Goal: Information Seeking & Learning: Learn about a topic

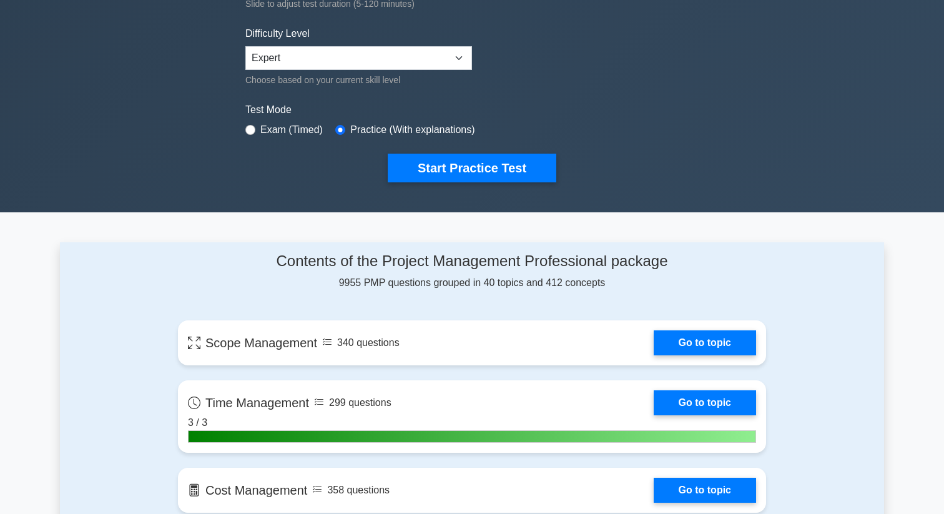
scroll to position [79, 0]
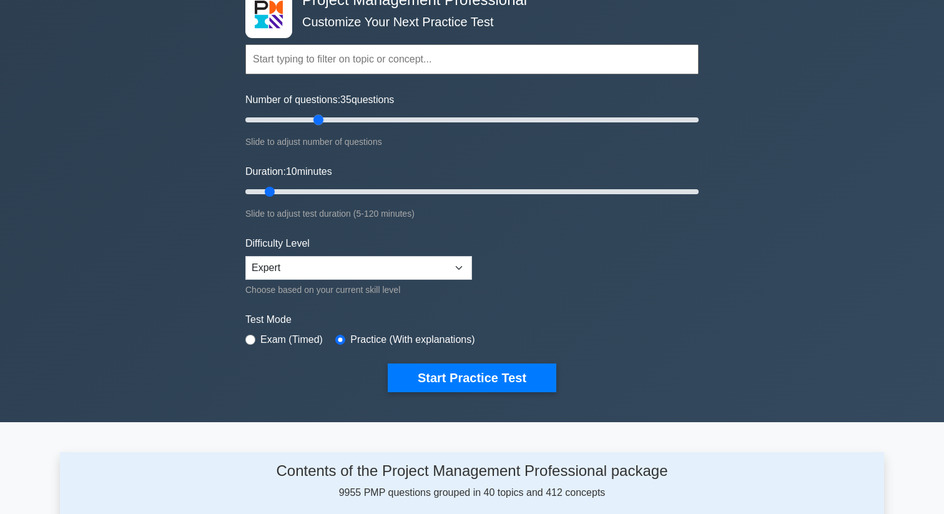
drag, startPoint x: 262, startPoint y: 119, endPoint x: 313, endPoint y: 139, distance: 55.5
type input "35"
click at [313, 127] on input "Number of questions: 35 questions" at bounding box center [471, 119] width 453 height 15
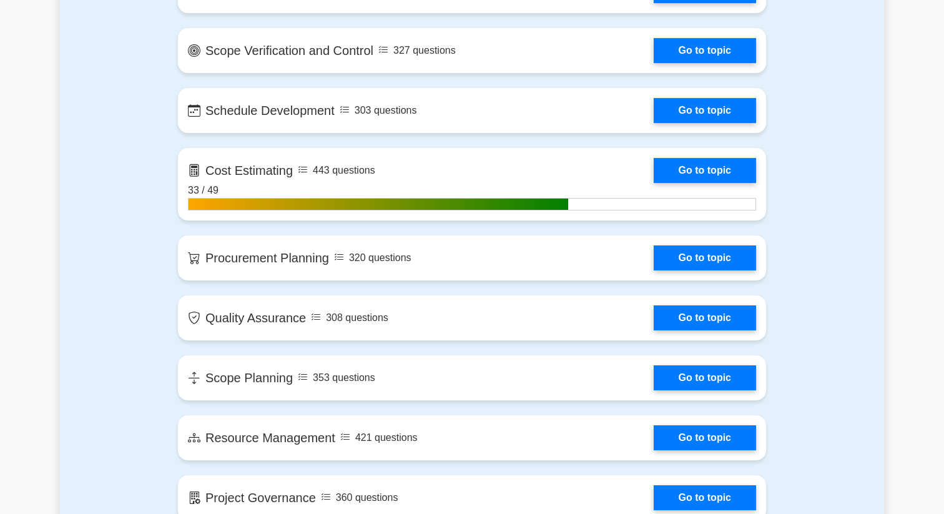
scroll to position [1237, 0]
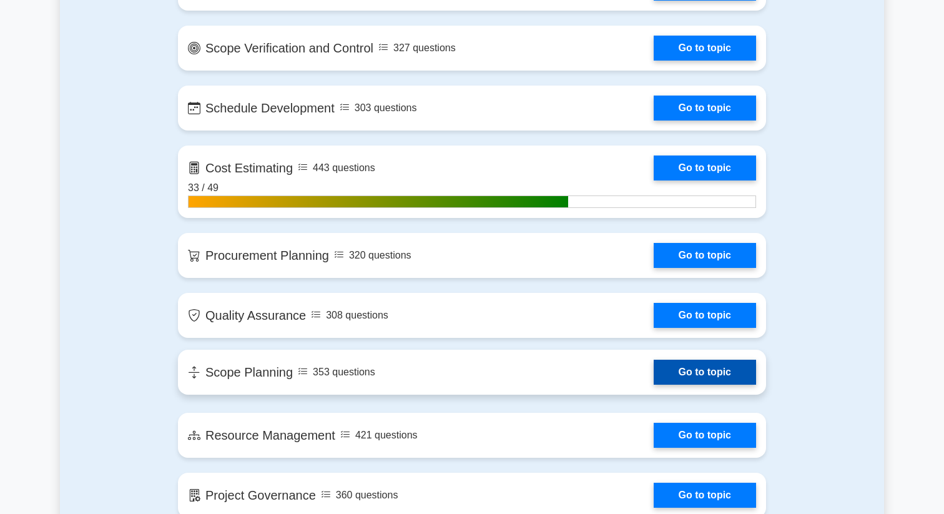
click at [653, 376] on link "Go to topic" at bounding box center [704, 371] width 102 height 25
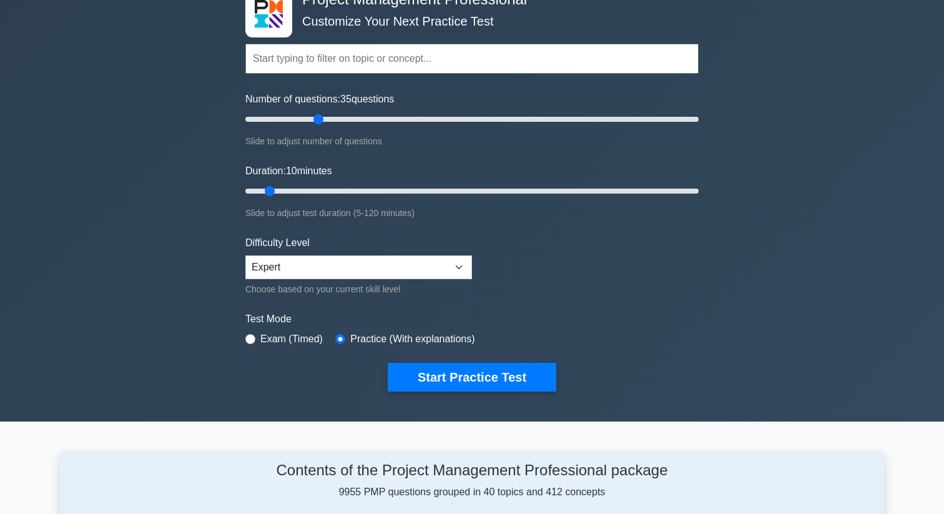
scroll to position [465, 0]
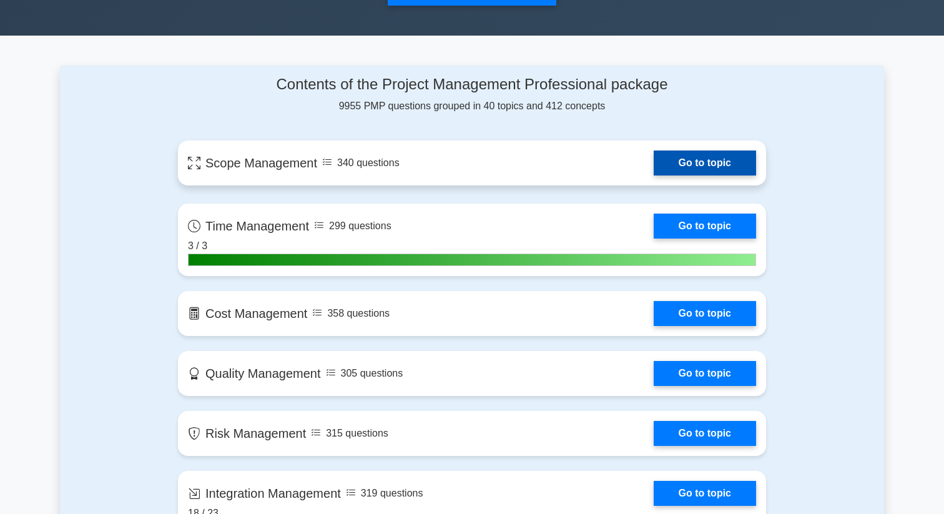
click at [653, 170] on link "Go to topic" at bounding box center [704, 162] width 102 height 25
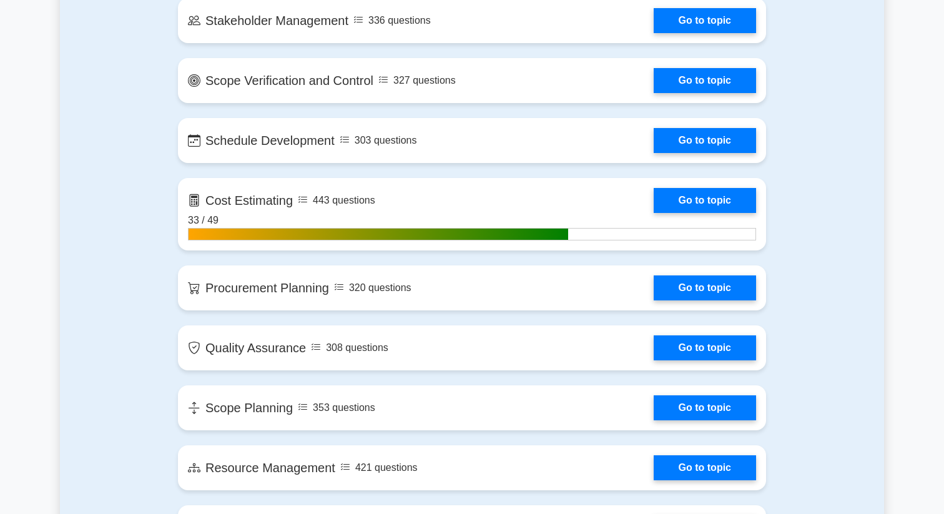
scroll to position [1206, 0]
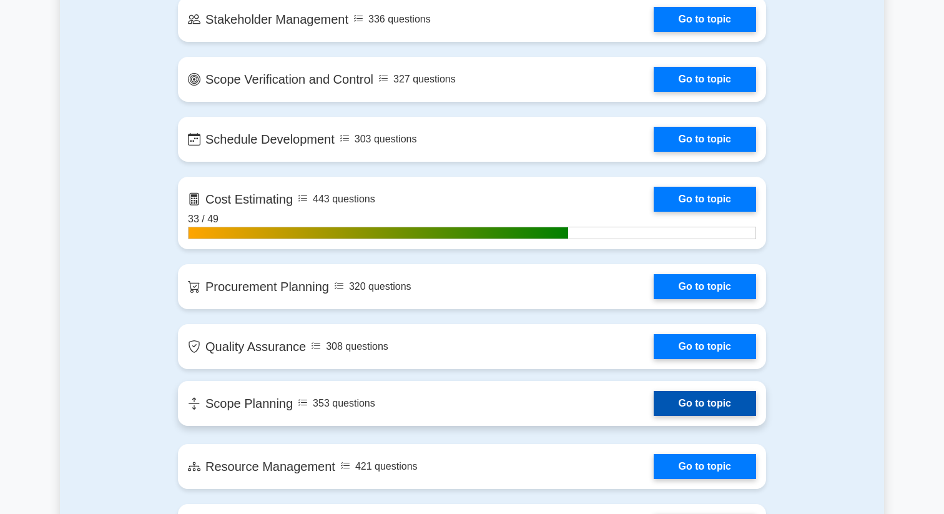
click at [653, 398] on link "Go to topic" at bounding box center [704, 403] width 102 height 25
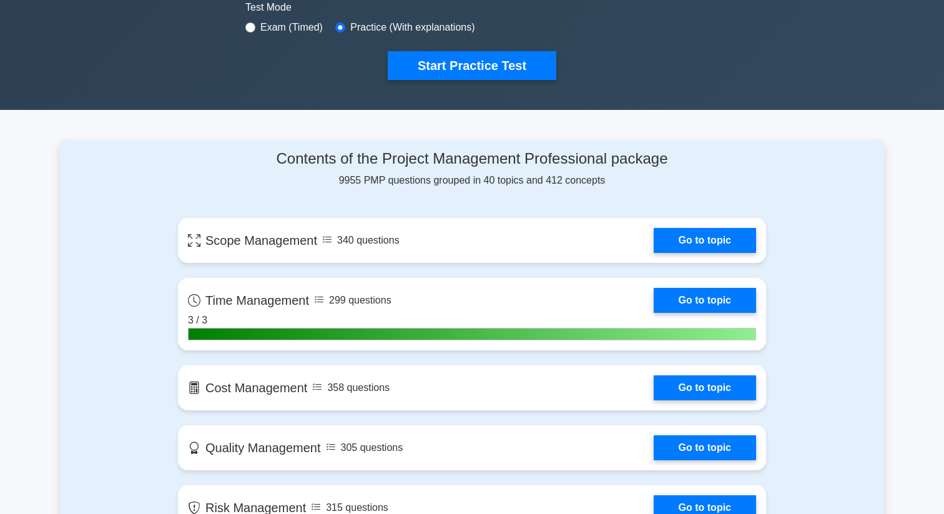
scroll to position [477, 0]
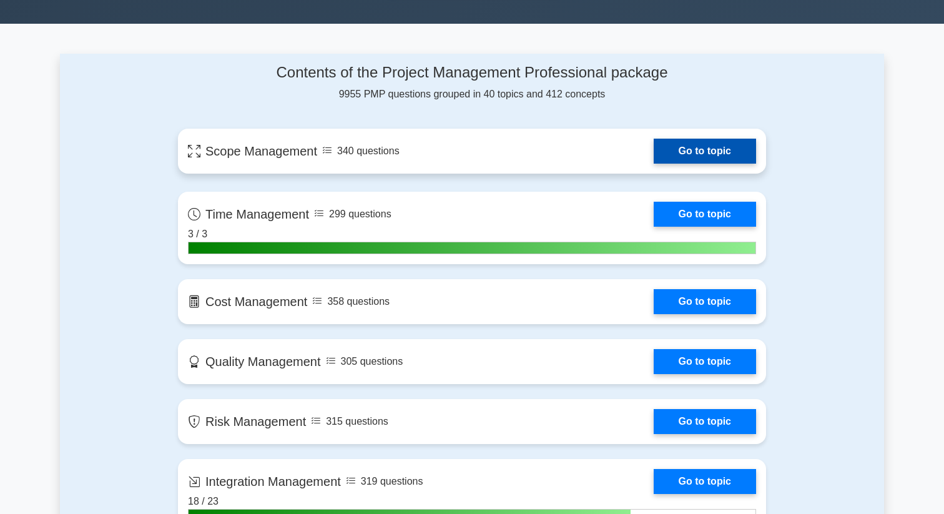
click at [653, 162] on link "Go to topic" at bounding box center [704, 151] width 102 height 25
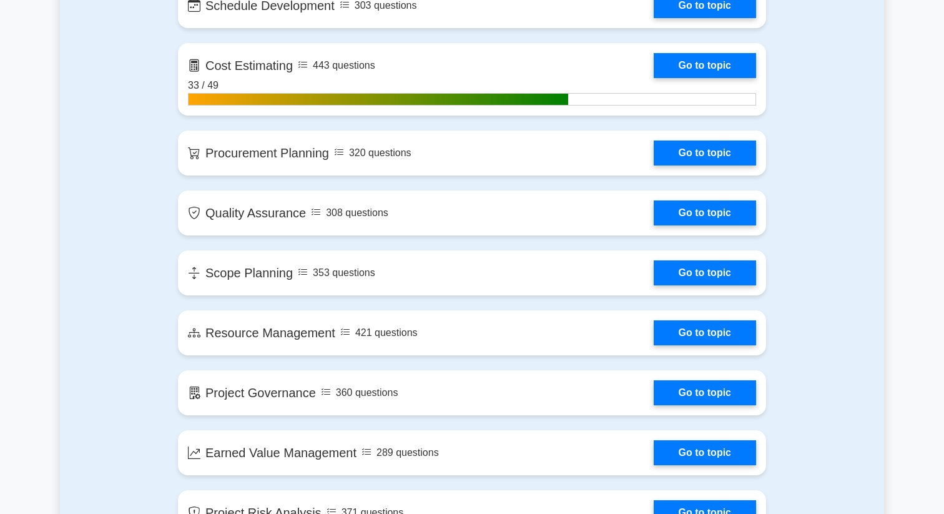
scroll to position [1342, 0]
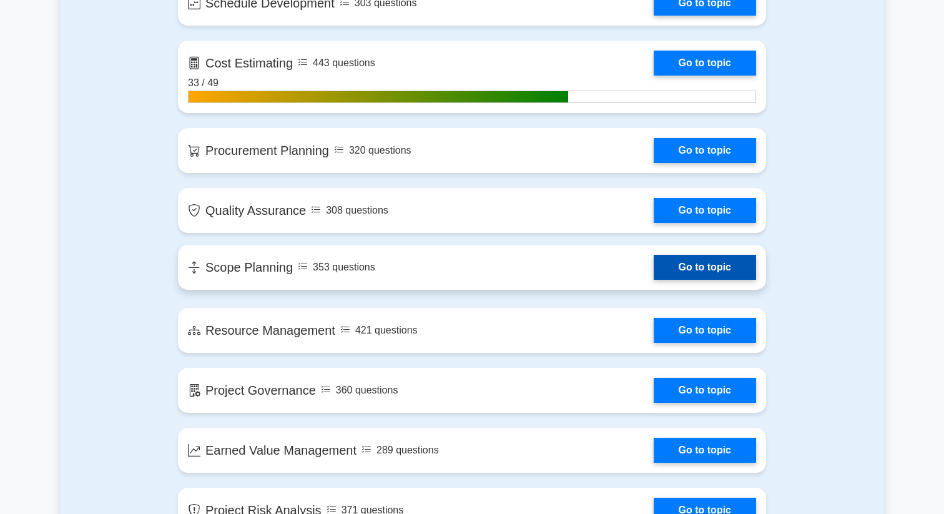
click at [653, 273] on link "Go to topic" at bounding box center [704, 267] width 102 height 25
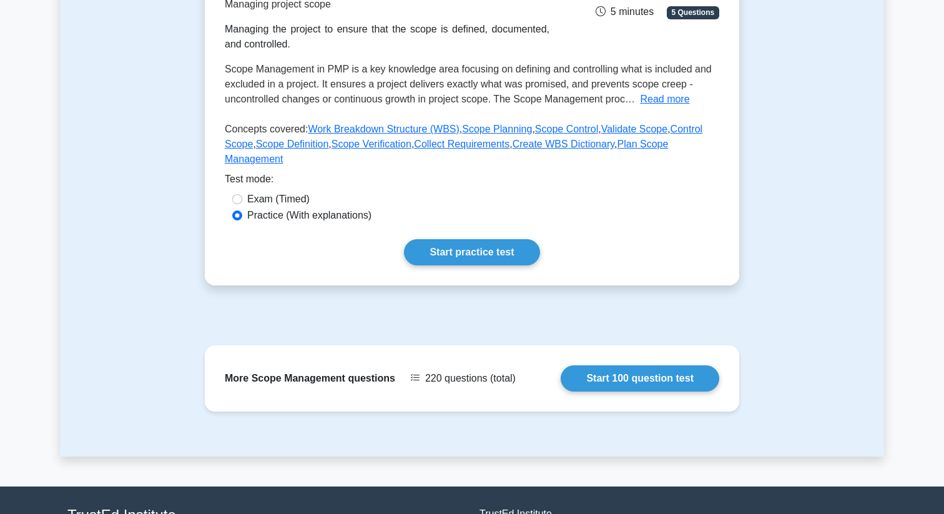
scroll to position [328, 0]
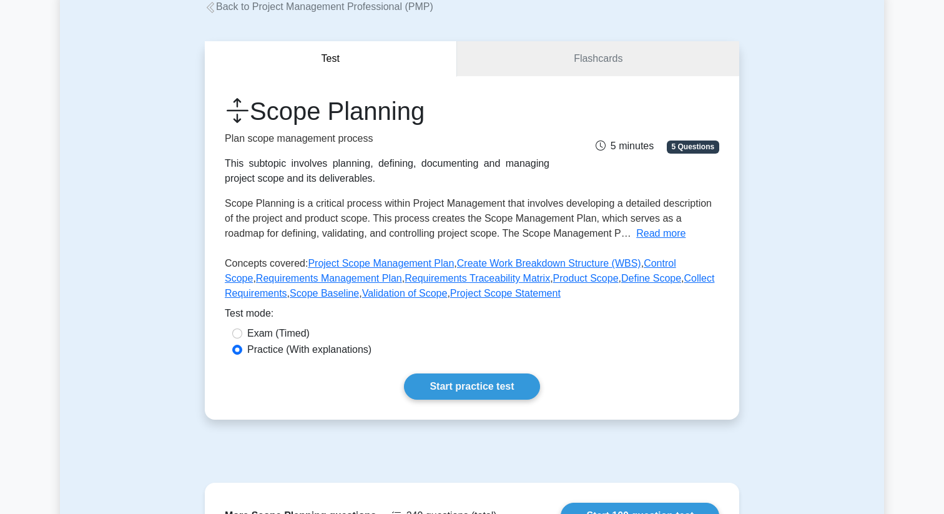
scroll to position [79, 0]
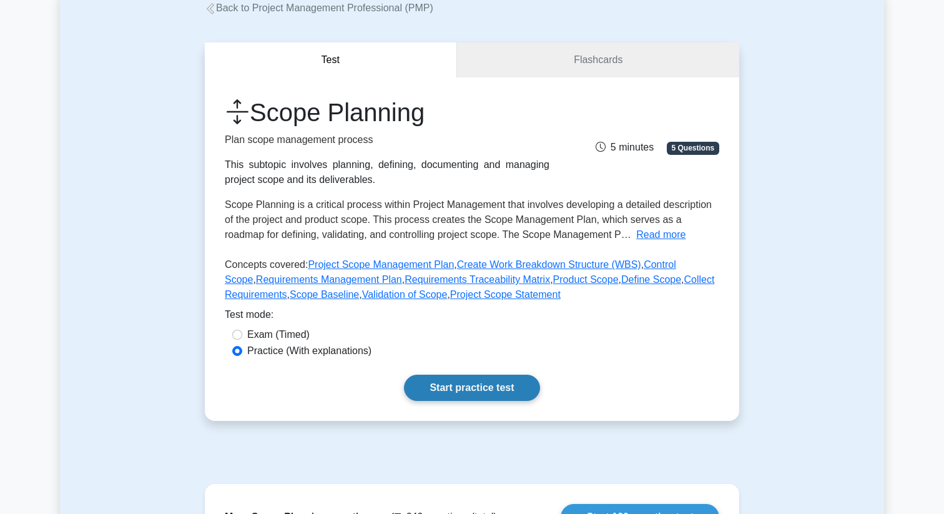
click at [443, 396] on link "Start practice test" at bounding box center [471, 387] width 135 height 26
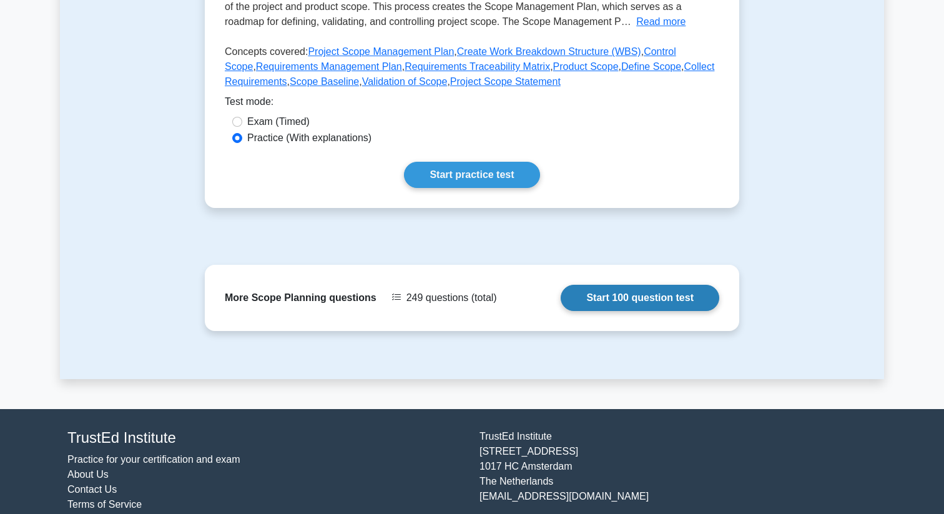
click at [587, 288] on link "Start 100 question test" at bounding box center [639, 298] width 159 height 26
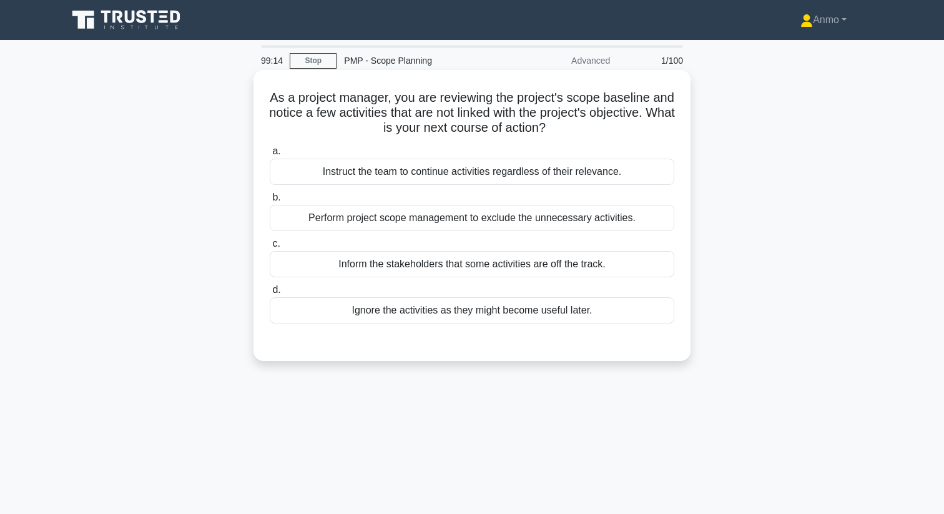
click at [585, 268] on div "Inform the stakeholders that some activities are off the track." at bounding box center [472, 264] width 404 height 26
click at [270, 248] on input "c. Inform the stakeholders that some activities are off the track." at bounding box center [270, 244] width 0 height 8
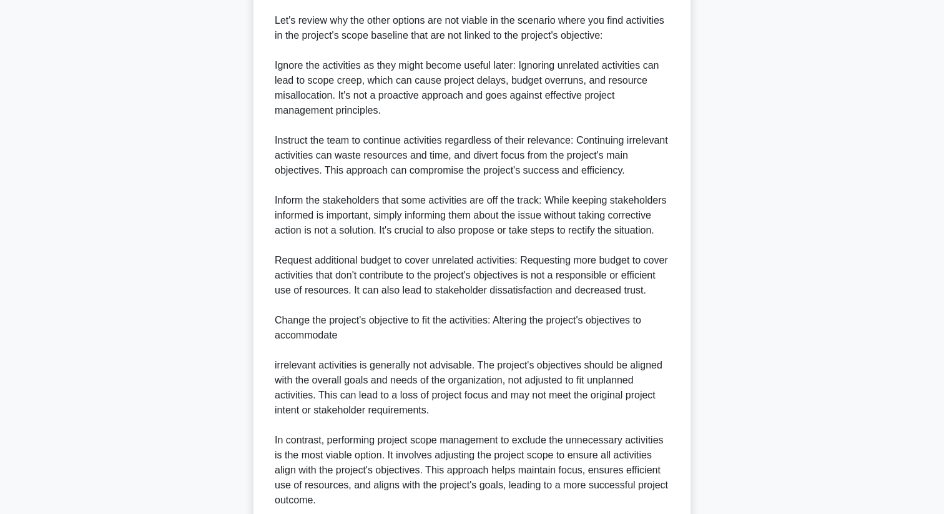
scroll to position [602, 0]
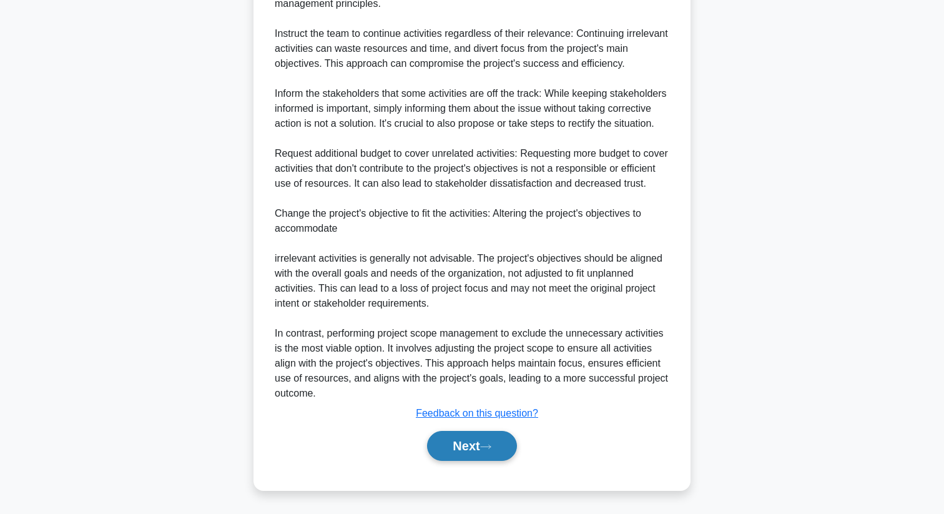
click at [474, 440] on button "Next" at bounding box center [471, 446] width 89 height 30
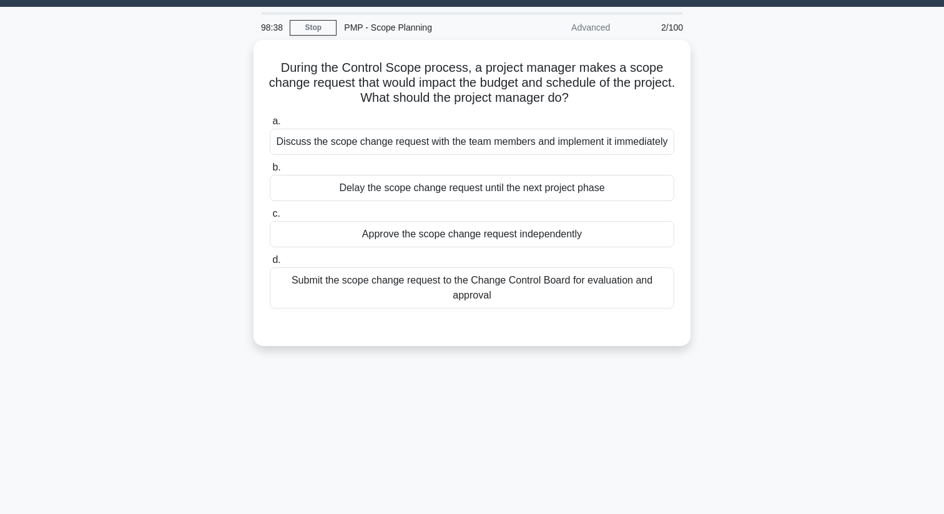
scroll to position [17, 0]
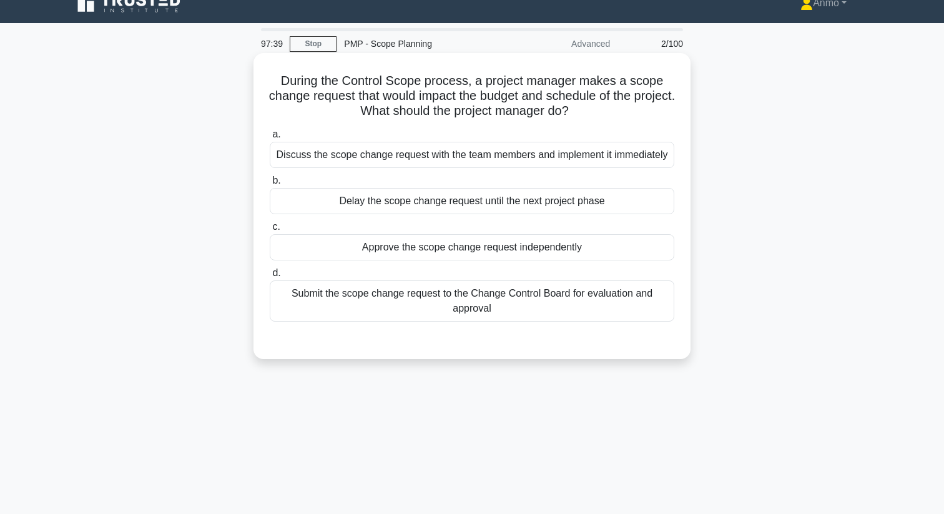
click at [488, 307] on div "Submit the scope change request to the Change Control Board for evaluation and …" at bounding box center [472, 300] width 404 height 41
click at [270, 277] on input "d. Submit the scope change request to the Change Control Board for evaluation a…" at bounding box center [270, 273] width 0 height 8
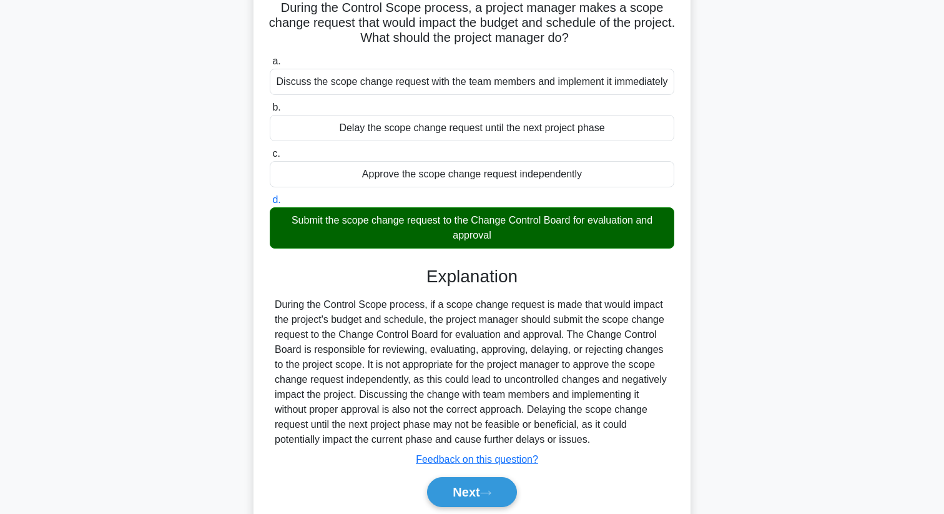
scroll to position [160, 0]
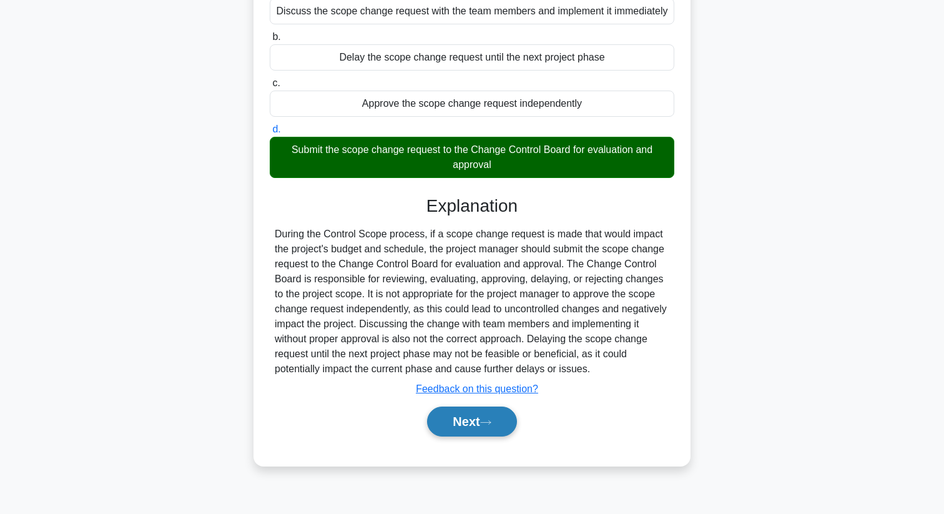
click at [482, 429] on button "Next" at bounding box center [471, 421] width 89 height 30
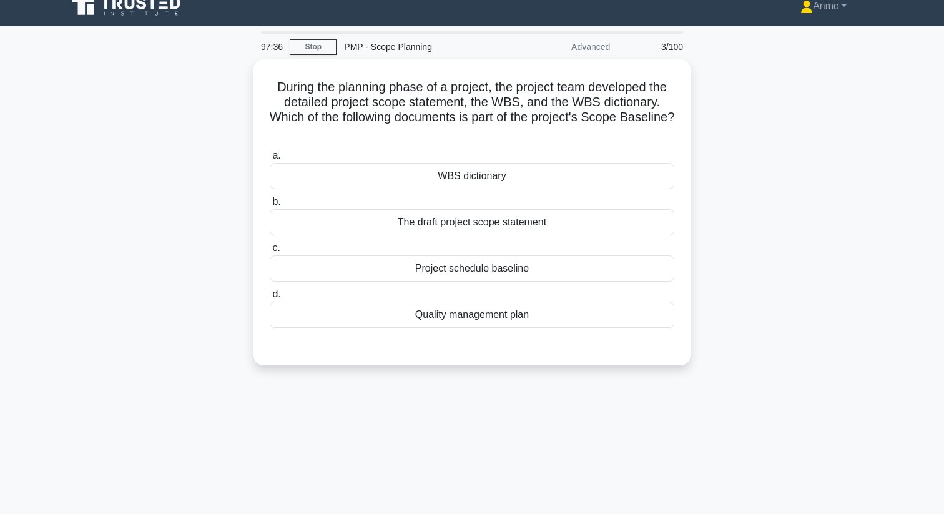
scroll to position [0, 0]
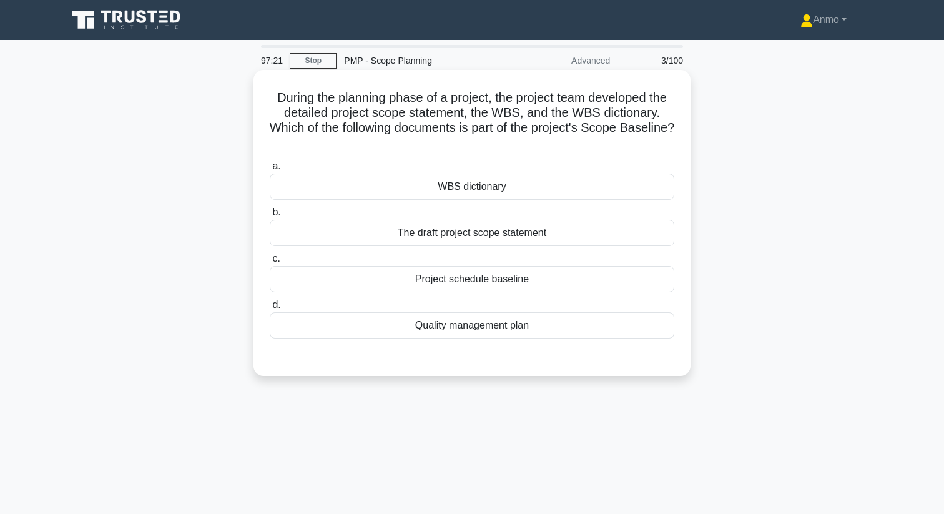
click at [524, 179] on div "WBS dictionary" at bounding box center [472, 187] width 404 height 26
click at [270, 170] on input "a. WBS dictionary" at bounding box center [270, 166] width 0 height 8
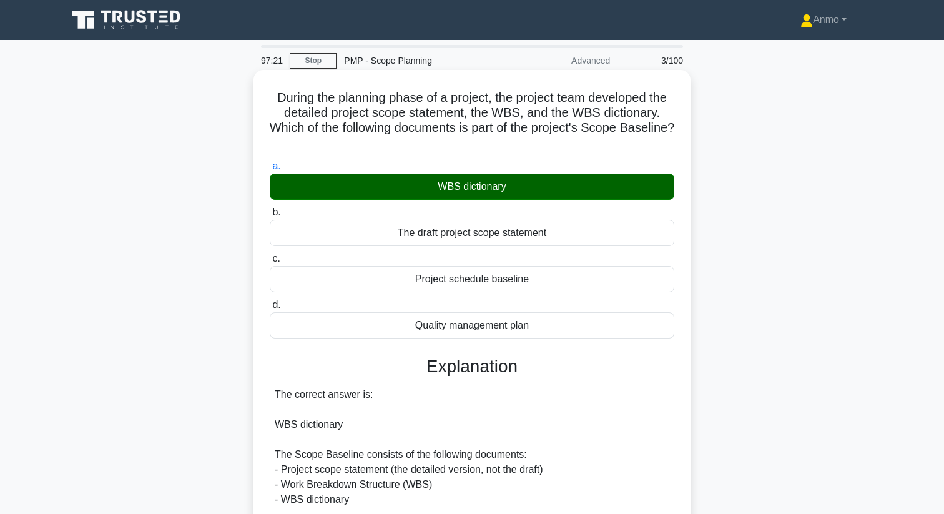
scroll to position [166, 0]
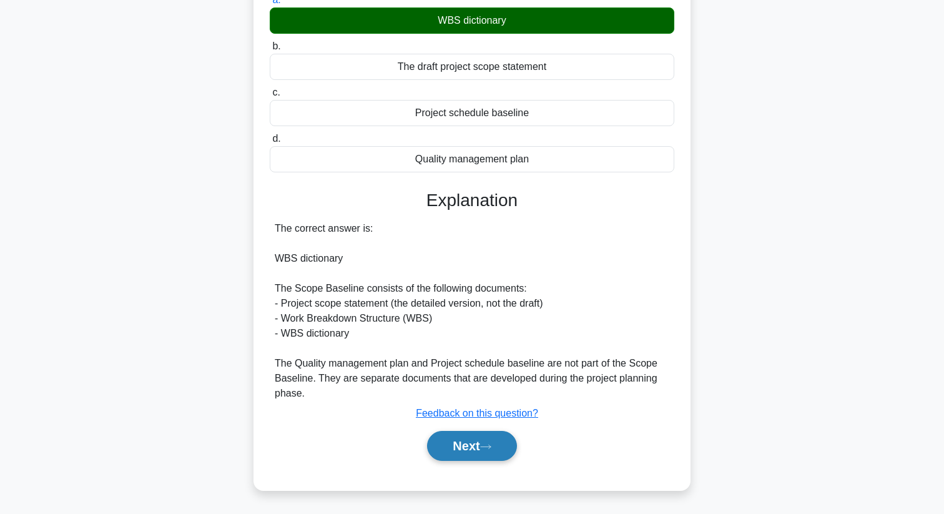
click at [491, 447] on icon at bounding box center [485, 446] width 11 height 7
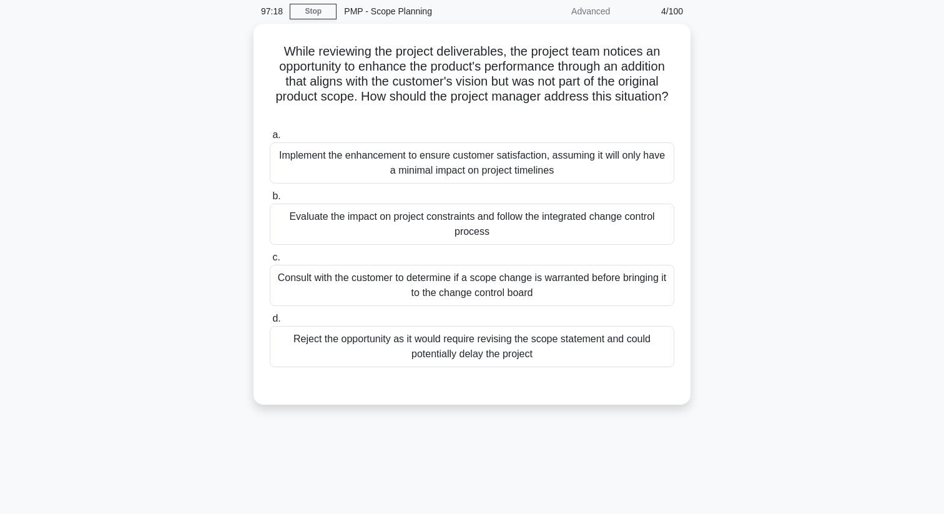
scroll to position [0, 0]
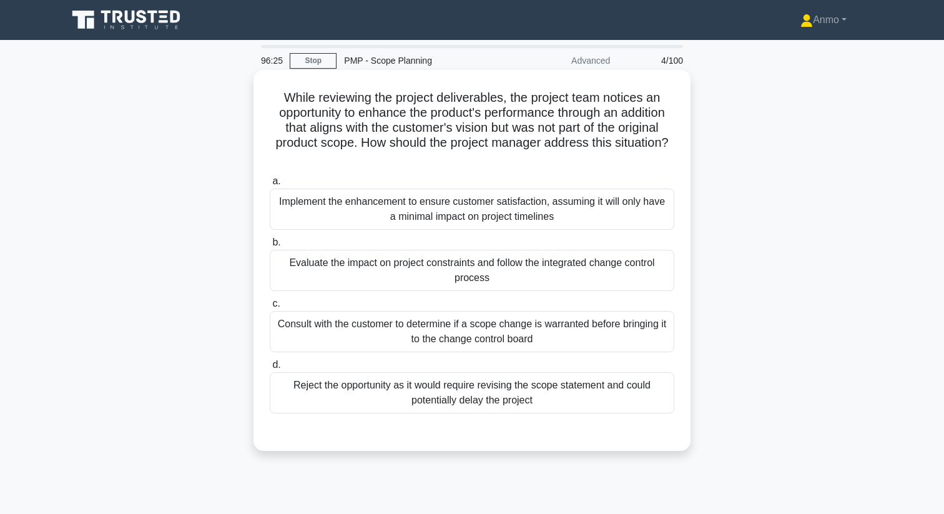
click at [435, 249] on label "b. Evaluate the impact on project constraints and follow the integrated change …" at bounding box center [472, 263] width 404 height 56
click at [270, 247] on input "b. Evaluate the impact on project constraints and follow the integrated change …" at bounding box center [270, 242] width 0 height 8
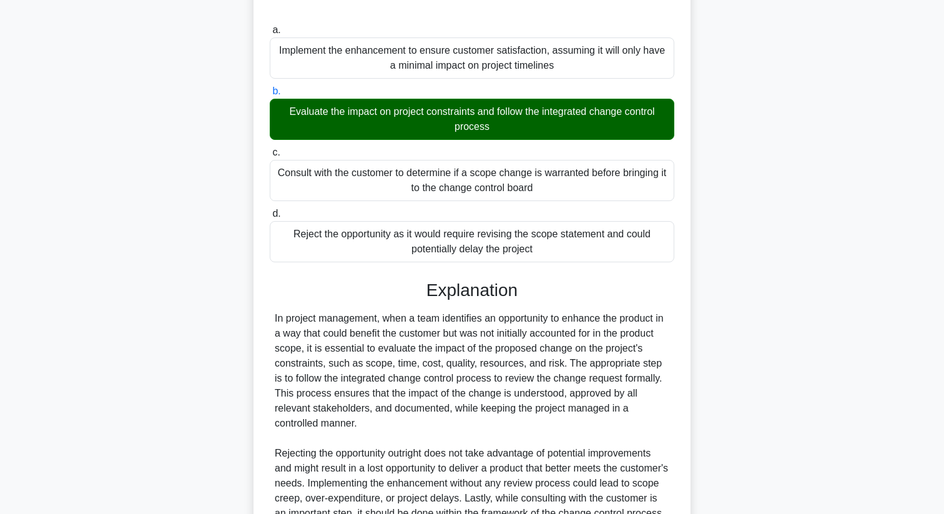
scroll to position [301, 0]
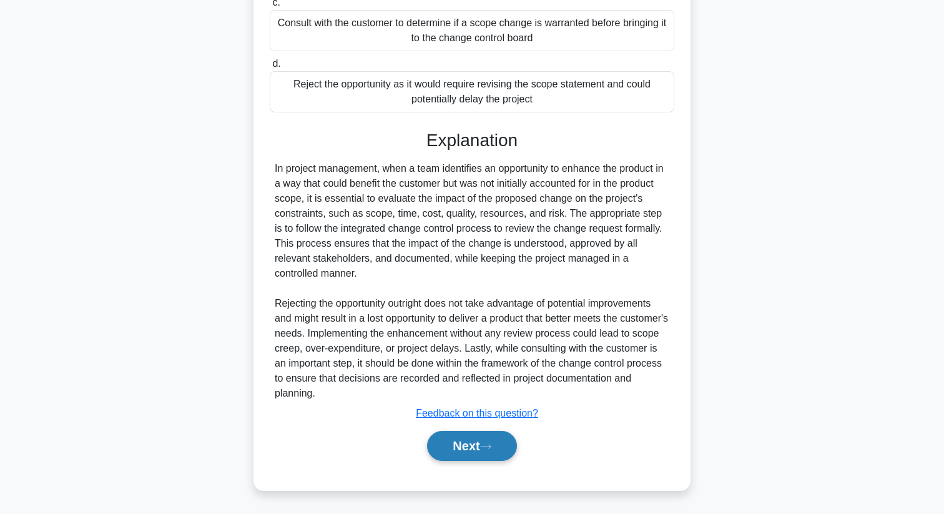
click at [472, 449] on button "Next" at bounding box center [471, 446] width 89 height 30
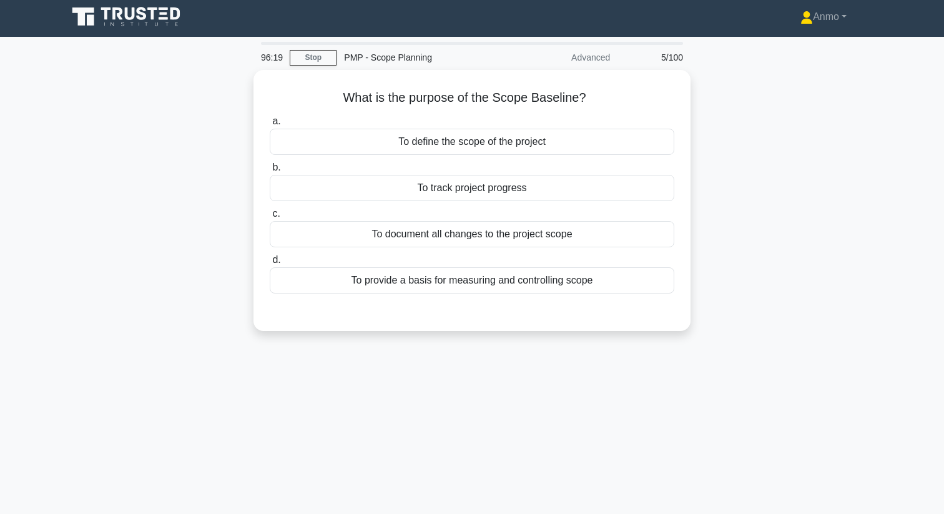
scroll to position [0, 0]
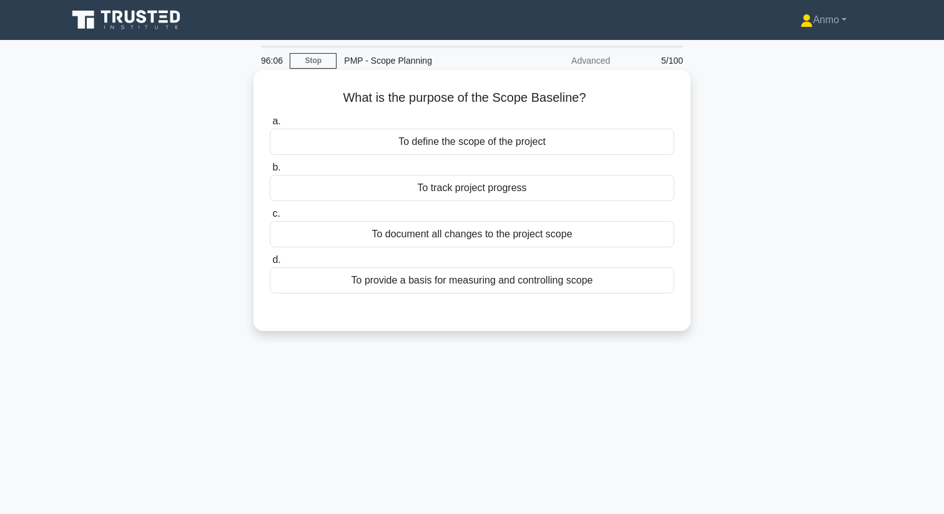
click at [531, 149] on div "To define the scope of the project" at bounding box center [472, 142] width 404 height 26
click at [270, 125] on input "a. To define the scope of the project" at bounding box center [270, 121] width 0 height 8
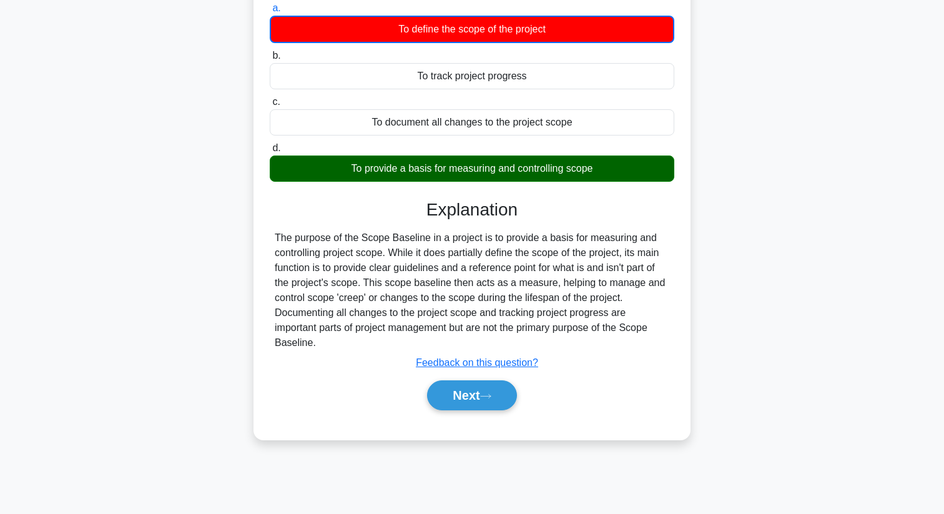
scroll to position [160, 0]
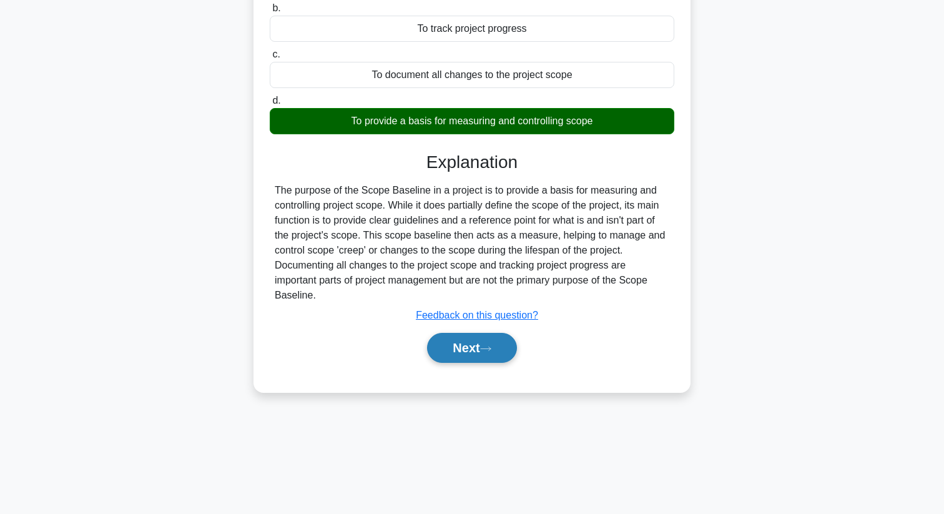
click at [487, 340] on button "Next" at bounding box center [471, 348] width 89 height 30
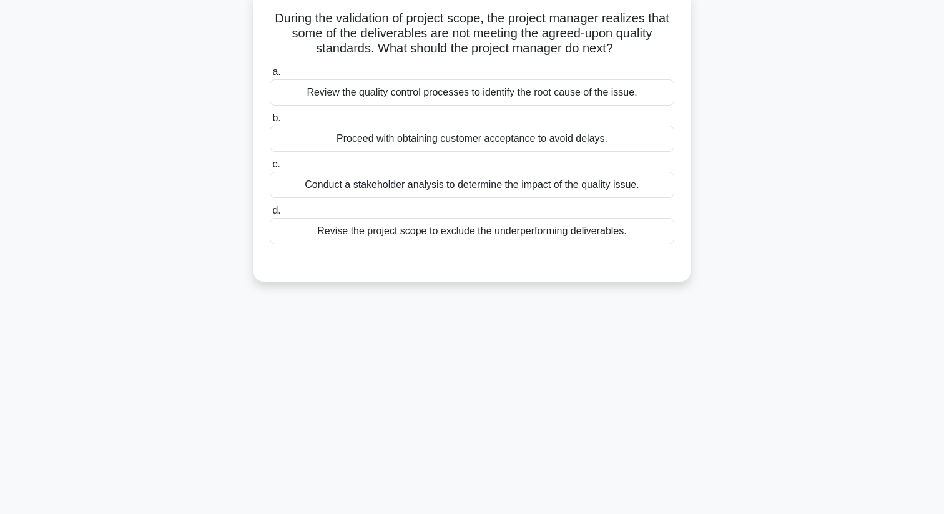
scroll to position [1, 0]
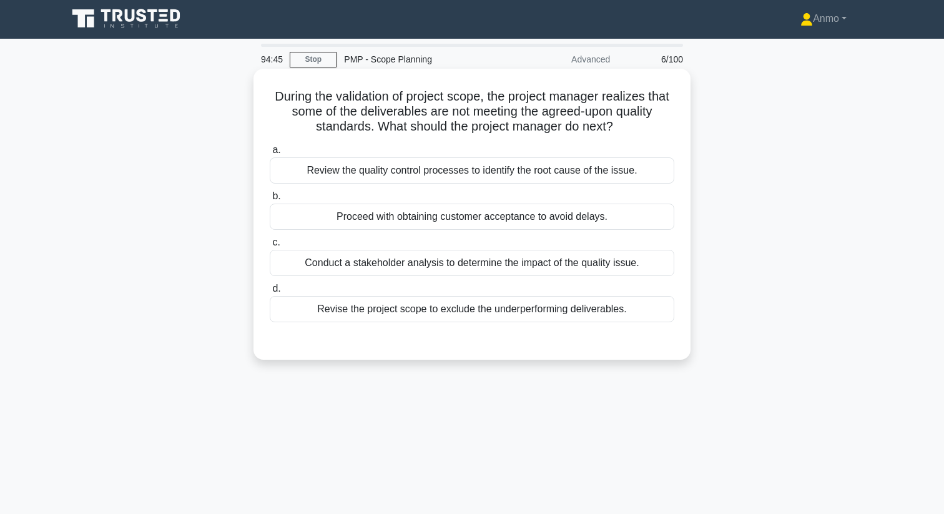
click at [533, 159] on div "Review the quality control processes to identify the root cause of the issue." at bounding box center [472, 170] width 404 height 26
click at [270, 154] on input "a. Review the quality control processes to identify the root cause of the issue." at bounding box center [270, 150] width 0 height 8
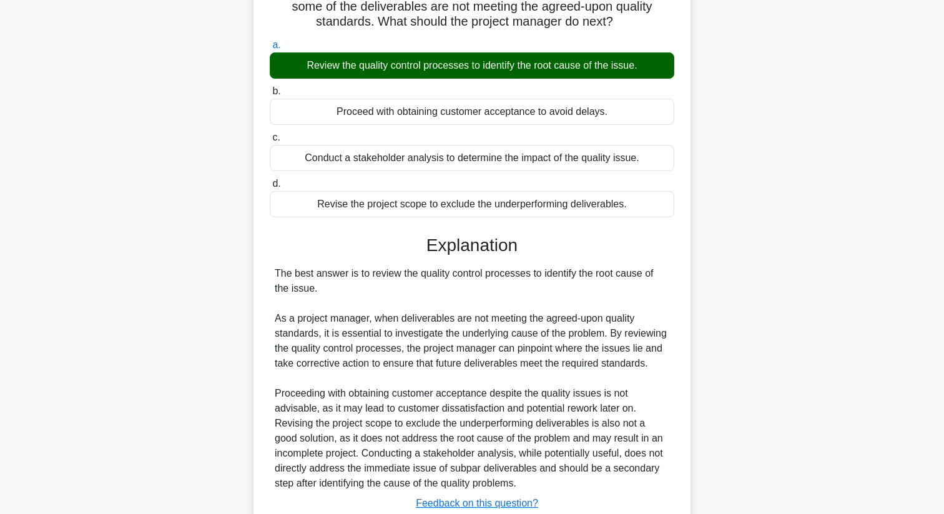
scroll to position [196, 0]
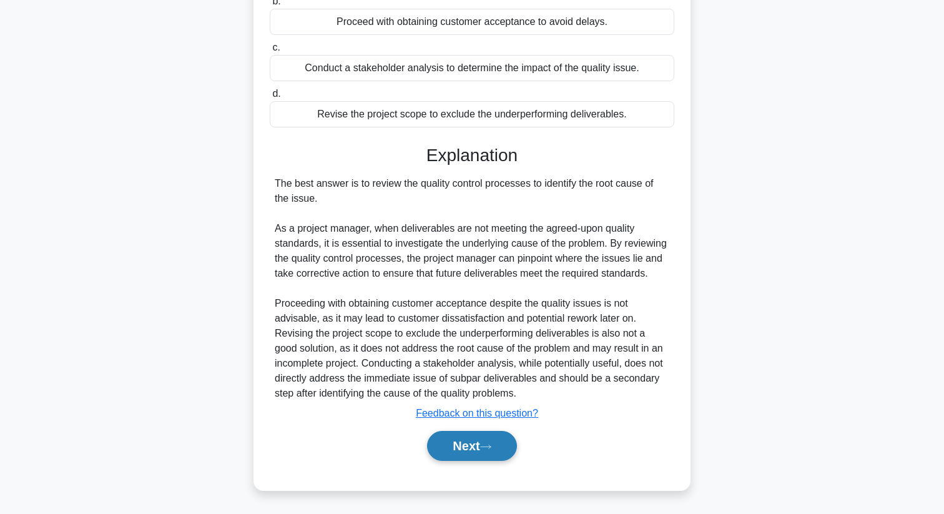
click at [496, 457] on button "Next" at bounding box center [471, 446] width 89 height 30
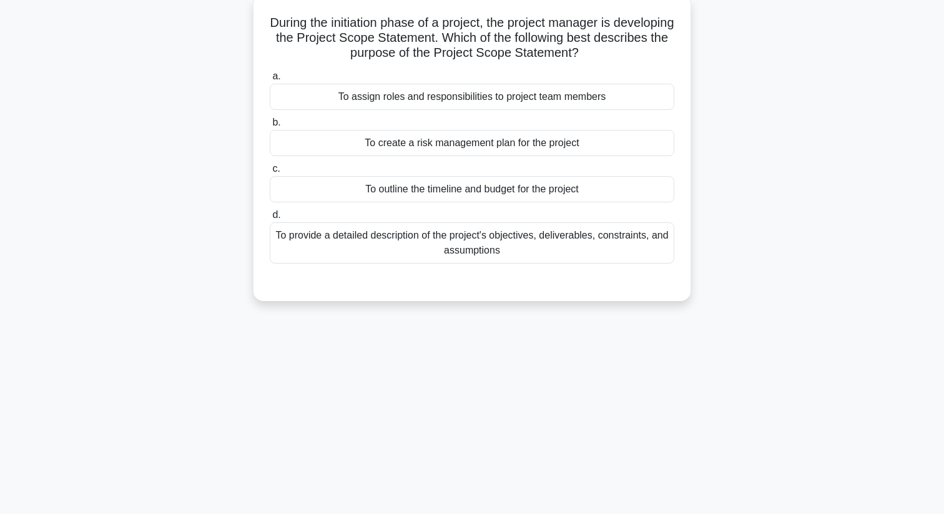
scroll to position [0, 0]
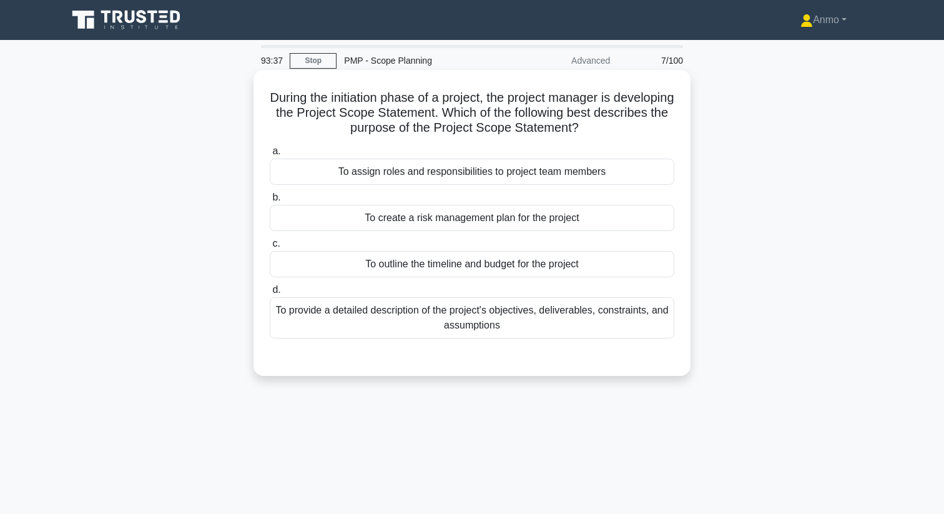
click at [489, 317] on div "To provide a detailed description of the project's objectives, deliverables, co…" at bounding box center [472, 317] width 404 height 41
click at [270, 294] on input "d. To provide a detailed description of the project's objectives, deliverables,…" at bounding box center [270, 290] width 0 height 8
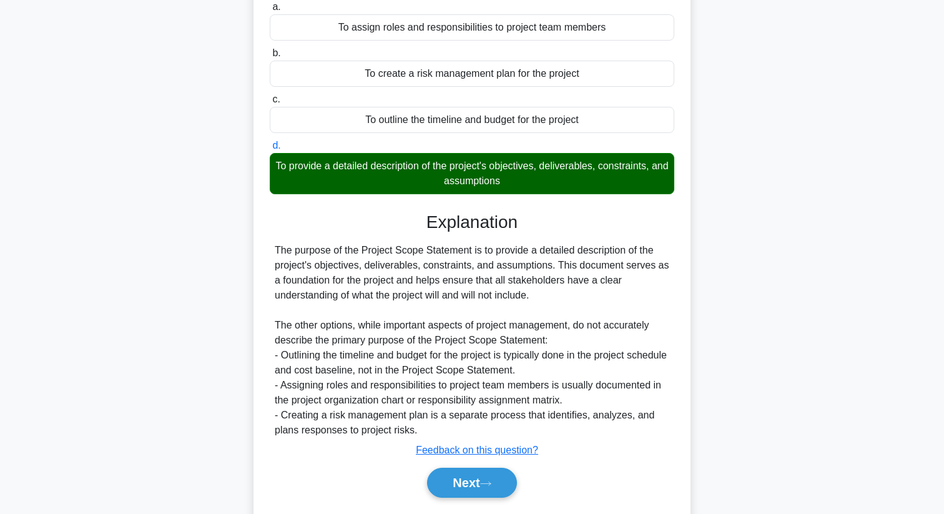
scroll to position [181, 0]
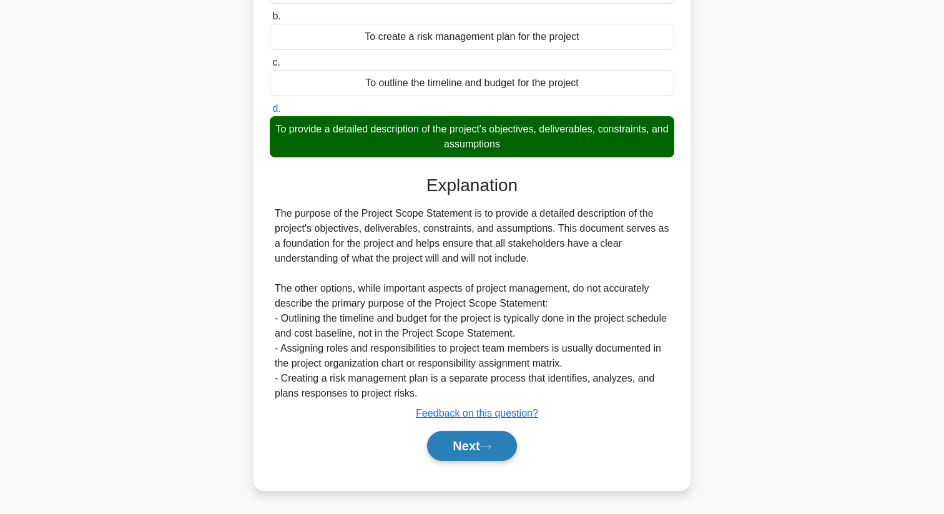
click at [484, 448] on button "Next" at bounding box center [471, 446] width 89 height 30
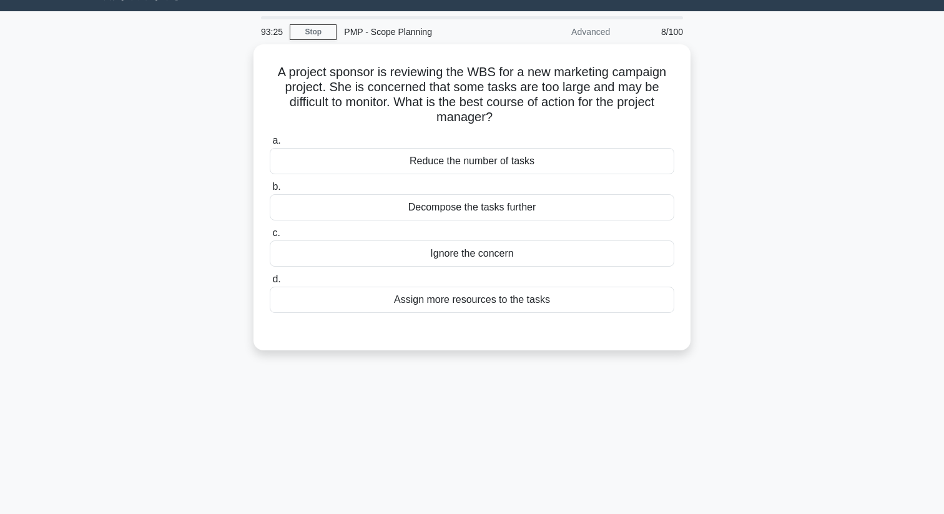
scroll to position [28, 0]
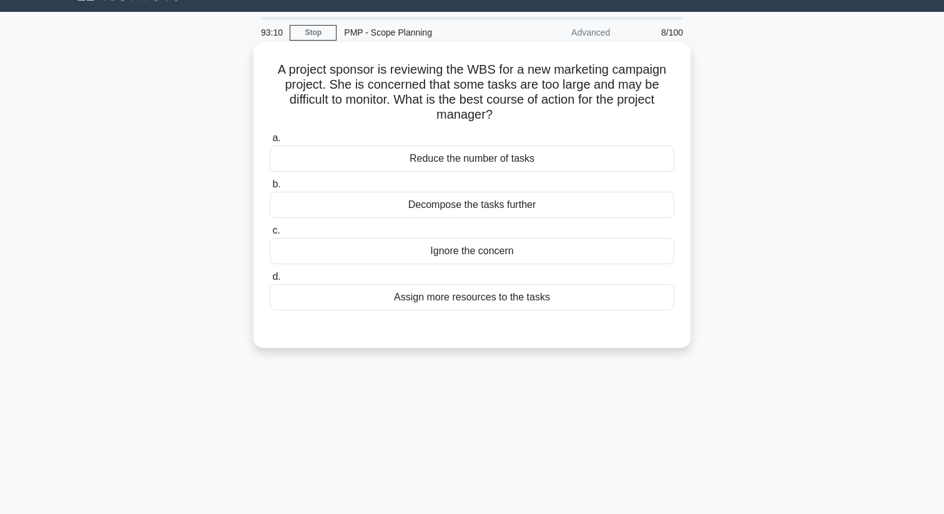
click at [507, 203] on div "Decompose the tasks further" at bounding box center [472, 205] width 404 height 26
click at [270, 188] on input "b. Decompose the tasks further" at bounding box center [270, 184] width 0 height 8
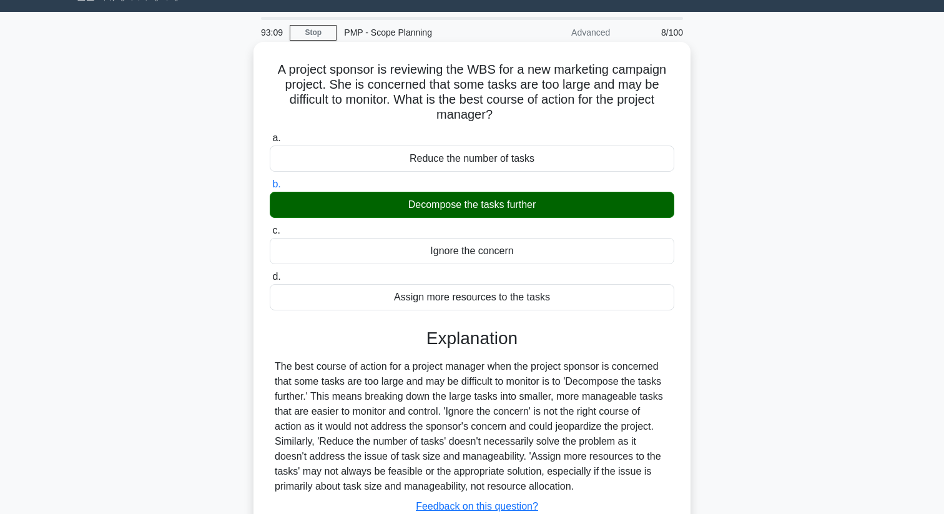
scroll to position [160, 0]
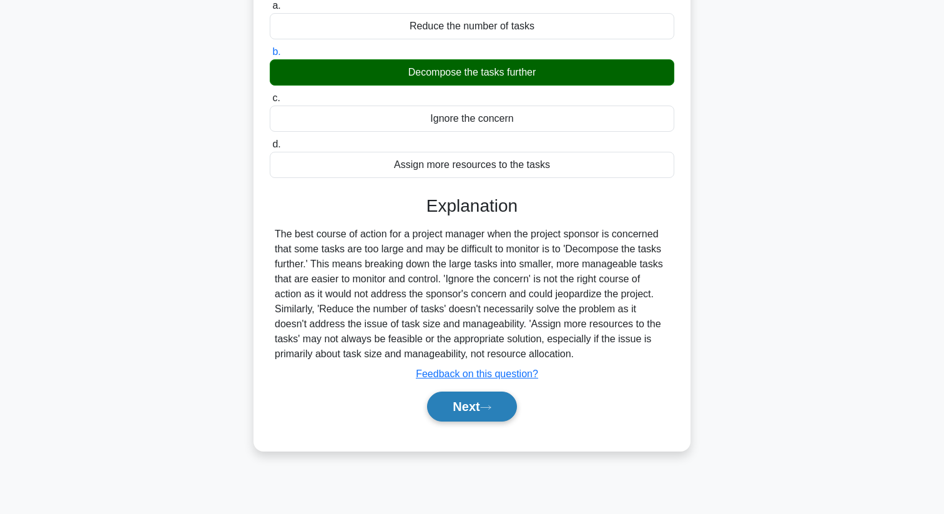
click at [476, 407] on button "Next" at bounding box center [471, 406] width 89 height 30
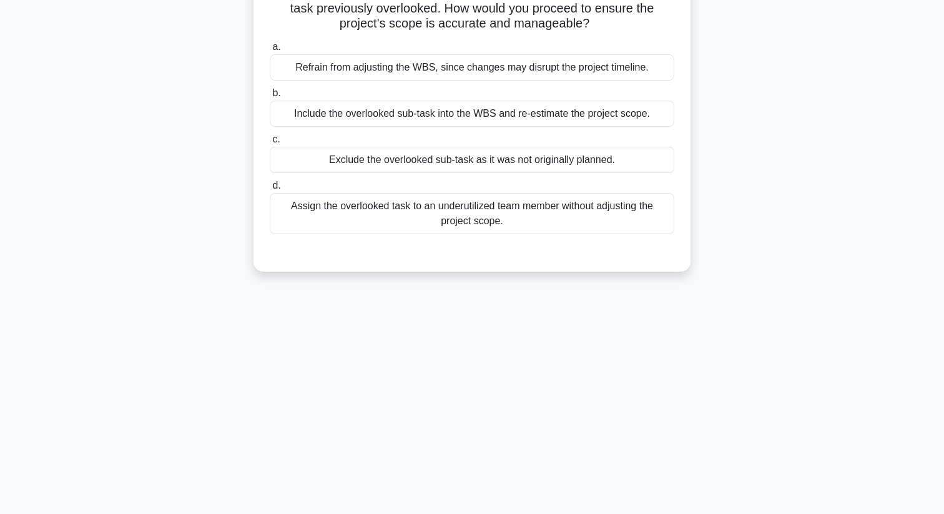
scroll to position [0, 0]
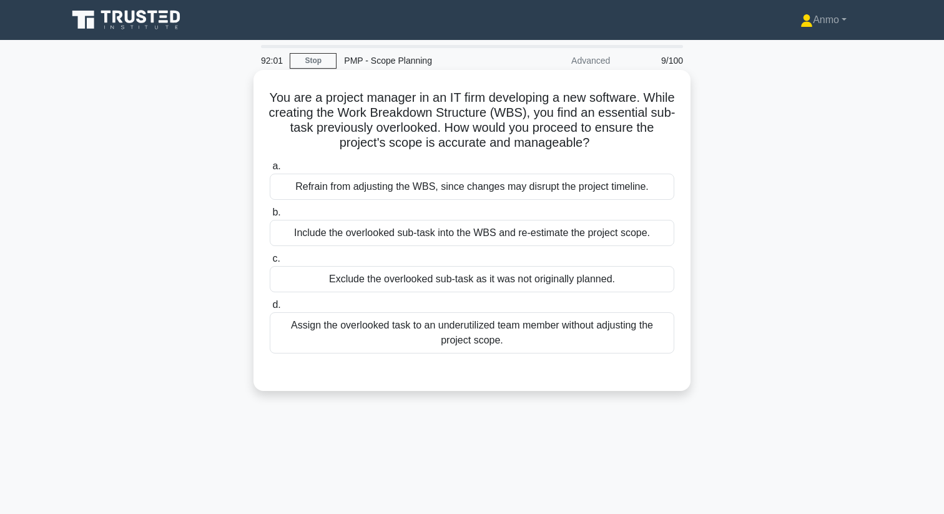
click at [581, 230] on div "Include the overlooked sub-task into the WBS and re-estimate the project scope." at bounding box center [472, 233] width 404 height 26
click at [270, 217] on input "b. Include the overlooked sub-task into the WBS and re-estimate the project sco…" at bounding box center [270, 212] width 0 height 8
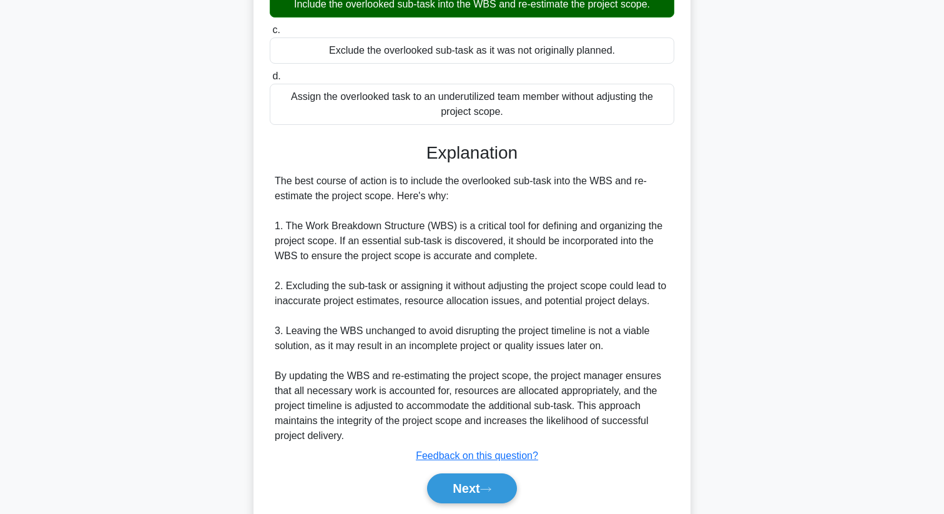
scroll to position [271, 0]
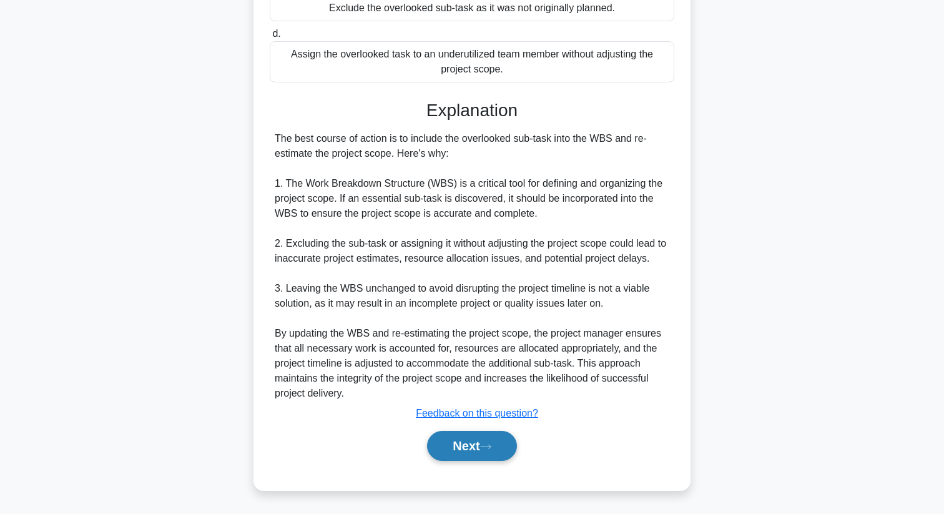
click at [477, 439] on button "Next" at bounding box center [471, 446] width 89 height 30
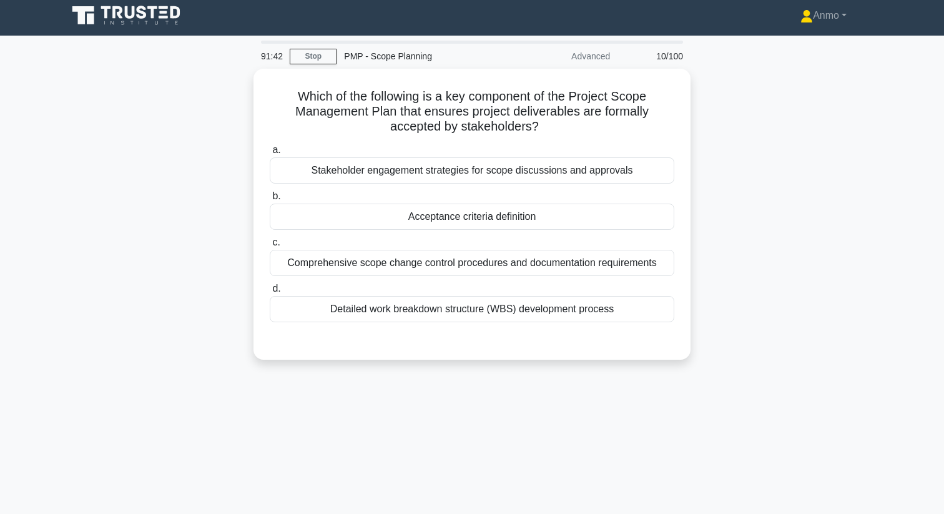
scroll to position [0, 0]
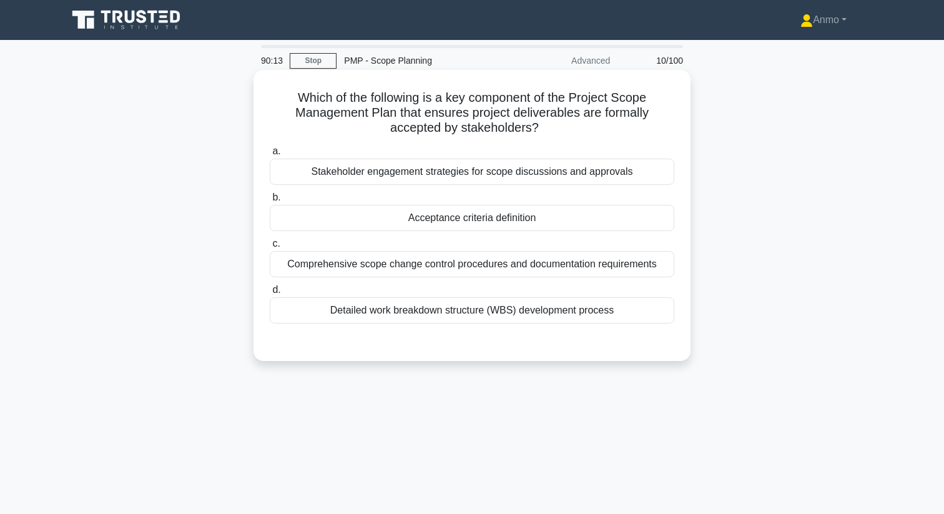
click at [605, 212] on div "Acceptance criteria definition" at bounding box center [472, 218] width 404 height 26
click at [270, 202] on input "b. Acceptance criteria definition" at bounding box center [270, 197] width 0 height 8
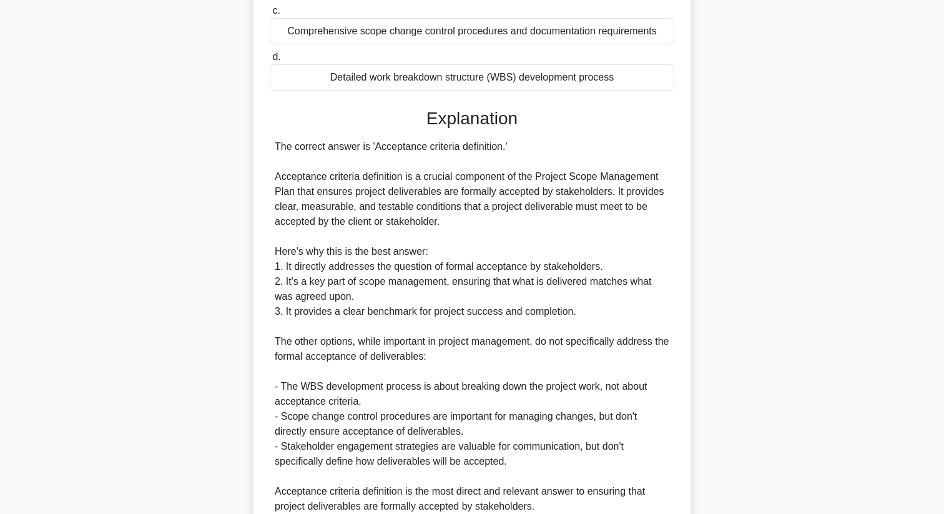
scroll to position [346, 0]
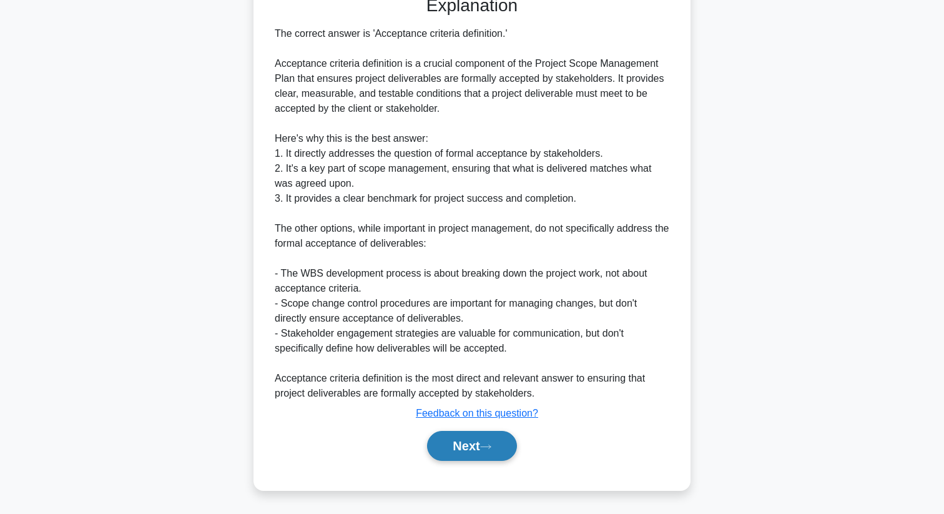
click at [486, 447] on icon at bounding box center [485, 446] width 11 height 7
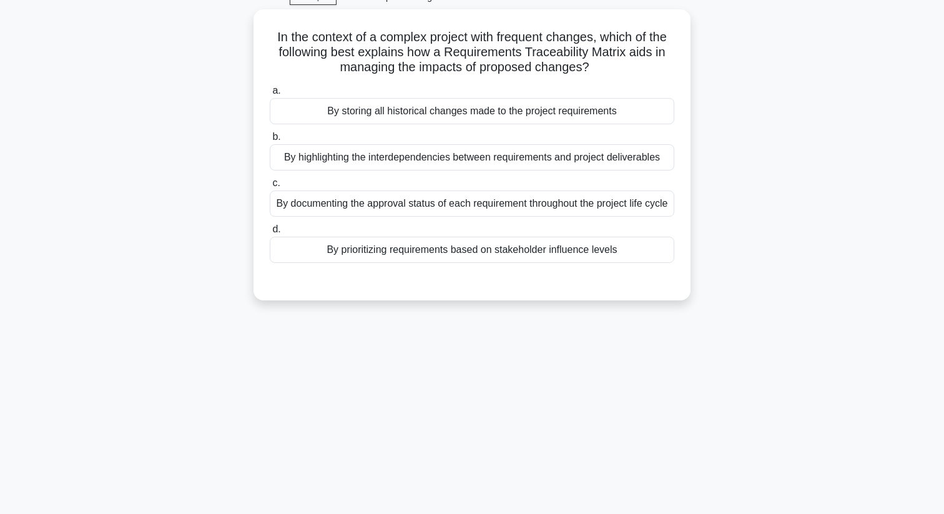
scroll to position [0, 0]
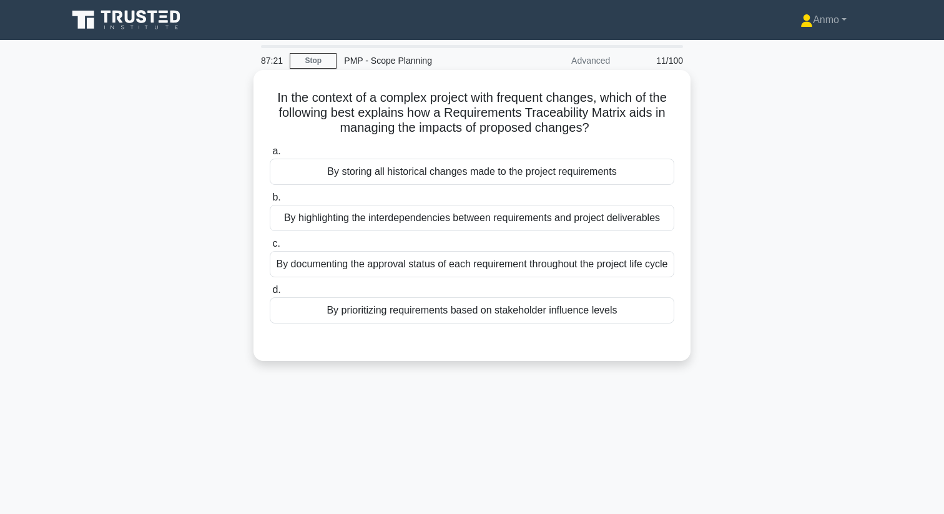
click at [434, 175] on div "By storing all historical changes made to the project requirements" at bounding box center [472, 172] width 404 height 26
click at [270, 155] on input "a. By storing all historical changes made to the project requirements" at bounding box center [270, 151] width 0 height 8
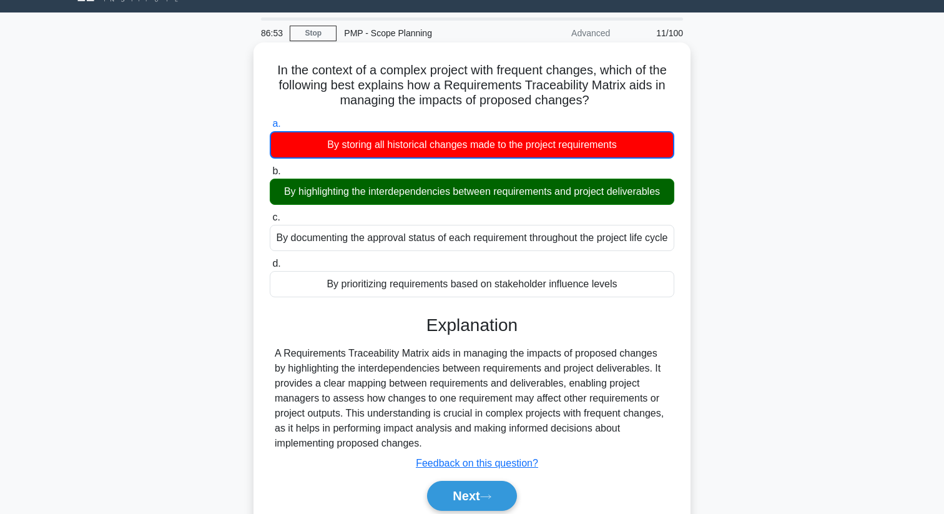
scroll to position [36, 0]
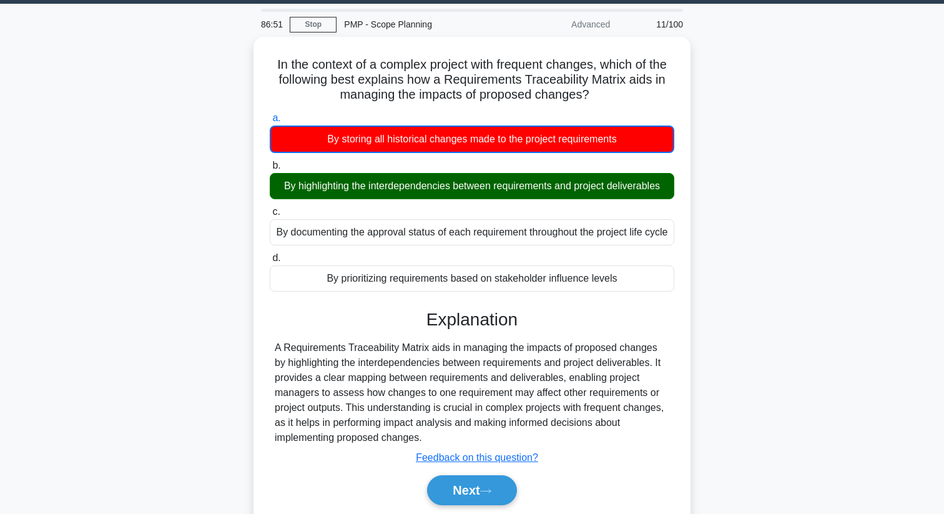
drag, startPoint x: 622, startPoint y: 290, endPoint x: 228, endPoint y: 52, distance: 459.7
click at [228, 52] on div "In the context of a complex project with frequent changes, which of the followi…" at bounding box center [472, 293] width 824 height 512
copy div "In the context of a complex project with frequent changes, which of the followi…"
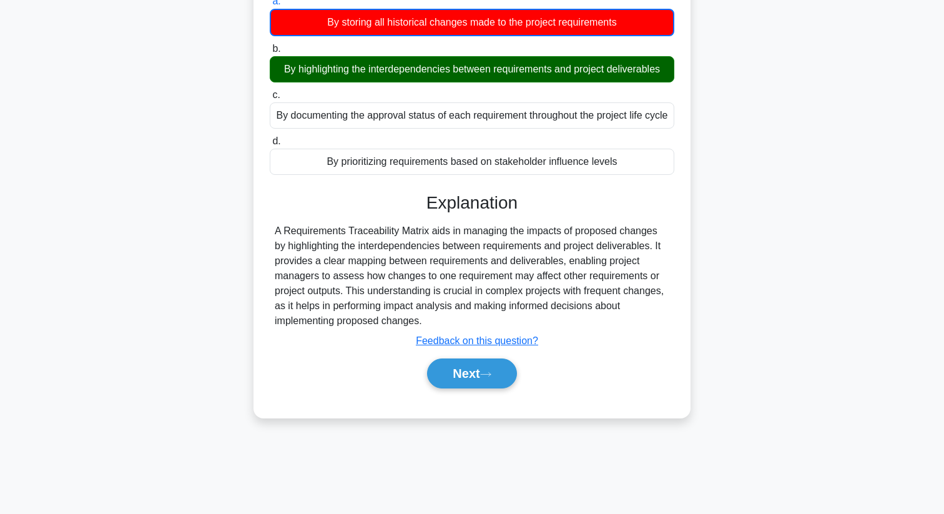
scroll to position [155, 0]
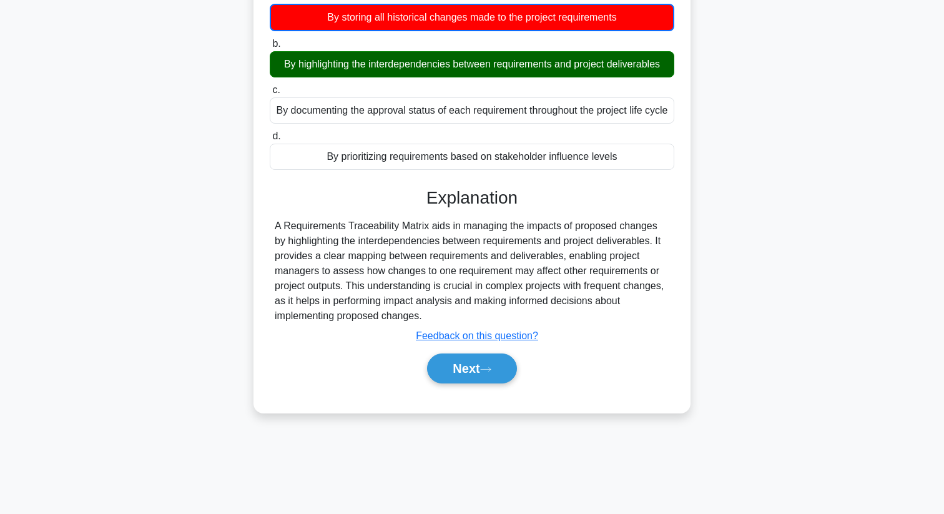
click at [554, 383] on div "Next" at bounding box center [471, 368] width 409 height 30
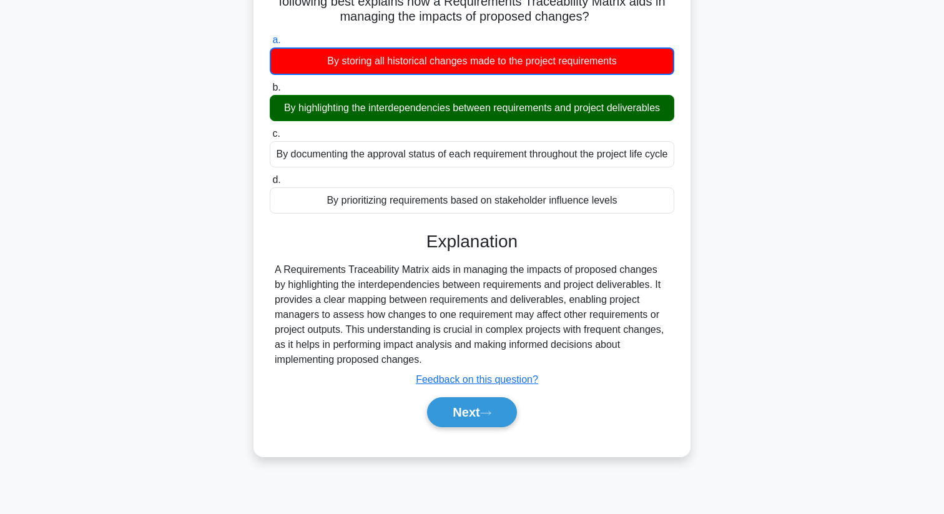
scroll to position [102, 0]
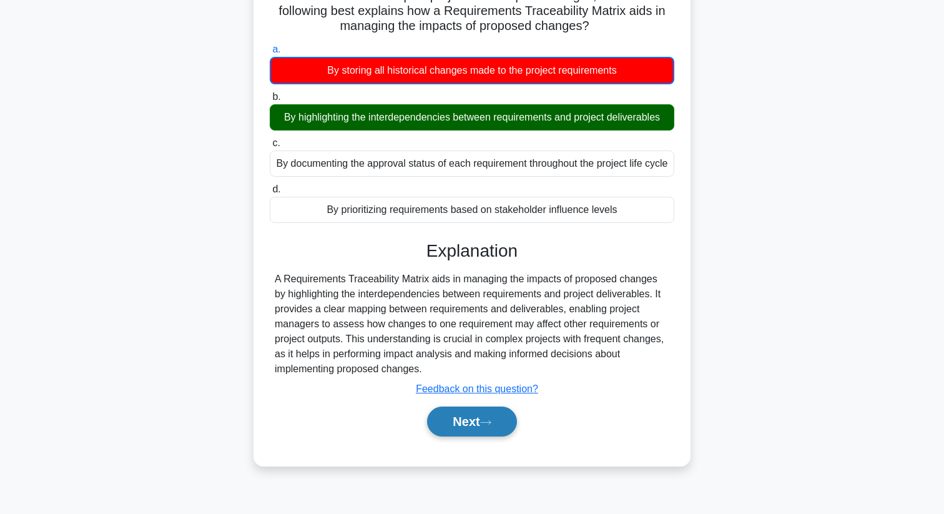
click at [507, 436] on button "Next" at bounding box center [471, 421] width 89 height 30
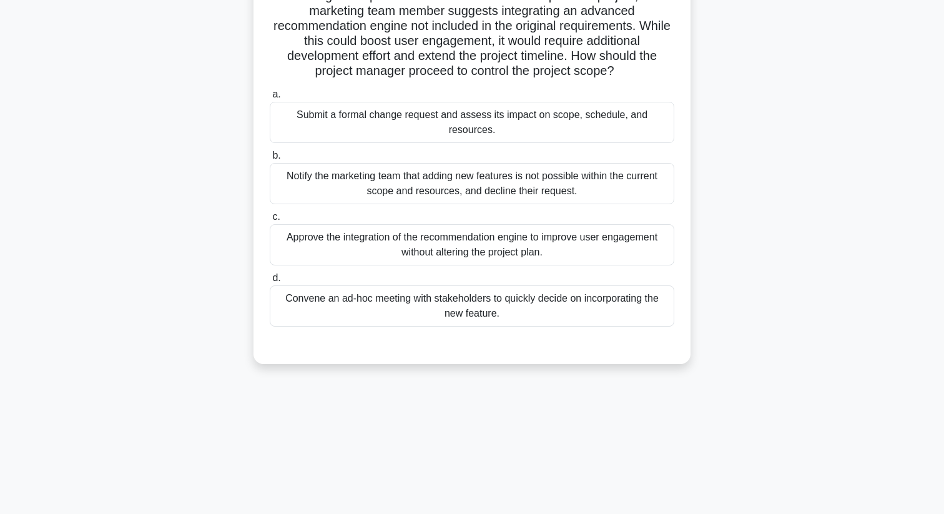
scroll to position [0, 0]
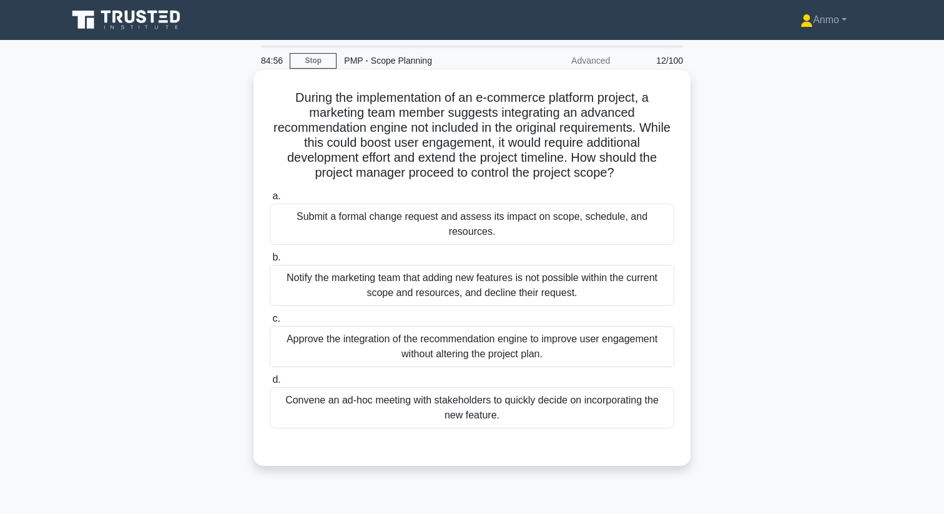
click at [509, 232] on div "Submit a formal change request and assess its impact on scope, schedule, and re…" at bounding box center [472, 223] width 404 height 41
click at [270, 200] on input "a. Submit a formal change request and assess its impact on scope, schedule, and…" at bounding box center [270, 196] width 0 height 8
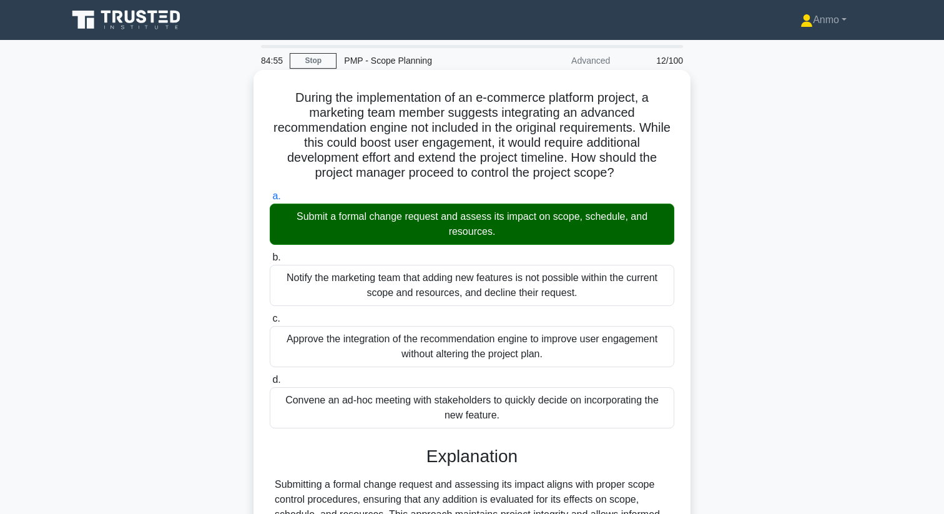
scroll to position [160, 0]
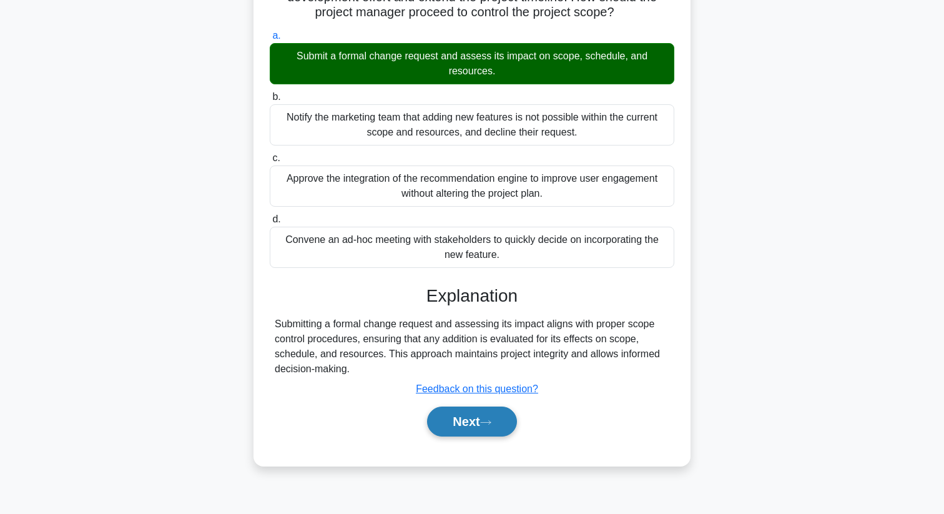
click at [487, 414] on button "Next" at bounding box center [471, 421] width 89 height 30
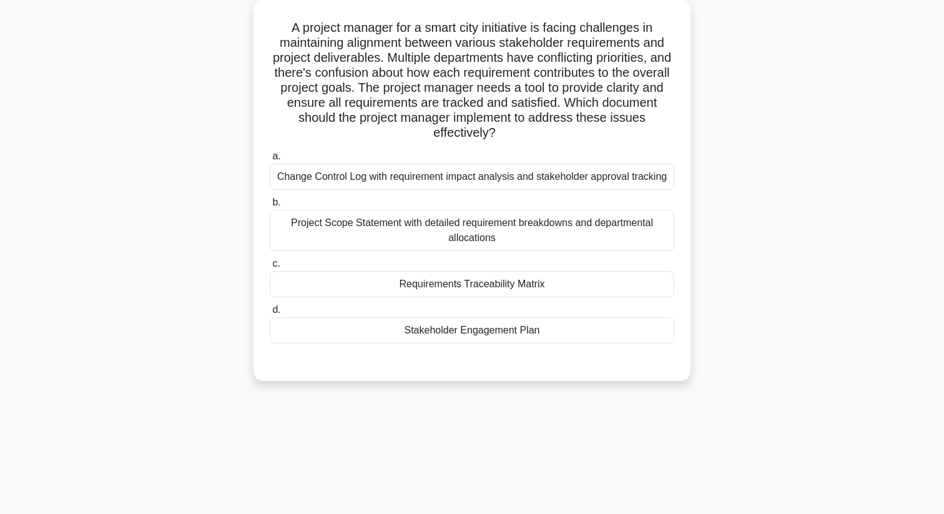
scroll to position [32, 0]
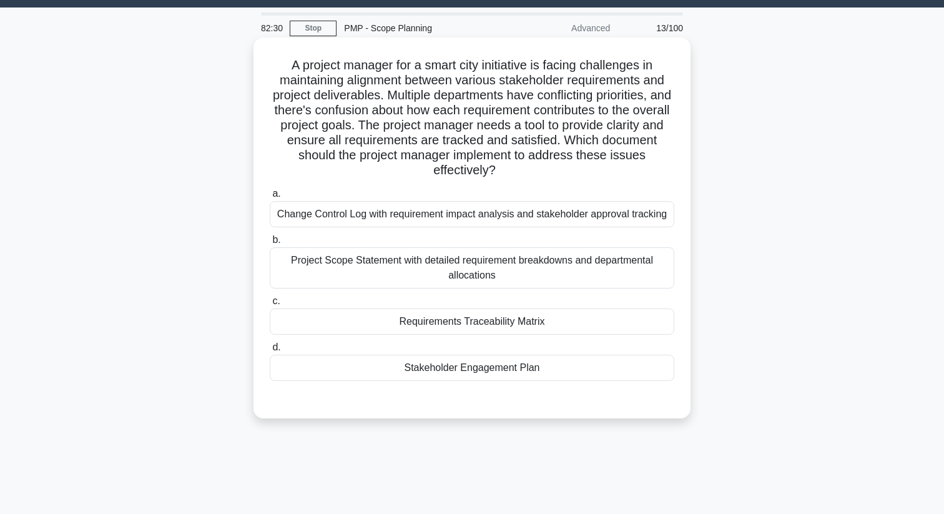
click at [383, 377] on div "Stakeholder Engagement Plan" at bounding box center [472, 368] width 404 height 26
click at [270, 351] on input "d. Stakeholder Engagement Plan" at bounding box center [270, 347] width 0 height 8
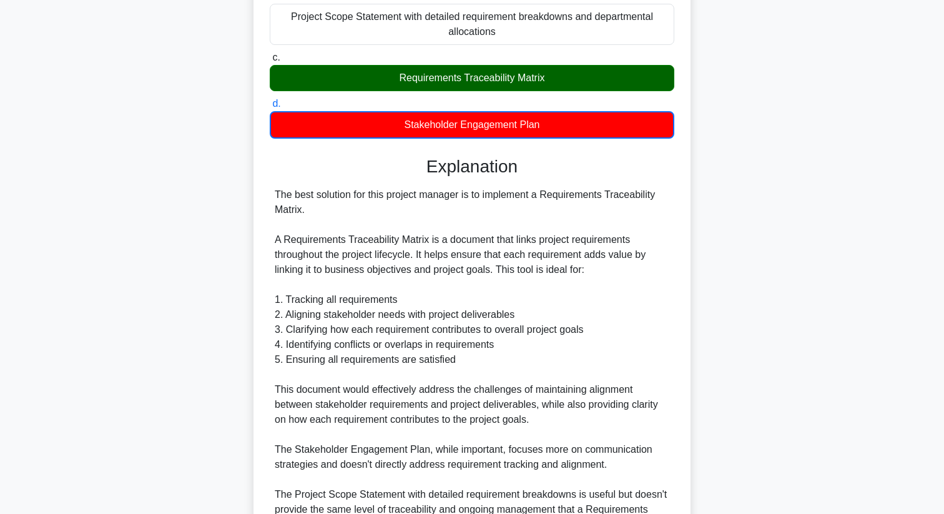
scroll to position [350, 0]
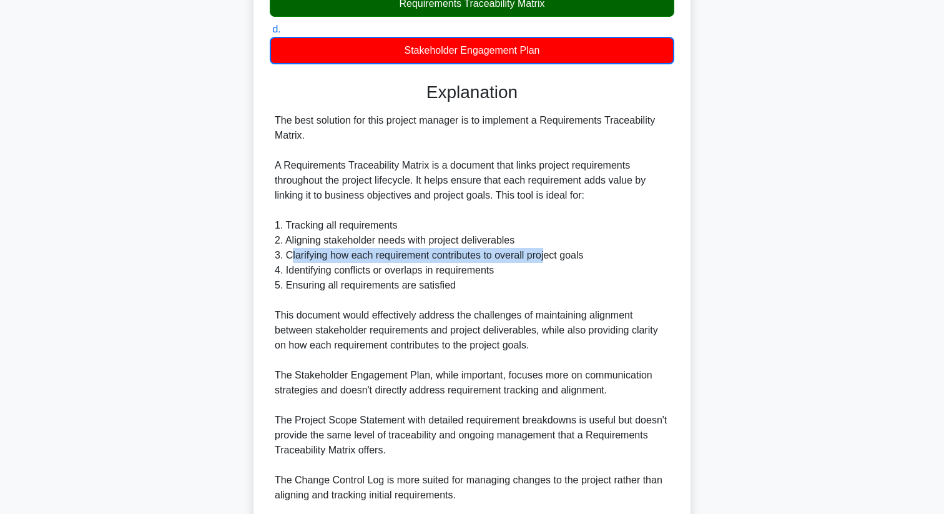
drag, startPoint x: 290, startPoint y: 255, endPoint x: 545, endPoint y: 255, distance: 255.9
click at [545, 255] on div "The best solution for this project manager is to implement a Requirements Trace…" at bounding box center [472, 337] width 394 height 449
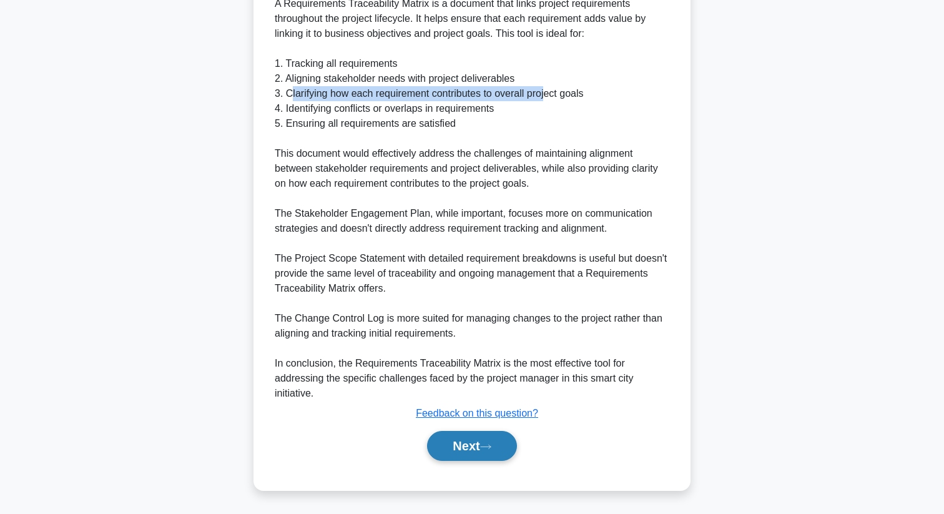
click at [482, 441] on button "Next" at bounding box center [471, 446] width 89 height 30
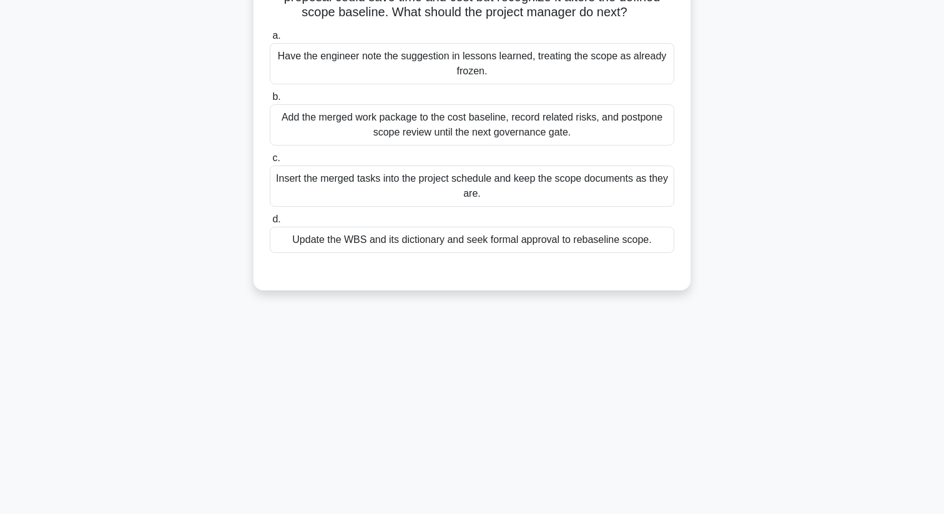
scroll to position [0, 0]
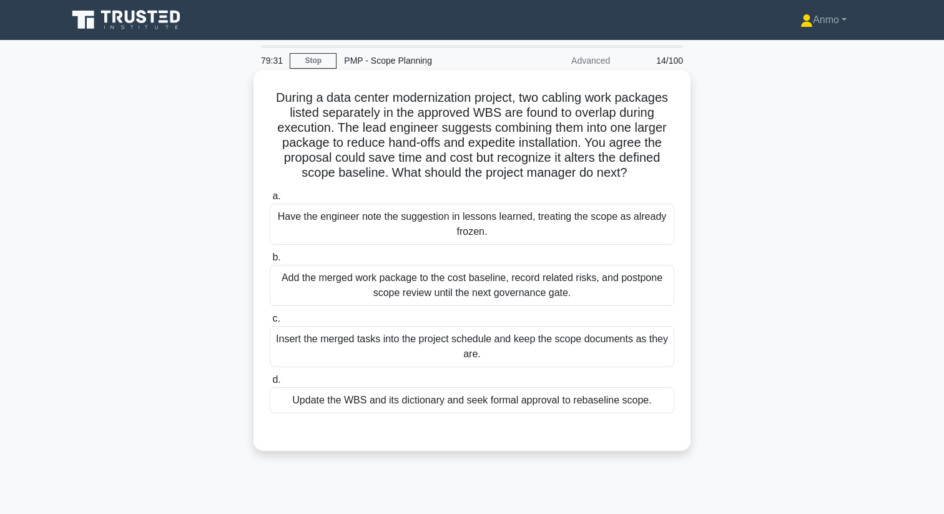
click at [592, 401] on div "Update the WBS and its dictionary and seek formal approval to rebaseline scope." at bounding box center [472, 400] width 404 height 26
click at [270, 384] on input "d. Update the WBS and its dictionary and seek formal approval to rebaseline sco…" at bounding box center [270, 380] width 0 height 8
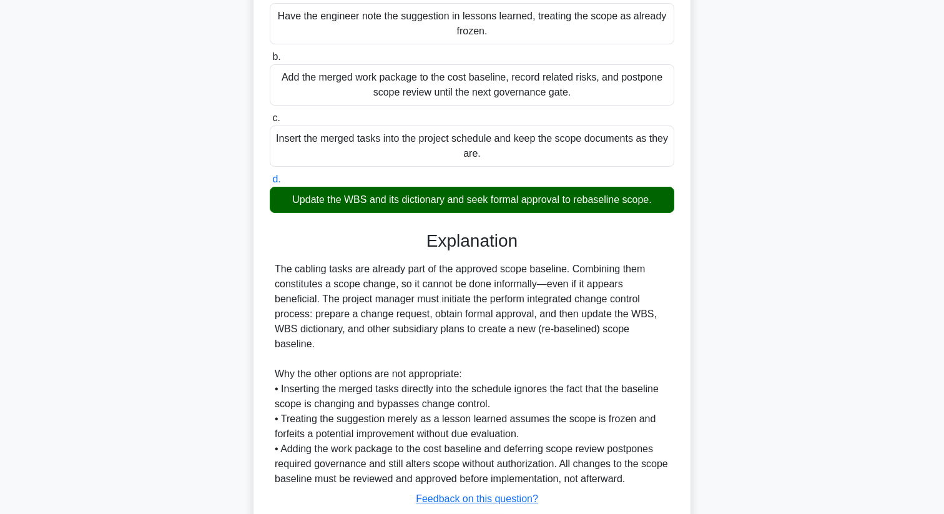
scroll to position [286, 0]
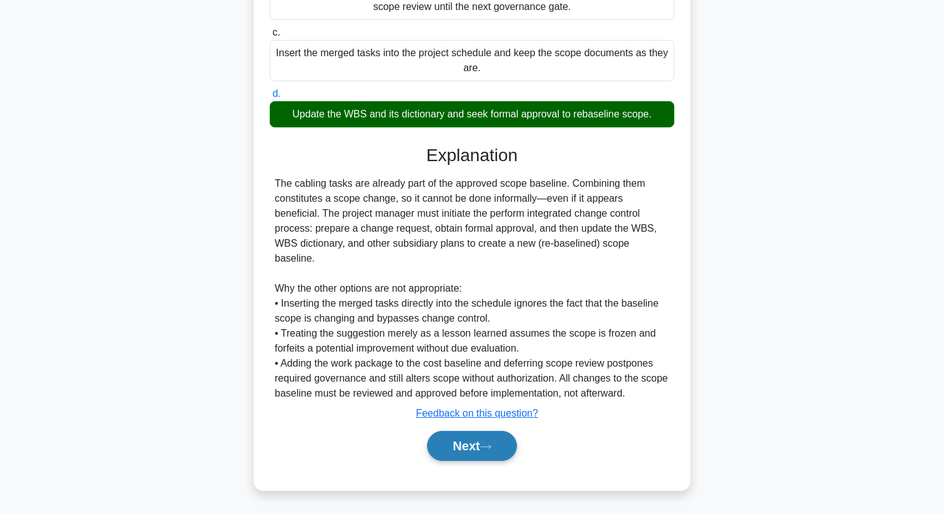
click at [502, 452] on button "Next" at bounding box center [471, 446] width 89 height 30
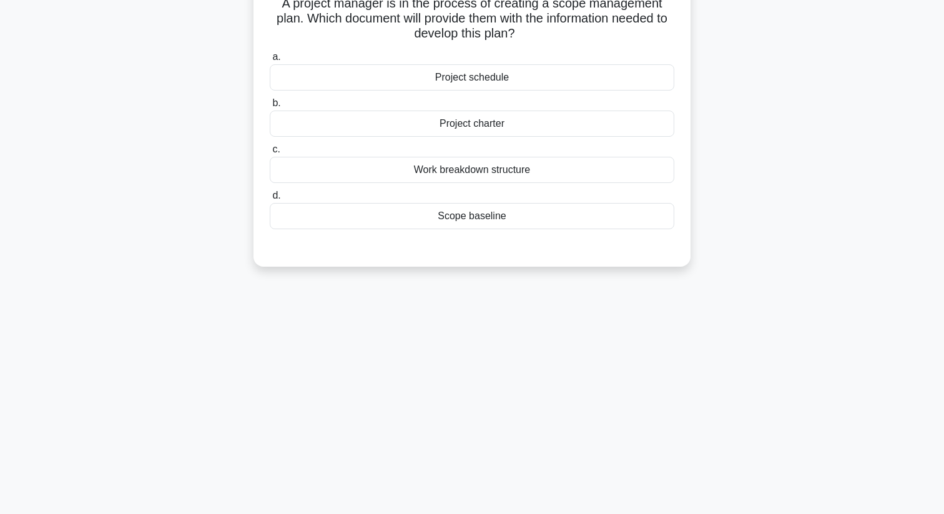
scroll to position [0, 0]
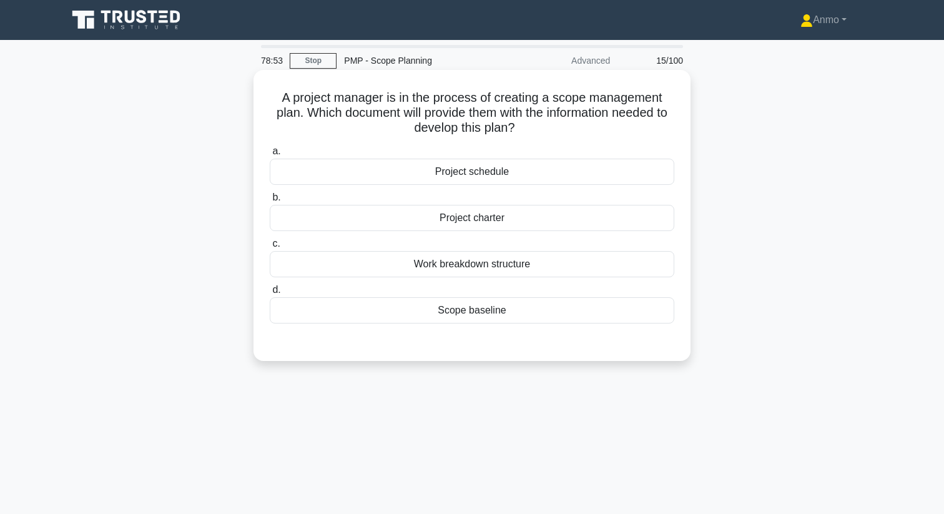
click at [525, 218] on div "Project charter" at bounding box center [472, 218] width 404 height 26
click at [270, 202] on input "b. Project charter" at bounding box center [270, 197] width 0 height 8
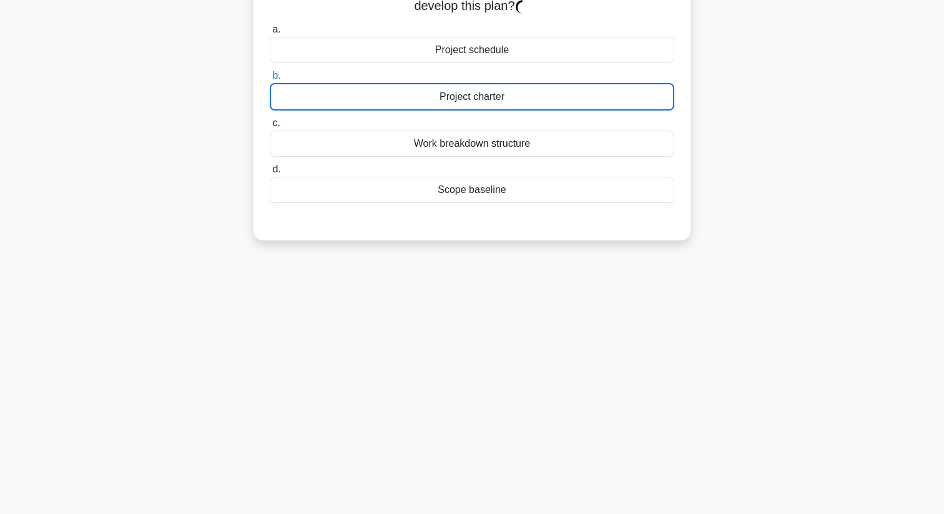
scroll to position [160, 0]
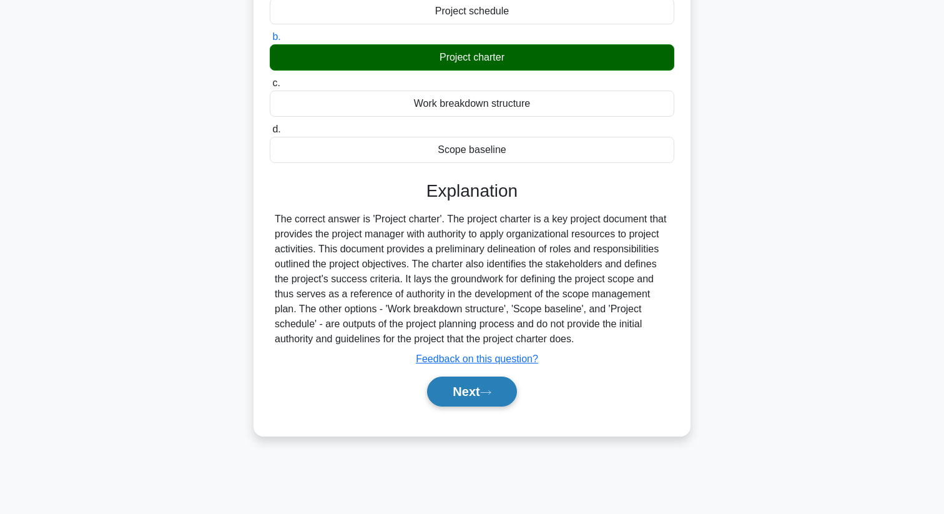
click at [485, 396] on icon at bounding box center [485, 392] width 11 height 7
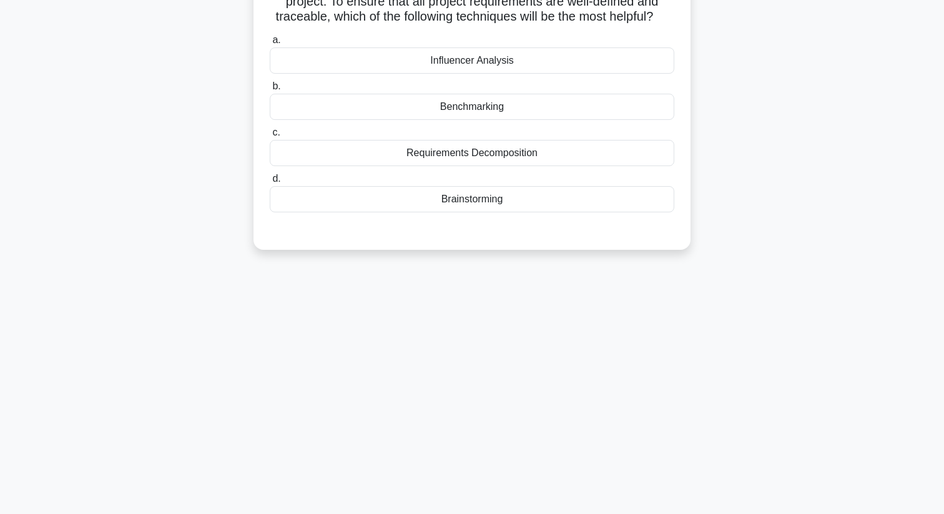
scroll to position [0, 0]
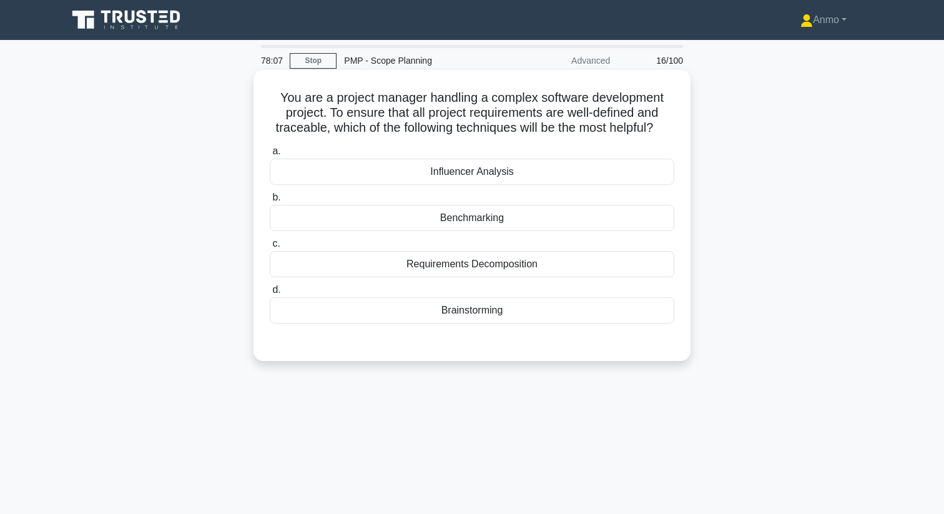
click at [494, 260] on div "Requirements Decomposition" at bounding box center [472, 264] width 404 height 26
click at [270, 248] on input "c. Requirements Decomposition" at bounding box center [270, 244] width 0 height 8
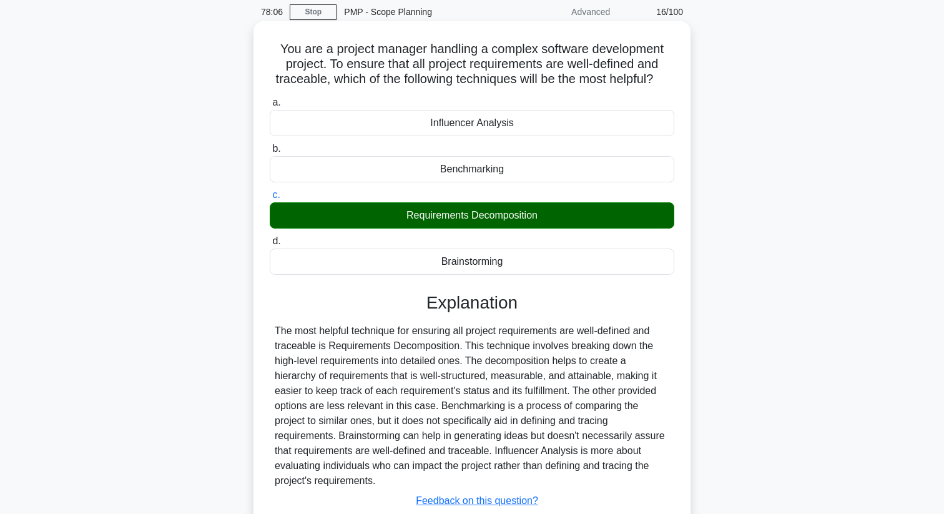
scroll to position [160, 0]
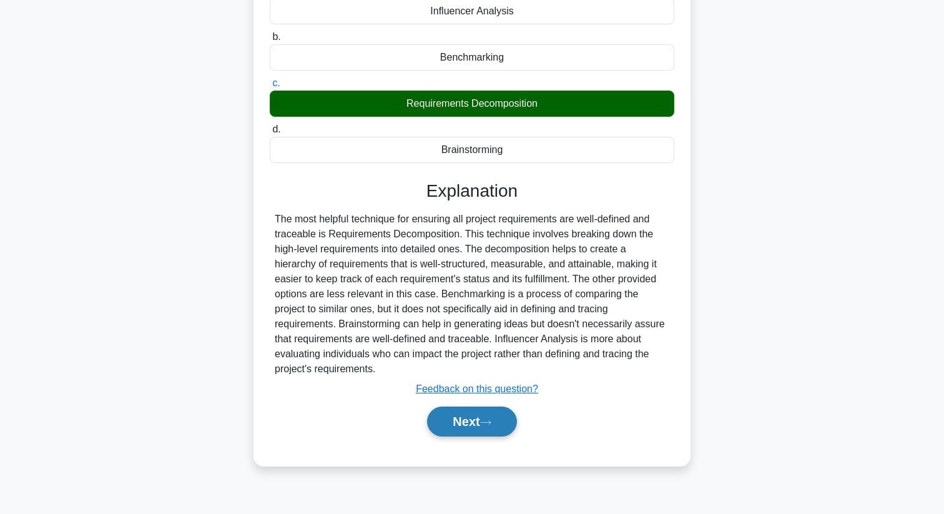
click at [469, 418] on button "Next" at bounding box center [471, 421] width 89 height 30
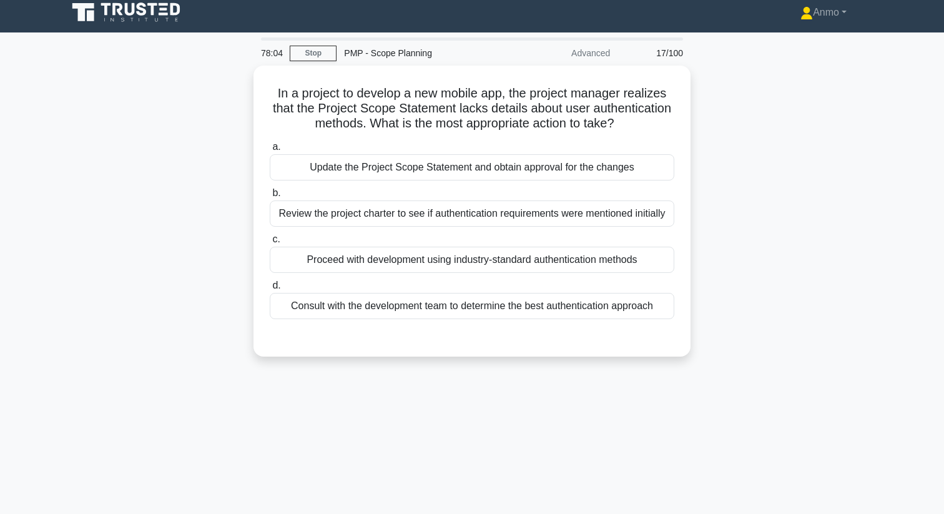
scroll to position [0, 0]
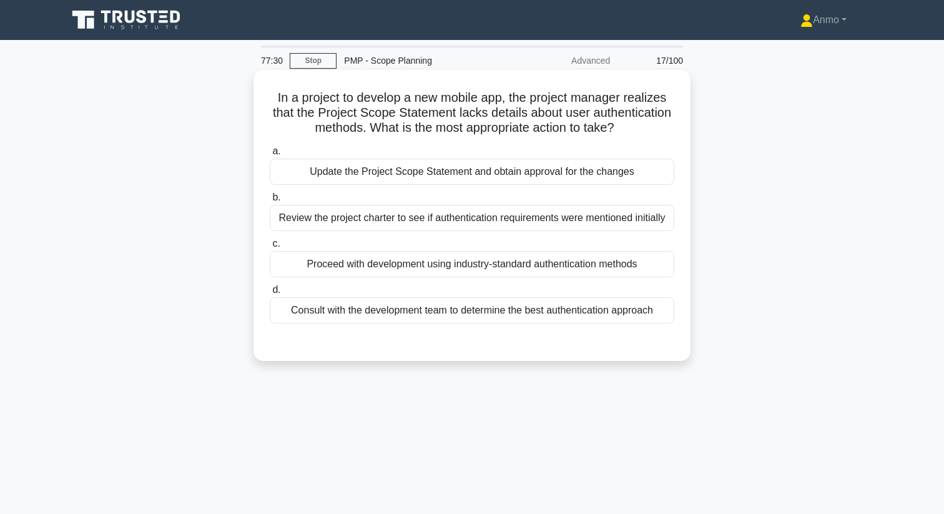
click at [424, 167] on div "Update the Project Scope Statement and obtain approval for the changes" at bounding box center [472, 172] width 404 height 26
click at [270, 155] on input "a. Update the Project Scope Statement and obtain approval for the changes" at bounding box center [270, 151] width 0 height 8
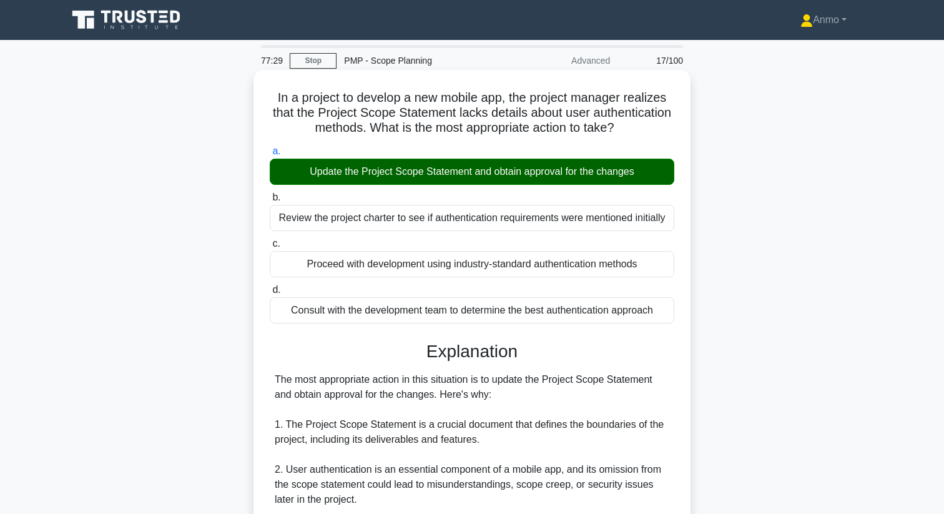
scroll to position [391, 0]
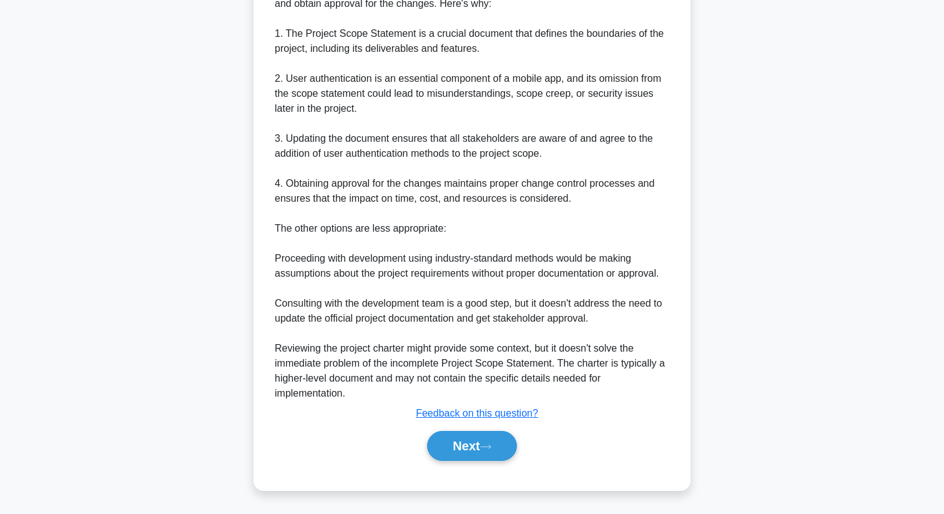
click at [485, 425] on div "Explanation The most appropriate action in this situation is to update the Proj…" at bounding box center [472, 208] width 404 height 516
click at [485, 444] on icon at bounding box center [485, 446] width 11 height 7
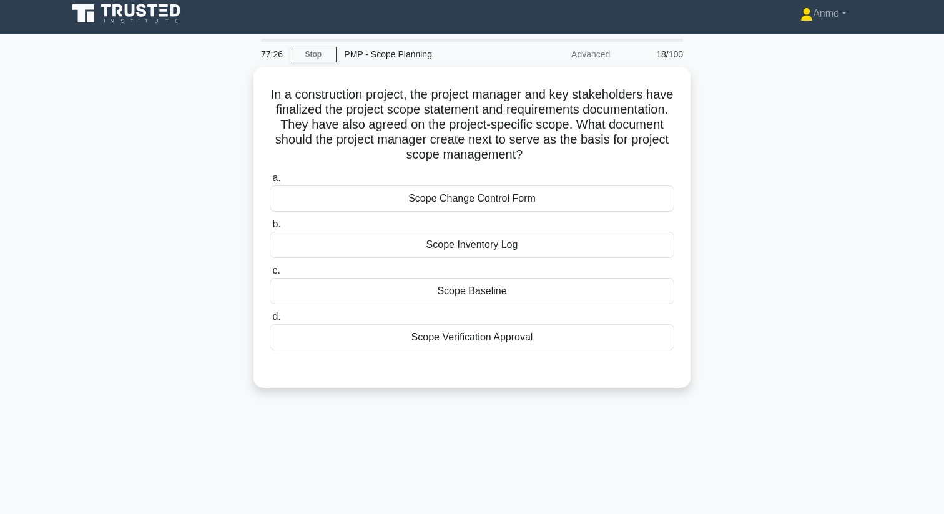
scroll to position [0, 0]
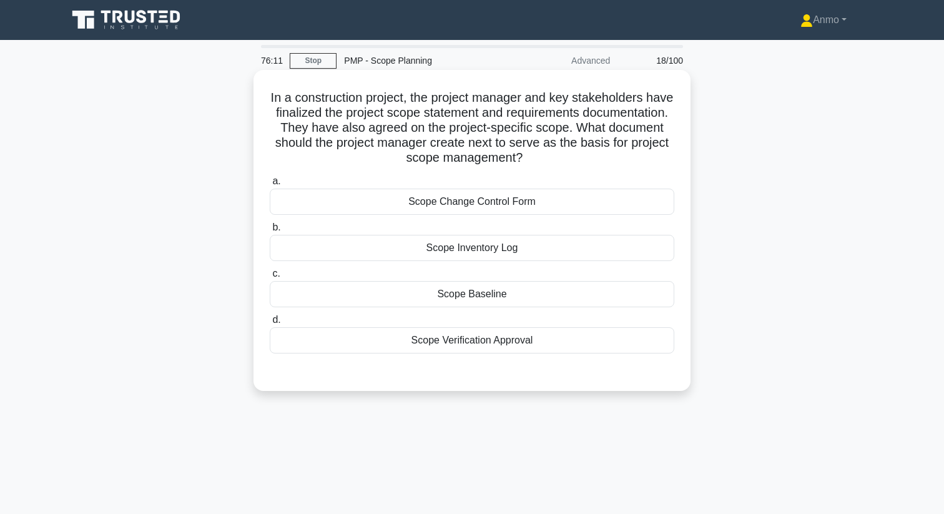
click at [542, 293] on div "Scope Baseline" at bounding box center [472, 294] width 404 height 26
click at [270, 278] on input "c. Scope Baseline" at bounding box center [270, 274] width 0 height 8
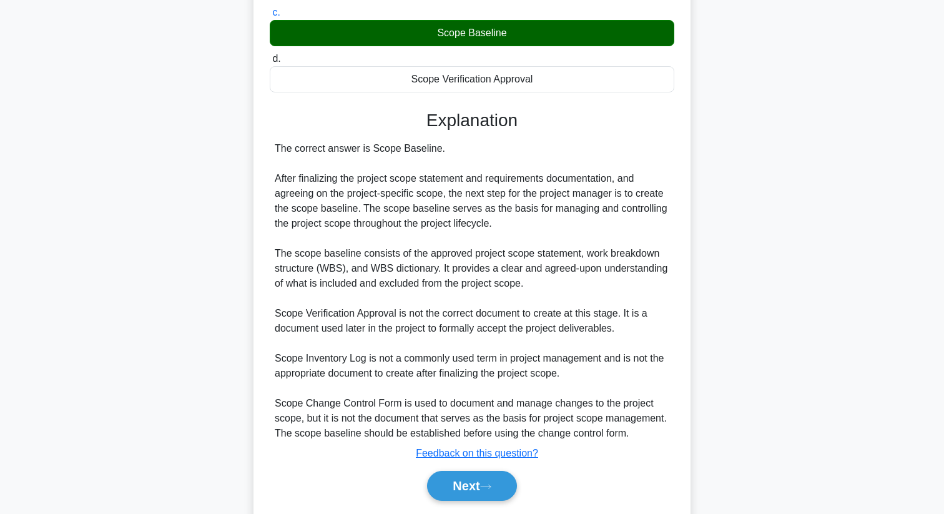
scroll to position [301, 0]
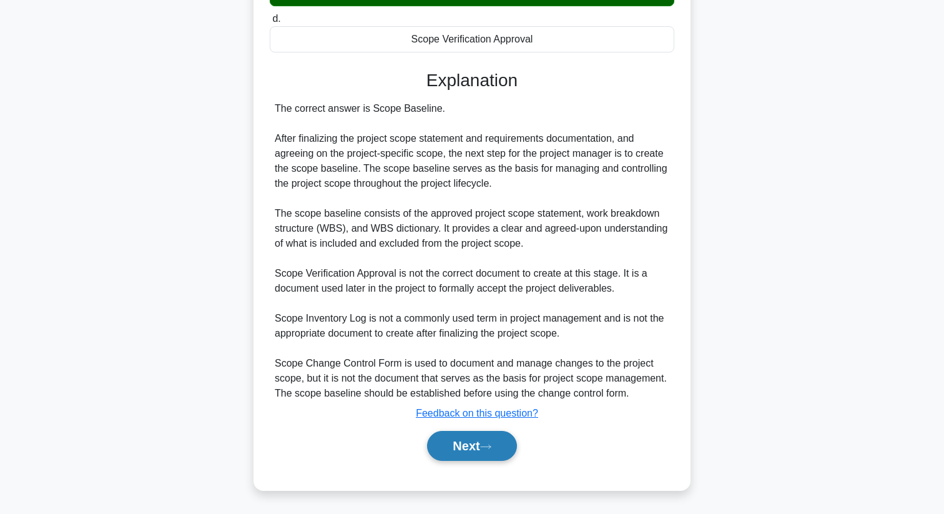
click at [490, 436] on button "Next" at bounding box center [471, 446] width 89 height 30
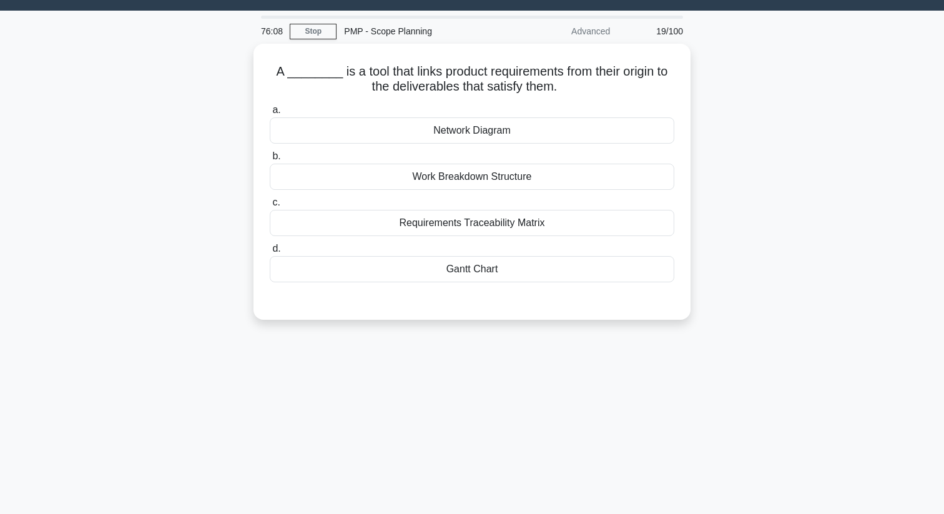
scroll to position [0, 0]
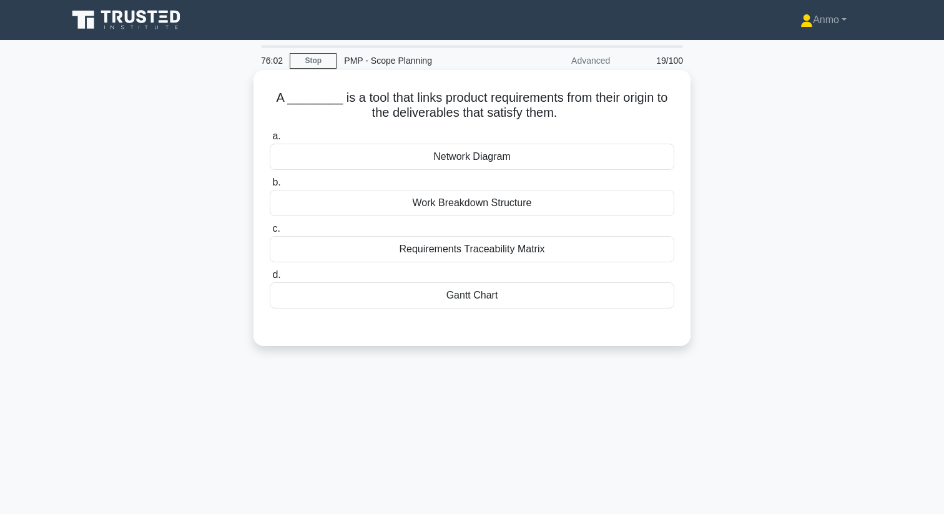
click at [496, 252] on div "Requirements Traceability Matrix" at bounding box center [472, 249] width 404 height 26
click at [270, 233] on input "c. Requirements Traceability Matrix" at bounding box center [270, 229] width 0 height 8
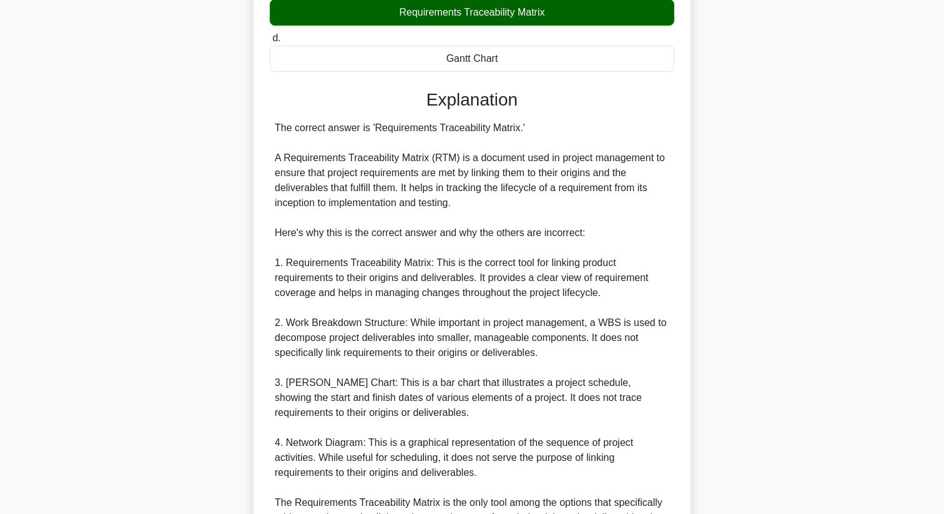
scroll to position [327, 0]
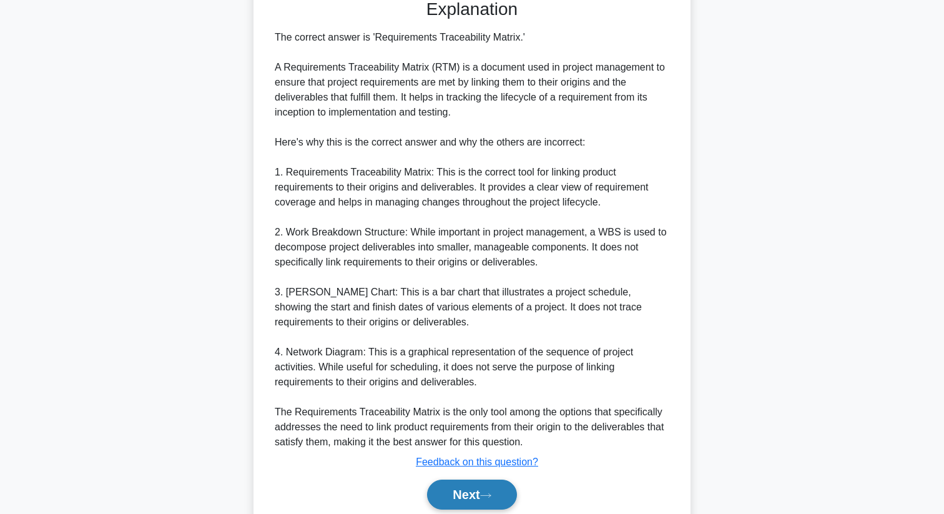
click at [464, 496] on button "Next" at bounding box center [471, 494] width 89 height 30
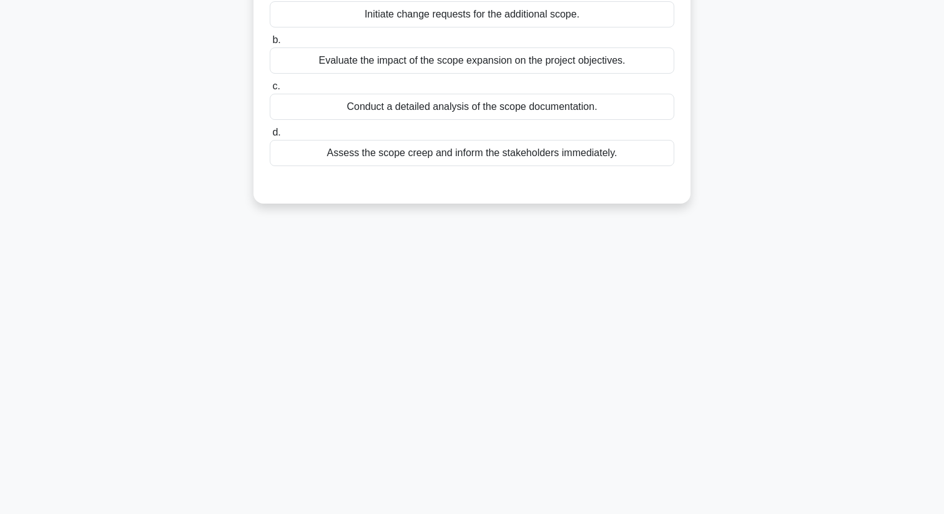
scroll to position [0, 0]
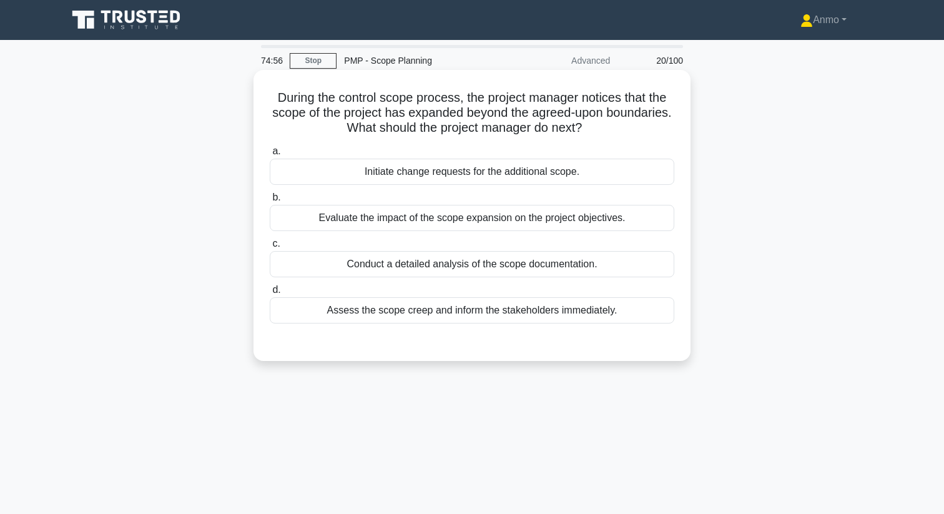
click at [456, 210] on div "Evaluate the impact of the scope expansion on the project objectives." at bounding box center [472, 218] width 404 height 26
click at [270, 202] on input "b. Evaluate the impact of the scope expansion on the project objectives." at bounding box center [270, 197] width 0 height 8
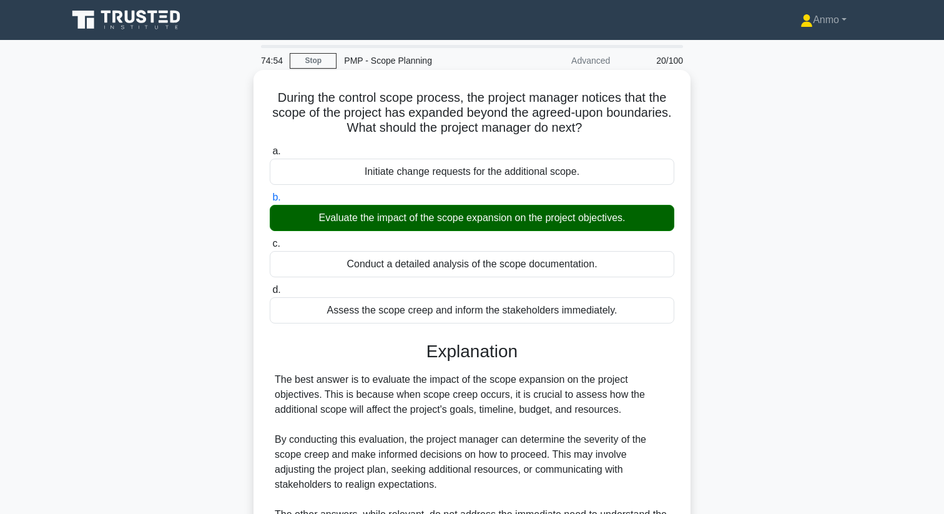
scroll to position [166, 0]
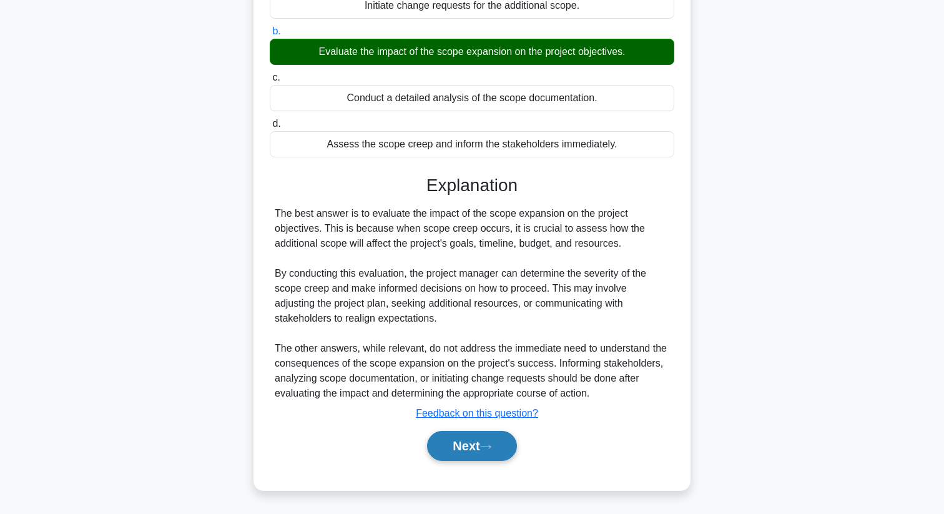
click at [475, 445] on button "Next" at bounding box center [471, 446] width 89 height 30
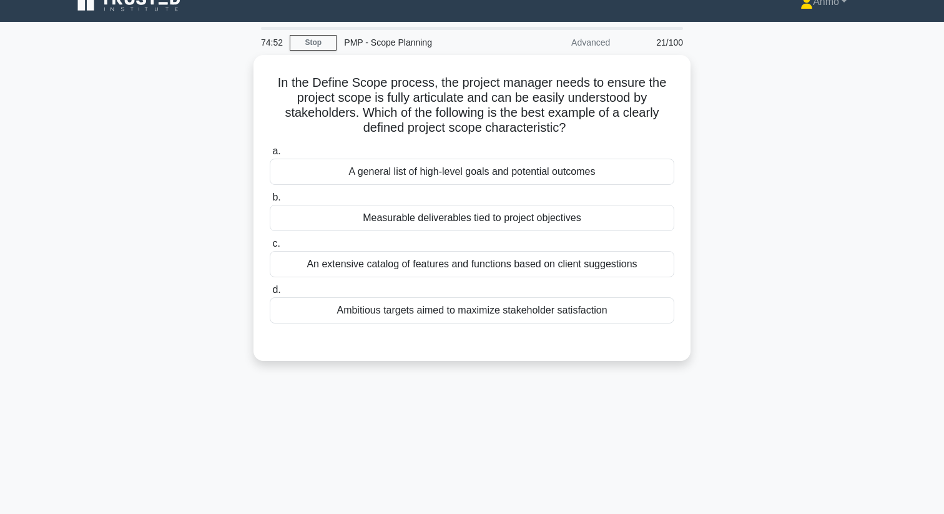
scroll to position [0, 0]
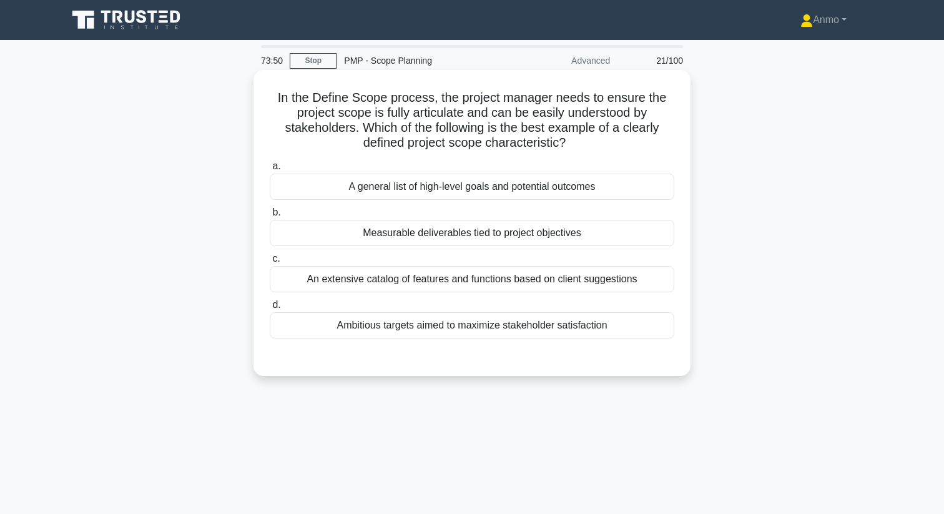
click at [369, 231] on div "Measurable deliverables tied to project objectives" at bounding box center [472, 233] width 404 height 26
click at [270, 217] on input "b. Measurable deliverables tied to project objectives" at bounding box center [270, 212] width 0 height 8
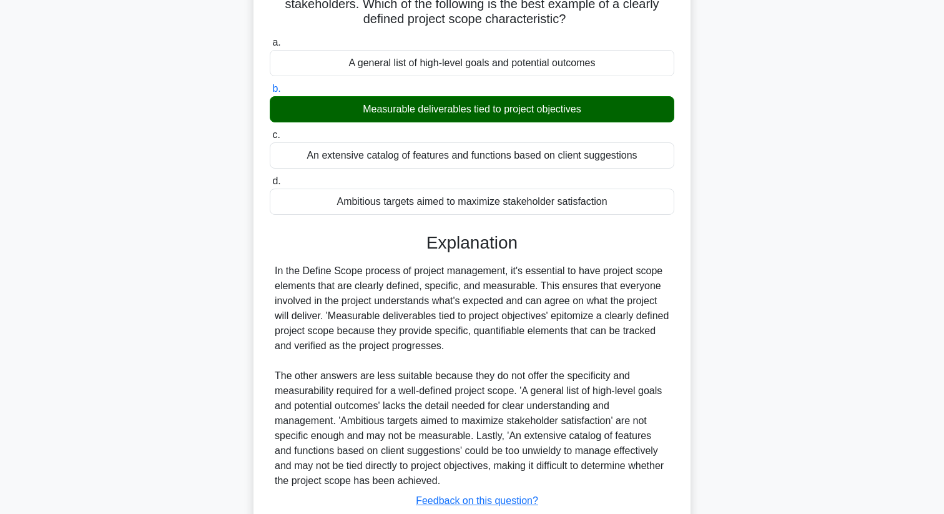
scroll to position [211, 0]
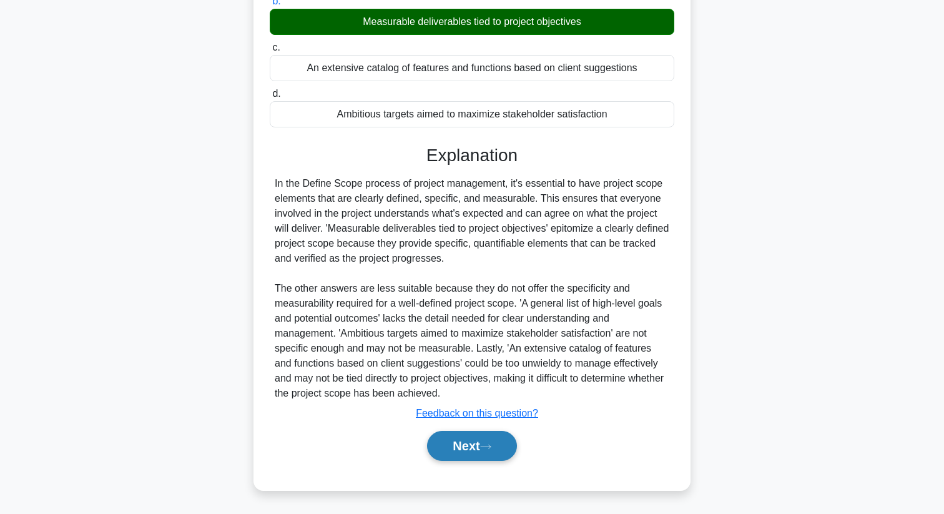
click at [462, 449] on button "Next" at bounding box center [471, 446] width 89 height 30
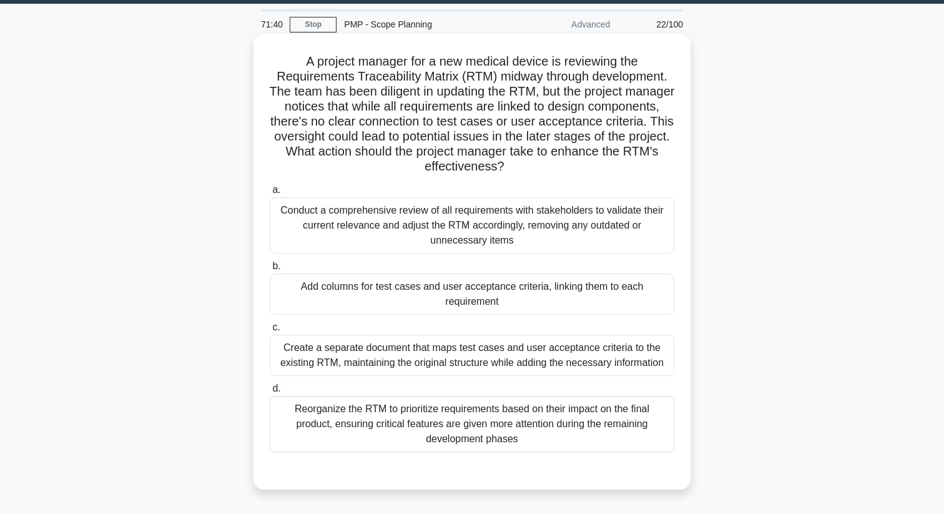
scroll to position [37, 0]
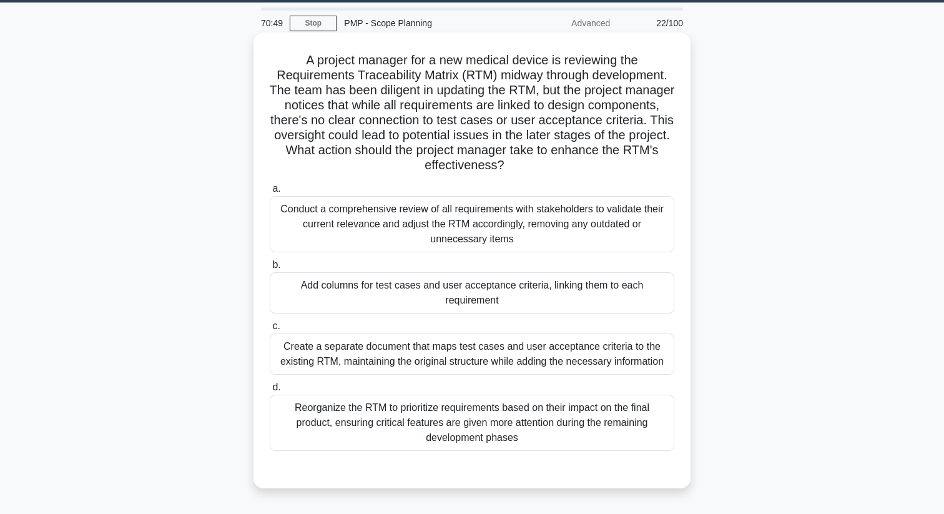
click at [378, 234] on div "Conduct a comprehensive review of all requirements with stakeholders to validat…" at bounding box center [472, 224] width 404 height 56
click at [270, 193] on input "a. Conduct a comprehensive review of all requirements with stakeholders to vali…" at bounding box center [270, 189] width 0 height 8
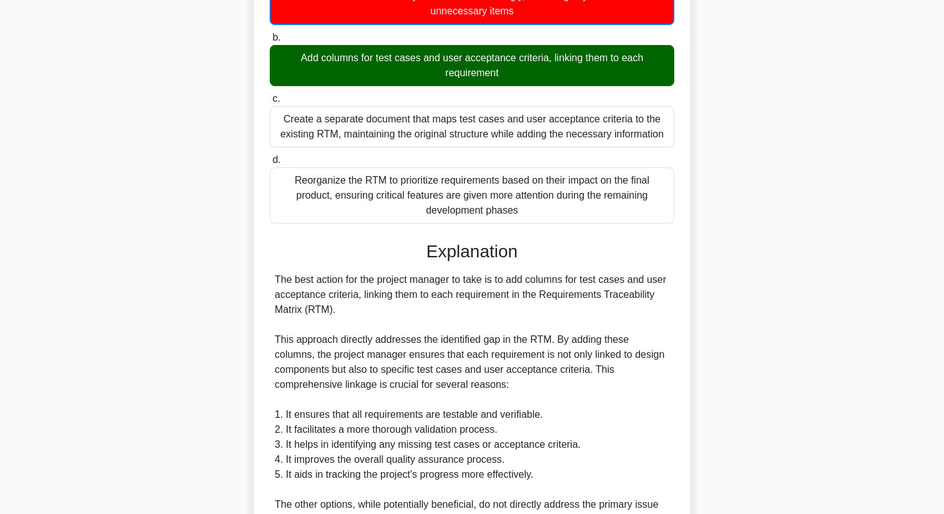
scroll to position [602, 0]
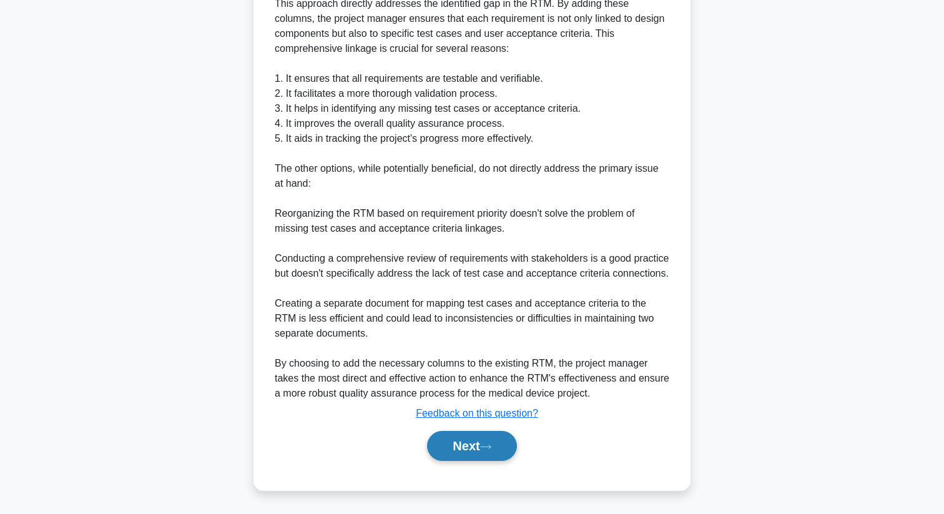
click at [467, 445] on button "Next" at bounding box center [471, 446] width 89 height 30
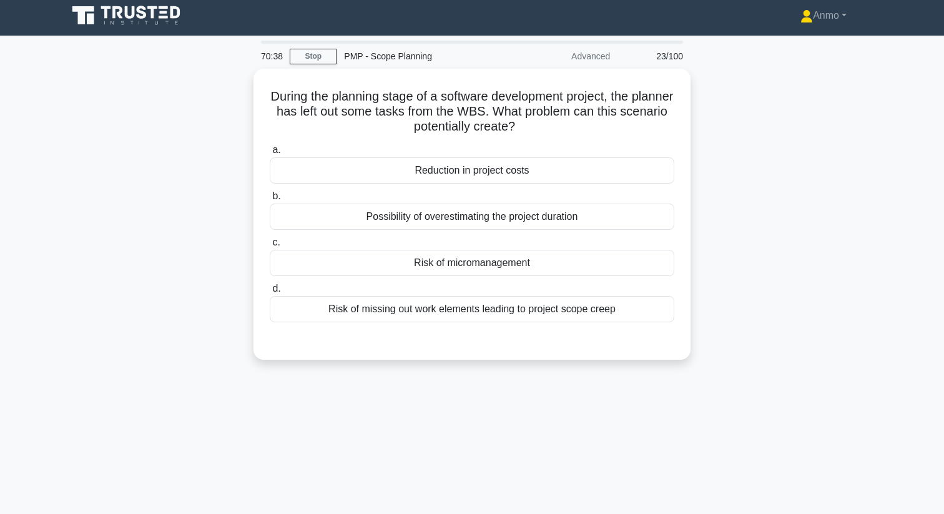
scroll to position [1, 0]
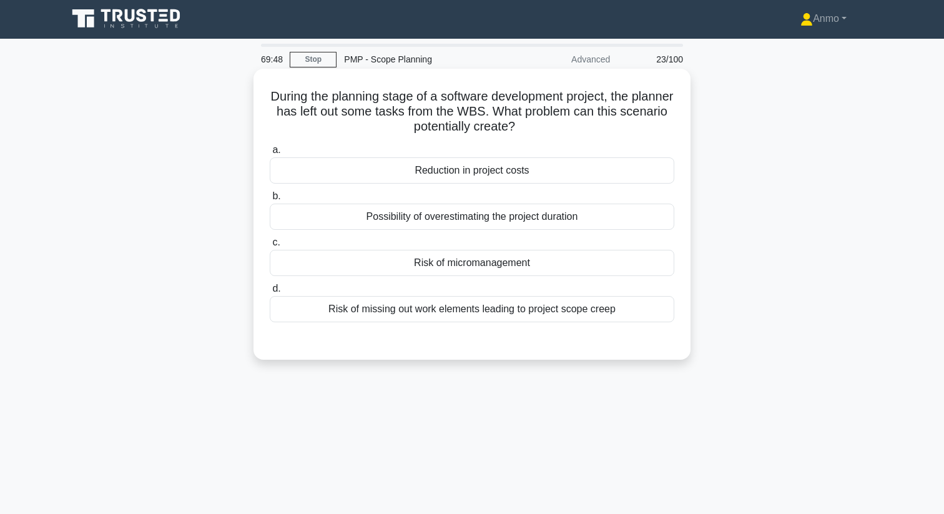
click at [440, 310] on div "Risk of missing out work elements leading to project scope creep" at bounding box center [472, 309] width 404 height 26
click at [270, 293] on input "d. Risk of missing out work elements leading to project scope creep" at bounding box center [270, 289] width 0 height 8
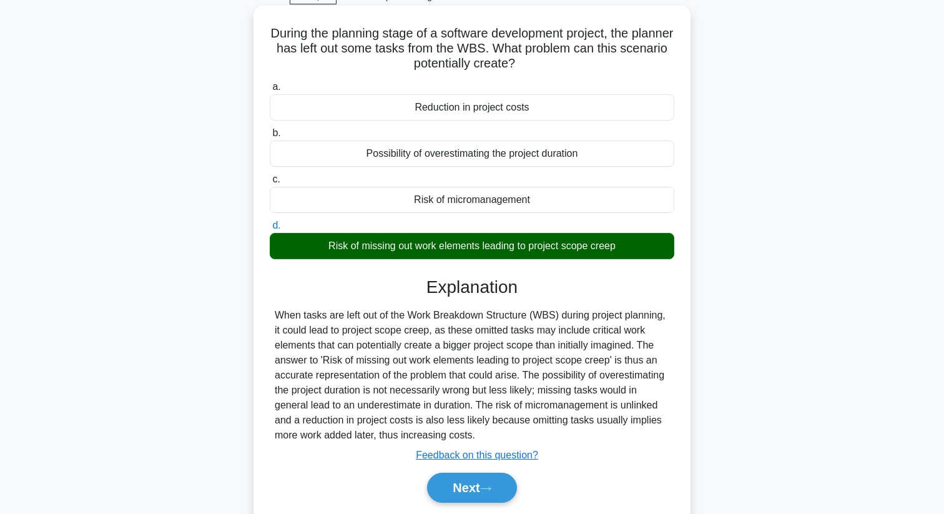
scroll to position [160, 0]
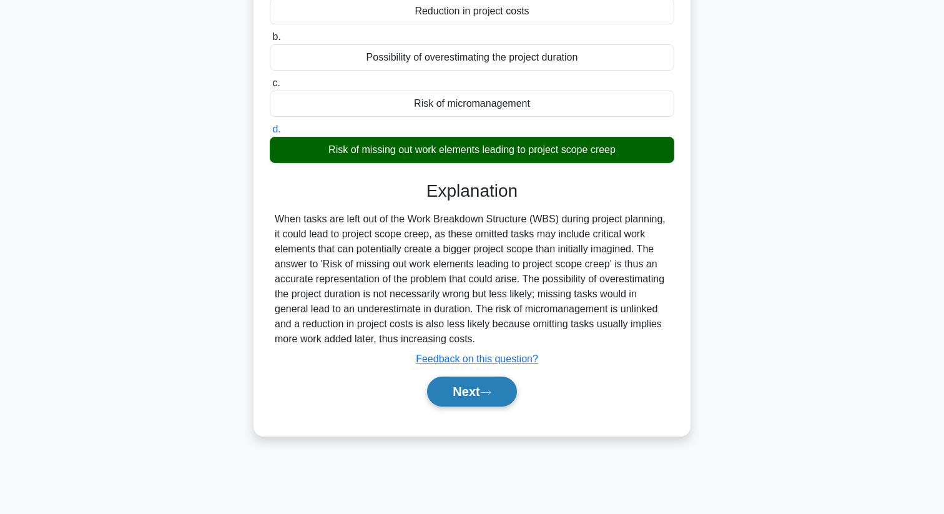
click at [472, 398] on button "Next" at bounding box center [471, 391] width 89 height 30
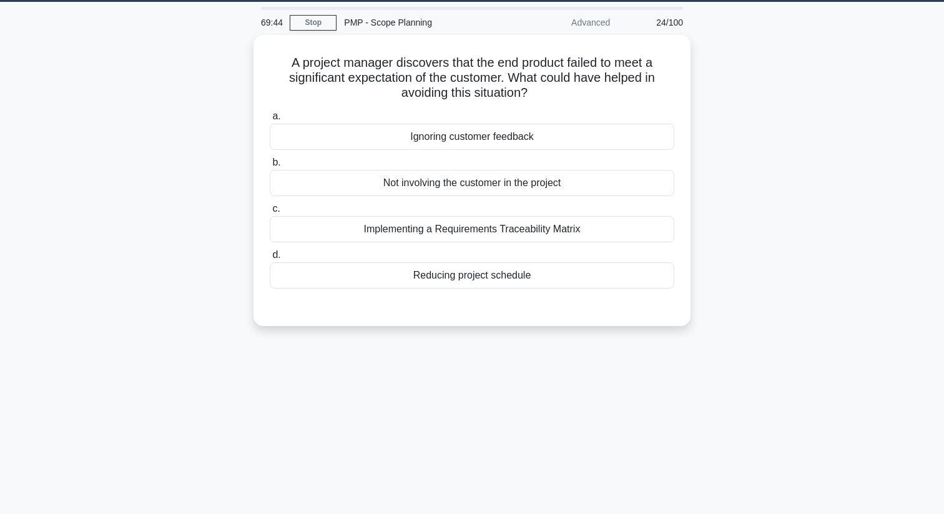
scroll to position [37, 0]
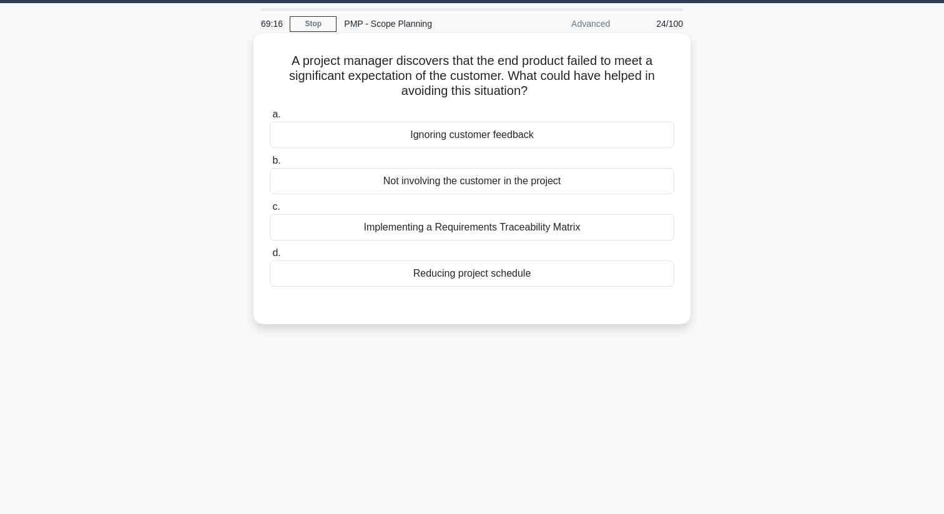
click at [469, 231] on div "Implementing a Requirements Traceability Matrix" at bounding box center [472, 227] width 404 height 26
click at [270, 211] on input "c. Implementing a Requirements Traceability Matrix" at bounding box center [270, 207] width 0 height 8
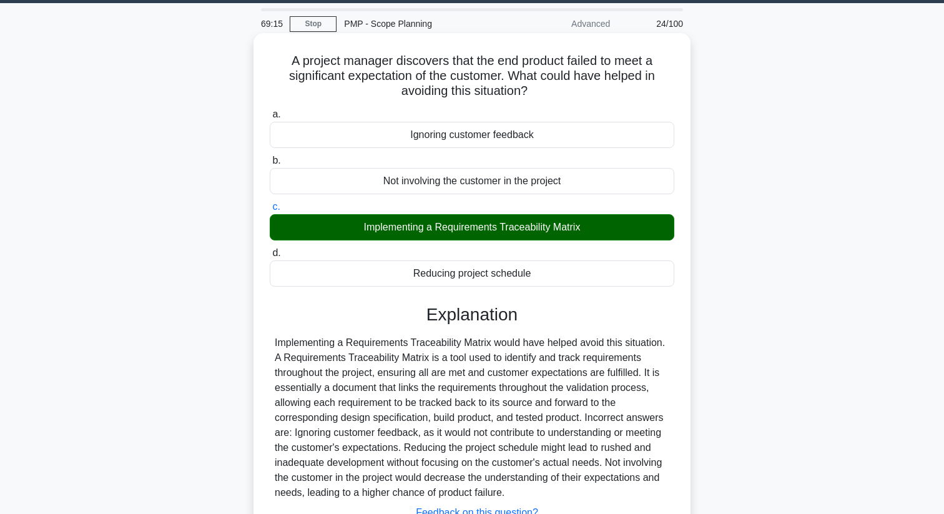
scroll to position [160, 0]
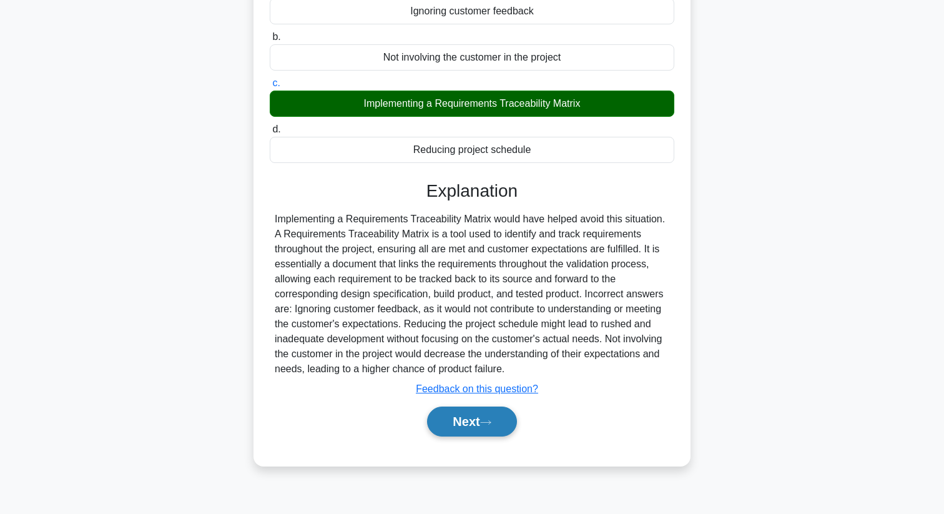
click at [496, 430] on button "Next" at bounding box center [471, 421] width 89 height 30
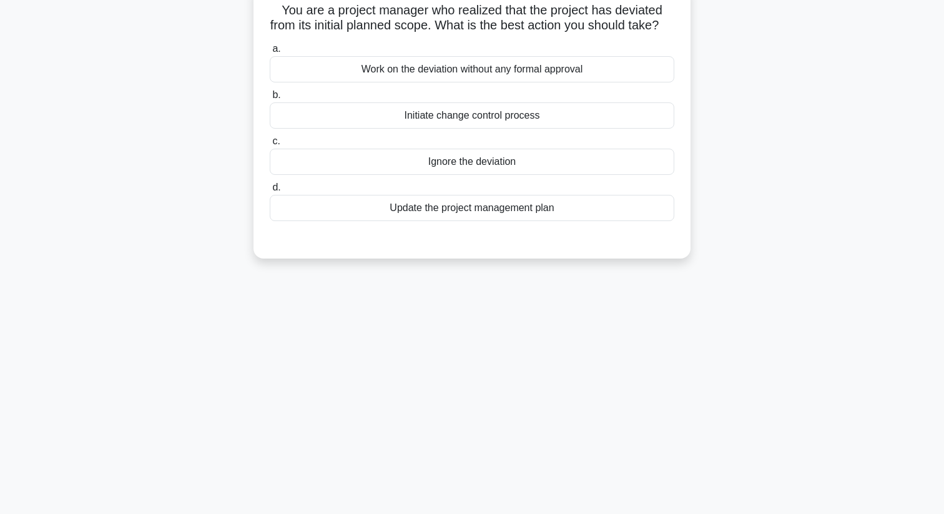
scroll to position [0, 0]
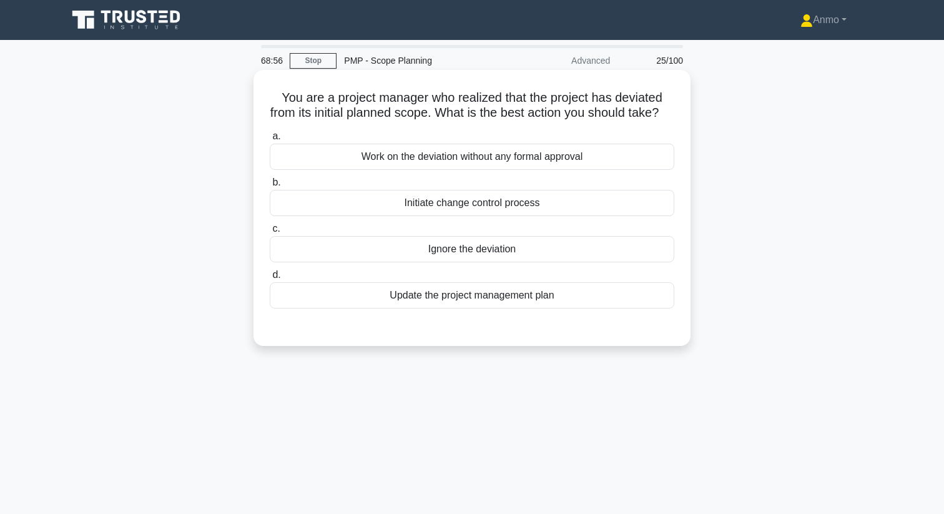
click at [460, 216] on div "Initiate change control process" at bounding box center [472, 203] width 404 height 26
click at [270, 187] on input "b. Initiate change control process" at bounding box center [270, 182] width 0 height 8
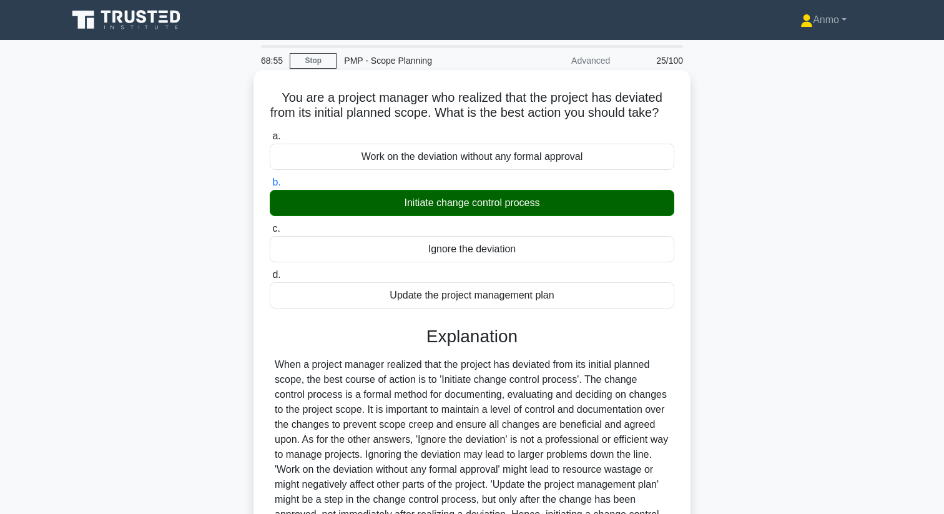
scroll to position [160, 0]
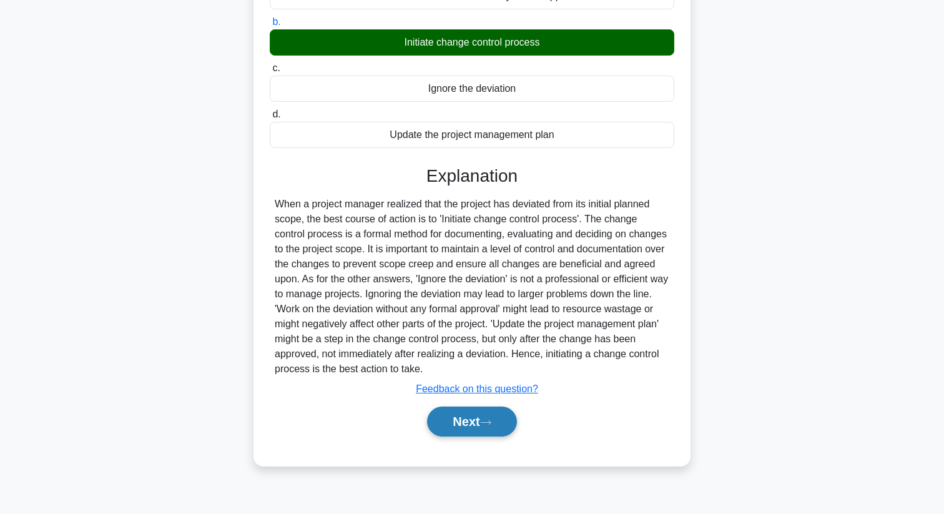
click at [487, 436] on button "Next" at bounding box center [471, 421] width 89 height 30
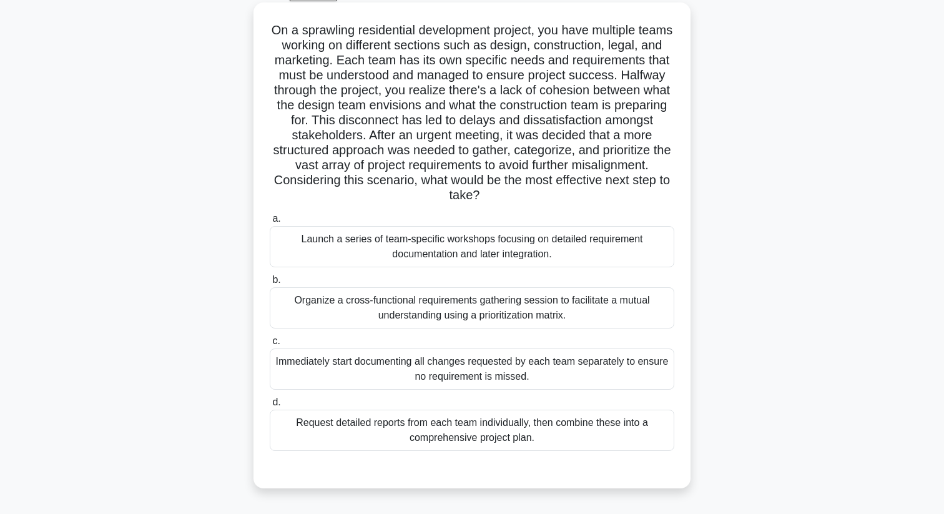
scroll to position [69, 0]
click at [403, 306] on div "Organize a cross-functional requirements gathering session to facilitate a mutu…" at bounding box center [472, 306] width 404 height 41
click at [270, 283] on input "b. Organize a cross-functional requirements gathering session to facilitate a m…" at bounding box center [270, 279] width 0 height 8
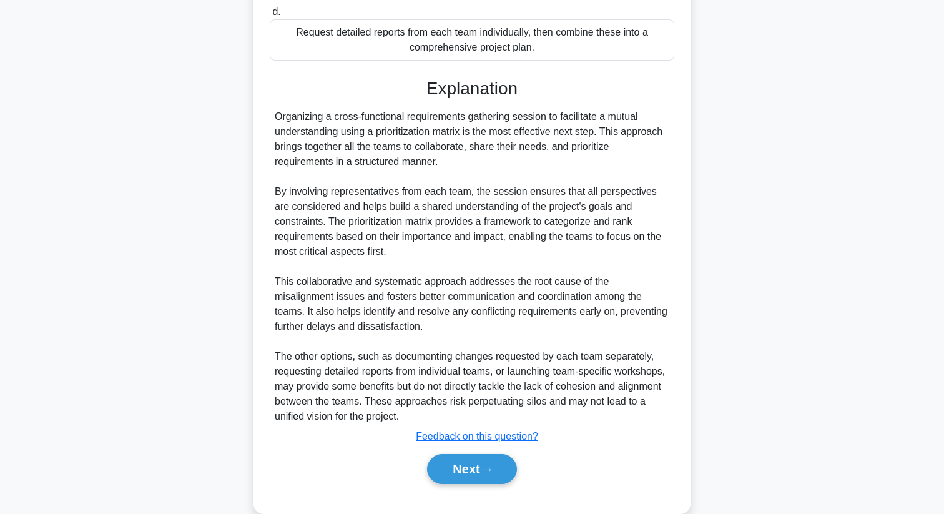
scroll to position [481, 0]
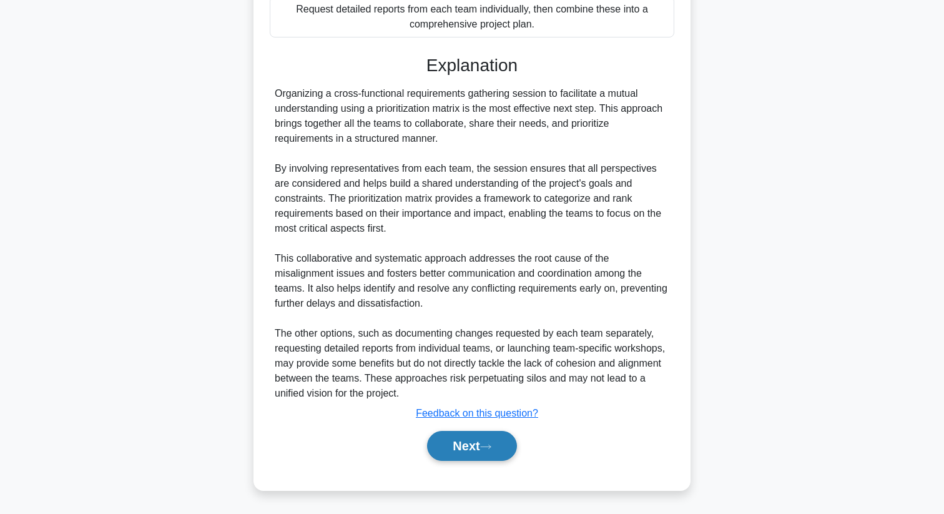
click at [499, 444] on button "Next" at bounding box center [471, 446] width 89 height 30
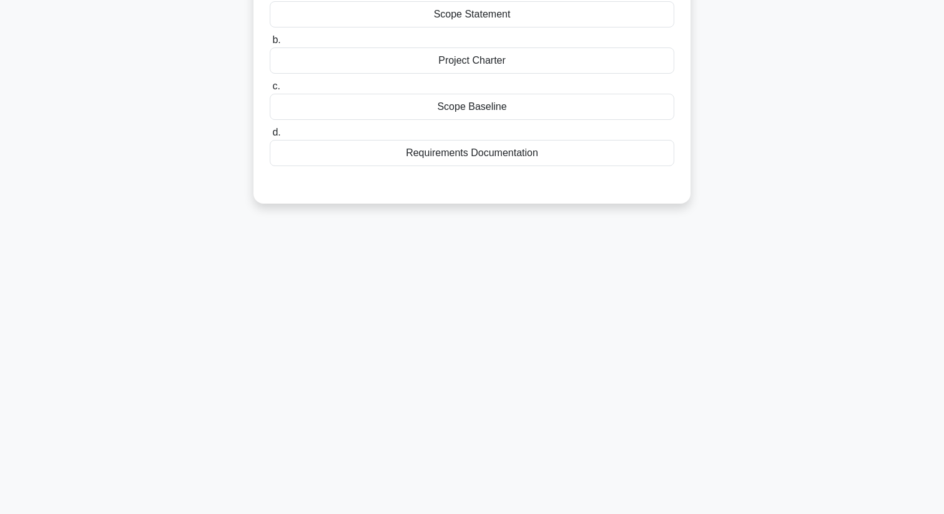
scroll to position [0, 0]
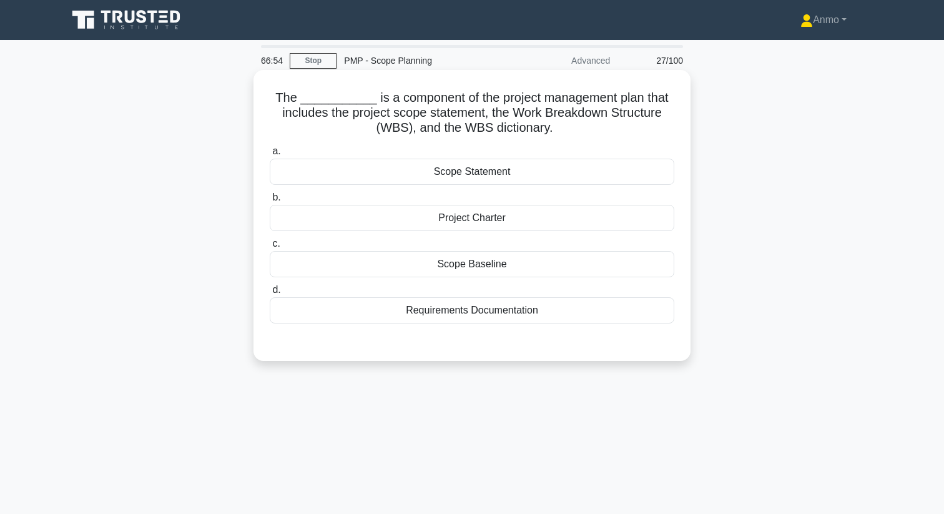
click at [492, 270] on div "Scope Baseline" at bounding box center [472, 264] width 404 height 26
click at [270, 248] on input "c. Scope Baseline" at bounding box center [270, 244] width 0 height 8
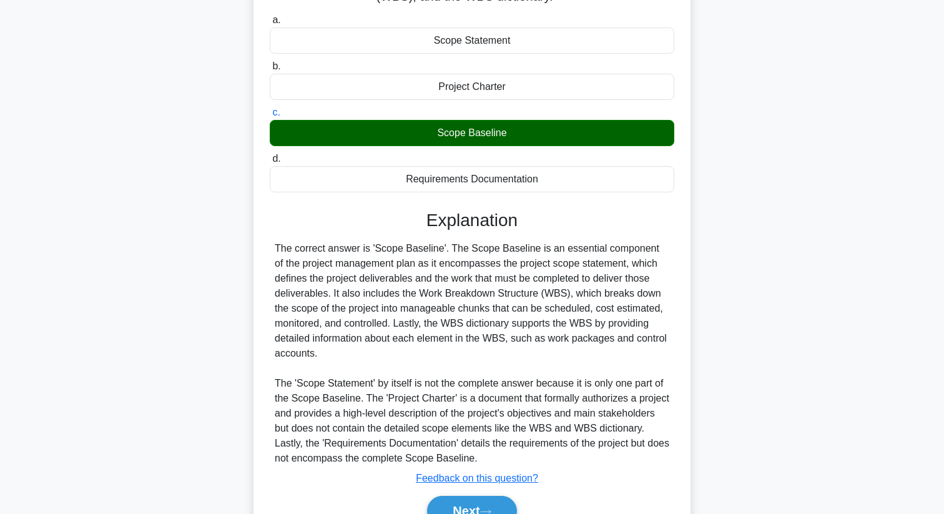
scroll to position [196, 0]
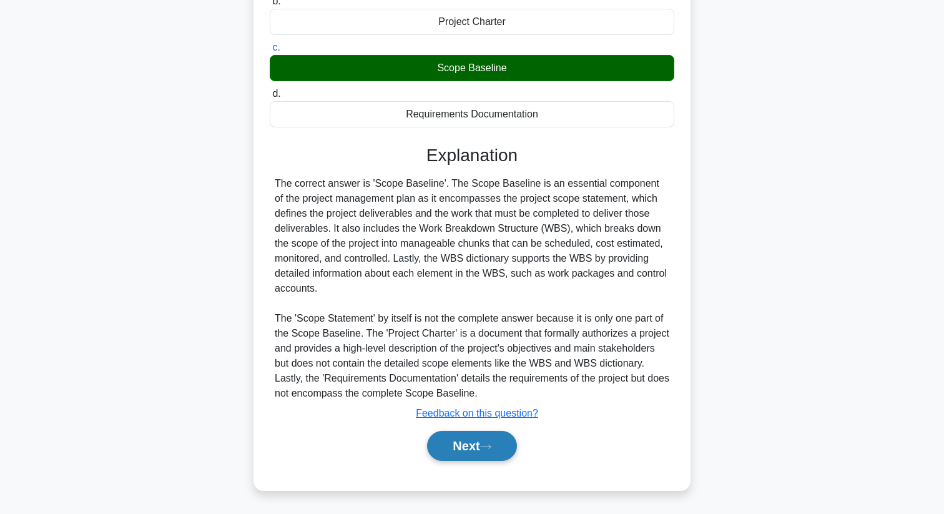
click at [479, 435] on button "Next" at bounding box center [471, 446] width 89 height 30
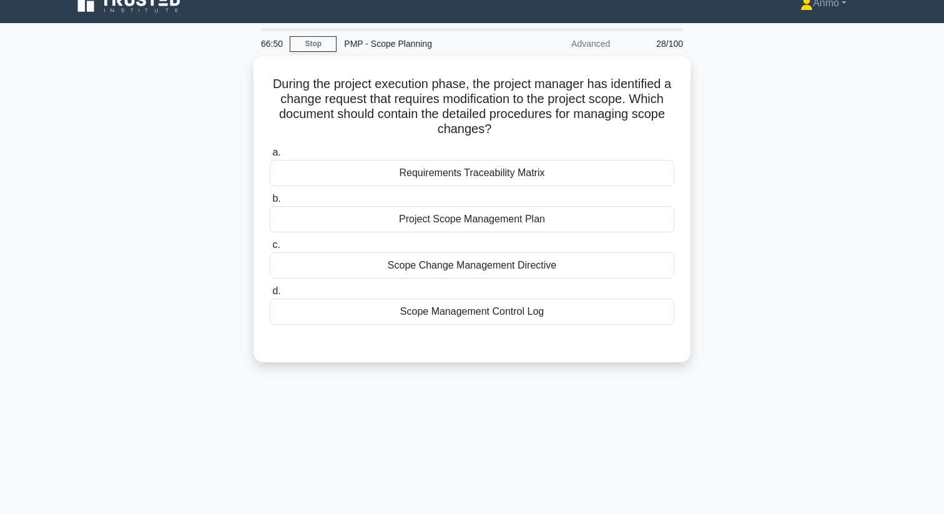
scroll to position [0, 0]
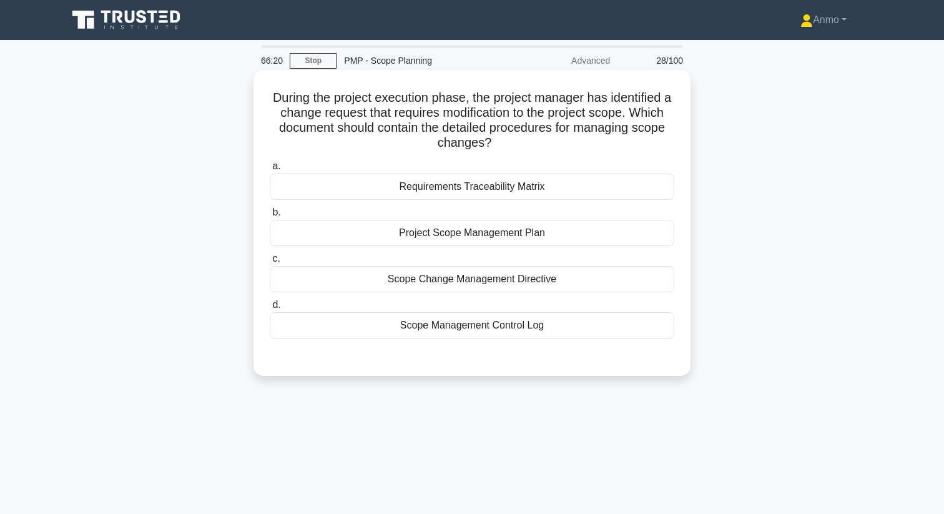
click at [575, 237] on div "Project Scope Management Plan" at bounding box center [472, 233] width 404 height 26
click at [270, 217] on input "b. Project Scope Management Plan" at bounding box center [270, 212] width 0 height 8
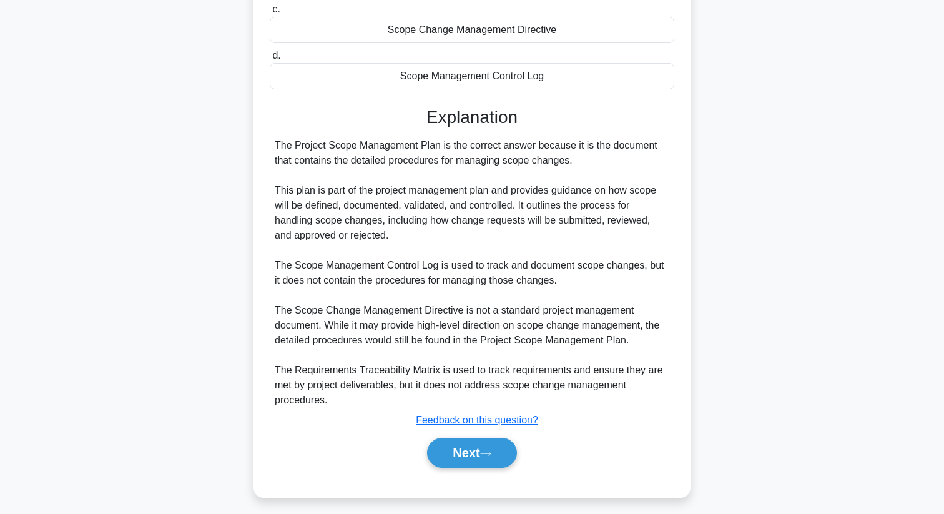
scroll to position [256, 0]
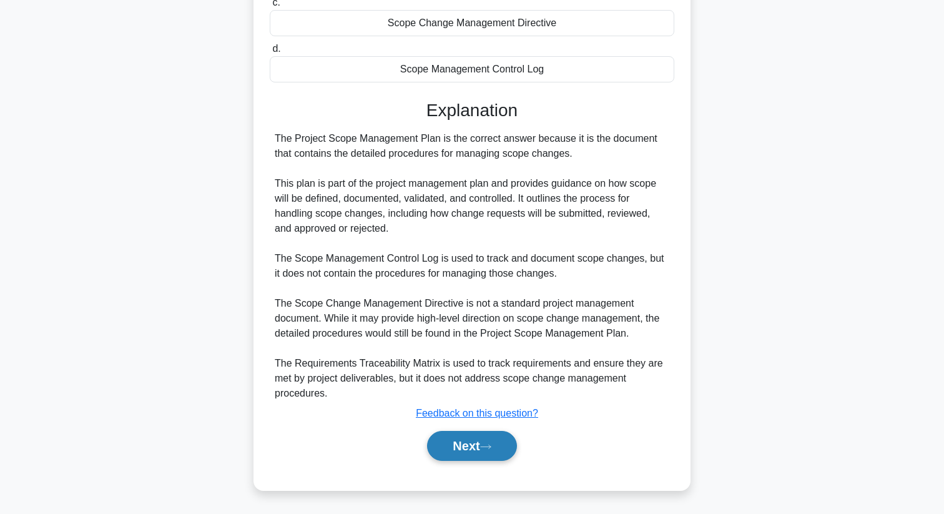
click at [487, 448] on icon at bounding box center [485, 446] width 11 height 7
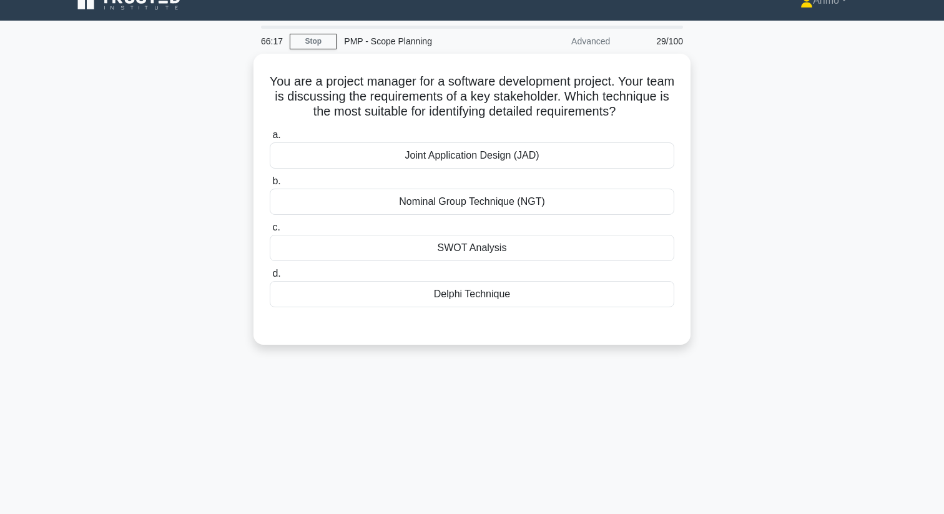
scroll to position [0, 0]
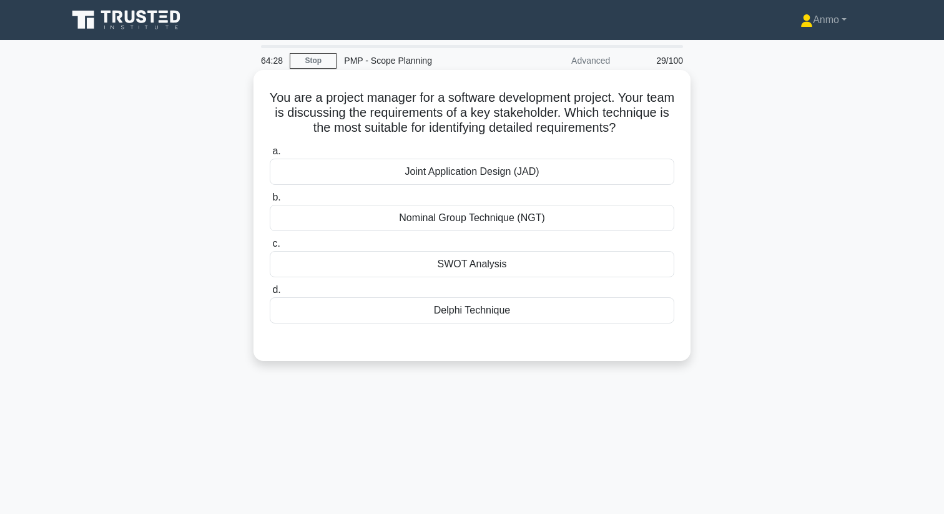
click at [397, 208] on div "Nominal Group Technique (NGT)" at bounding box center [472, 218] width 404 height 26
click at [270, 202] on input "b. Nominal Group Technique (NGT)" at bounding box center [270, 197] width 0 height 8
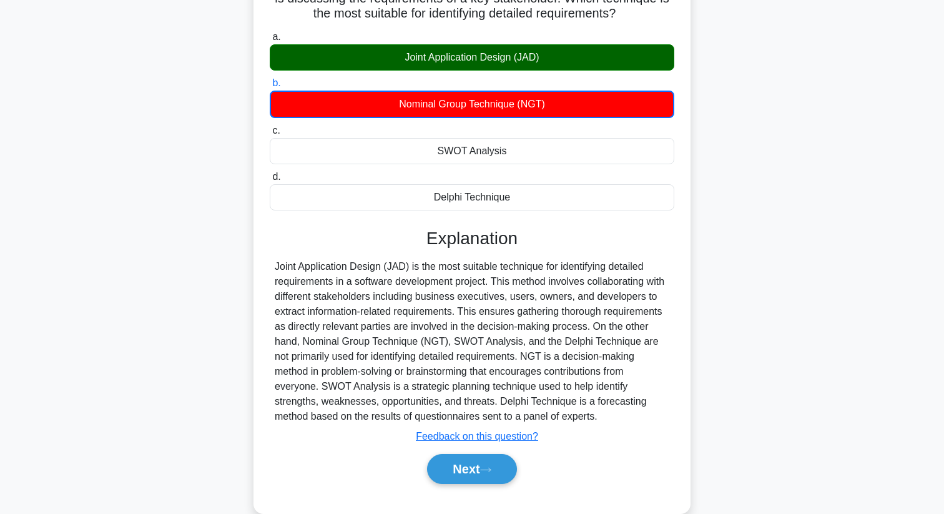
scroll to position [122, 0]
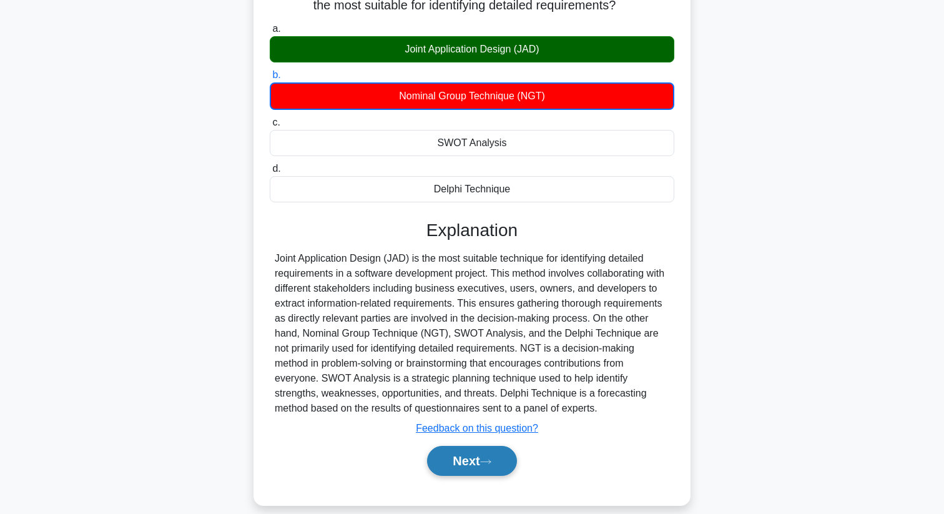
click at [450, 456] on button "Next" at bounding box center [471, 461] width 89 height 30
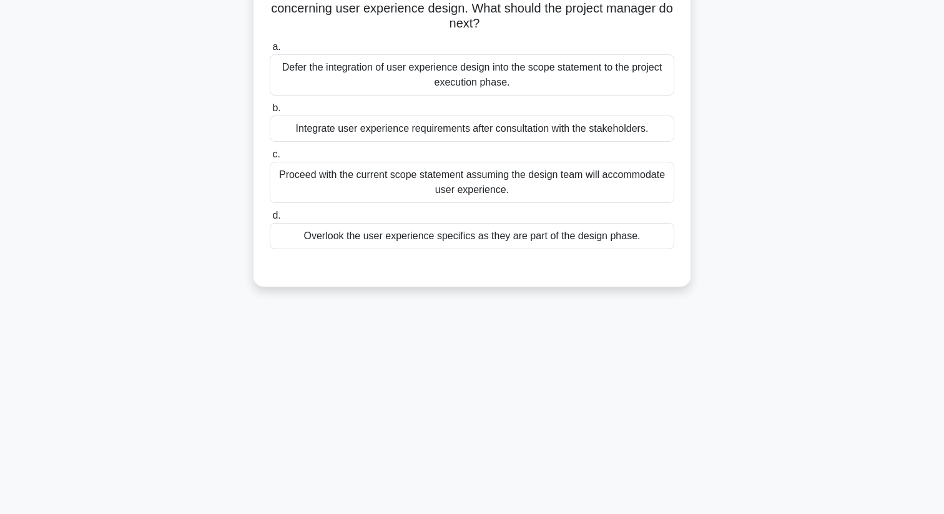
scroll to position [0, 0]
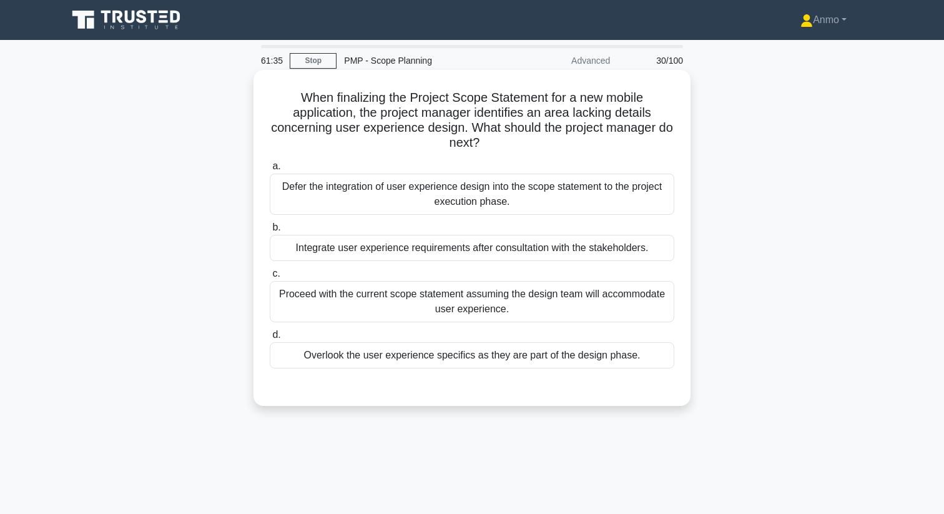
click at [461, 247] on div "Integrate user experience requirements after consultation with the stakeholders." at bounding box center [472, 248] width 404 height 26
click at [270, 232] on input "b. Integrate user experience requirements after consultation with the stakehold…" at bounding box center [270, 227] width 0 height 8
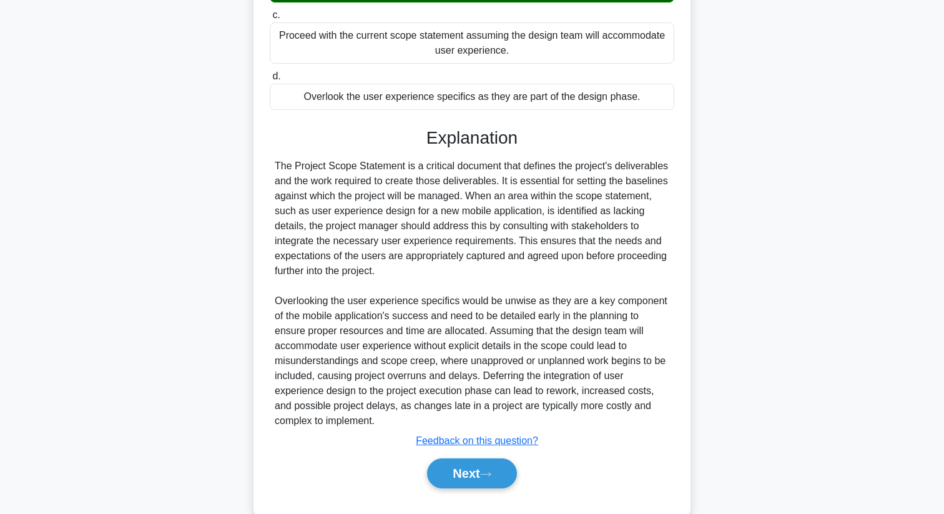
scroll to position [286, 0]
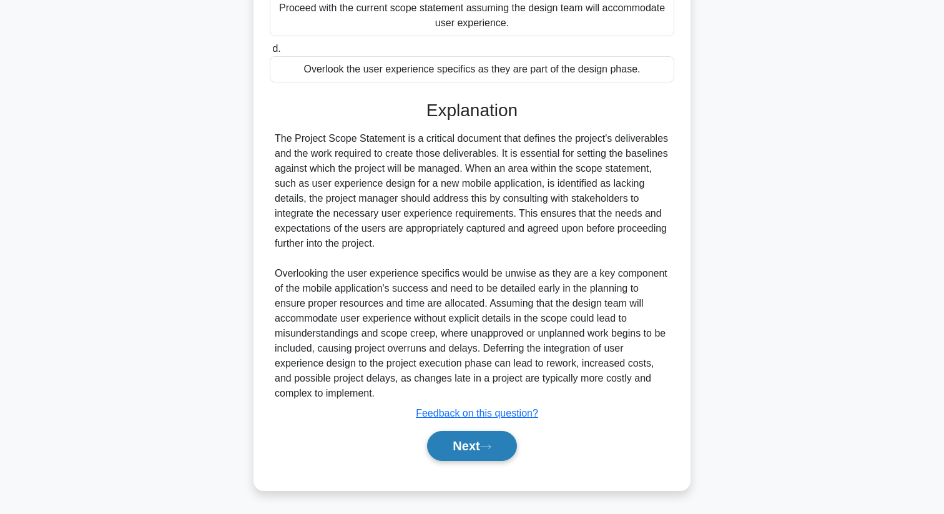
click at [501, 444] on button "Next" at bounding box center [471, 446] width 89 height 30
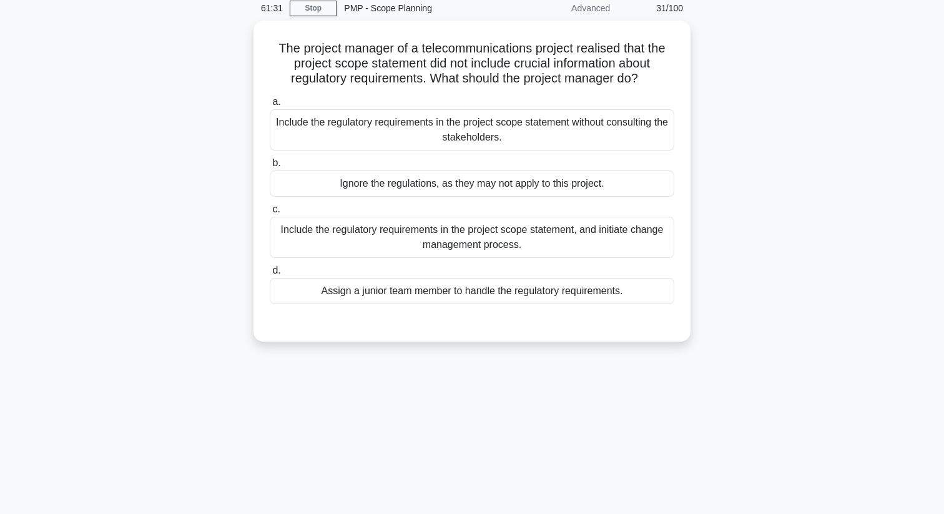
scroll to position [0, 0]
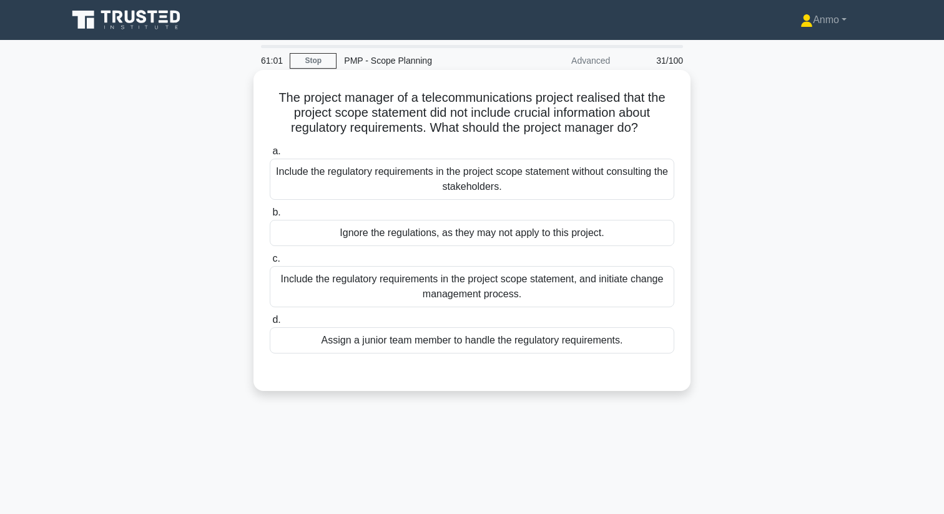
click at [428, 290] on div "Include the regulatory requirements in the project scope statement, and initiat…" at bounding box center [472, 286] width 404 height 41
click at [270, 263] on input "c. Include the regulatory requirements in the project scope statement, and init…" at bounding box center [270, 259] width 0 height 8
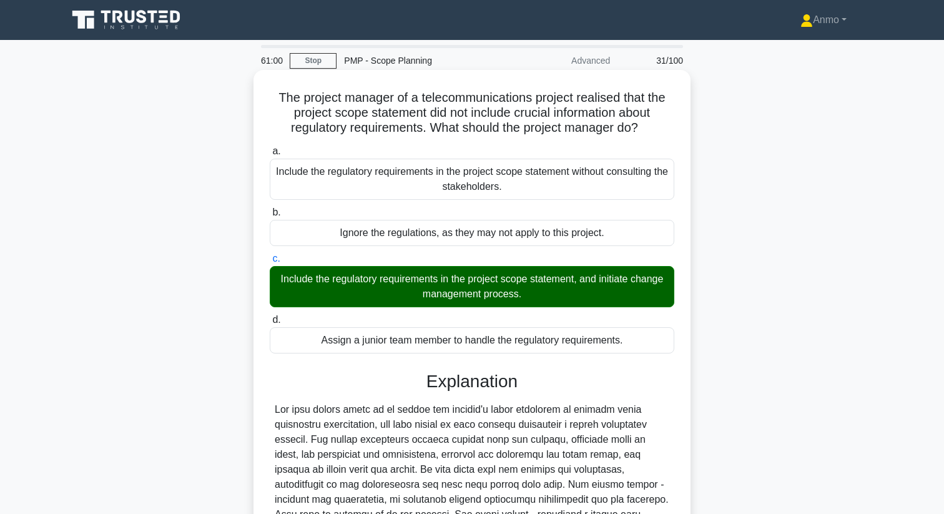
scroll to position [196, 0]
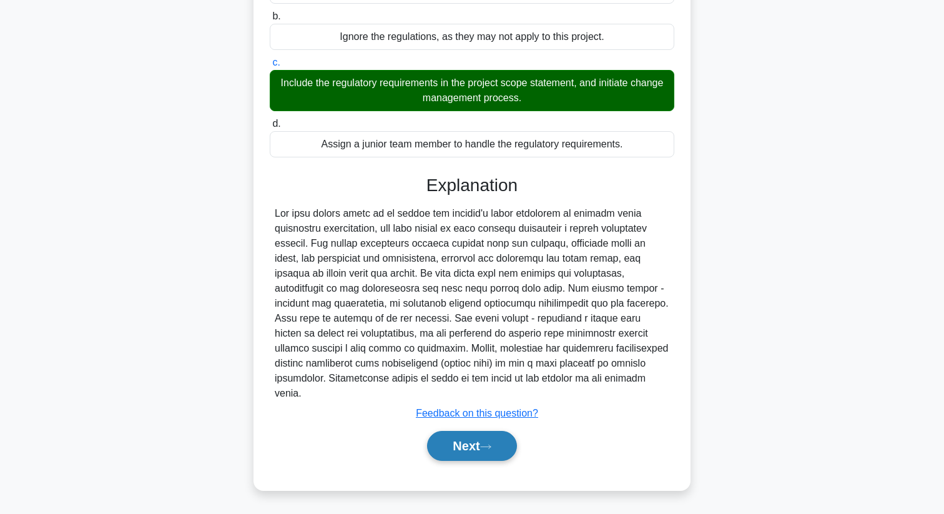
click at [456, 447] on button "Next" at bounding box center [471, 446] width 89 height 30
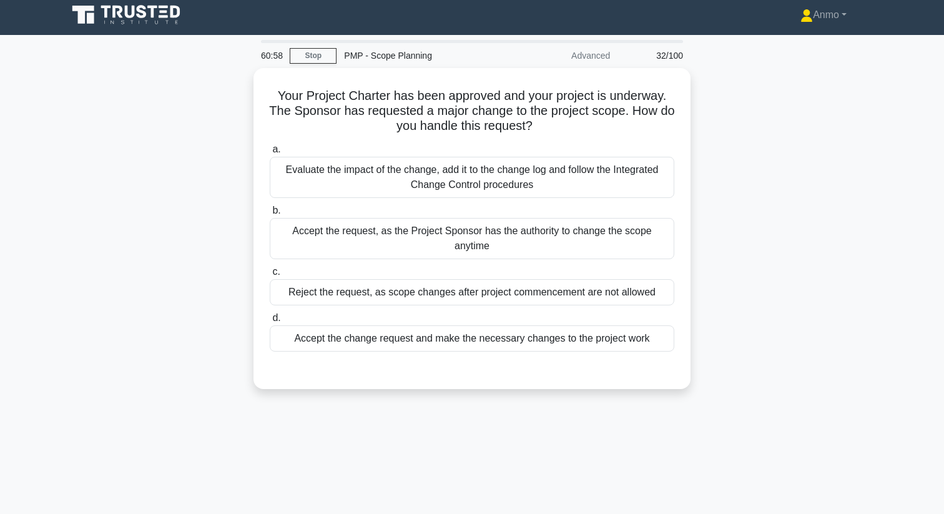
scroll to position [0, 0]
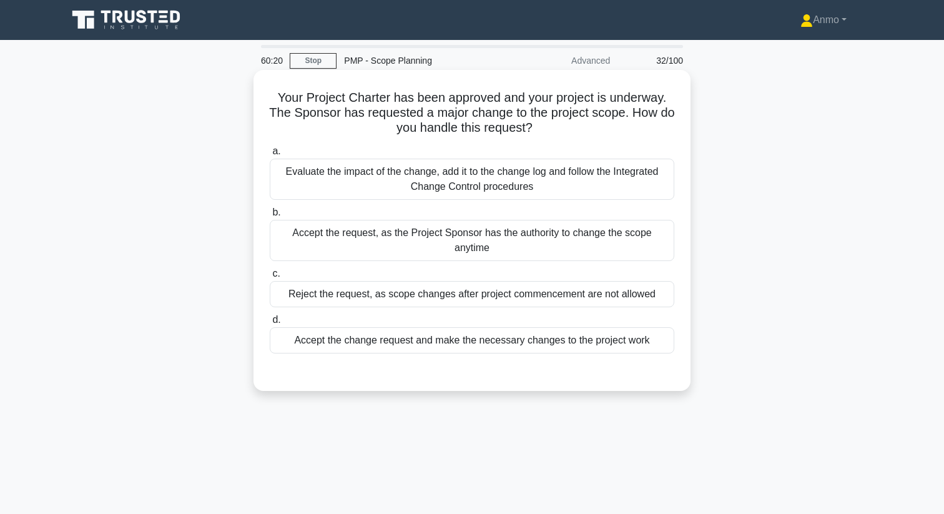
click at [491, 173] on div "Evaluate the impact of the change, add it to the change log and follow the Inte…" at bounding box center [472, 179] width 404 height 41
click at [270, 155] on input "a. Evaluate the impact of the change, add it to the change log and follow the I…" at bounding box center [270, 151] width 0 height 8
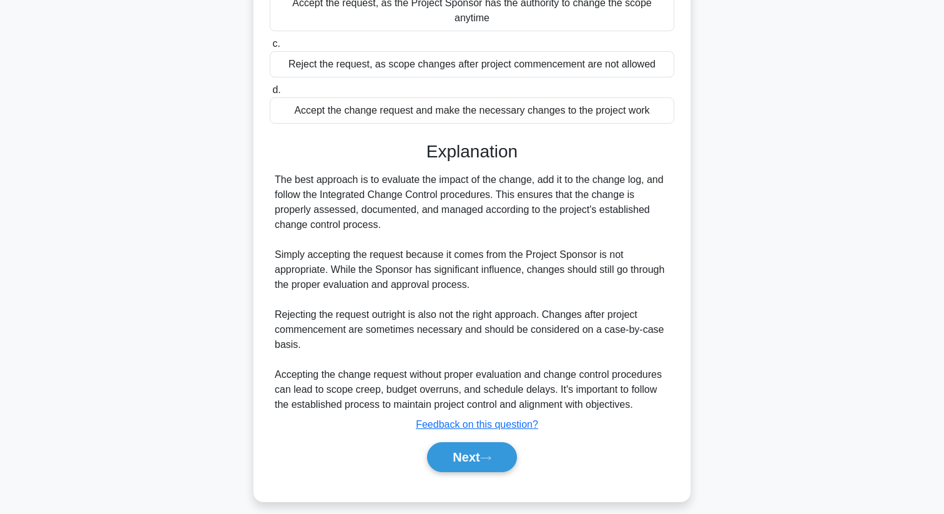
scroll to position [241, 0]
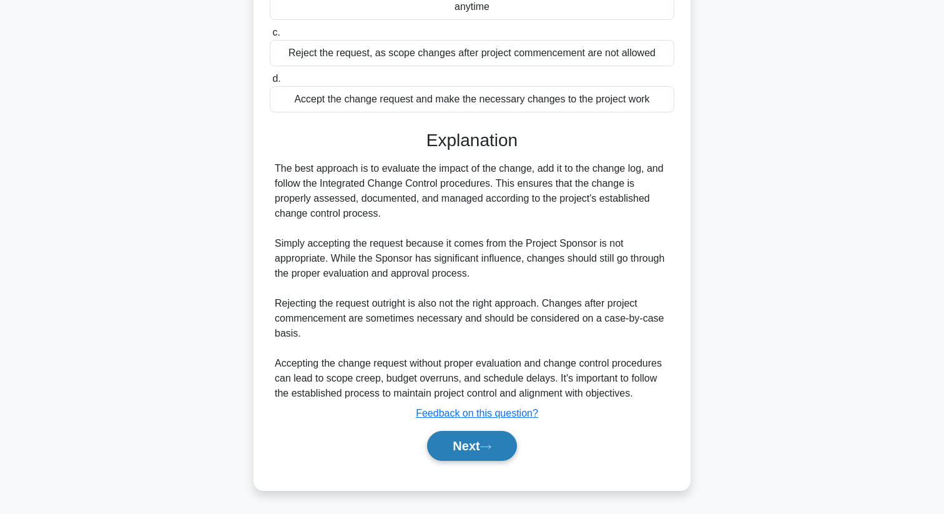
click at [496, 443] on button "Next" at bounding box center [471, 446] width 89 height 30
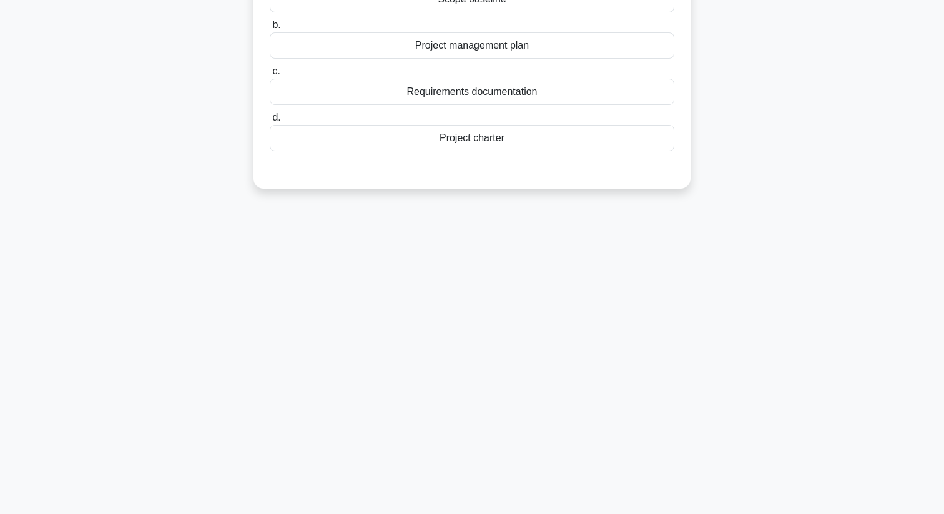
scroll to position [0, 0]
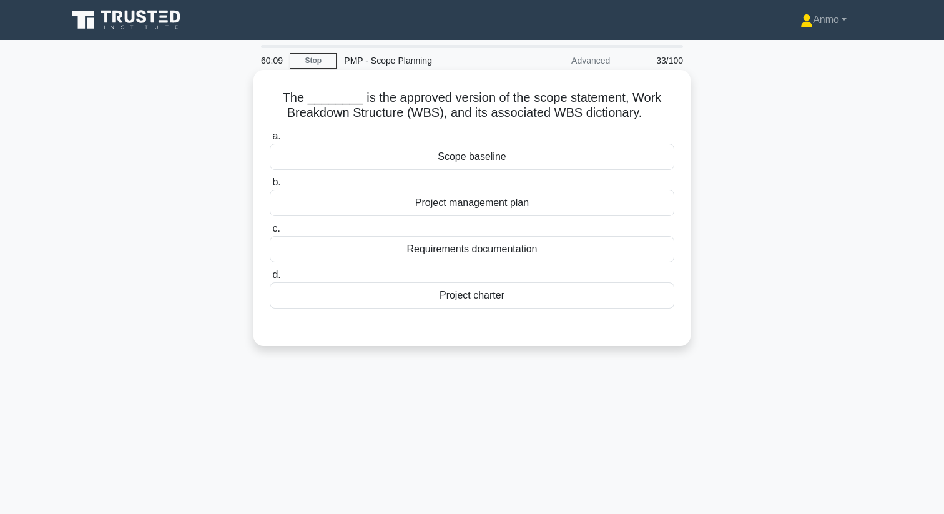
click at [466, 152] on div "Scope baseline" at bounding box center [472, 157] width 404 height 26
click at [270, 140] on input "a. Scope baseline" at bounding box center [270, 136] width 0 height 8
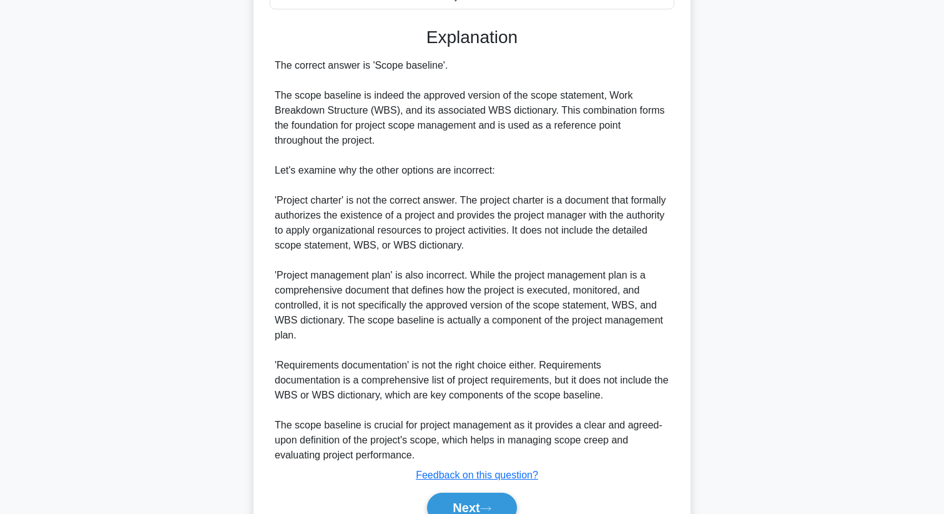
scroll to position [361, 0]
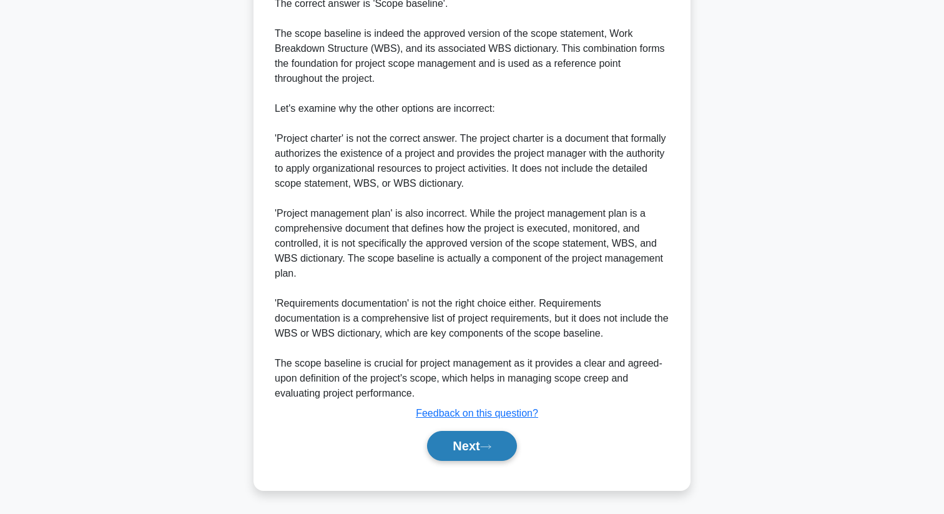
click at [484, 443] on button "Next" at bounding box center [471, 446] width 89 height 30
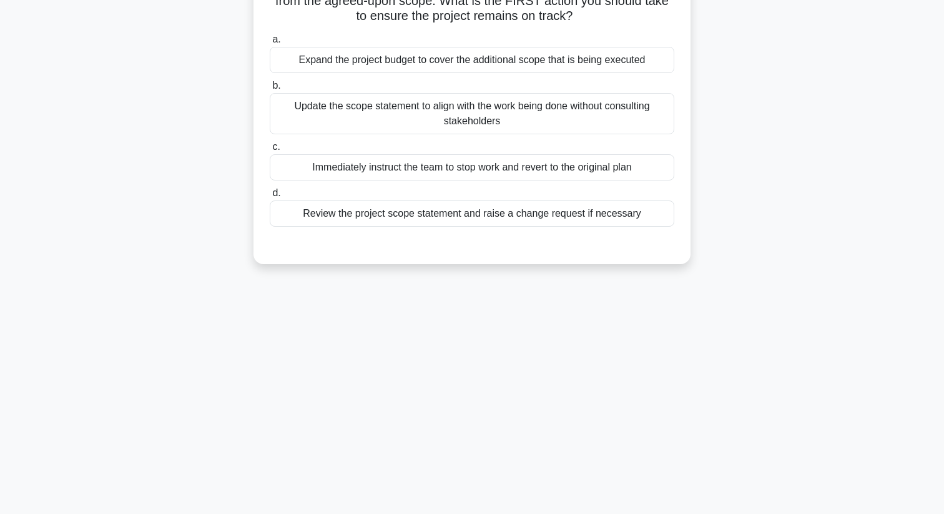
scroll to position [0, 0]
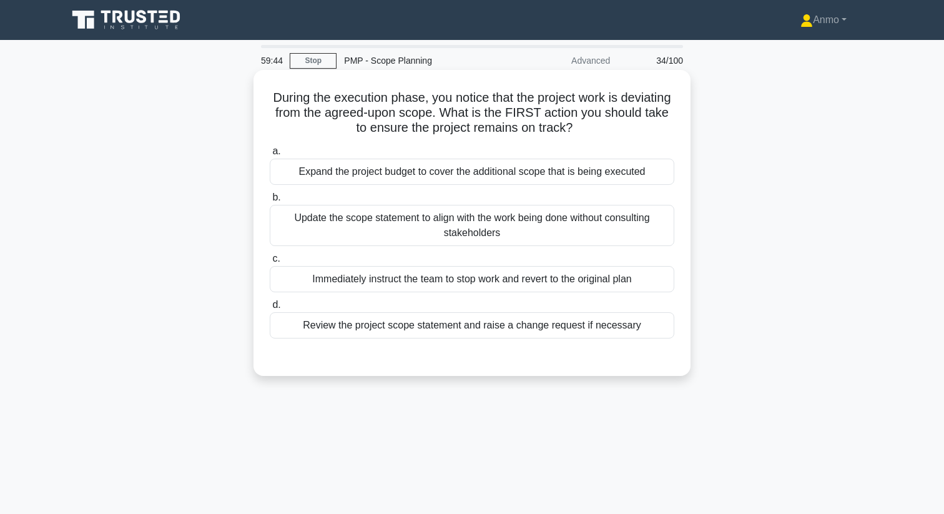
click at [534, 335] on div "Review the project scope statement and raise a change request if necessary" at bounding box center [472, 325] width 404 height 26
click at [270, 309] on input "d. Review the project scope statement and raise a change request if necessary" at bounding box center [270, 305] width 0 height 8
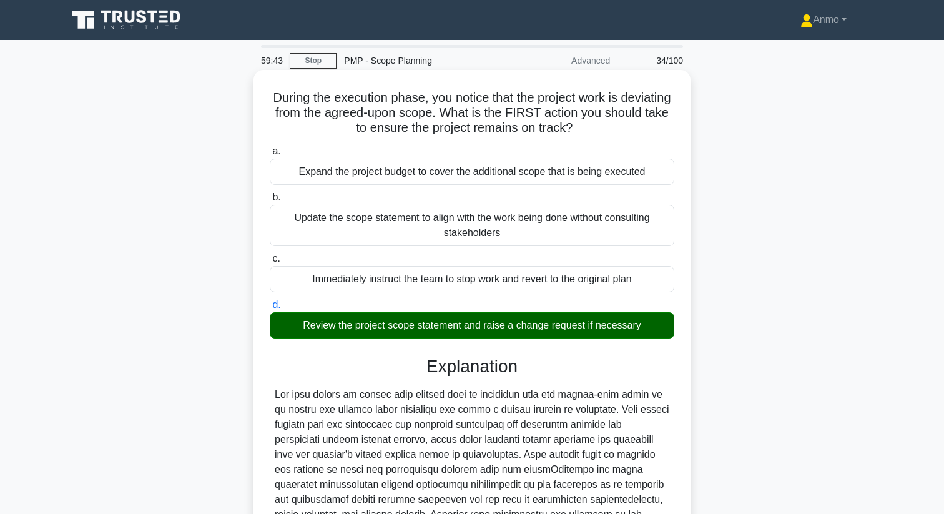
scroll to position [181, 0]
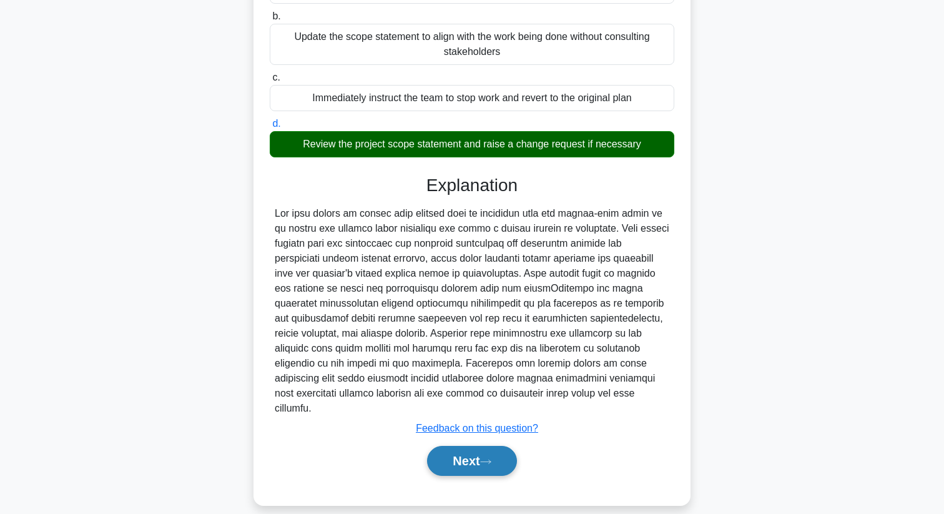
click at [491, 446] on button "Next" at bounding box center [471, 461] width 89 height 30
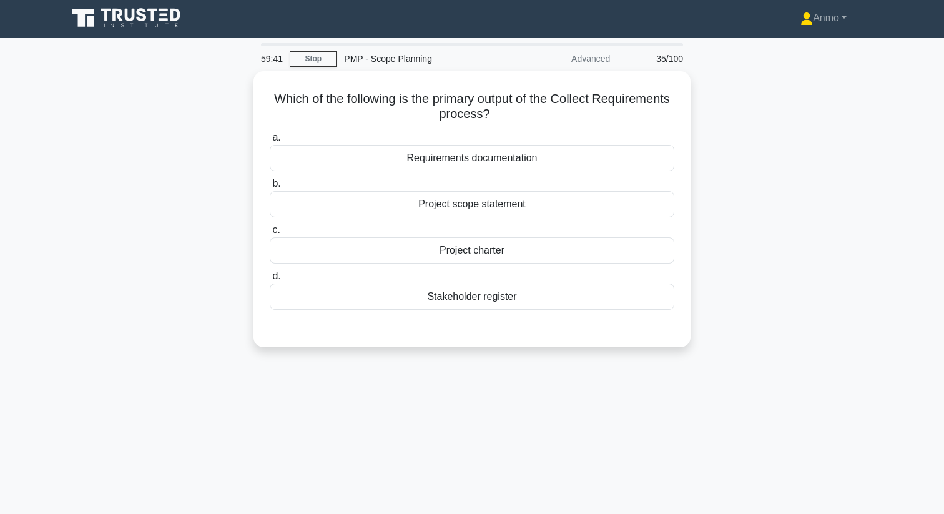
scroll to position [0, 0]
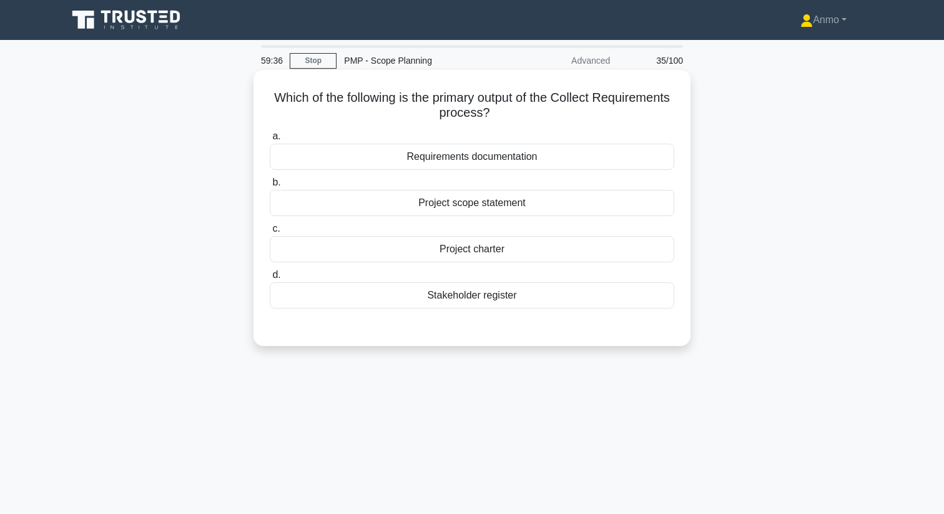
click at [437, 157] on div "Requirements documentation" at bounding box center [472, 157] width 404 height 26
click at [270, 140] on input "a. Requirements documentation" at bounding box center [270, 136] width 0 height 8
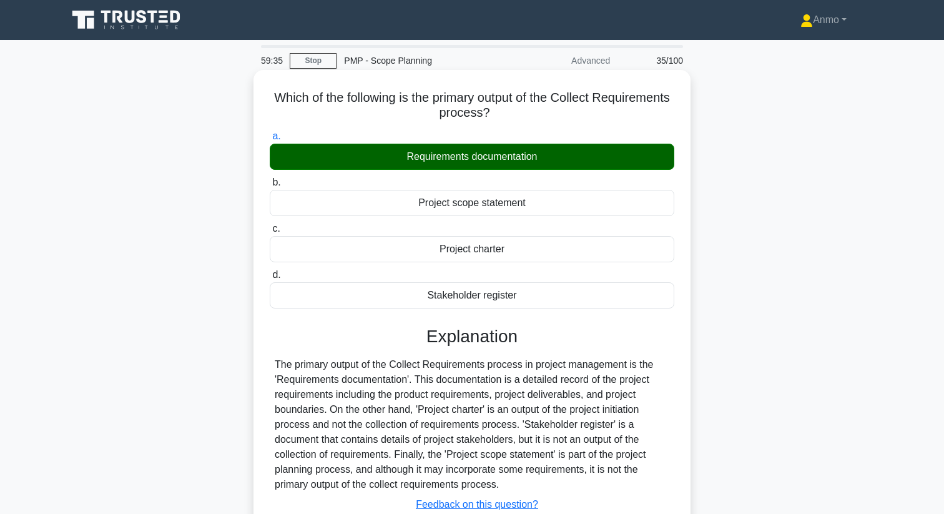
scroll to position [160, 0]
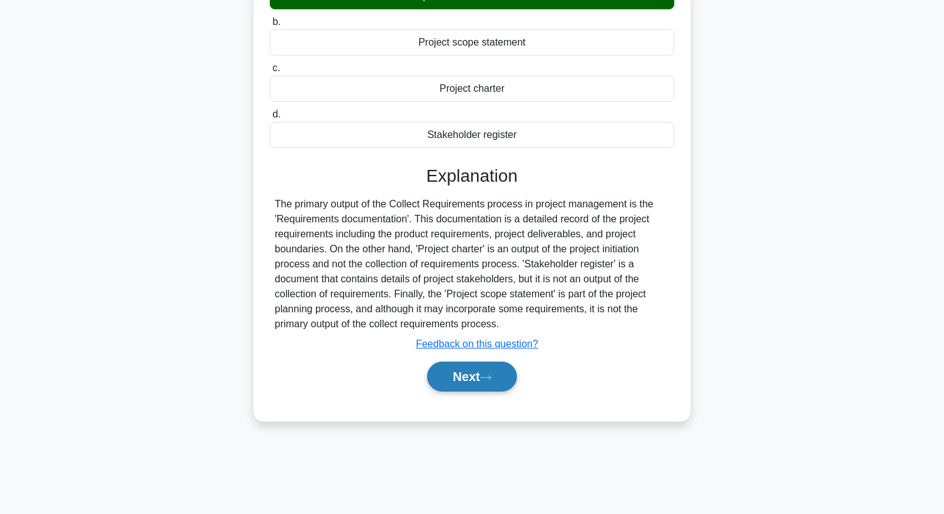
click at [477, 386] on button "Next" at bounding box center [471, 376] width 89 height 30
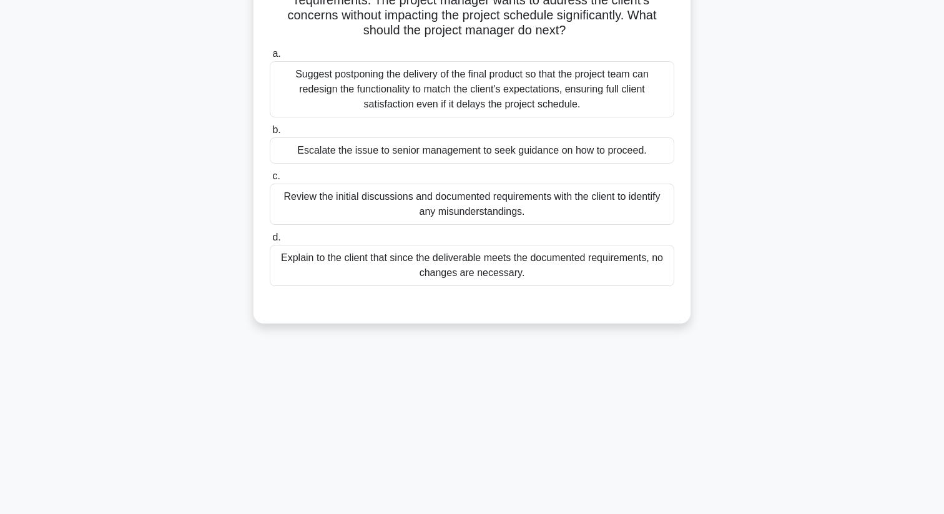
scroll to position [0, 0]
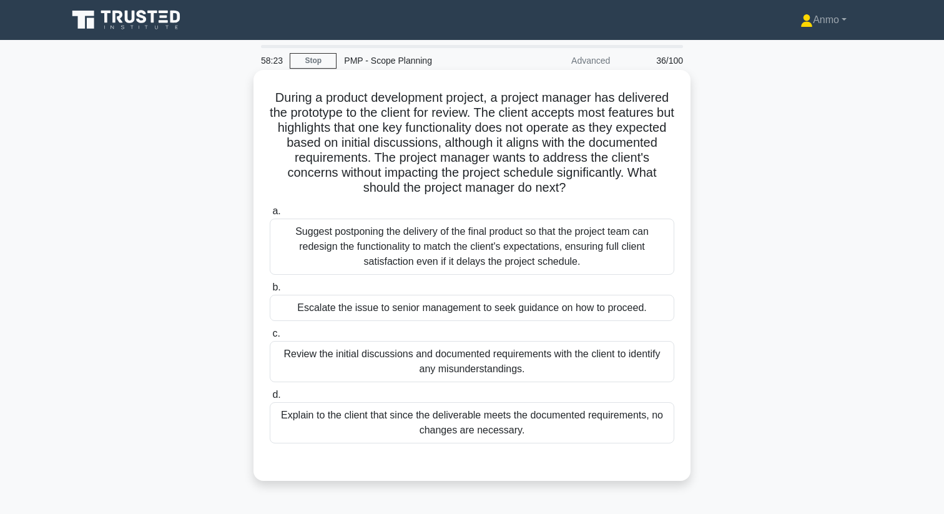
click at [476, 244] on div "Suggest postponing the delivery of the final product so that the project team c…" at bounding box center [472, 246] width 404 height 56
click at [270, 215] on input "a. Suggest postponing the delivery of the final product so that the project tea…" at bounding box center [270, 211] width 0 height 8
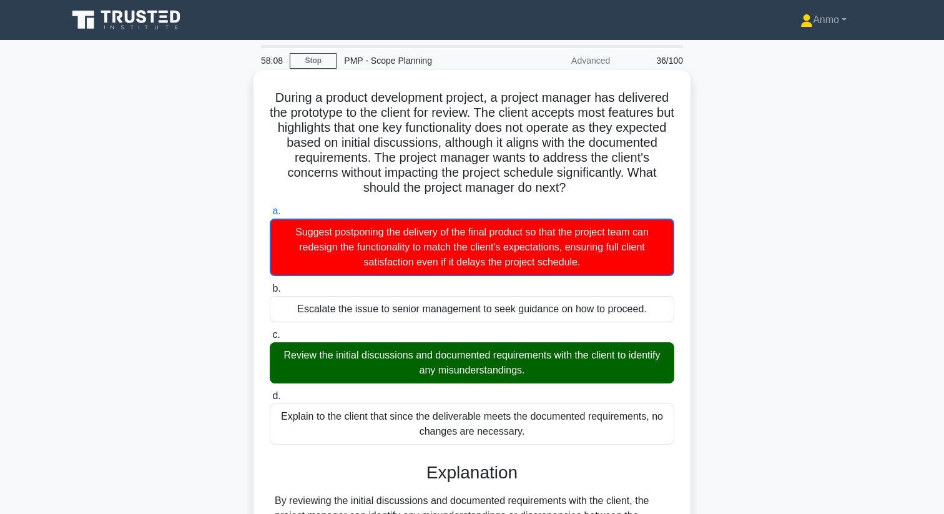
drag, startPoint x: 275, startPoint y: 94, endPoint x: 545, endPoint y: 431, distance: 432.5
click at [545, 431] on div "During a product development project, a project manager has delivered the proto…" at bounding box center [471, 423] width 427 height 697
click at [515, 339] on label "c. Review the initial discussions and documented requirements with the client t…" at bounding box center [472, 355] width 404 height 56
click at [270, 339] on input "c. Review the initial discussions and documented requirements with the client t…" at bounding box center [270, 335] width 0 height 8
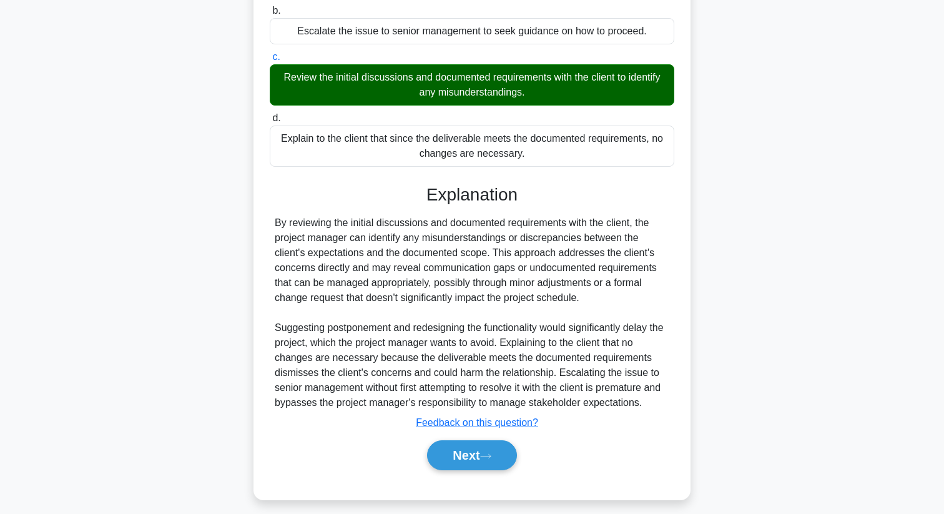
scroll to position [278, 0]
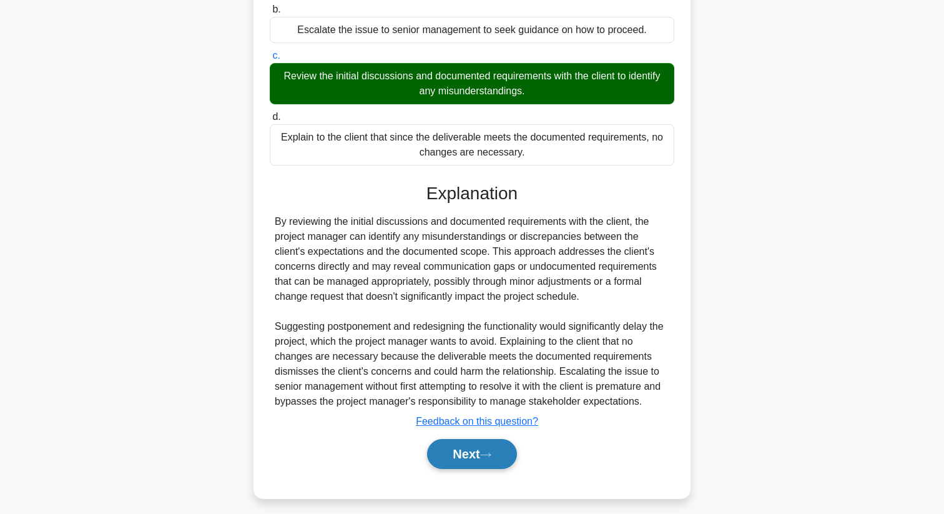
click at [494, 460] on button "Next" at bounding box center [471, 454] width 89 height 30
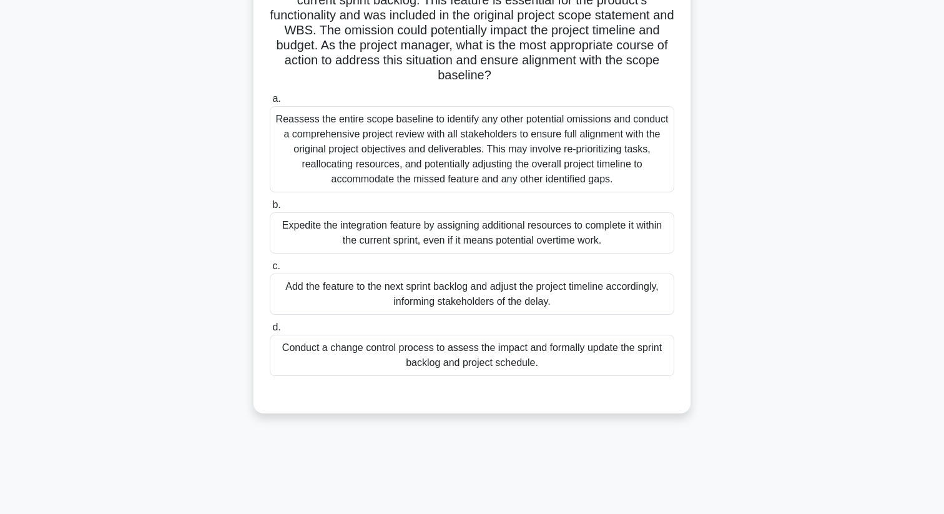
scroll to position [143, 0]
click at [450, 351] on div "Conduct a change control process to assess the impact and formally update the s…" at bounding box center [472, 354] width 404 height 41
click at [270, 331] on input "d. Conduct a change control process to assess the impact and formally update th…" at bounding box center [270, 327] width 0 height 8
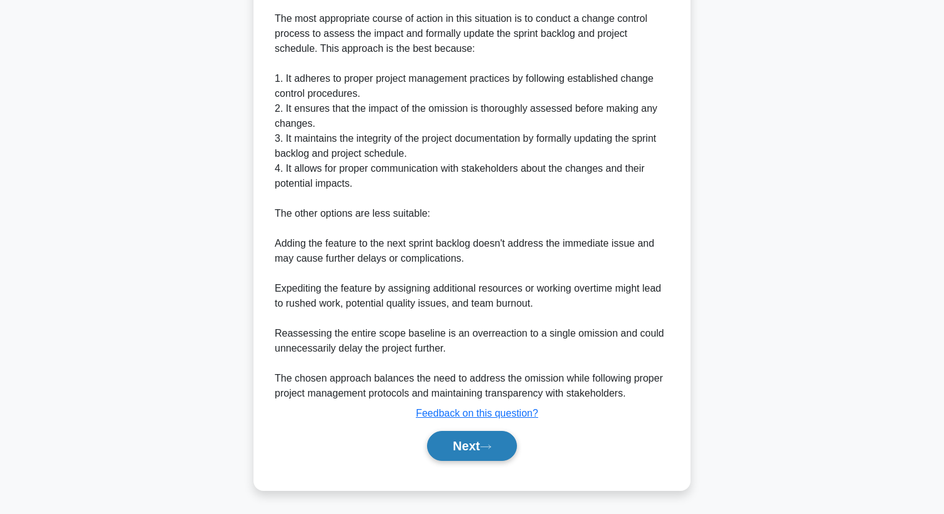
click at [486, 448] on icon at bounding box center [485, 446] width 11 height 7
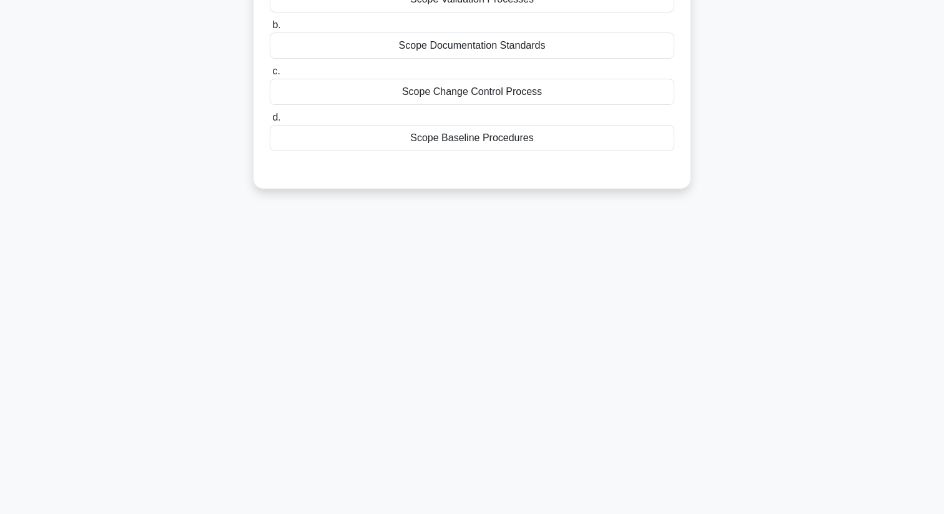
scroll to position [0, 0]
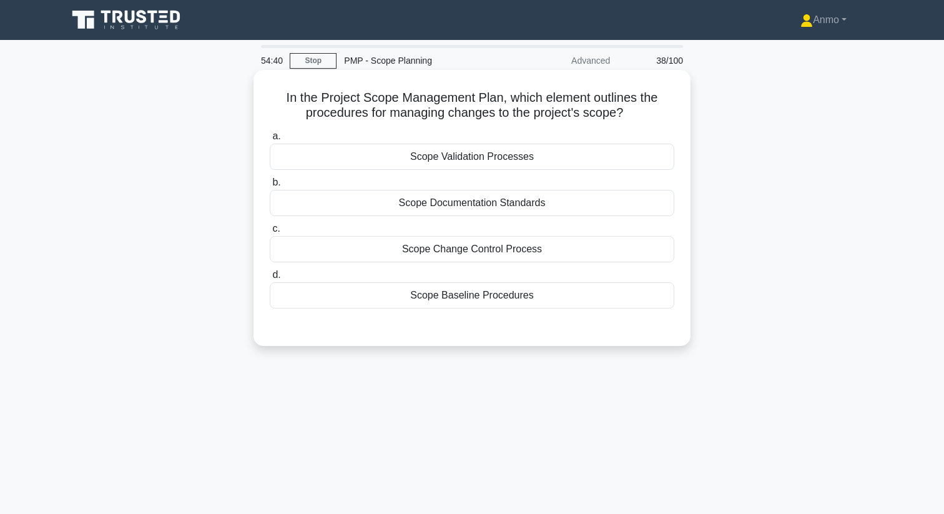
click at [492, 258] on div "Scope Change Control Process" at bounding box center [472, 249] width 404 height 26
click at [270, 233] on input "c. Scope Change Control Process" at bounding box center [270, 229] width 0 height 8
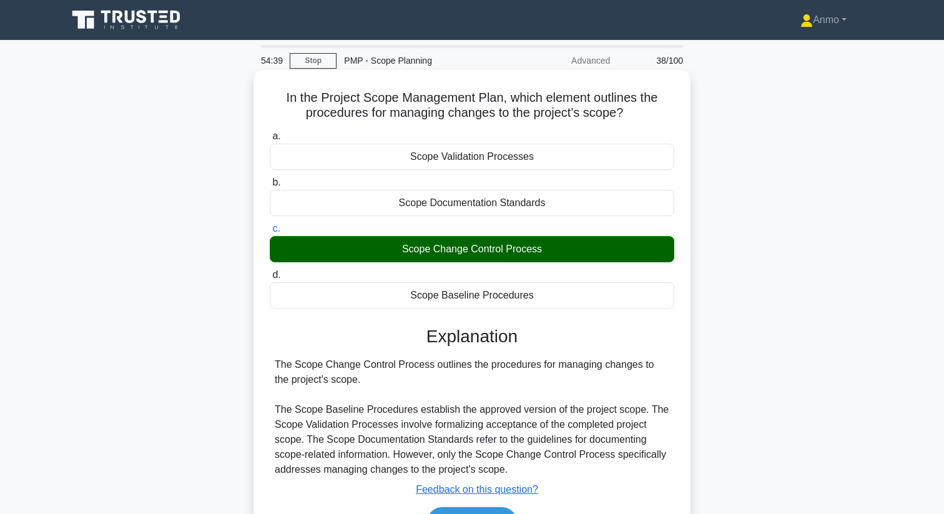
scroll to position [160, 0]
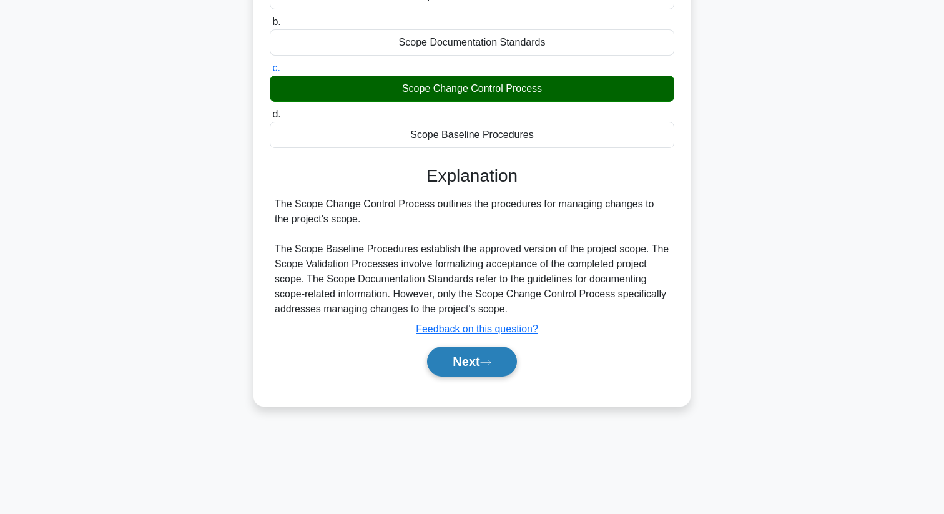
click at [483, 352] on button "Next" at bounding box center [471, 361] width 89 height 30
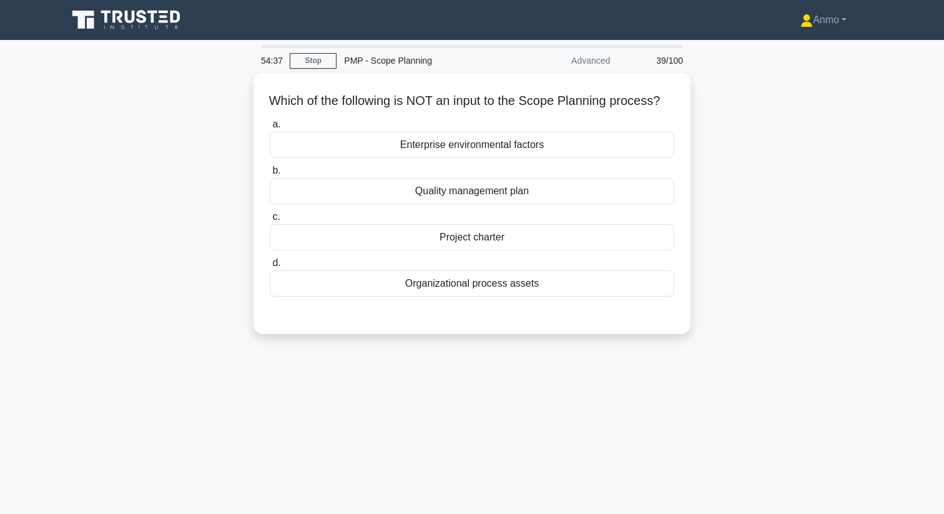
scroll to position [0, 0]
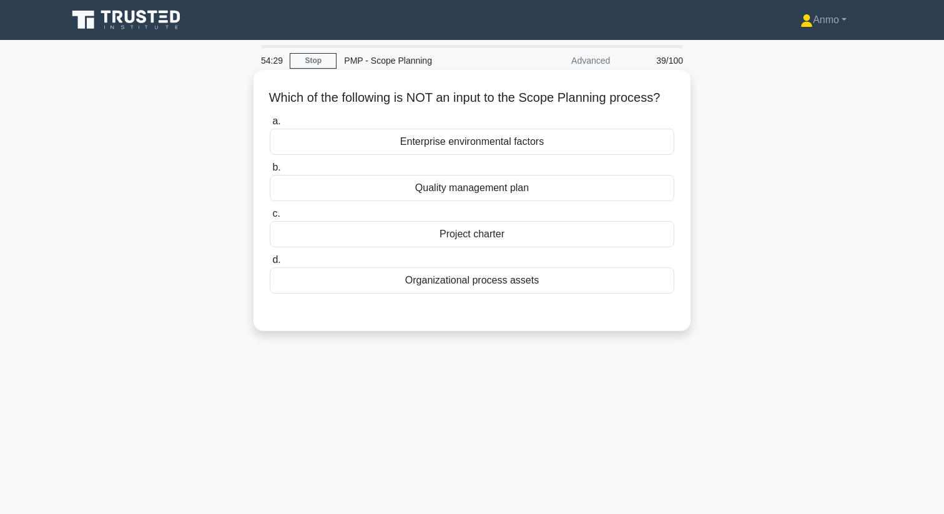
click at [466, 237] on div "Project charter" at bounding box center [472, 234] width 404 height 26
click at [270, 218] on input "c. Project charter" at bounding box center [270, 214] width 0 height 8
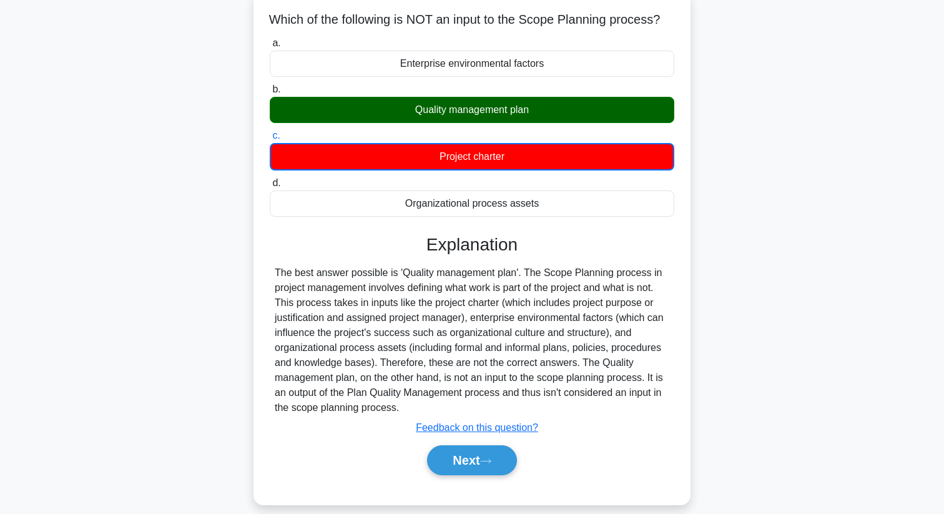
scroll to position [160, 0]
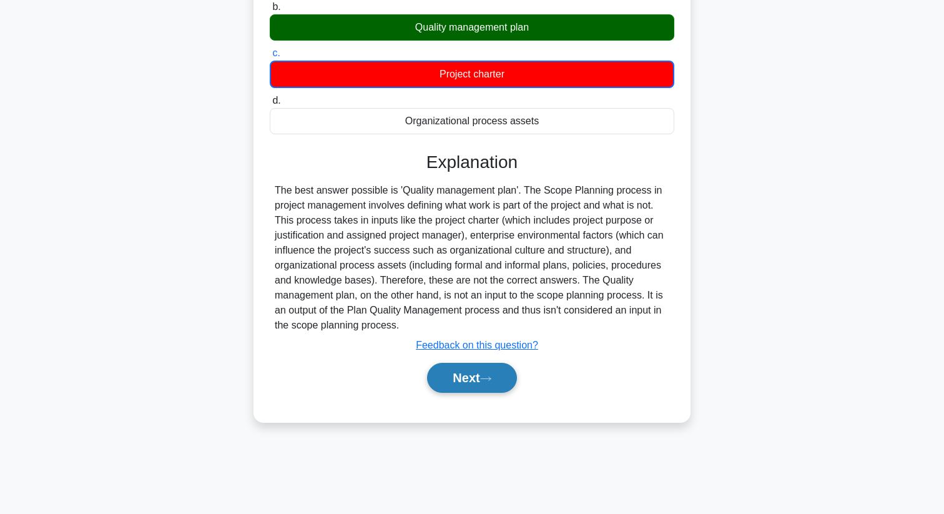
click at [491, 382] on icon at bounding box center [485, 378] width 11 height 7
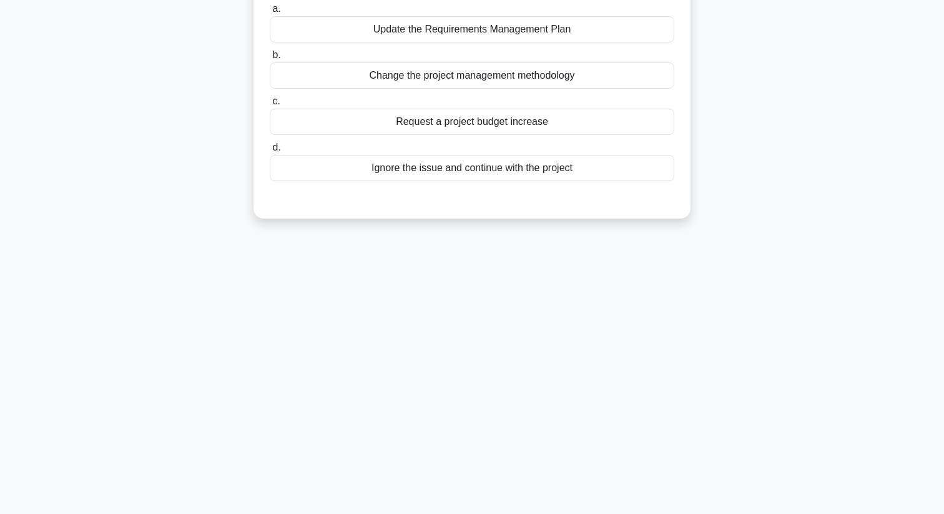
scroll to position [0, 0]
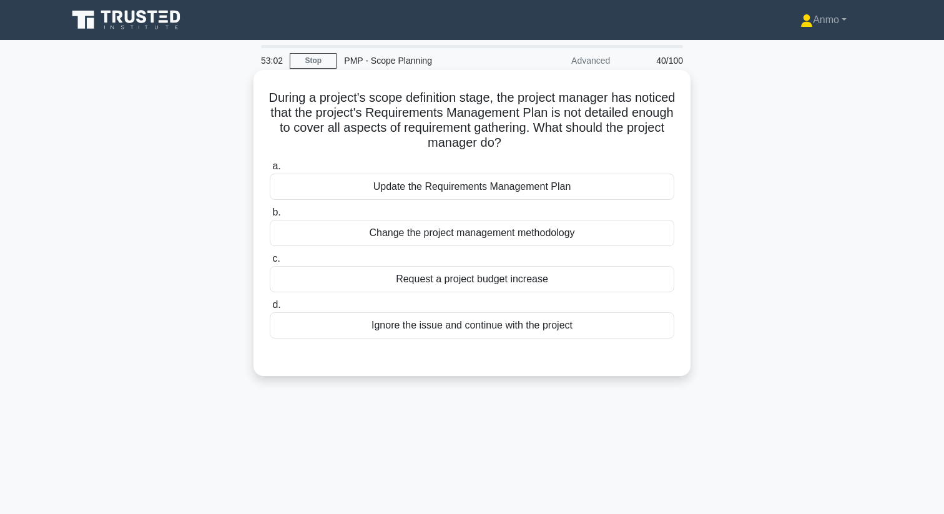
click at [477, 187] on div "Update the Requirements Management Plan" at bounding box center [472, 187] width 404 height 26
click at [270, 170] on input "a. Update the Requirements Management Plan" at bounding box center [270, 166] width 0 height 8
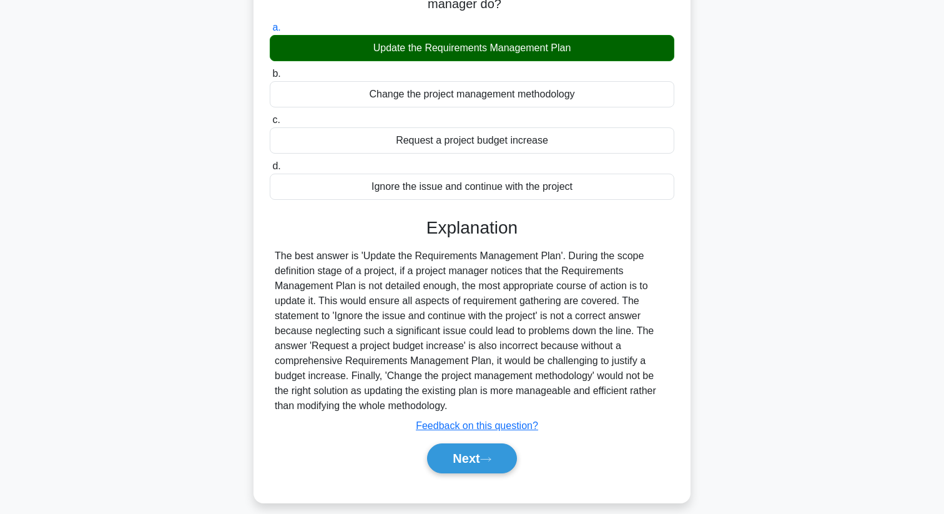
scroll to position [160, 0]
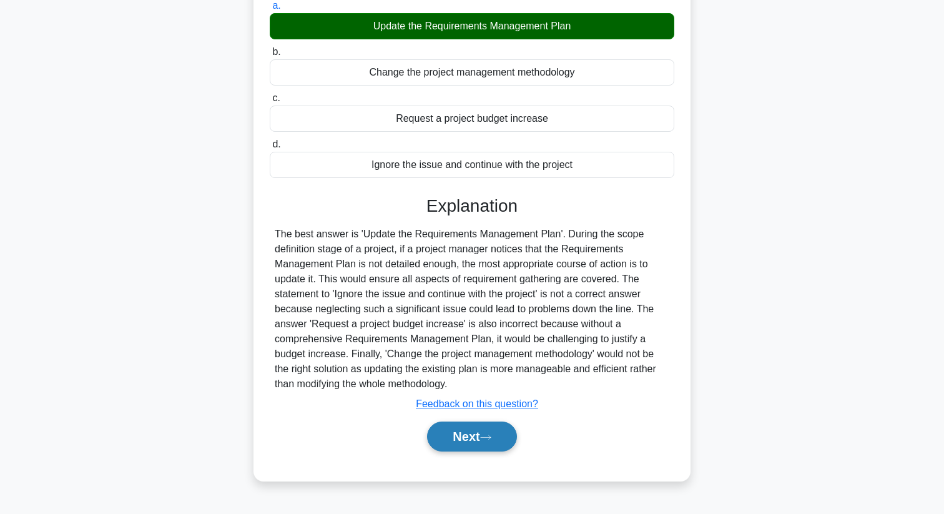
click at [488, 426] on button "Next" at bounding box center [471, 436] width 89 height 30
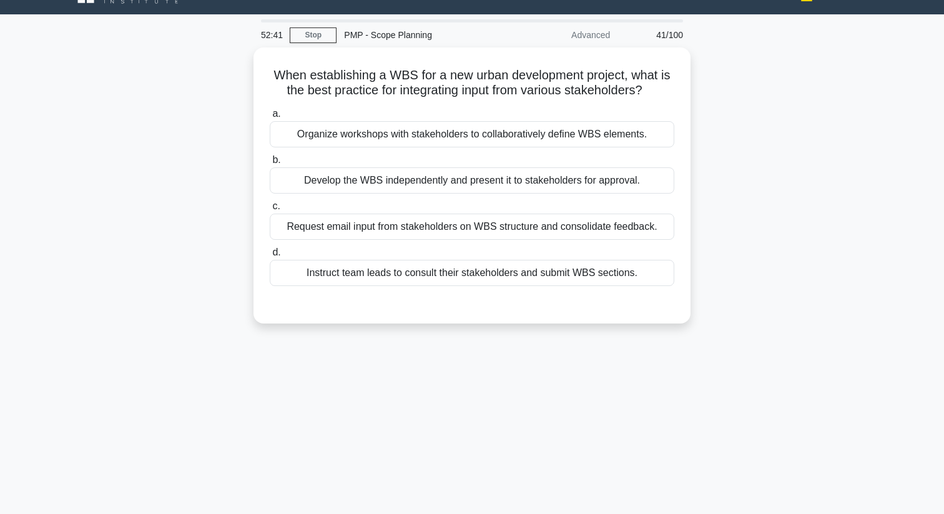
scroll to position [0, 0]
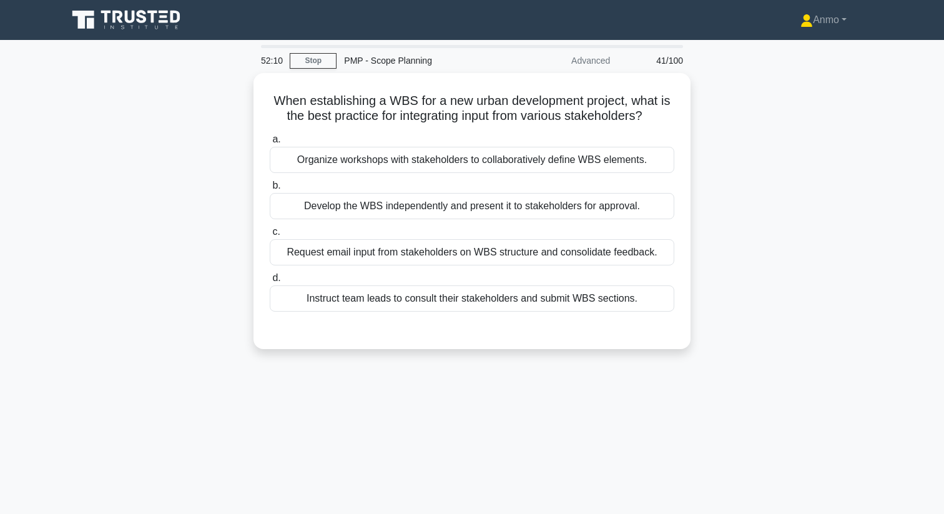
click at [460, 197] on div "Develop the WBS independently and present it to stakeholders for approval." at bounding box center [472, 206] width 404 height 26
click at [270, 190] on input "b. Develop the WBS independently and present it to stakeholders for approval." at bounding box center [270, 186] width 0 height 8
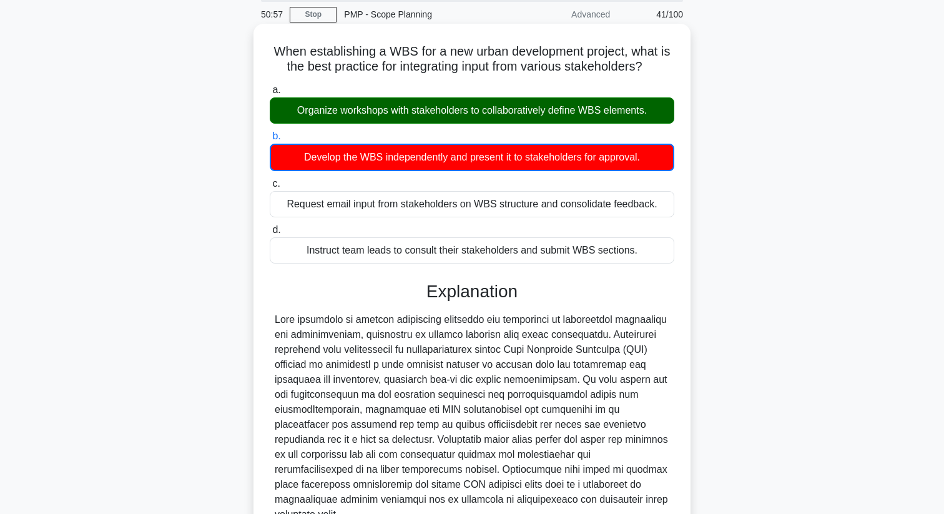
scroll to position [167, 0]
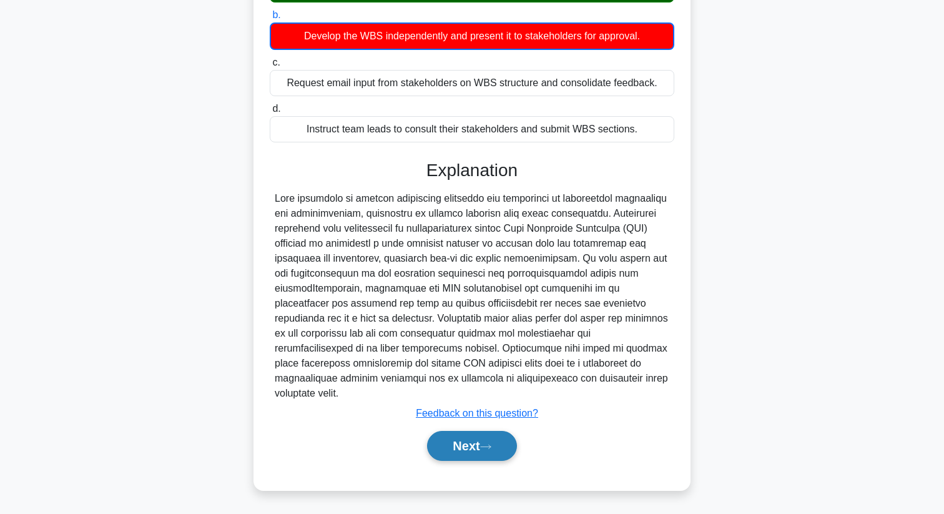
click at [488, 453] on button "Next" at bounding box center [471, 446] width 89 height 30
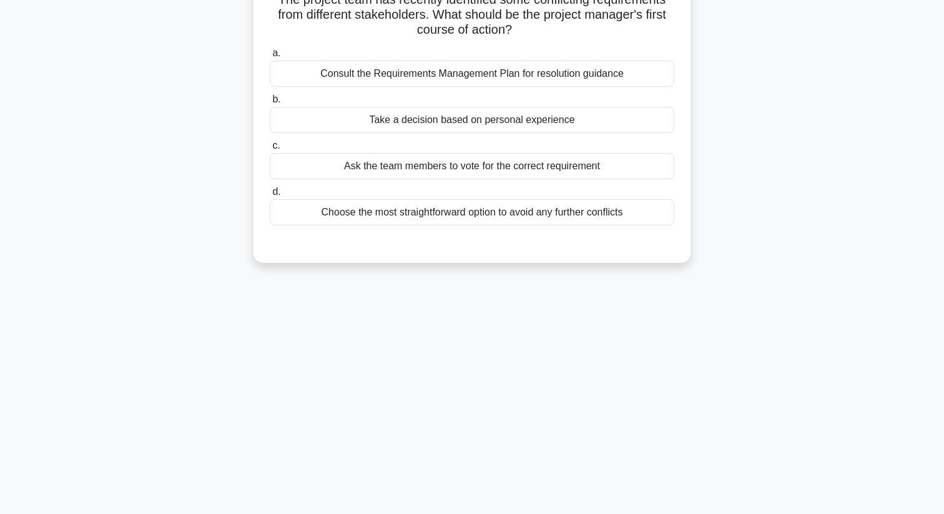
scroll to position [0, 0]
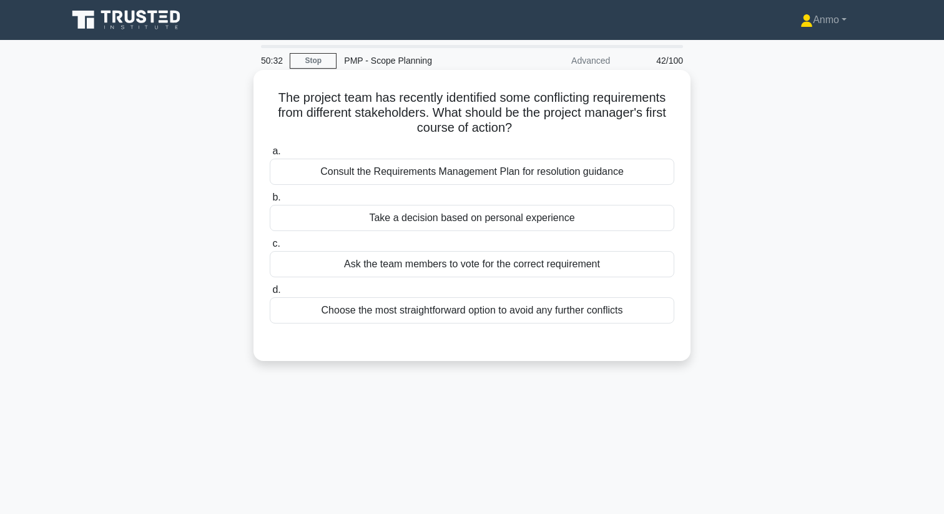
click at [366, 182] on div "Consult the Requirements Management Plan for resolution guidance" at bounding box center [472, 172] width 404 height 26
click at [270, 155] on input "a. Consult the Requirements Management Plan for resolution guidance" at bounding box center [270, 151] width 0 height 8
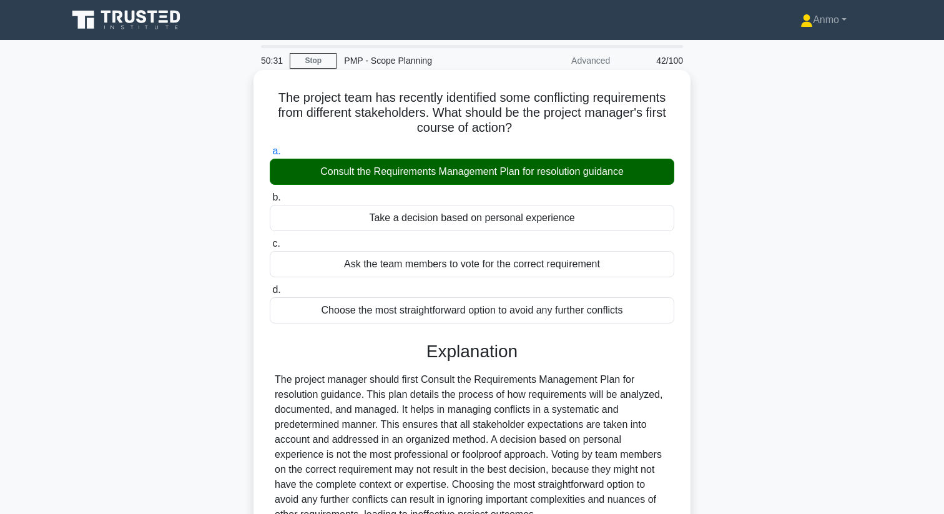
scroll to position [160, 0]
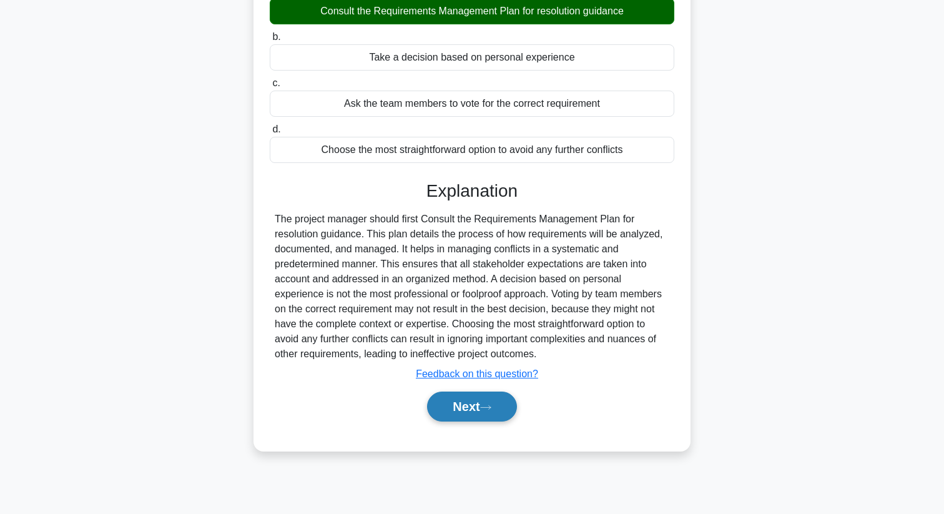
click at [452, 409] on button "Next" at bounding box center [471, 406] width 89 height 30
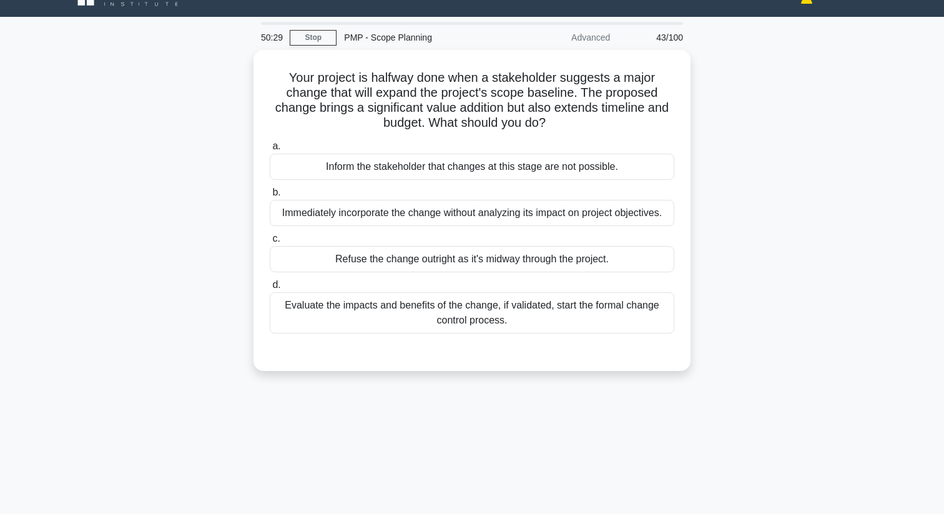
scroll to position [0, 0]
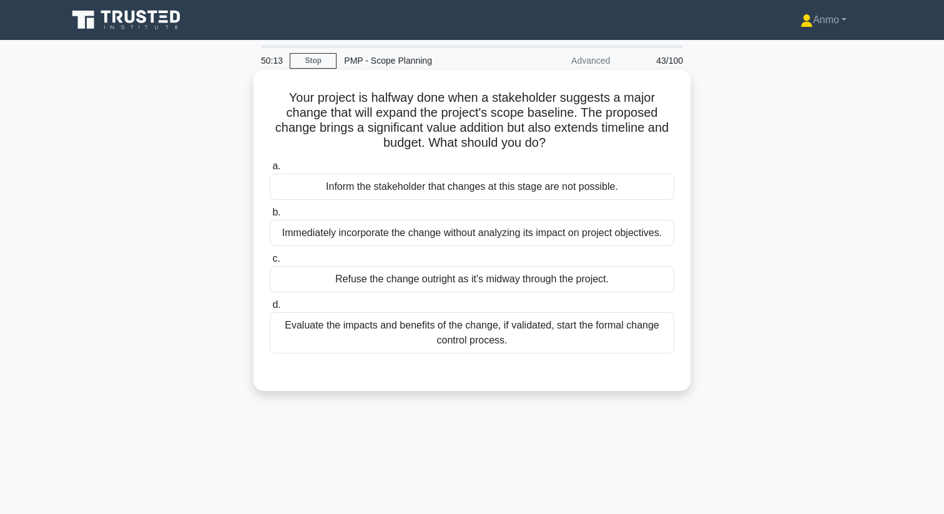
click at [413, 328] on div "Evaluate the impacts and benefits of the change, if validated, start the formal…" at bounding box center [472, 332] width 404 height 41
click at [270, 309] on input "d. Evaluate the impacts and benefits of the change, if validated, start the for…" at bounding box center [270, 305] width 0 height 8
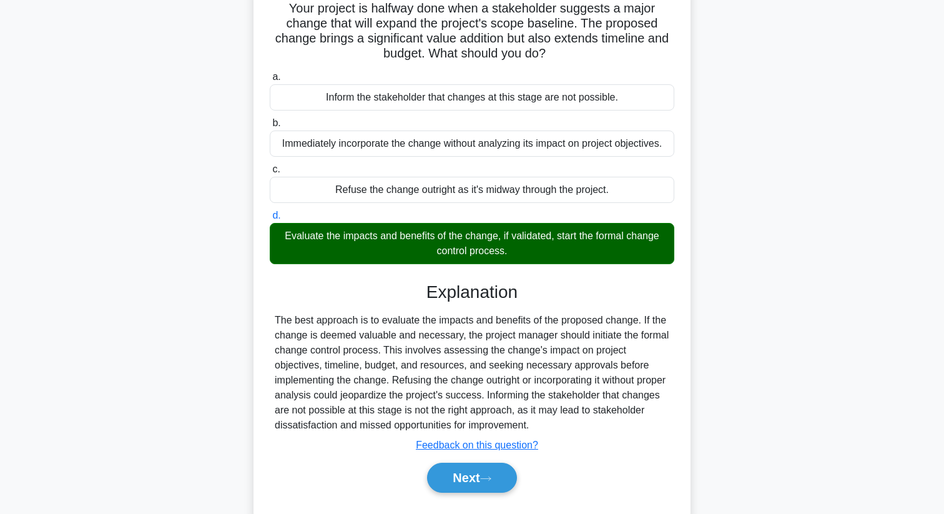
scroll to position [160, 0]
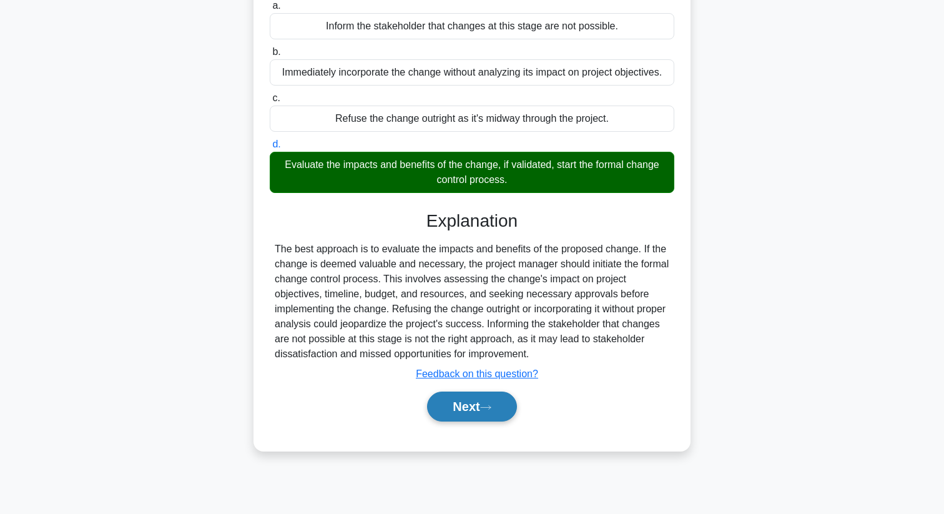
click at [456, 415] on button "Next" at bounding box center [471, 406] width 89 height 30
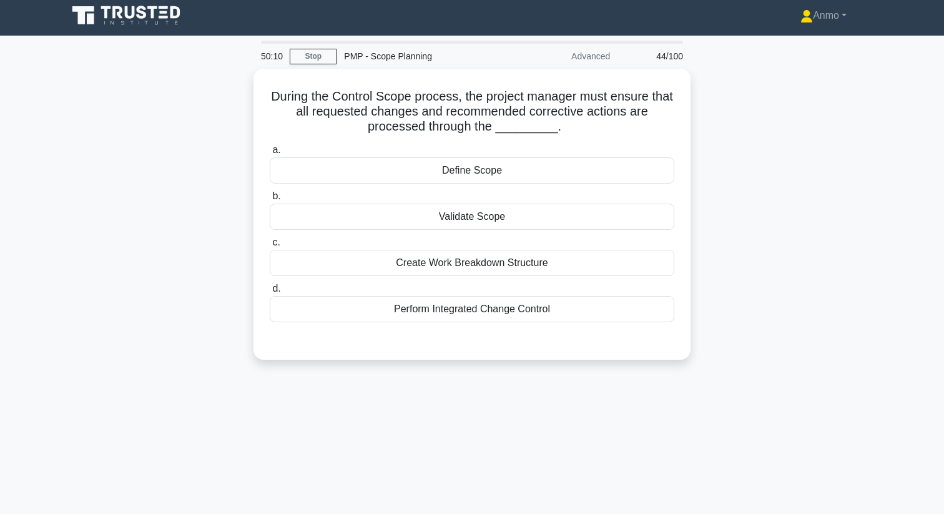
scroll to position [0, 0]
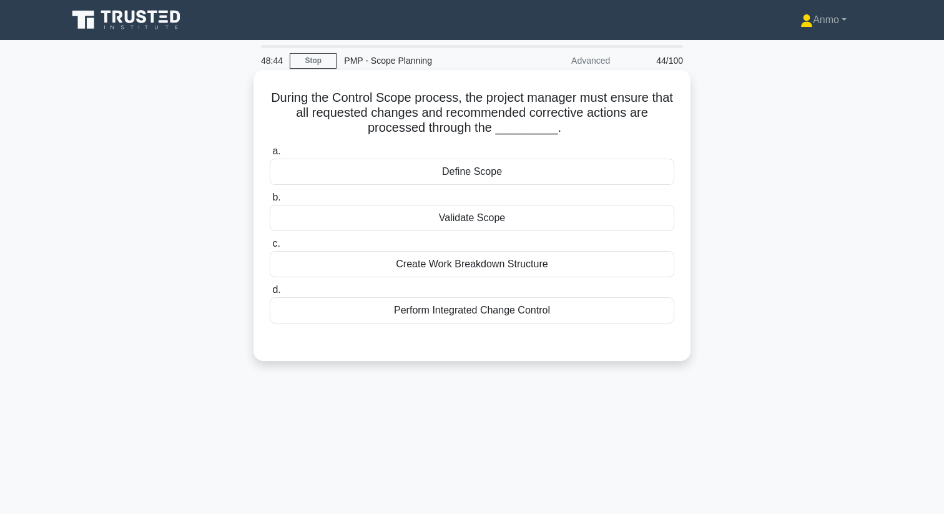
click at [648, 310] on div "Perform Integrated Change Control" at bounding box center [472, 310] width 404 height 26
click at [270, 294] on input "d. Perform Integrated Change Control" at bounding box center [270, 290] width 0 height 8
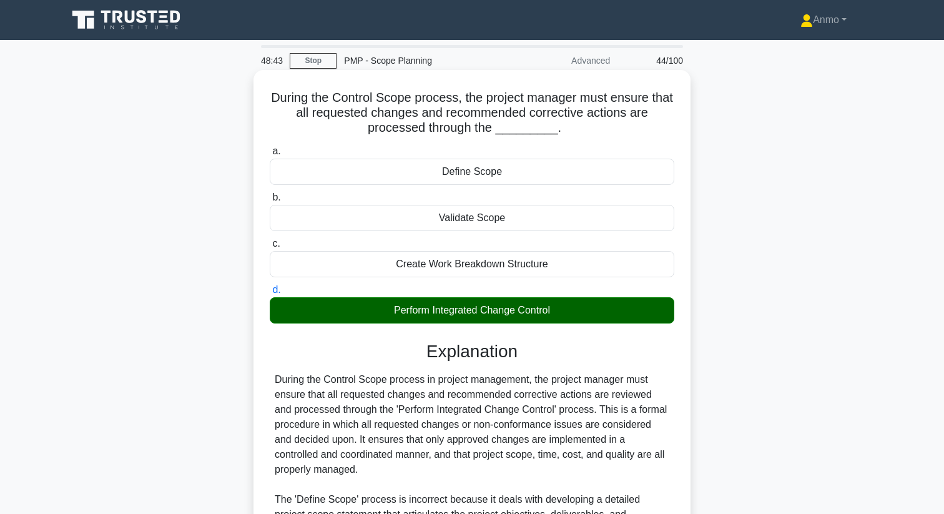
scroll to position [256, 0]
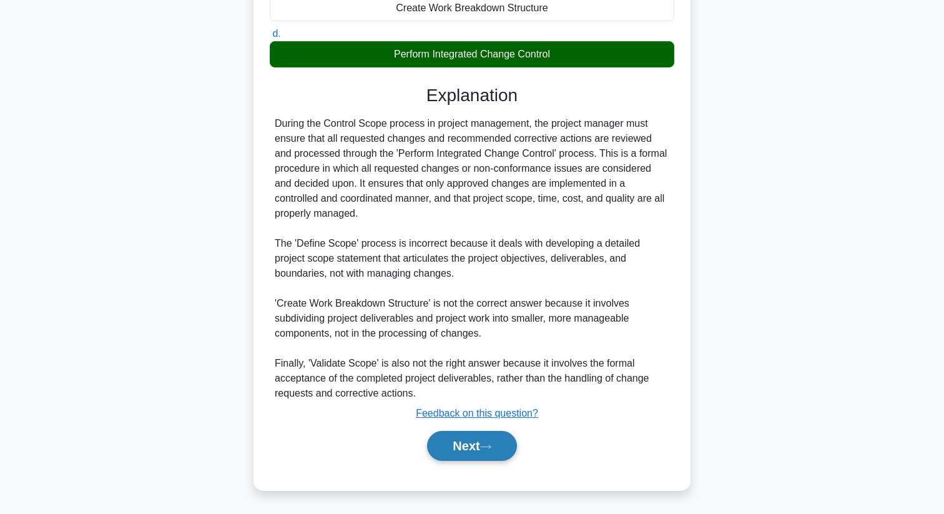
click at [494, 451] on button "Next" at bounding box center [471, 446] width 89 height 30
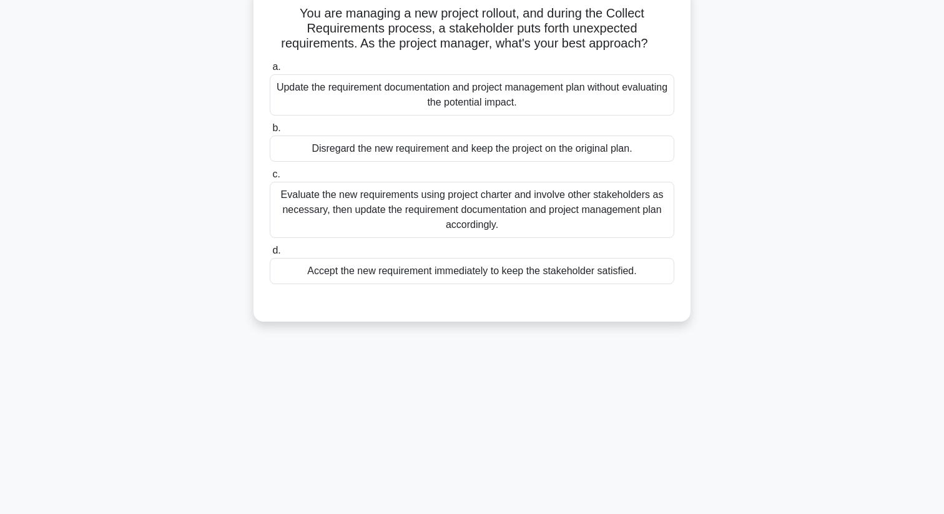
scroll to position [0, 0]
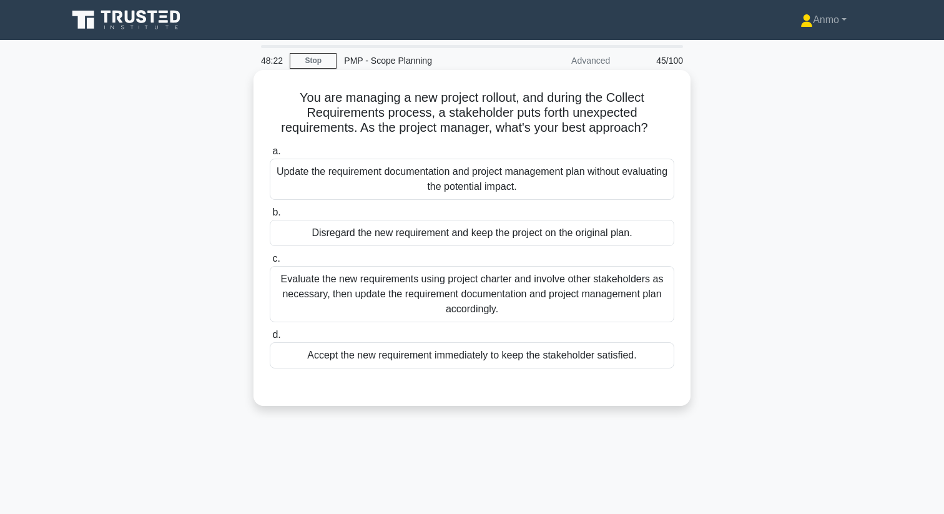
click at [407, 296] on div "Evaluate the new requirements using project charter and involve other stakehold…" at bounding box center [472, 294] width 404 height 56
click at [270, 263] on input "c. Evaluate the new requirements using project charter and involve other stakeh…" at bounding box center [270, 259] width 0 height 8
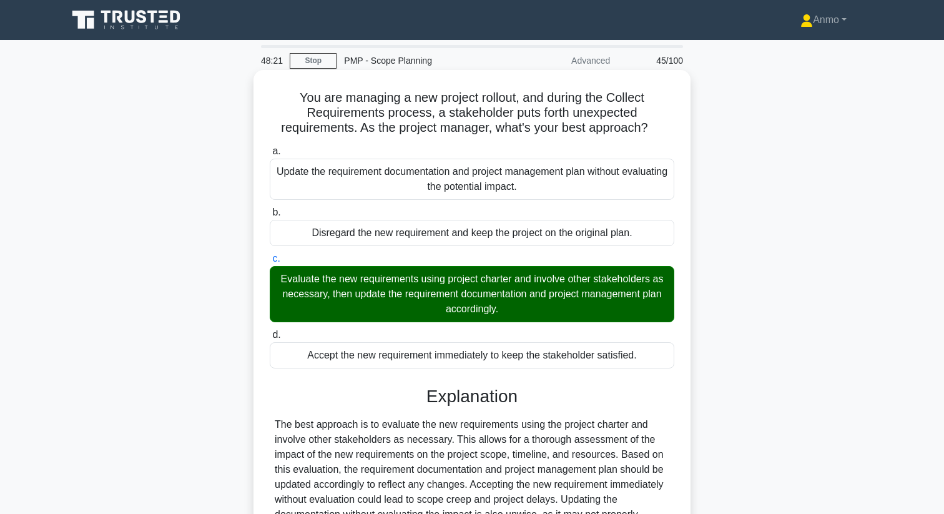
scroll to position [166, 0]
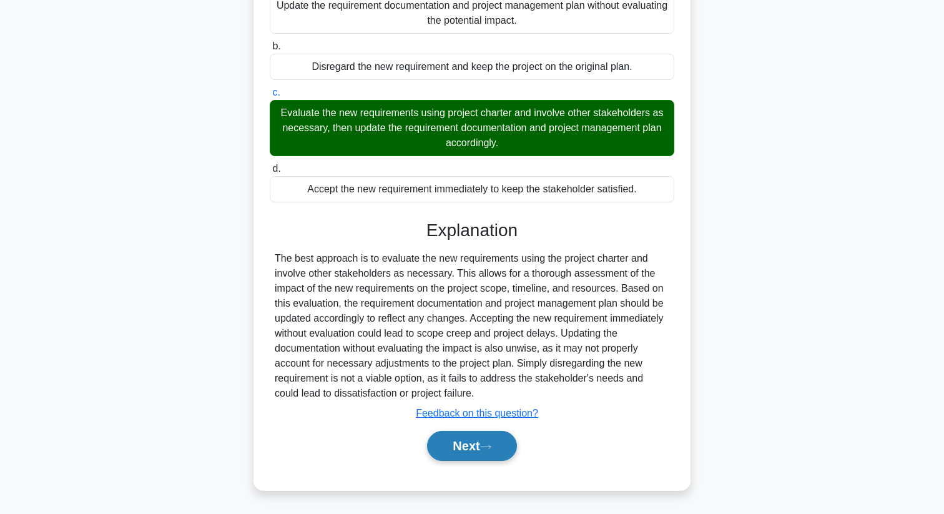
click at [465, 441] on button "Next" at bounding box center [471, 446] width 89 height 30
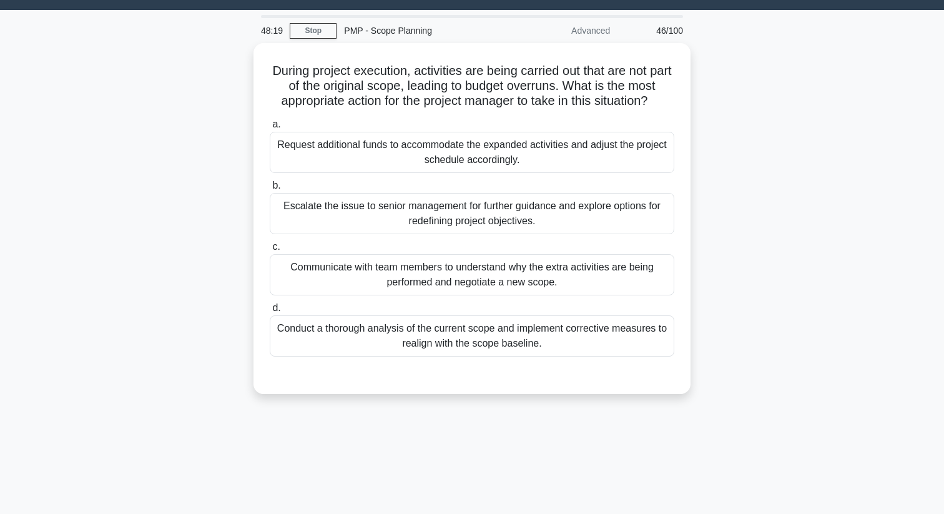
scroll to position [0, 0]
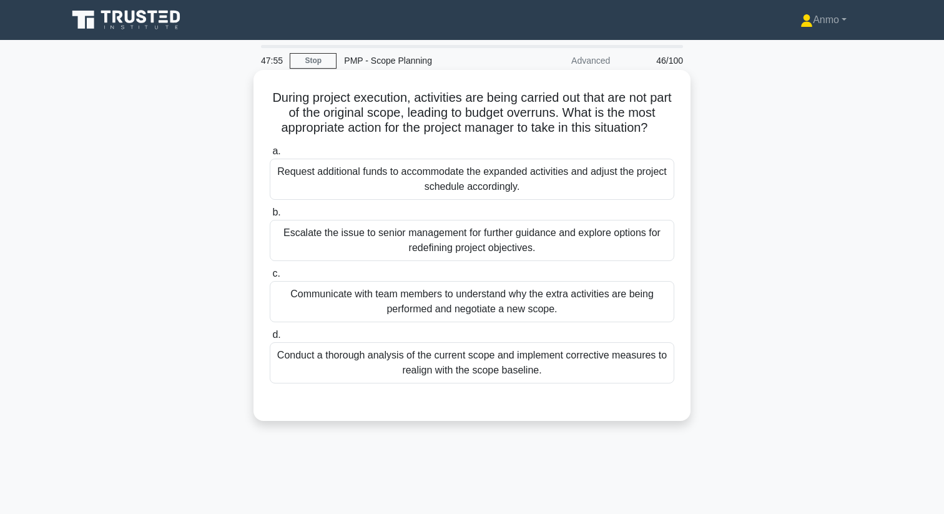
click at [453, 363] on div "Conduct a thorough analysis of the current scope and implement corrective measu…" at bounding box center [472, 362] width 404 height 41
click at [270, 339] on input "d. Conduct a thorough analysis of the current scope and implement corrective me…" at bounding box center [270, 335] width 0 height 8
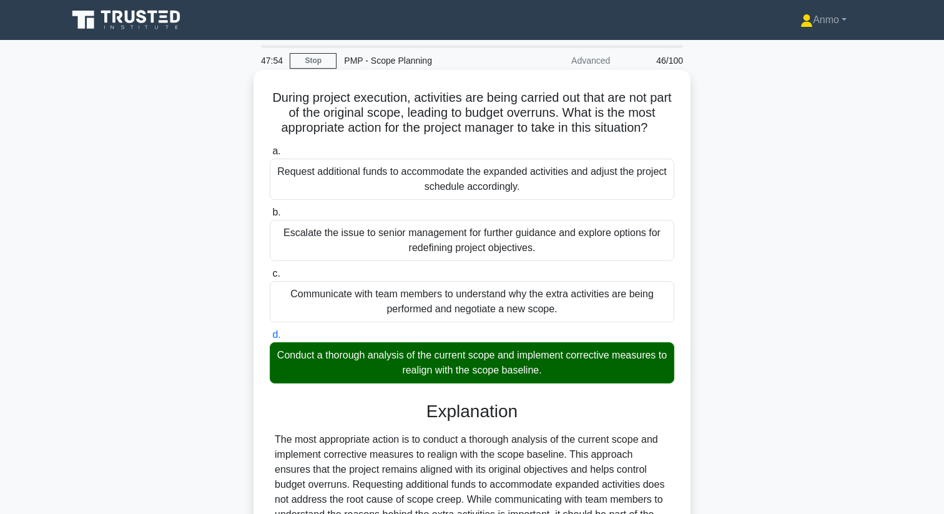
scroll to position [166, 0]
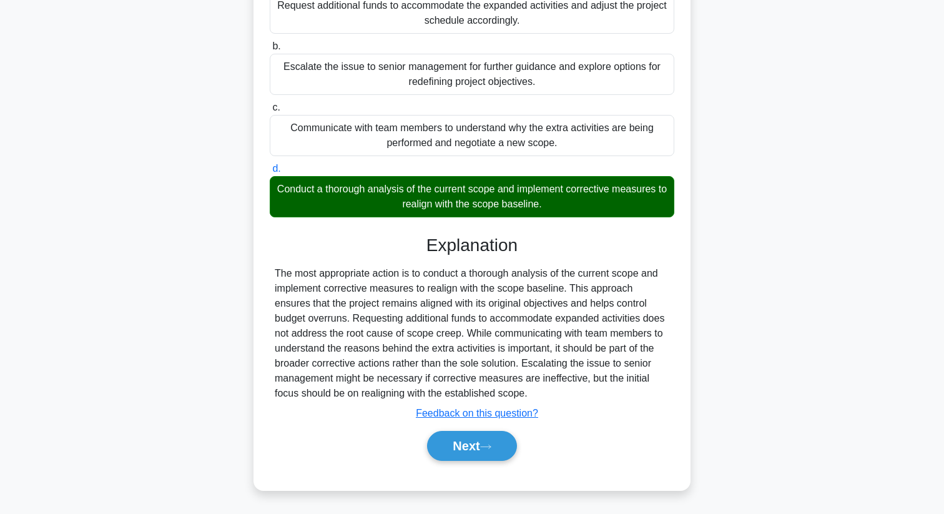
click at [474, 464] on div "Next" at bounding box center [472, 446] width 404 height 40
click at [476, 444] on button "Next" at bounding box center [471, 446] width 89 height 30
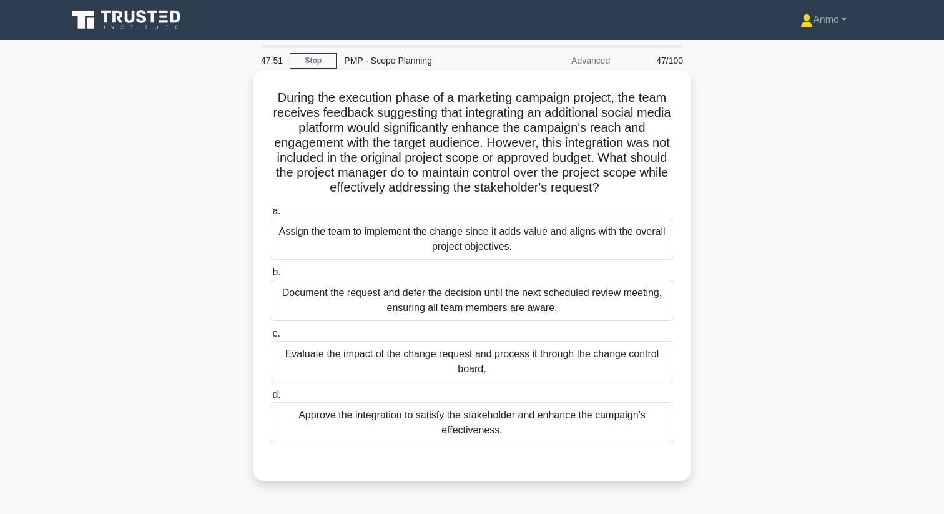
scroll to position [0, 0]
click at [491, 353] on div "Evaluate the impact of the change request and process it through the change con…" at bounding box center [472, 361] width 404 height 41
click at [270, 338] on input "c. Evaluate the impact of the change request and process it through the change …" at bounding box center [270, 334] width 0 height 8
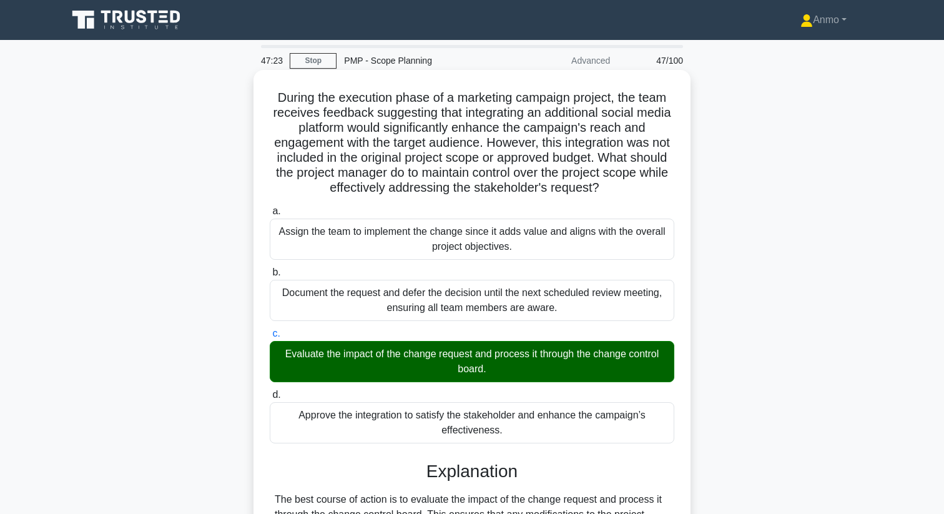
scroll to position [196, 0]
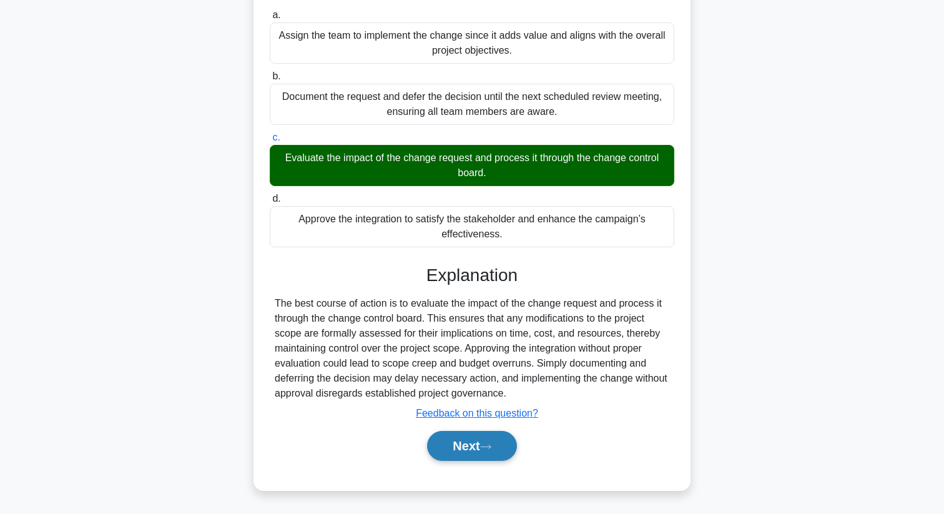
click at [492, 451] on button "Next" at bounding box center [471, 446] width 89 height 30
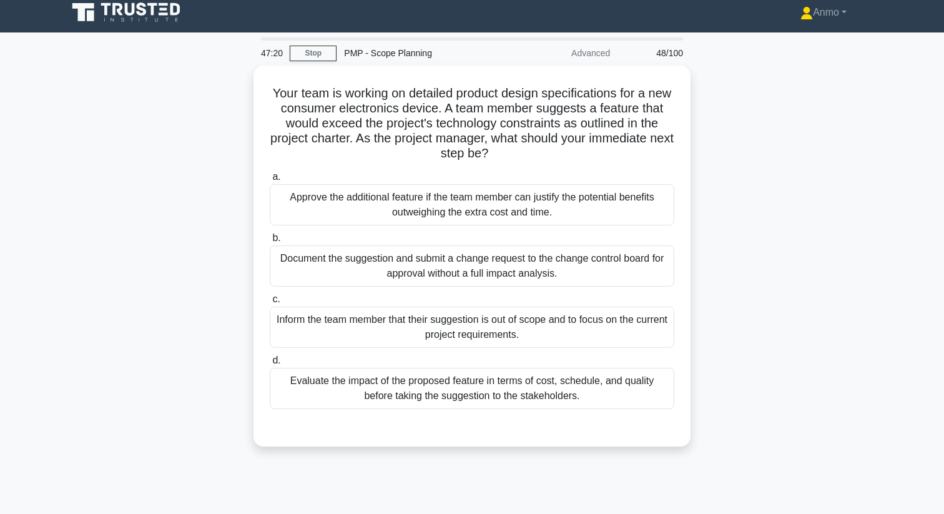
scroll to position [0, 0]
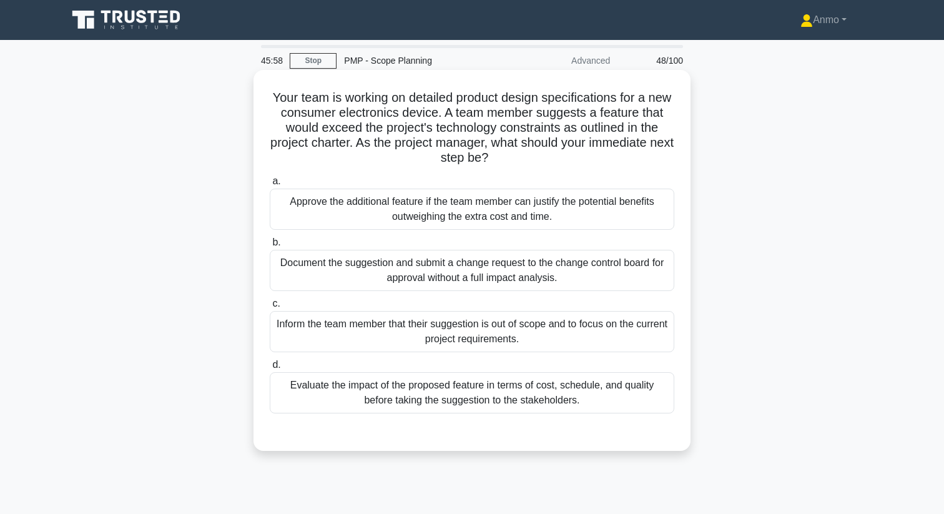
click at [430, 394] on div "Evaluate the impact of the proposed feature in terms of cost, schedule, and qua…" at bounding box center [472, 392] width 404 height 41
click at [270, 369] on input "d. Evaluate the impact of the proposed feature in terms of cost, schedule, and …" at bounding box center [270, 365] width 0 height 8
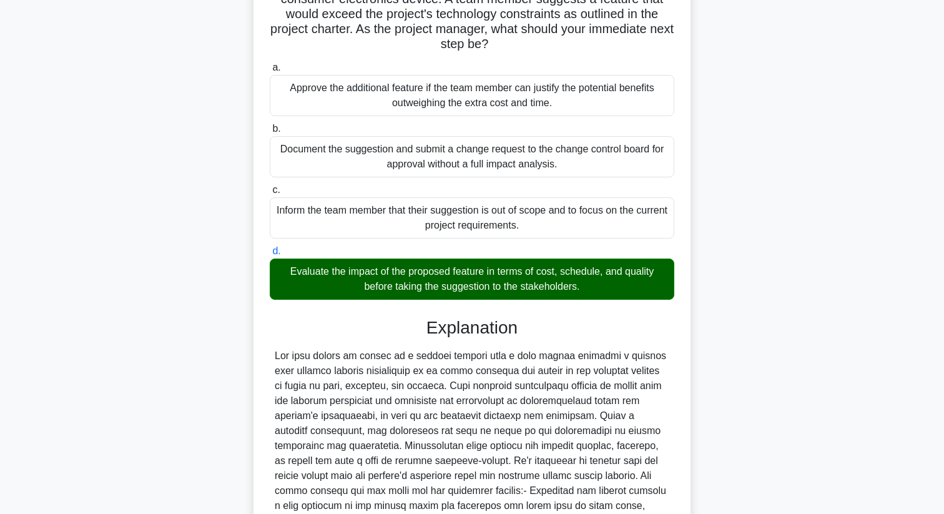
scroll to position [301, 0]
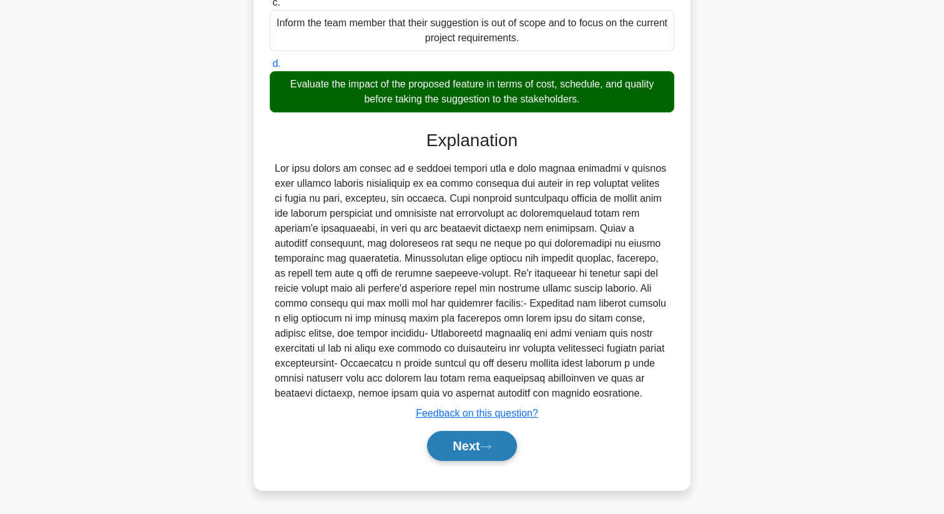
click at [444, 446] on button "Next" at bounding box center [471, 446] width 89 height 30
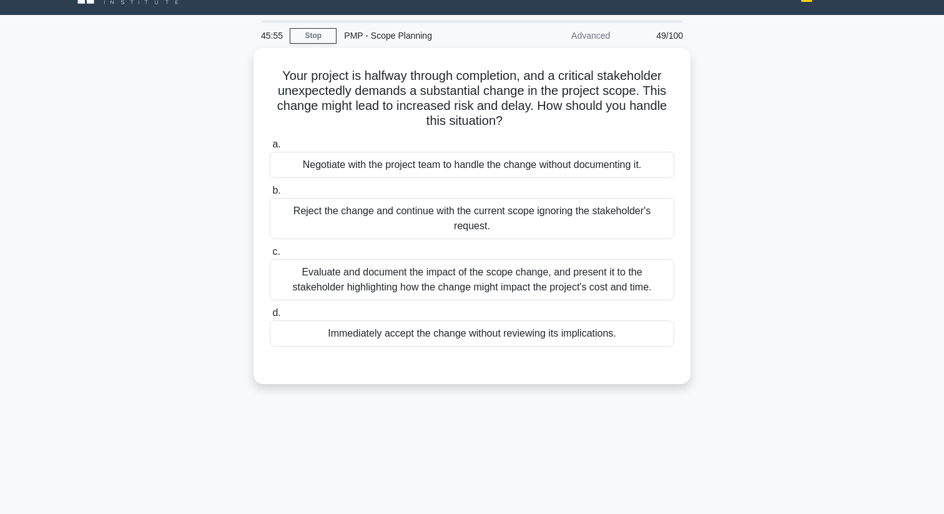
scroll to position [0, 0]
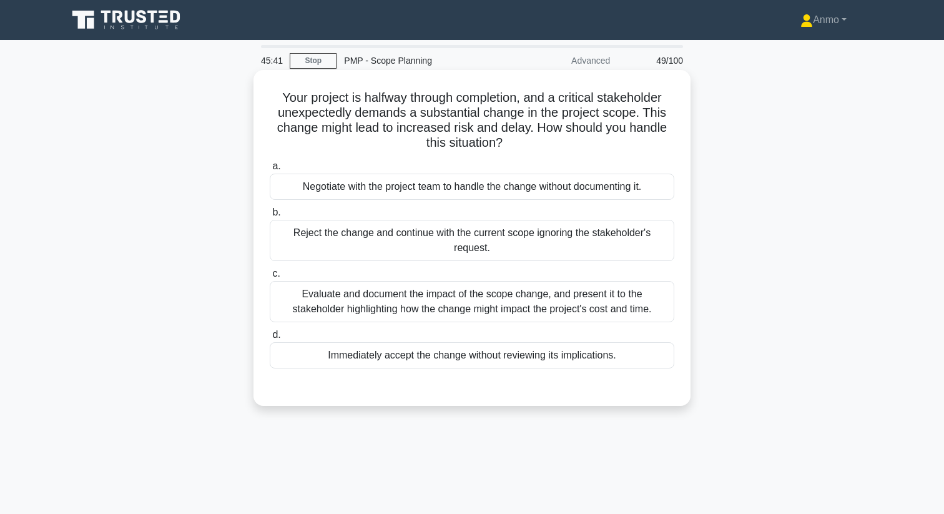
click at [462, 311] on div "Evaluate and document the impact of the scope change, and present it to the sta…" at bounding box center [472, 301] width 404 height 41
click at [270, 278] on input "c. Evaluate and document the impact of the scope change, and present it to the …" at bounding box center [270, 274] width 0 height 8
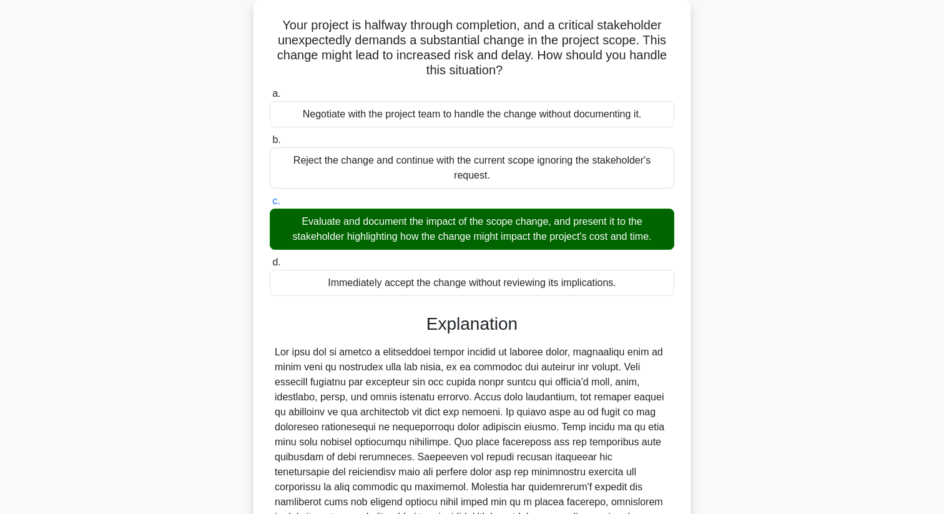
scroll to position [211, 0]
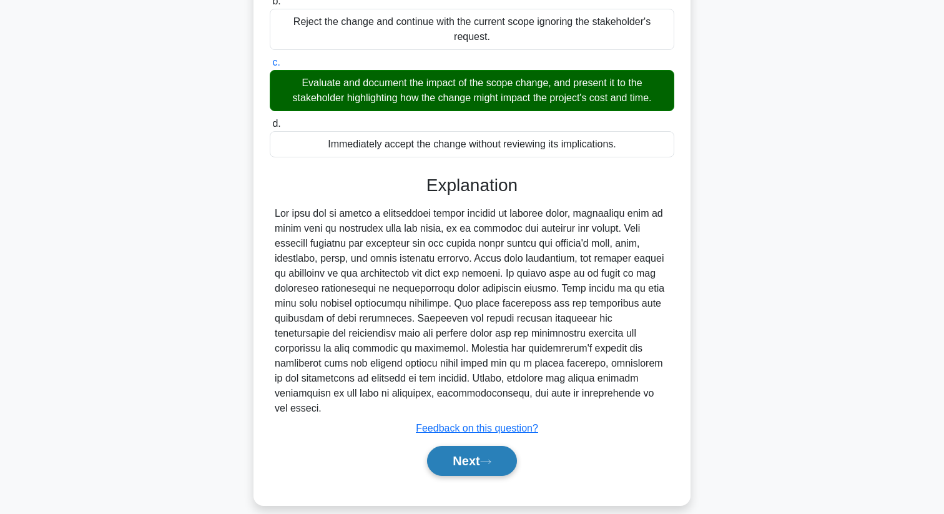
click at [471, 452] on button "Next" at bounding box center [471, 461] width 89 height 30
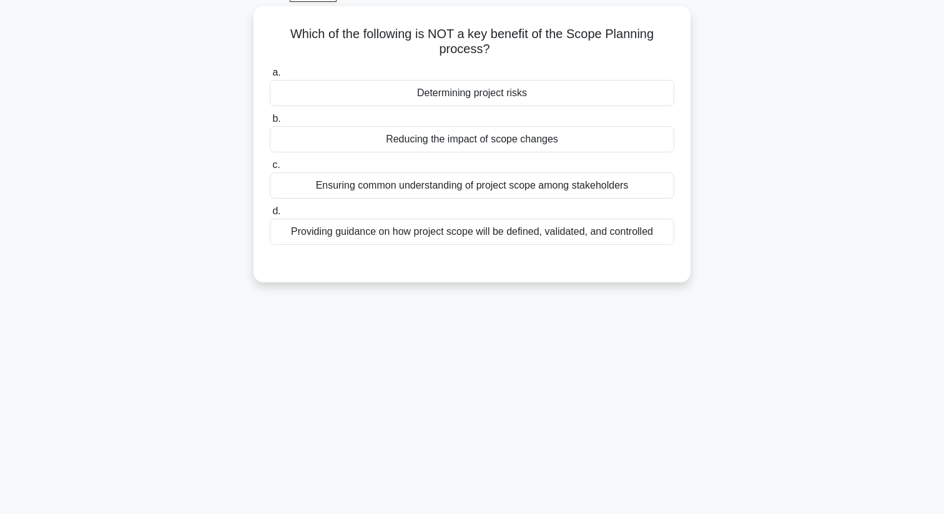
scroll to position [0, 0]
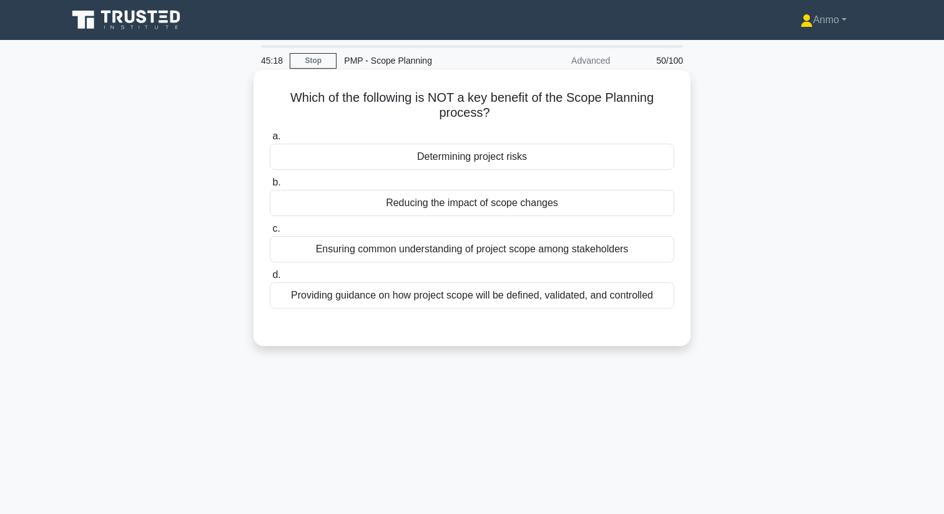
click at [499, 203] on div "Reducing the impact of scope changes" at bounding box center [472, 203] width 404 height 26
click at [270, 187] on input "b. Reducing the impact of scope changes" at bounding box center [270, 182] width 0 height 8
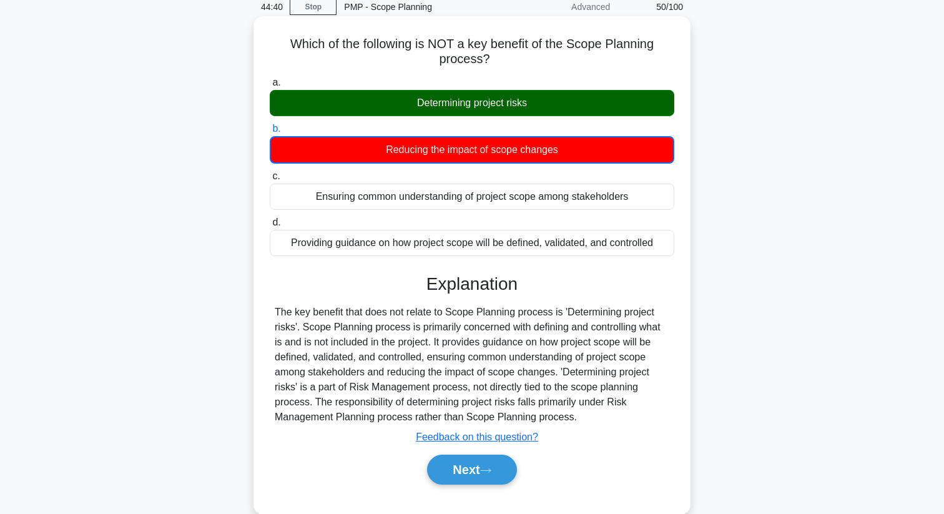
scroll to position [160, 0]
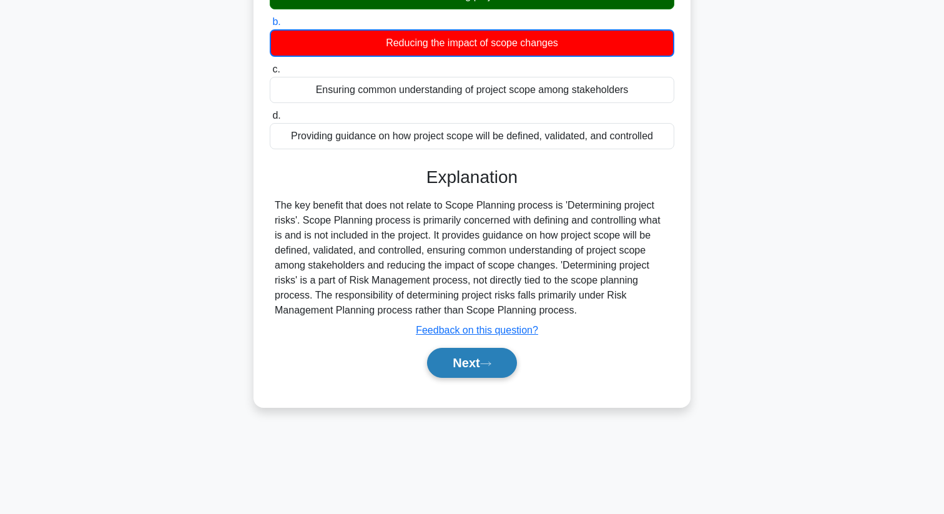
click at [478, 357] on button "Next" at bounding box center [471, 363] width 89 height 30
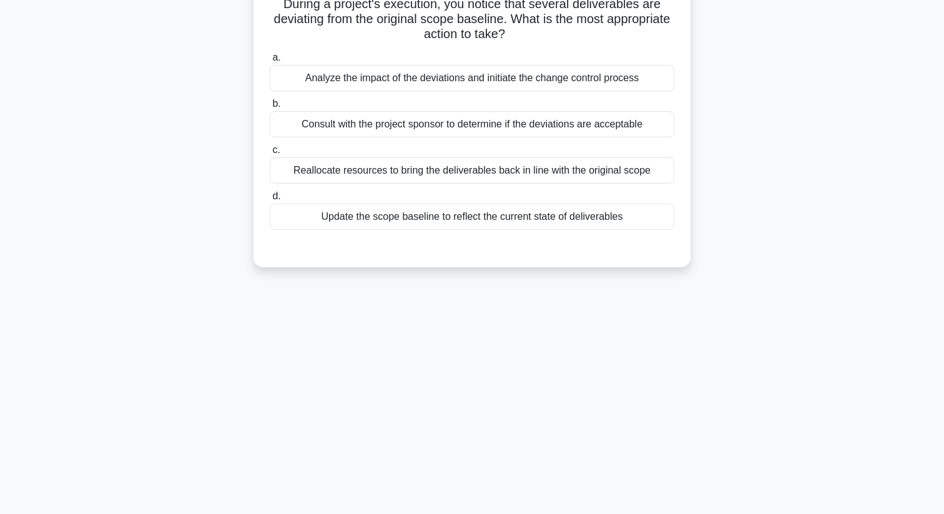
scroll to position [0, 0]
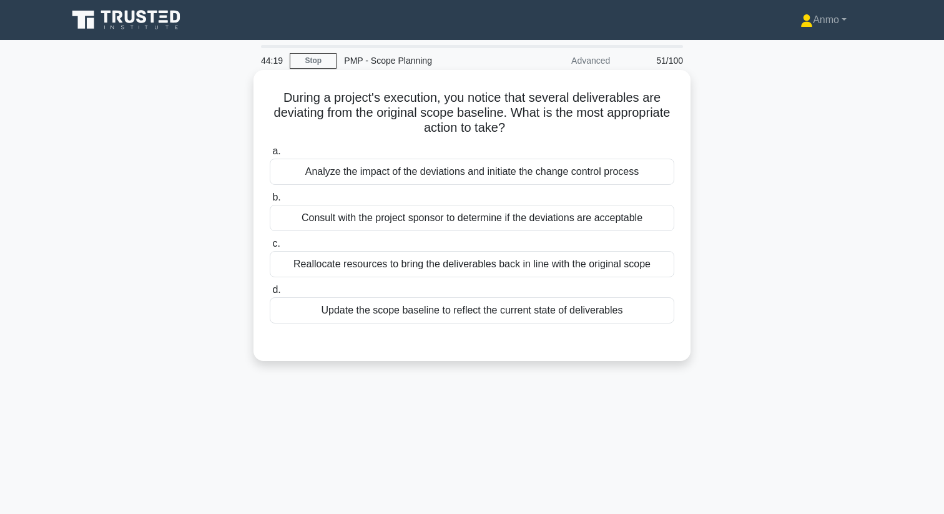
click at [479, 166] on div "Analyze the impact of the deviations and initiate the change control process" at bounding box center [472, 172] width 404 height 26
click at [270, 155] on input "a. Analyze the impact of the deviations and initiate the change control process" at bounding box center [270, 151] width 0 height 8
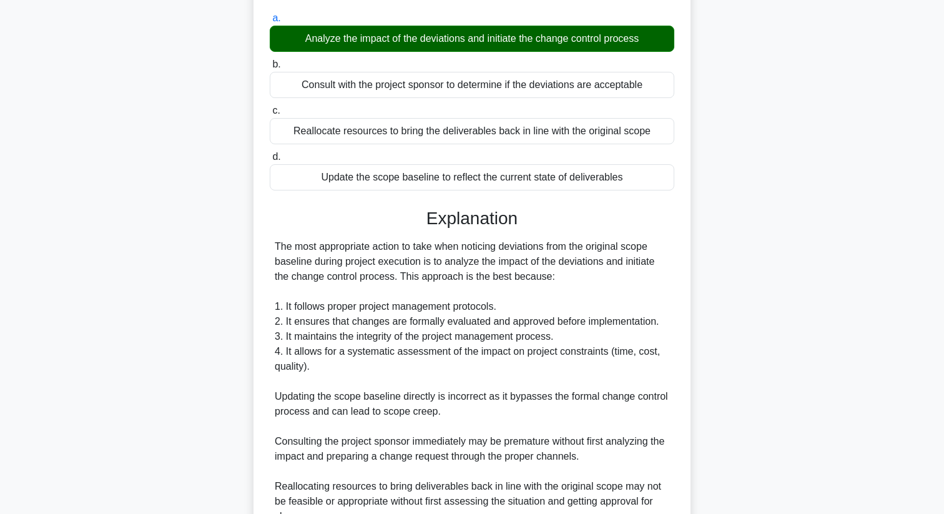
scroll to position [316, 0]
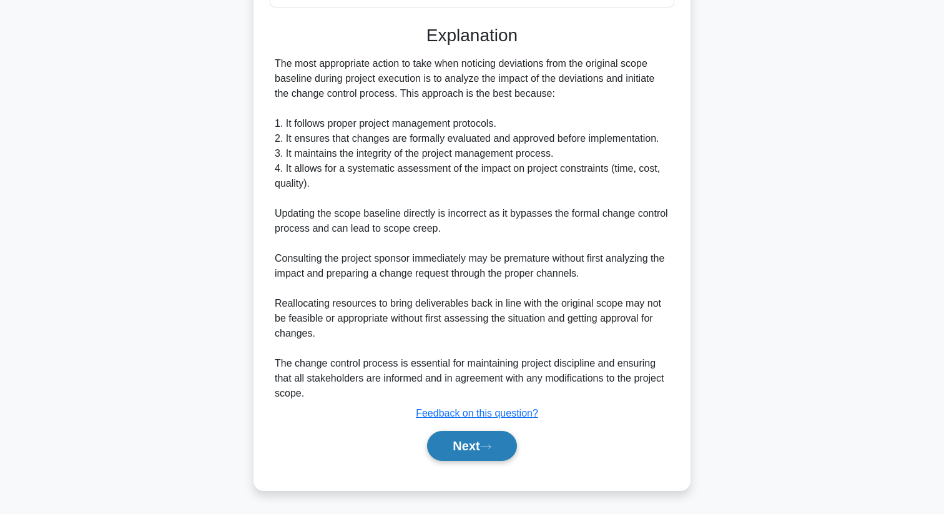
click at [474, 438] on button "Next" at bounding box center [471, 446] width 89 height 30
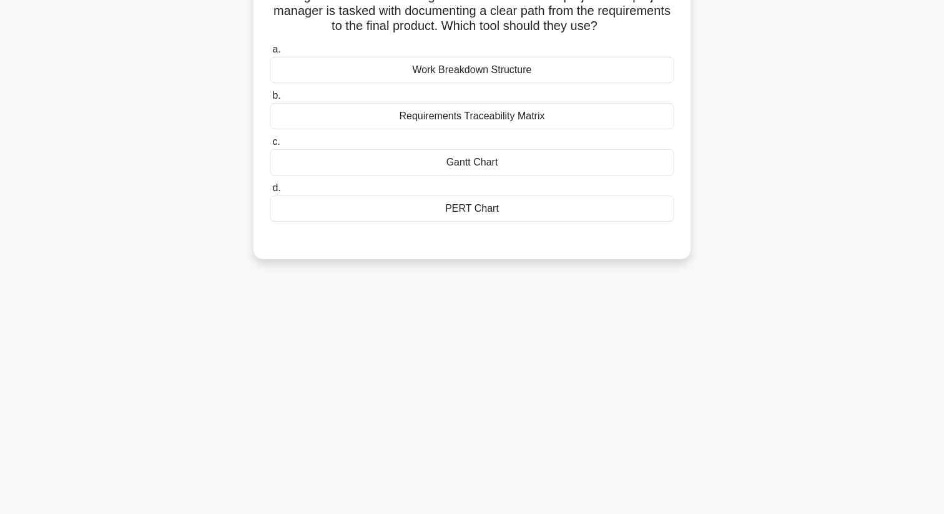
scroll to position [0, 0]
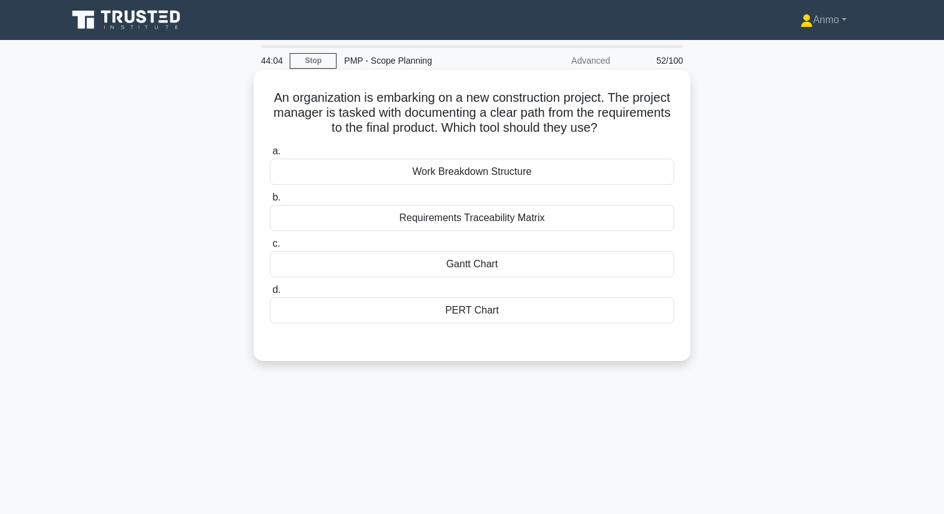
click at [447, 222] on div "Requirements Traceability Matrix" at bounding box center [472, 218] width 404 height 26
click at [270, 202] on input "b. Requirements Traceability Matrix" at bounding box center [270, 197] width 0 height 8
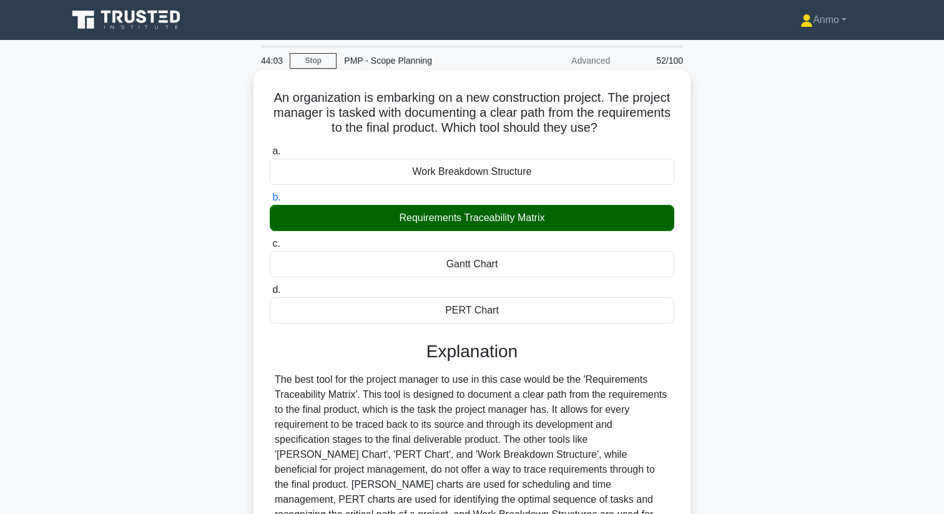
scroll to position [160, 0]
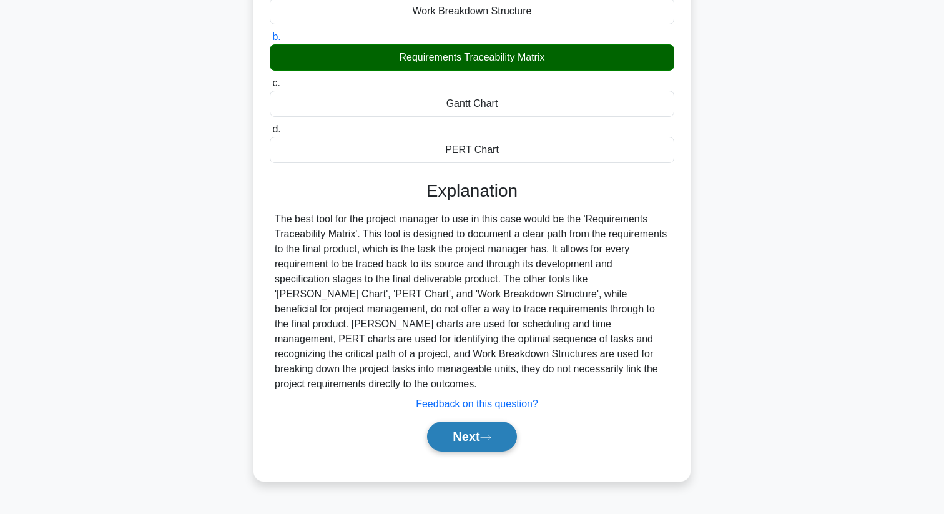
click at [467, 421] on button "Next" at bounding box center [471, 436] width 89 height 30
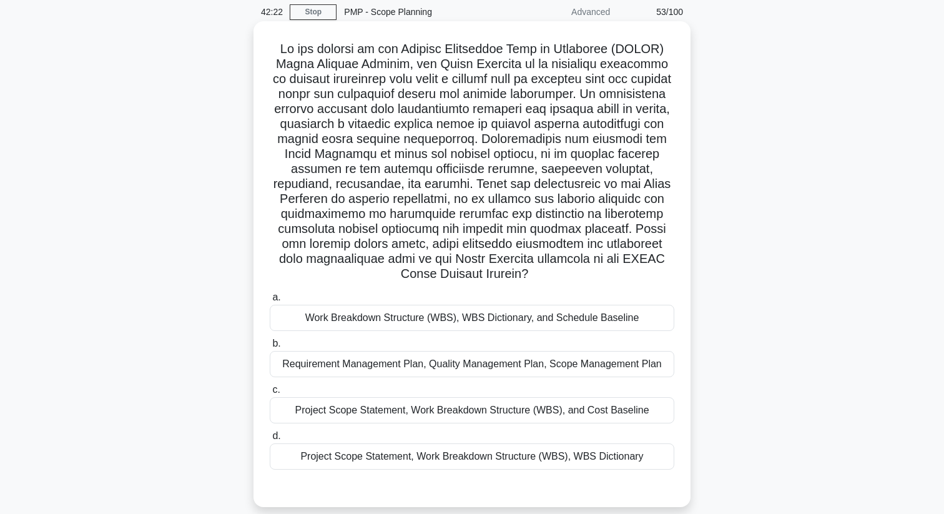
scroll to position [51, 0]
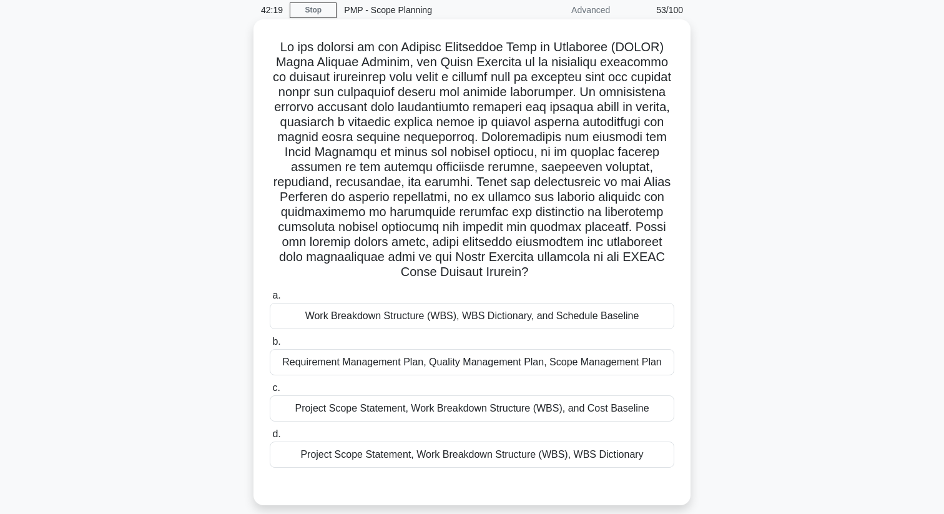
click at [385, 453] on div "Project Scope Statement, Work Breakdown Structure (WBS), WBS Dictionary" at bounding box center [472, 454] width 404 height 26
click at [270, 438] on input "d. Project Scope Statement, Work Breakdown Structure (WBS), WBS Dictionary" at bounding box center [270, 434] width 0 height 8
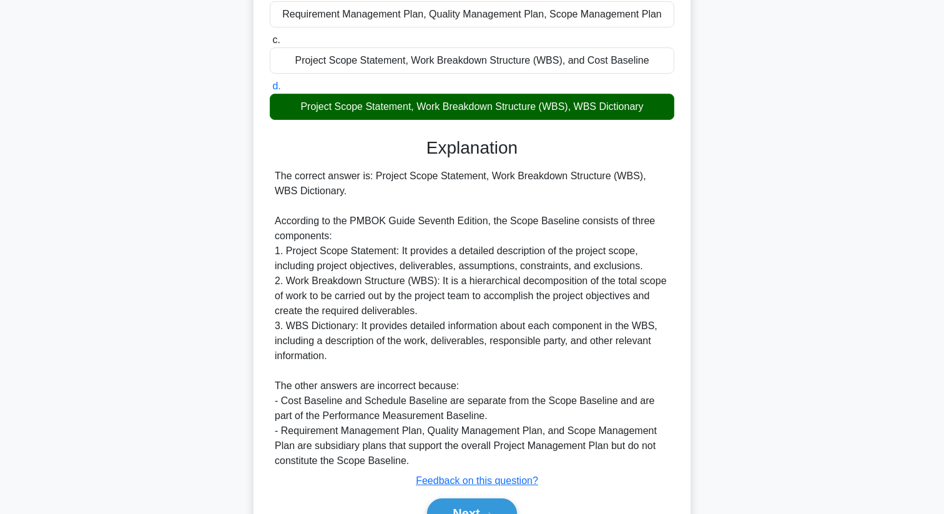
scroll to position [466, 0]
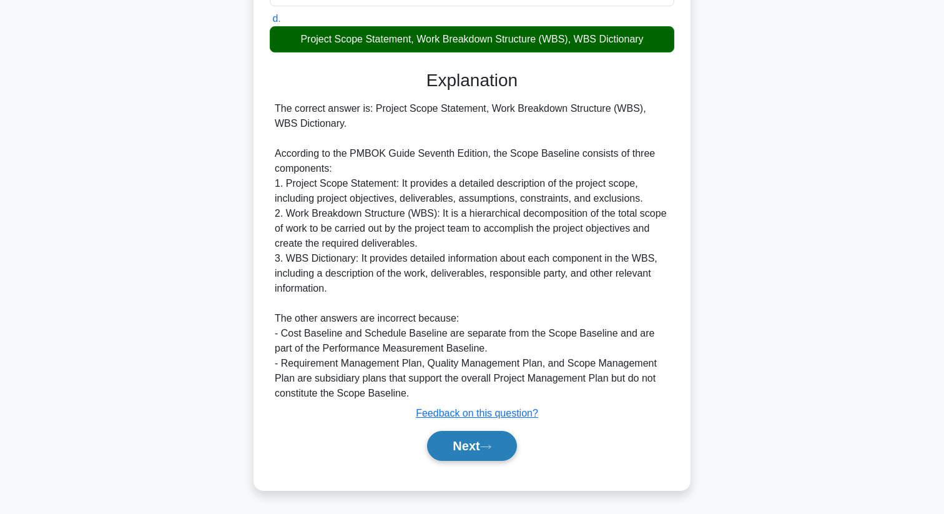
click at [447, 451] on button "Next" at bounding box center [471, 446] width 89 height 30
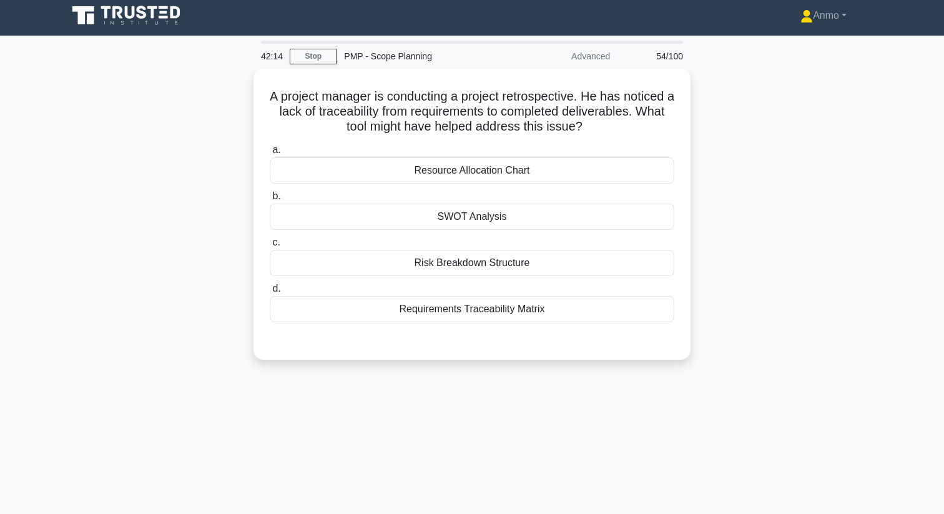
scroll to position [0, 0]
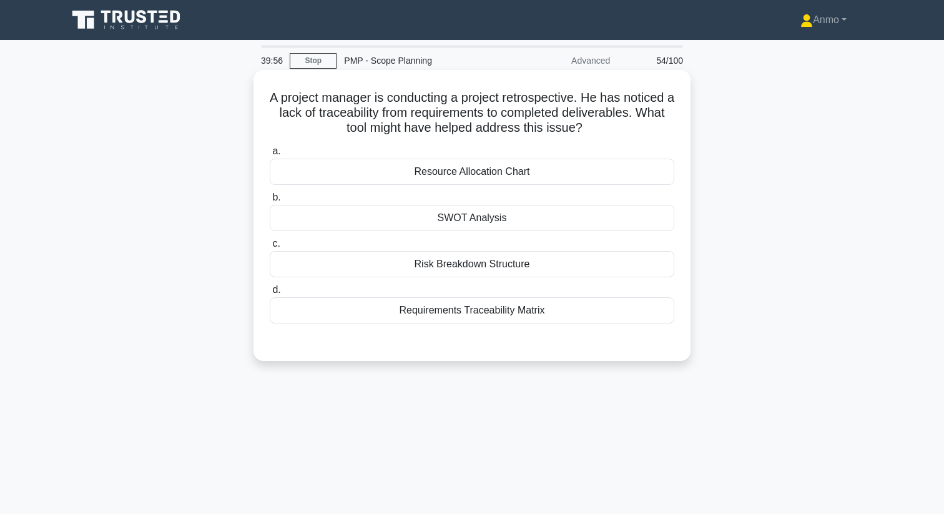
click at [485, 306] on div "Requirements Traceability Matrix" at bounding box center [472, 310] width 404 height 26
click at [270, 294] on input "d. Requirements Traceability Matrix" at bounding box center [270, 290] width 0 height 8
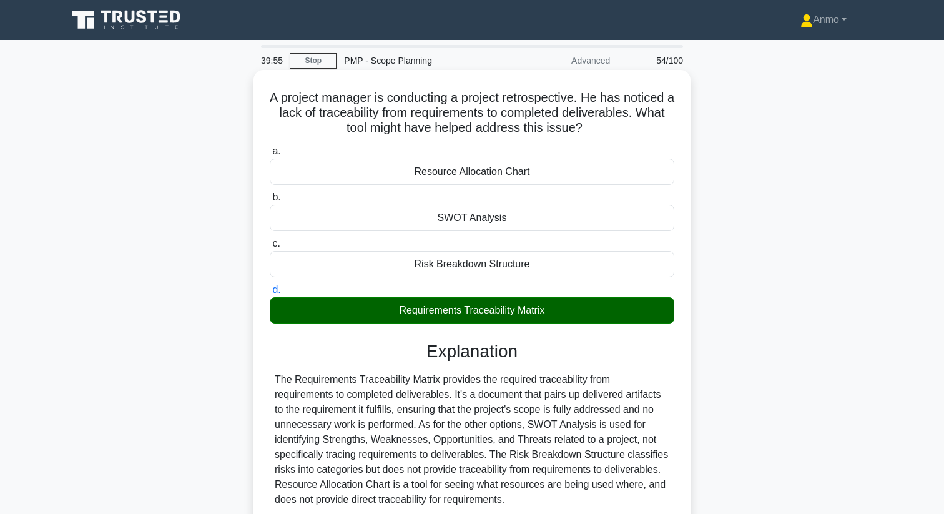
scroll to position [160, 0]
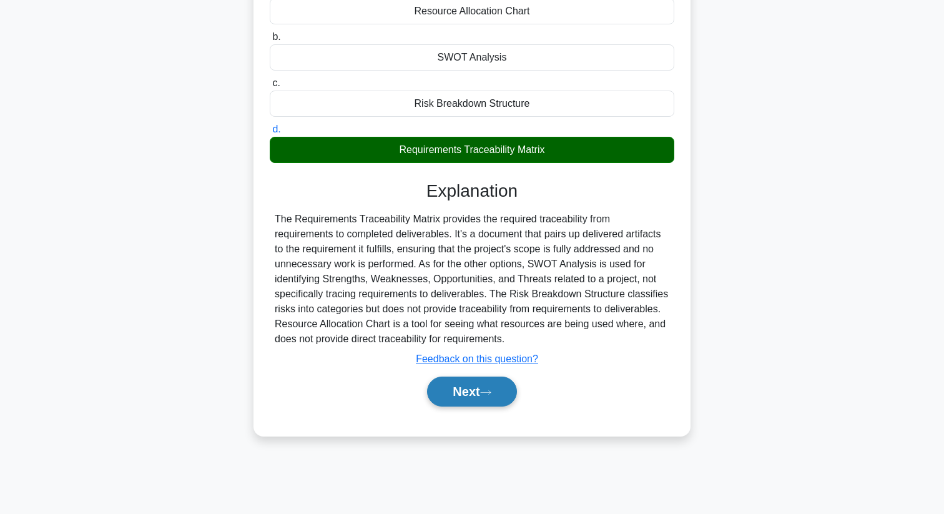
click at [482, 394] on button "Next" at bounding box center [471, 391] width 89 height 30
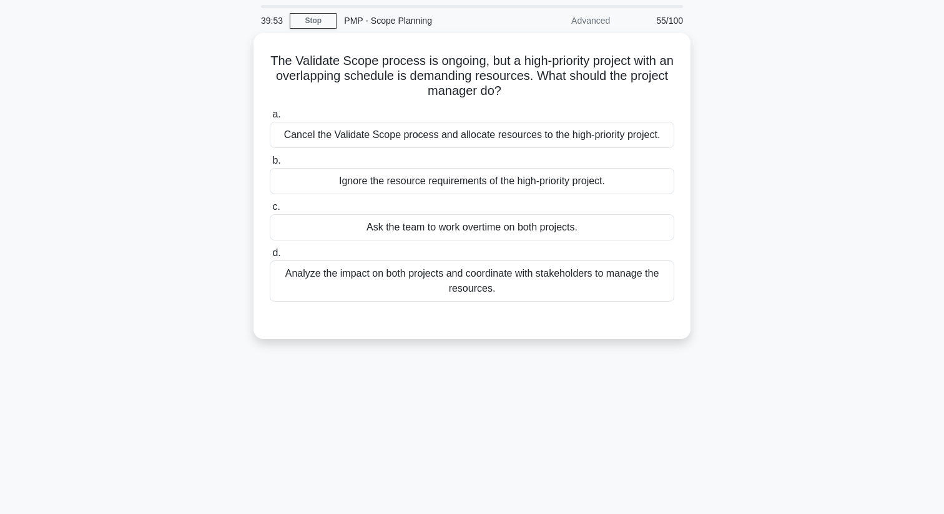
scroll to position [0, 0]
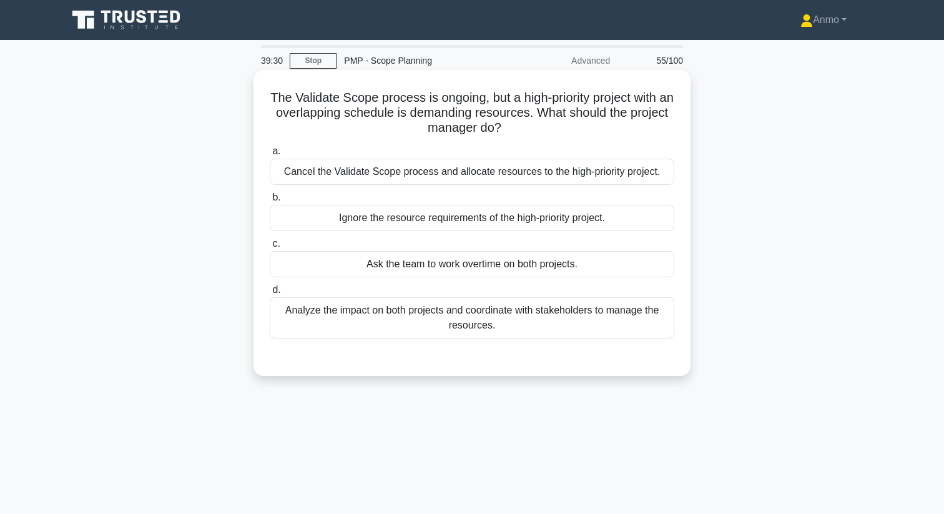
click at [438, 323] on div "Analyze the impact on both projects and coordinate with stakeholders to manage …" at bounding box center [472, 317] width 404 height 41
click at [270, 294] on input "d. Analyze the impact on both projects and coordinate with stakeholders to mana…" at bounding box center [270, 290] width 0 height 8
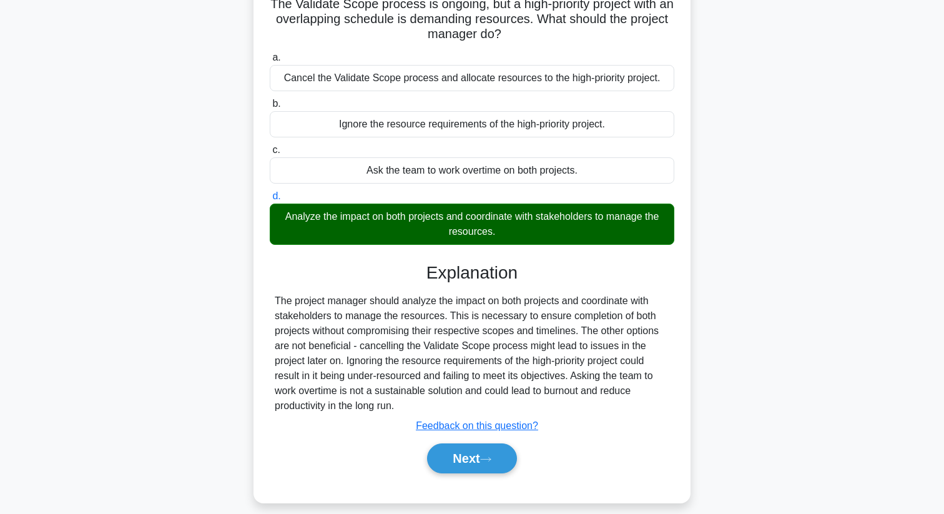
scroll to position [160, 0]
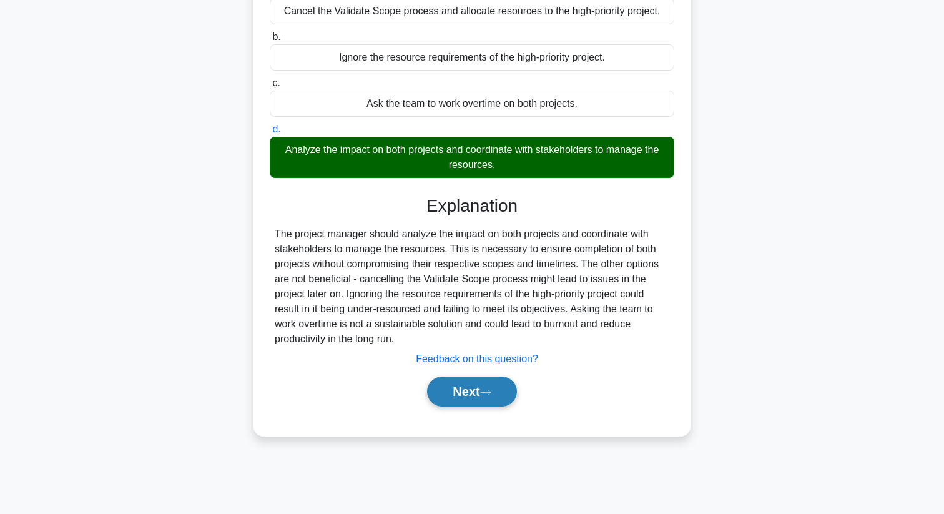
click at [457, 399] on button "Next" at bounding box center [471, 391] width 89 height 30
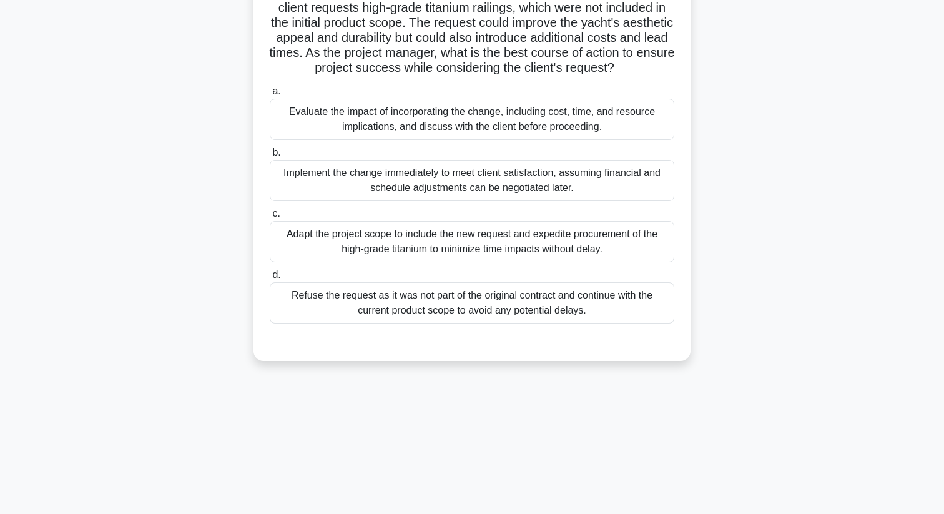
scroll to position [0, 0]
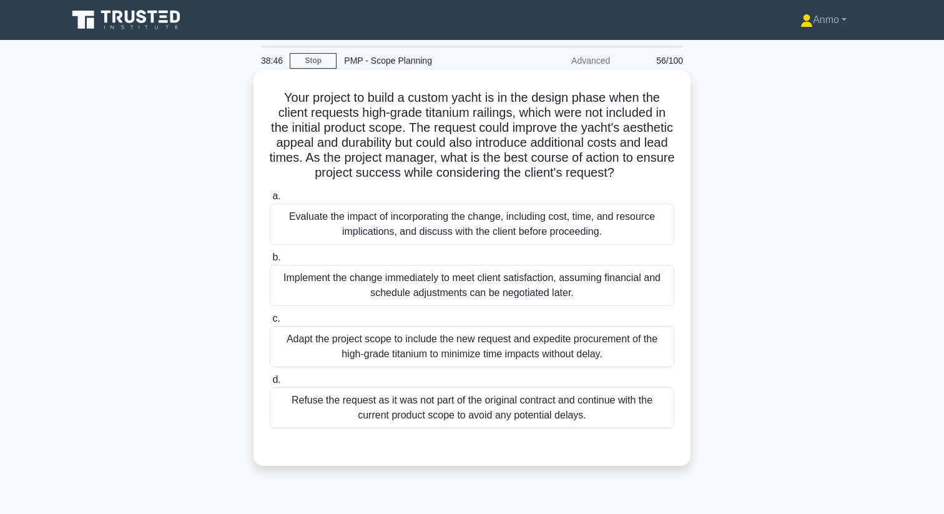
click at [350, 218] on div "Evaluate the impact of incorporating the change, including cost, time, and reso…" at bounding box center [472, 223] width 404 height 41
click at [270, 200] on input "a. Evaluate the impact of incorporating the change, including cost, time, and r…" at bounding box center [270, 196] width 0 height 8
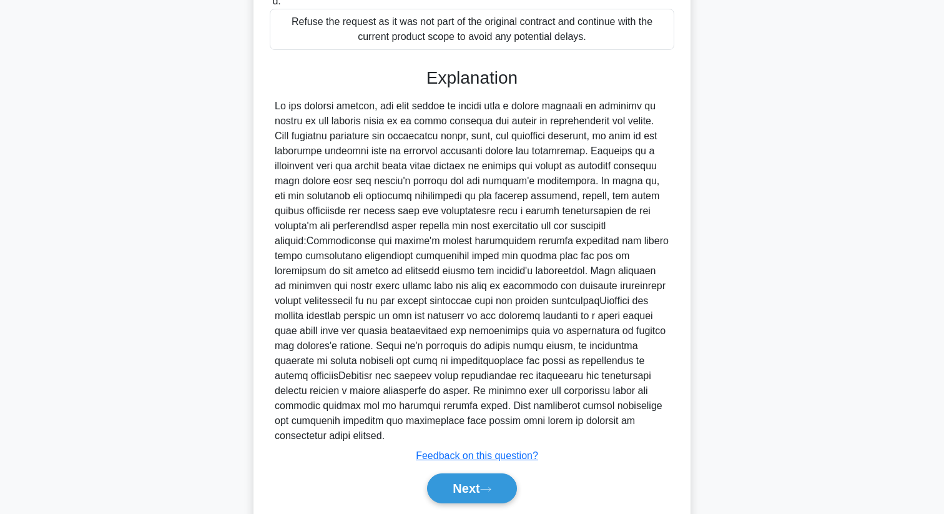
scroll to position [406, 0]
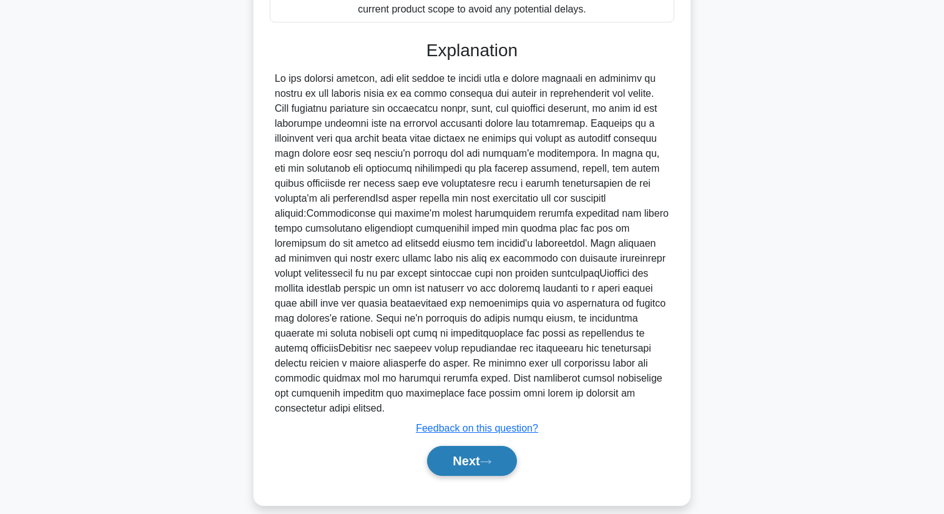
click at [446, 446] on button "Next" at bounding box center [471, 461] width 89 height 30
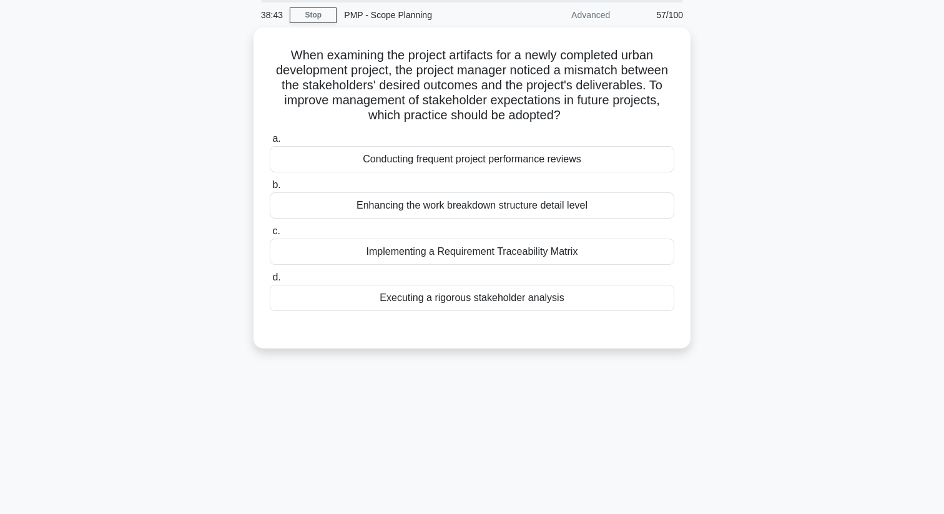
scroll to position [12, 0]
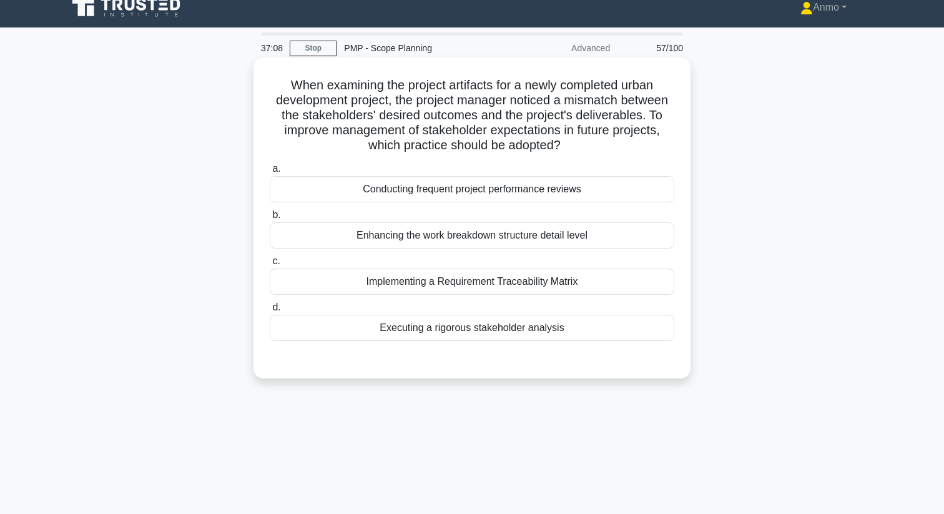
click at [513, 283] on div "Implementing a Requirement Traceability Matrix" at bounding box center [472, 281] width 404 height 26
click at [270, 265] on input "c. Implementing a Requirement Traceability Matrix" at bounding box center [270, 261] width 0 height 8
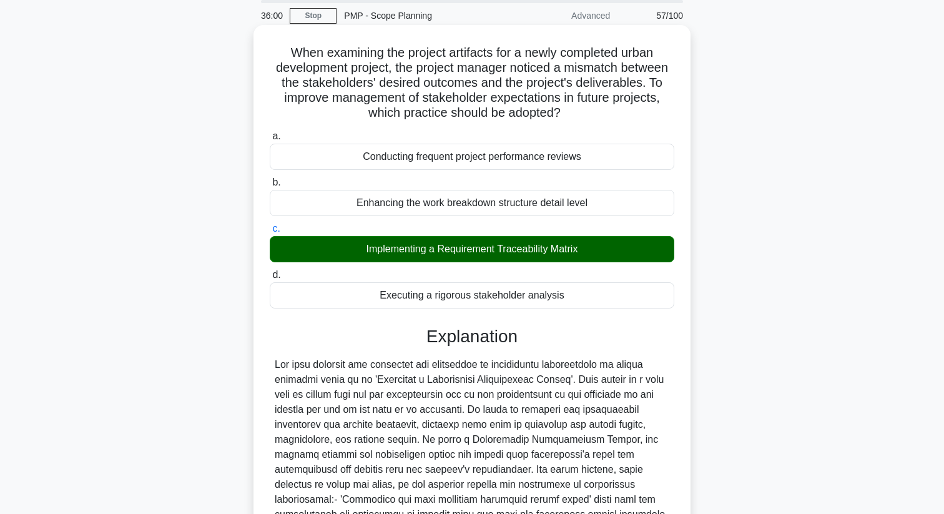
scroll to position [0, 0]
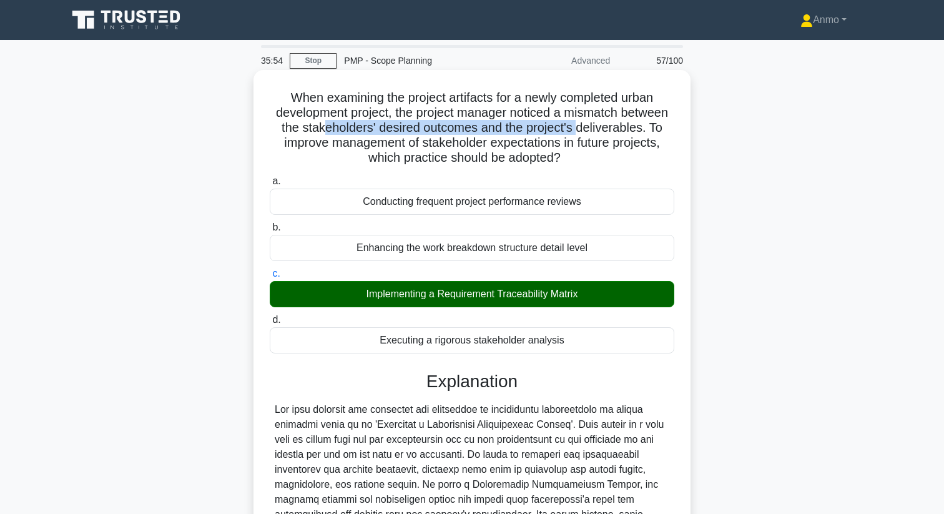
drag, startPoint x: 325, startPoint y: 124, endPoint x: 577, endPoint y: 132, distance: 251.7
click at [577, 132] on h5 "When examining the project artifacts for a newly completed urban development pr…" at bounding box center [471, 128] width 407 height 76
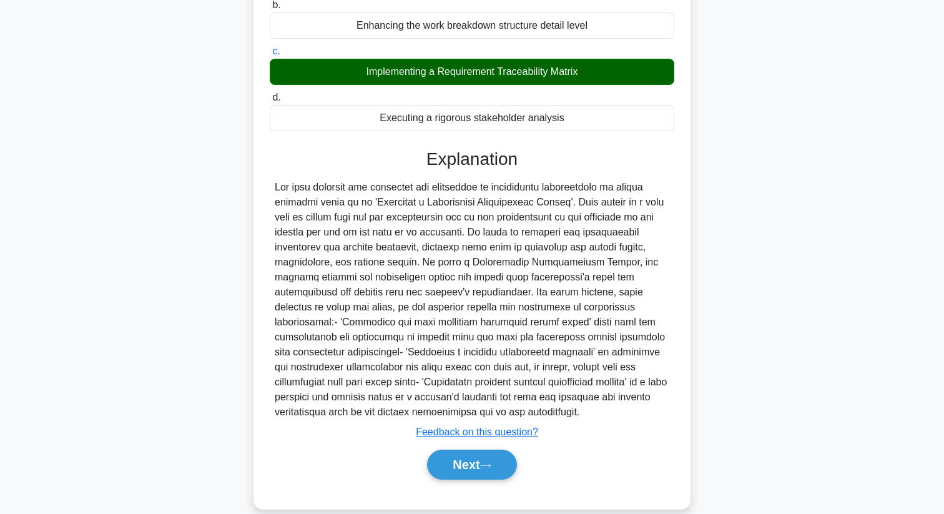
scroll to position [241, 0]
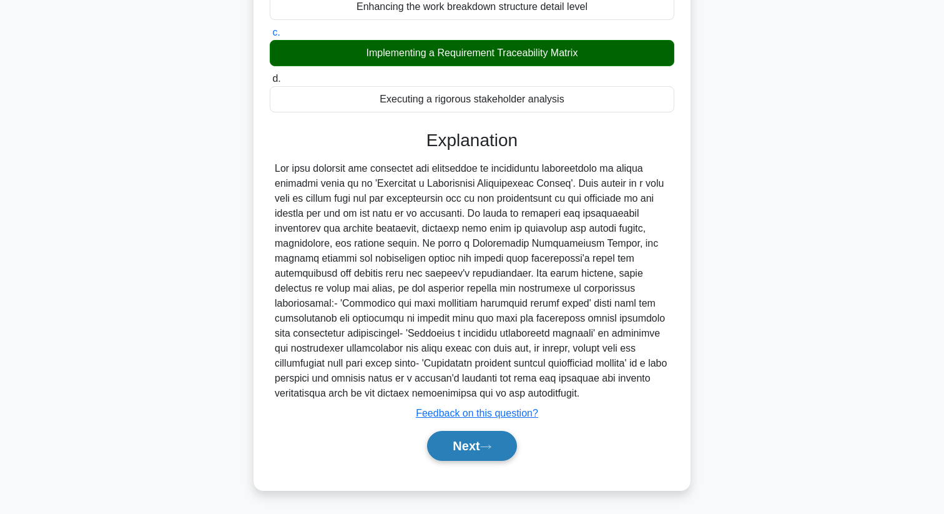
click at [491, 443] on icon at bounding box center [485, 446] width 11 height 7
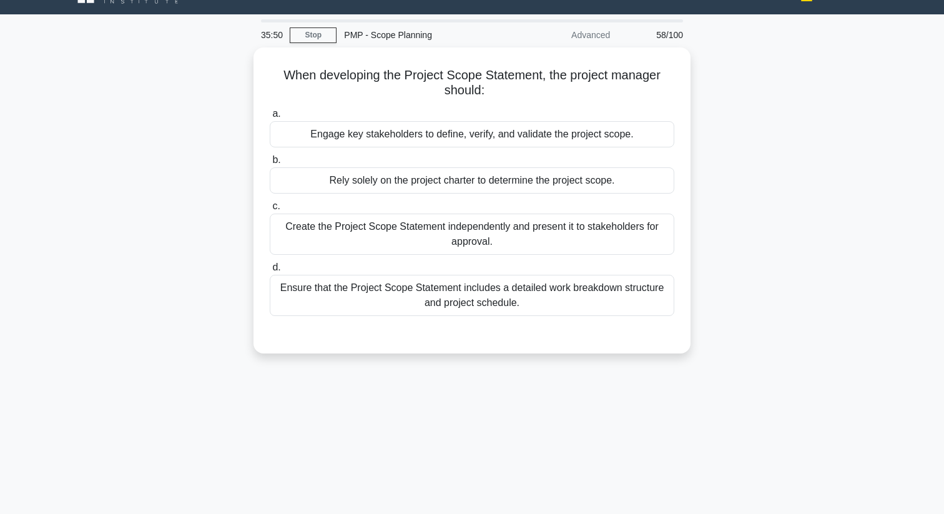
scroll to position [0, 0]
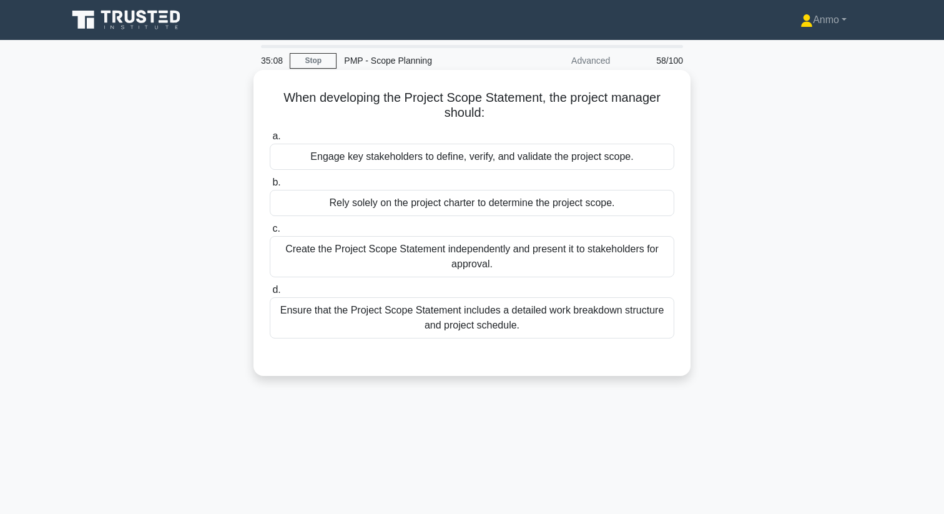
click at [402, 154] on div "Engage key stakeholders to define, verify, and validate the project scope." at bounding box center [472, 157] width 404 height 26
click at [270, 140] on input "a. Engage key stakeholders to define, verify, and validate the project scope." at bounding box center [270, 136] width 0 height 8
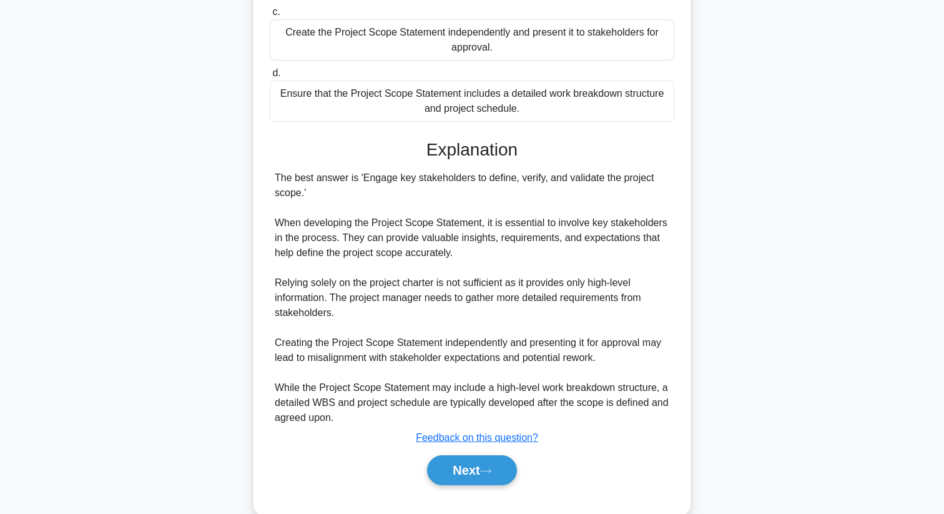
scroll to position [241, 0]
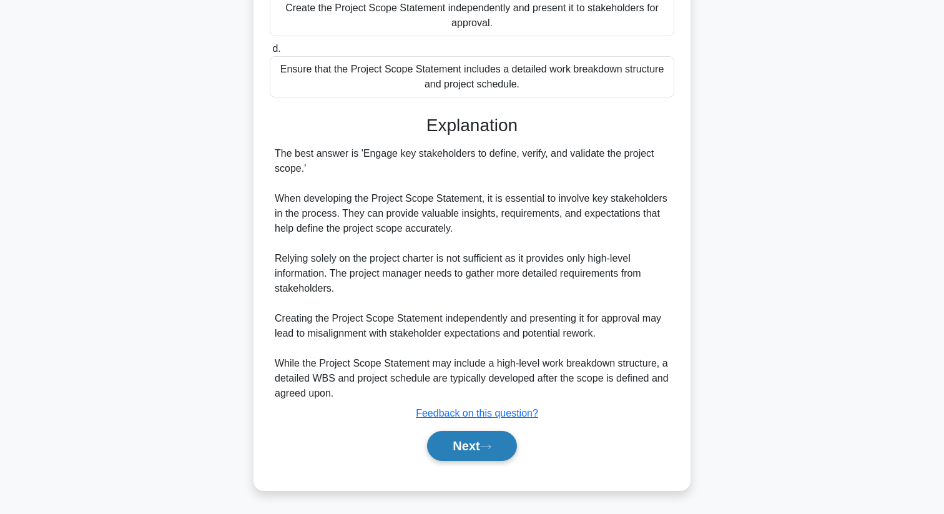
click at [472, 454] on button "Next" at bounding box center [471, 446] width 89 height 30
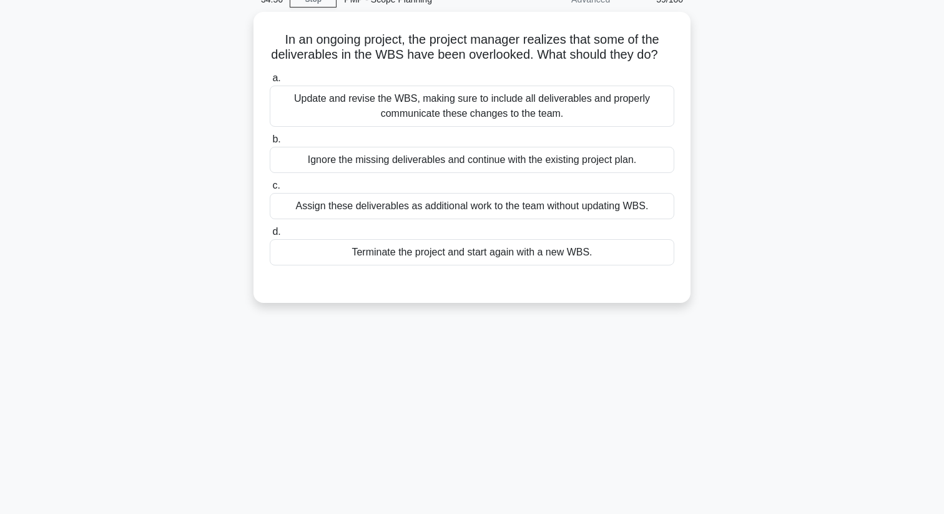
scroll to position [0, 0]
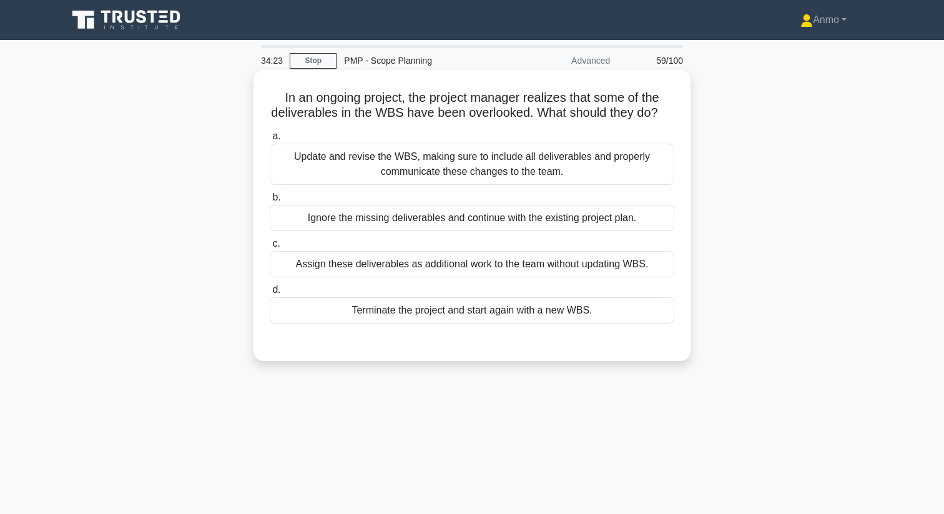
click at [400, 175] on div "Update and revise the WBS, making sure to include all deliverables and properly…" at bounding box center [472, 164] width 404 height 41
click at [270, 140] on input "a. Update and revise the WBS, making sure to include all deliverables and prope…" at bounding box center [270, 136] width 0 height 8
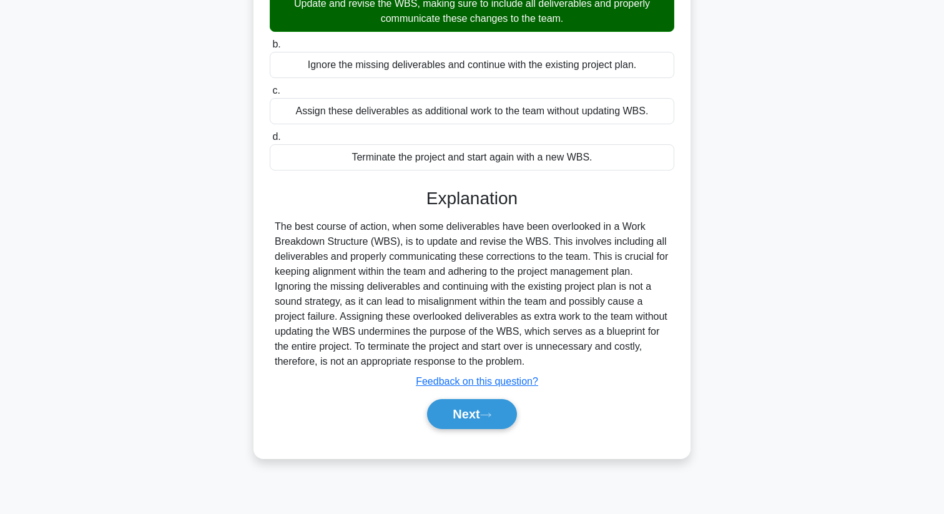
scroll to position [160, 0]
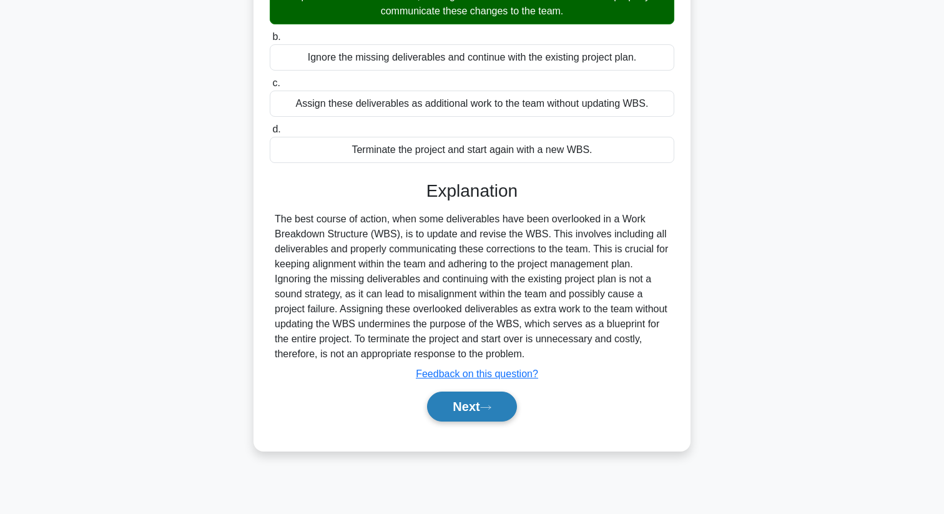
click at [501, 394] on button "Next" at bounding box center [471, 406] width 89 height 30
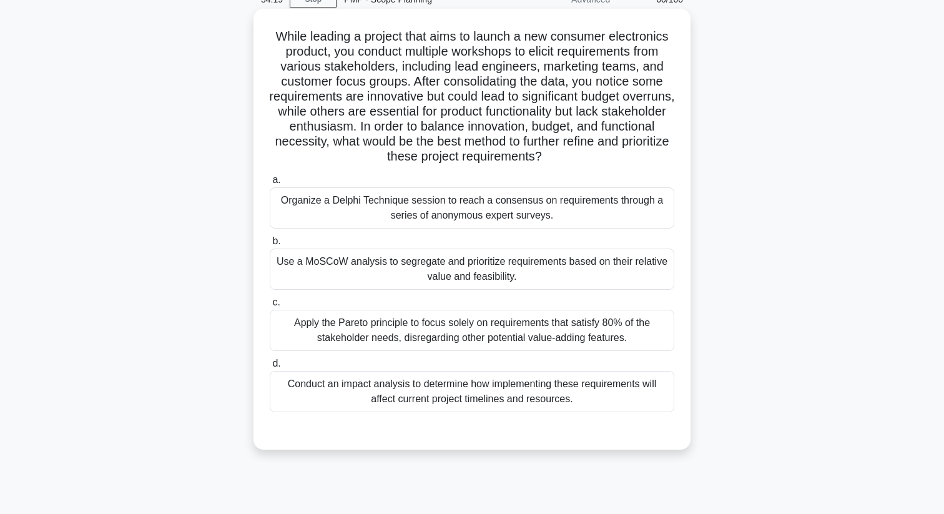
scroll to position [0, 0]
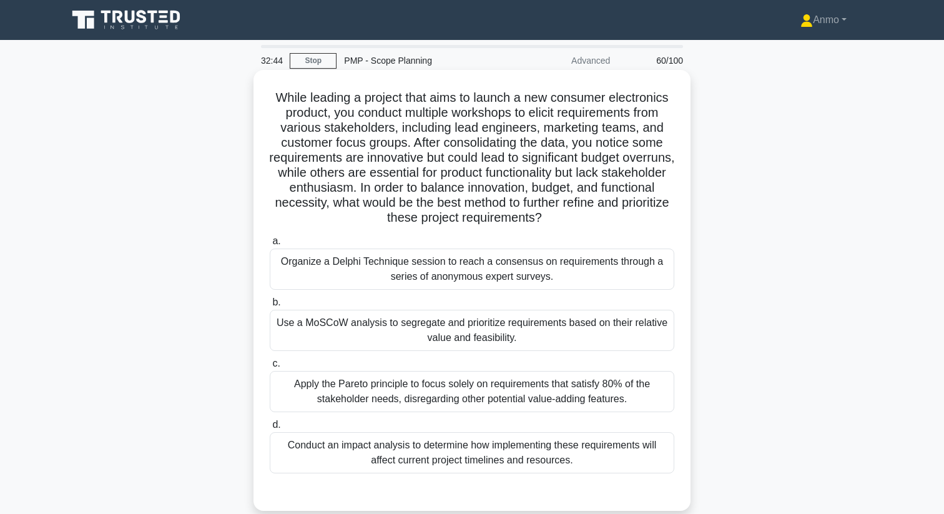
click at [502, 343] on div "Use a MoSCoW analysis to segregate and prioritize requirements based on their r…" at bounding box center [472, 330] width 404 height 41
click at [270, 306] on input "b. Use a MoSCoW analysis to segregate and prioritize requirements based on thei…" at bounding box center [270, 302] width 0 height 8
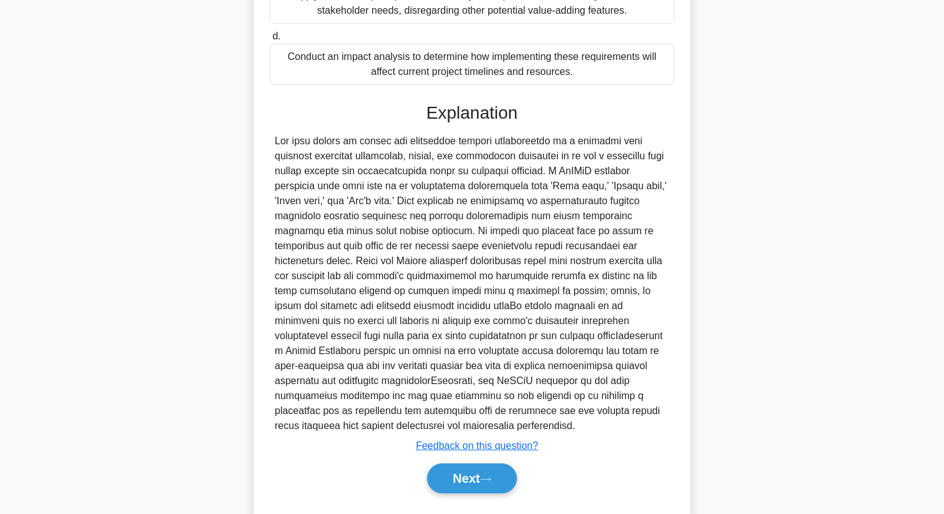
scroll to position [421, 0]
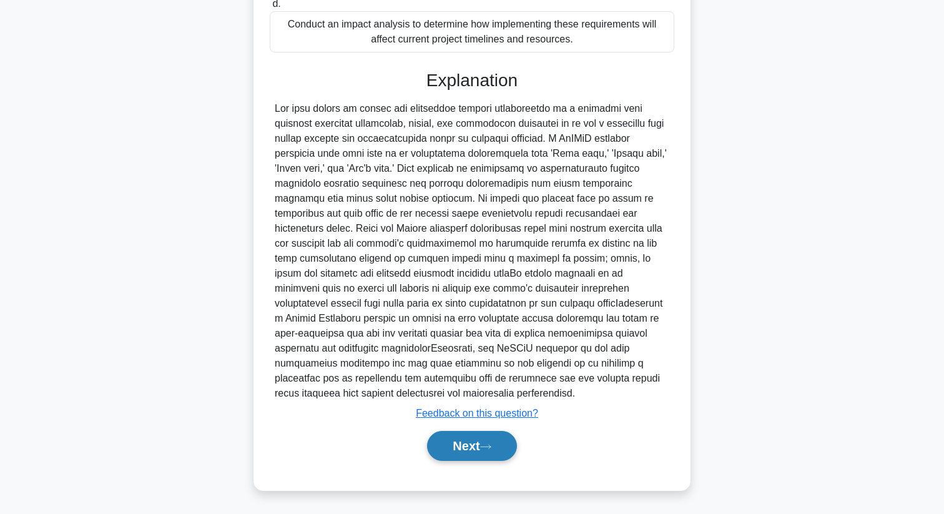
click at [465, 439] on button "Next" at bounding box center [471, 446] width 89 height 30
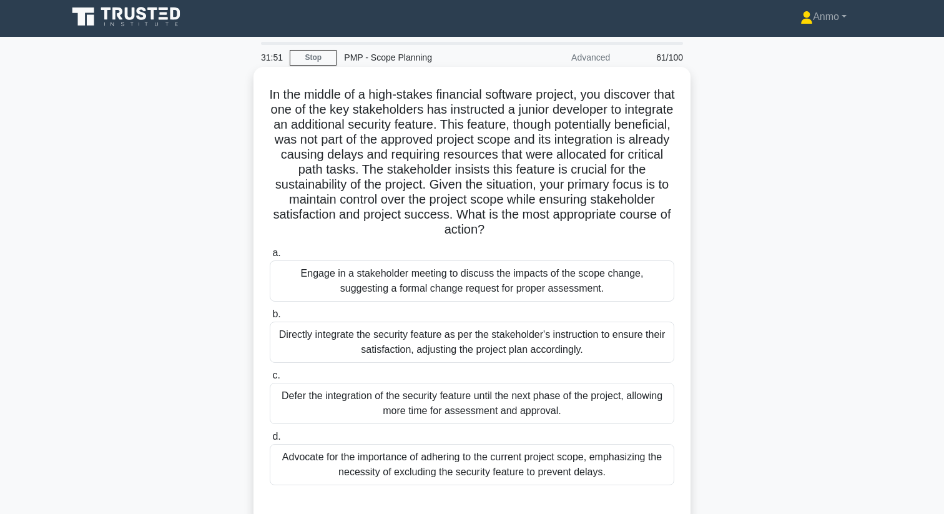
scroll to position [0, 0]
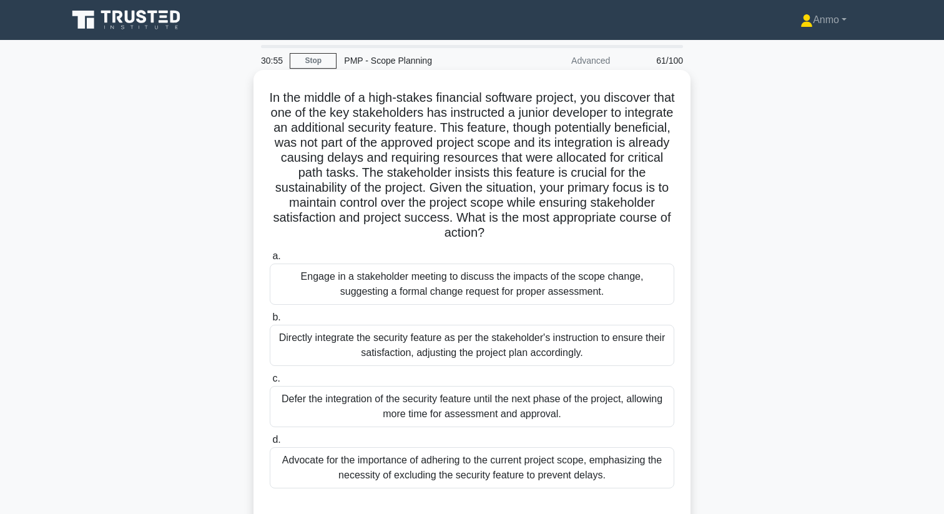
click at [374, 288] on div "Engage in a stakeholder meeting to discuss the impacts of the scope change, sug…" at bounding box center [472, 283] width 404 height 41
click at [270, 260] on input "a. Engage in a stakeholder meeting to discuss the impacts of the scope change, …" at bounding box center [270, 256] width 0 height 8
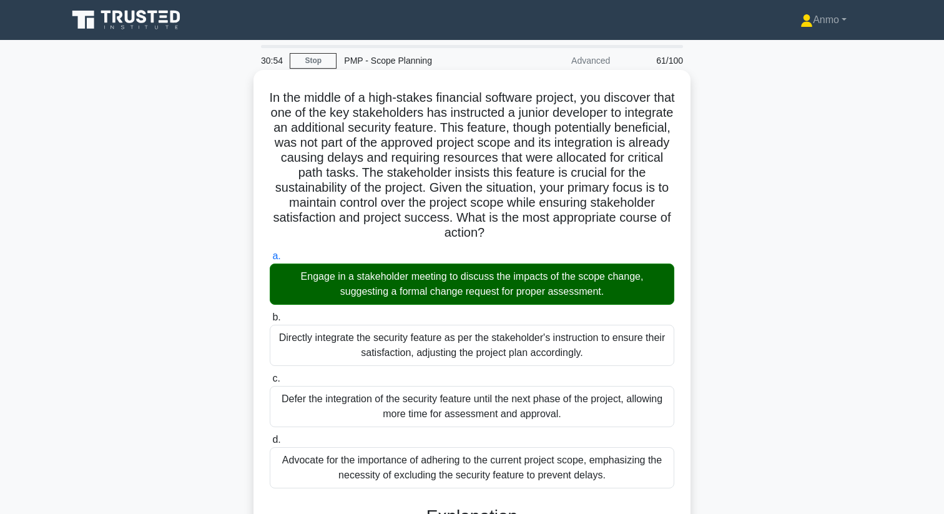
scroll to position [406, 0]
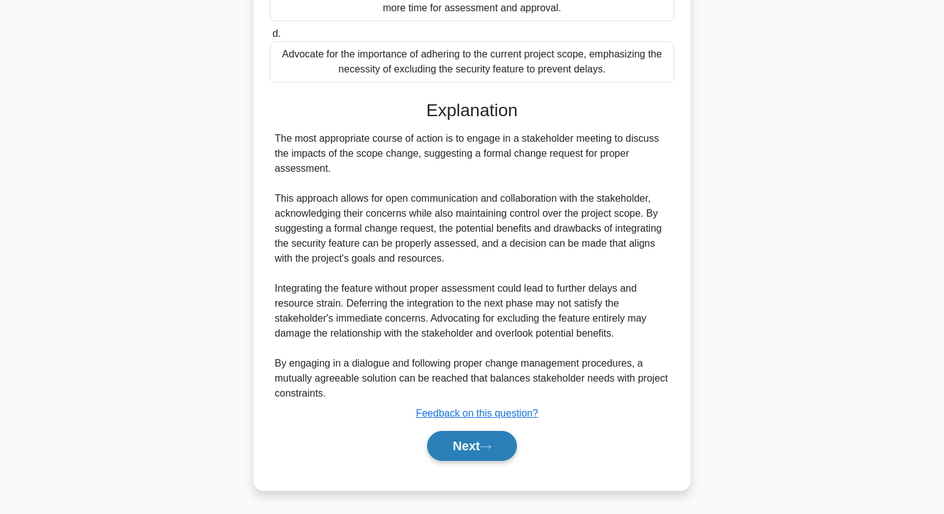
click at [469, 437] on button "Next" at bounding box center [471, 446] width 89 height 30
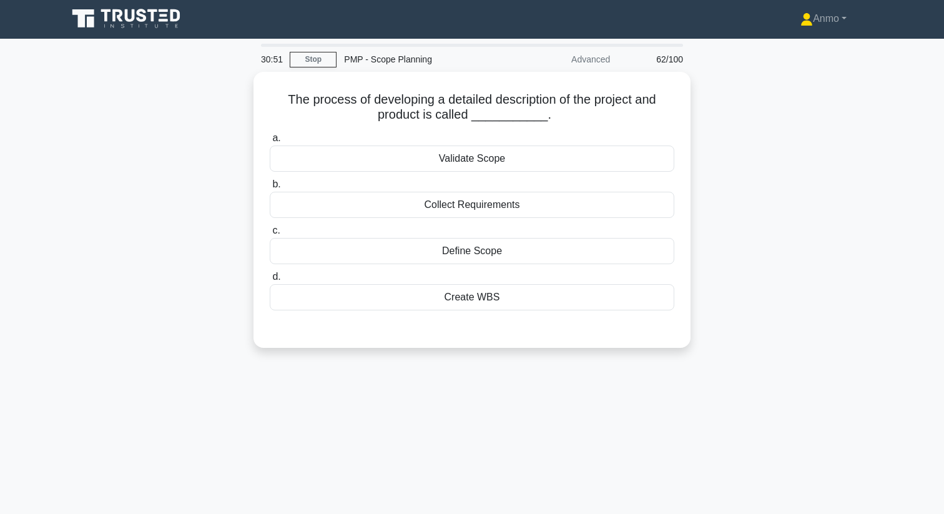
scroll to position [0, 0]
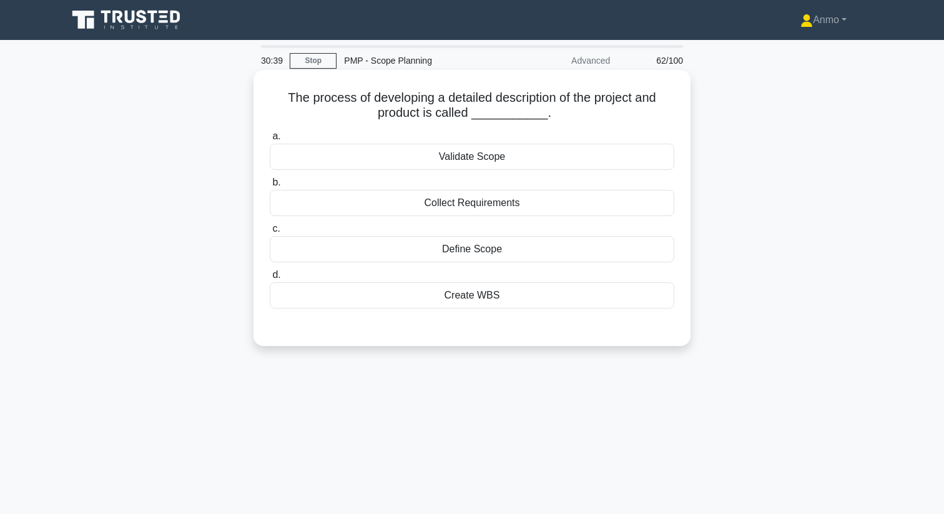
click at [472, 250] on div "Define Scope" at bounding box center [472, 249] width 404 height 26
click at [270, 233] on input "c. Define Scope" at bounding box center [270, 229] width 0 height 8
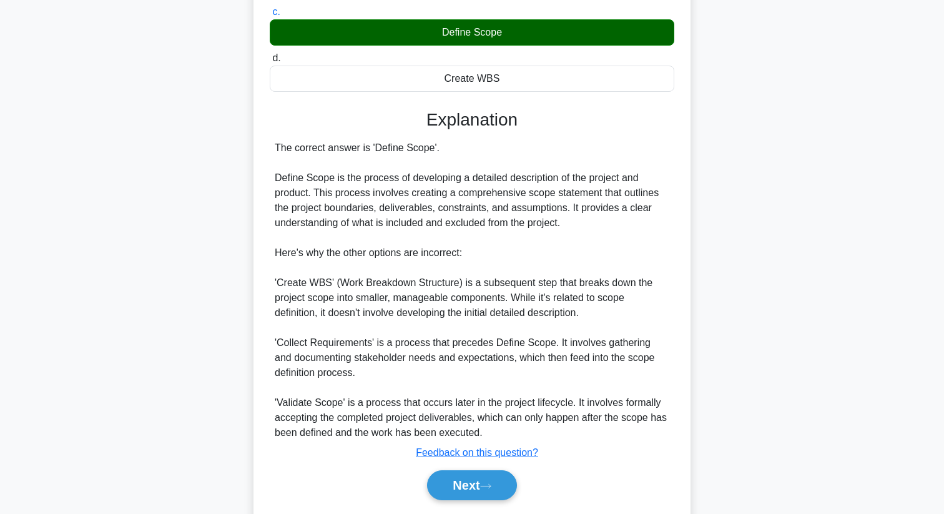
scroll to position [256, 0]
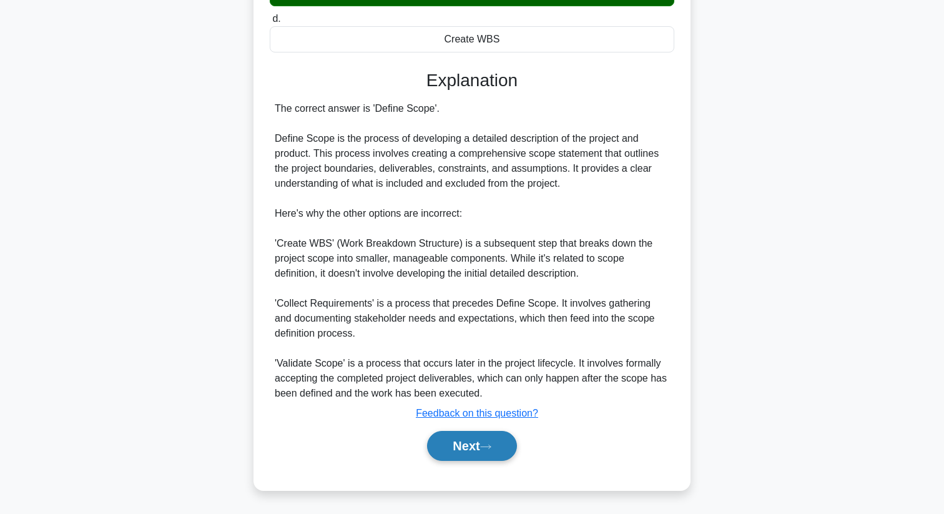
click at [461, 441] on button "Next" at bounding box center [471, 446] width 89 height 30
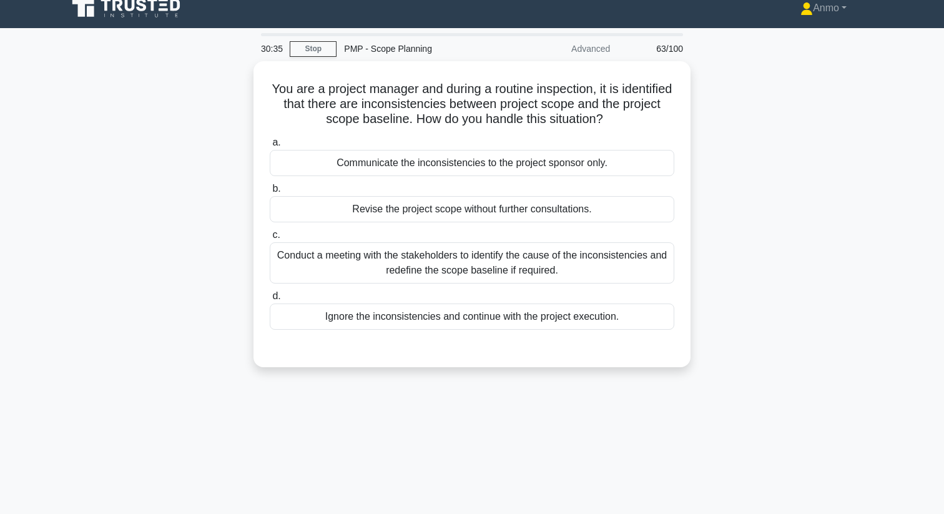
scroll to position [0, 0]
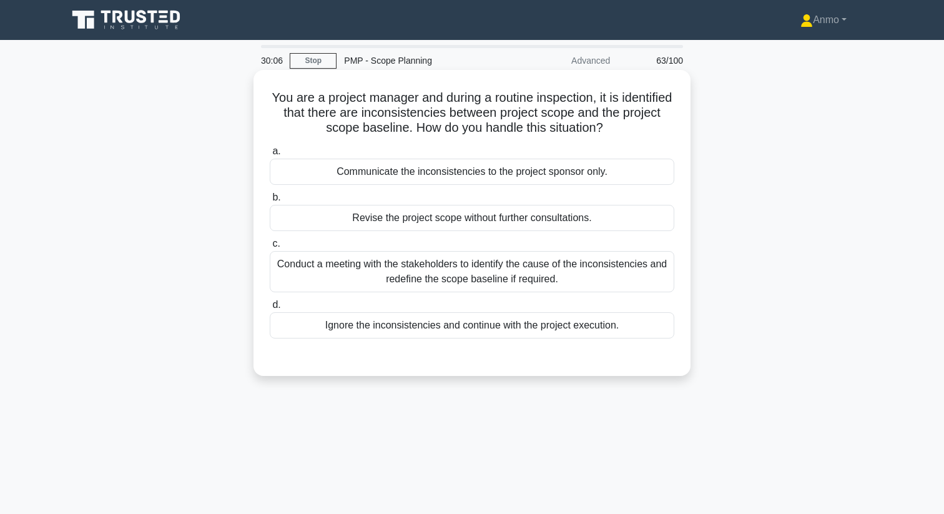
click at [410, 258] on div "Conduct a meeting with the stakeholders to identify the cause of the inconsiste…" at bounding box center [472, 271] width 404 height 41
click at [270, 248] on input "c. Conduct a meeting with the stakeholders to identify the cause of the inconsi…" at bounding box center [270, 244] width 0 height 8
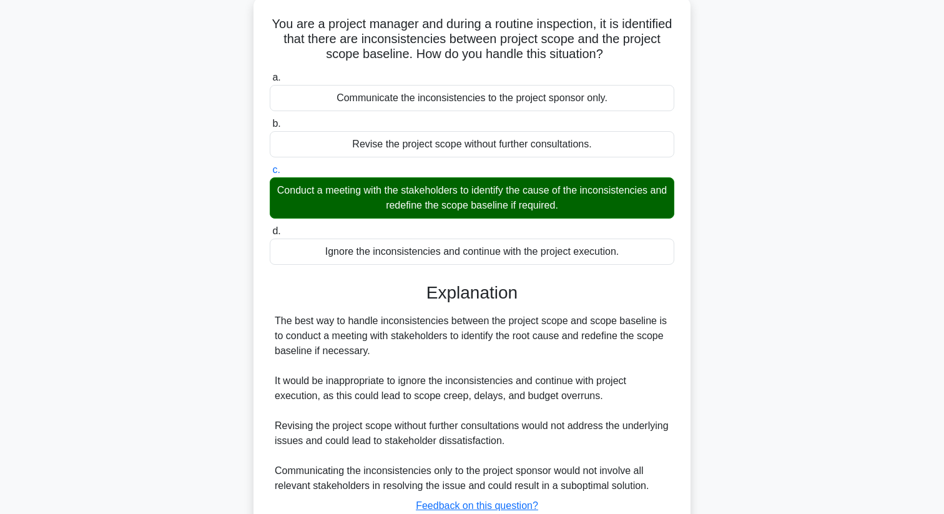
scroll to position [166, 0]
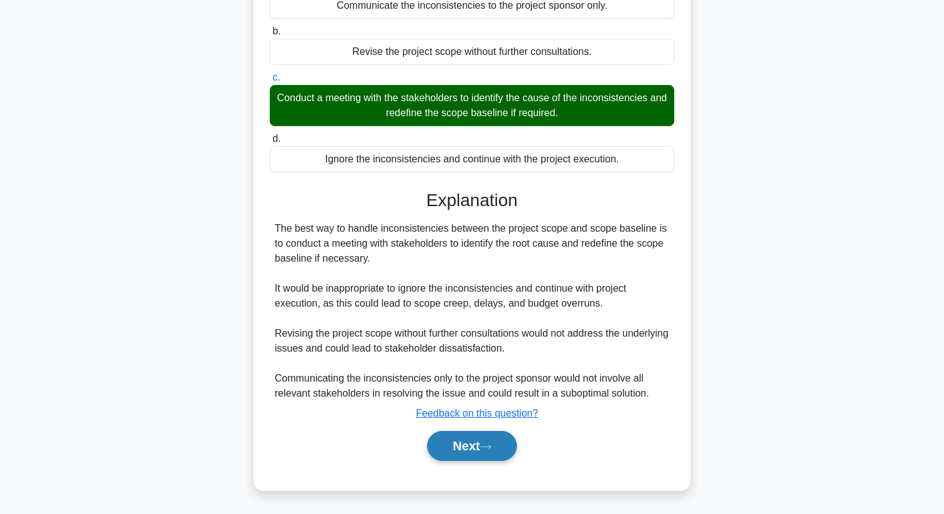
click at [439, 438] on button "Next" at bounding box center [471, 446] width 89 height 30
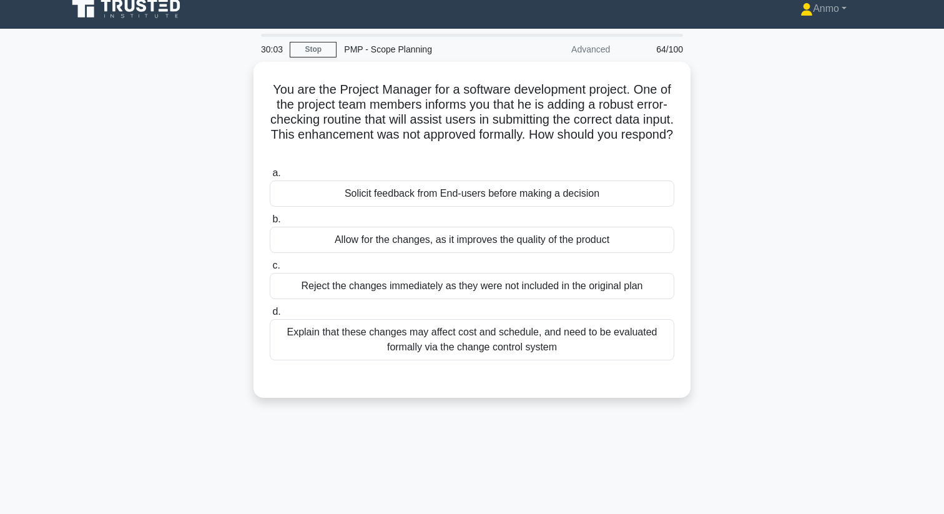
scroll to position [0, 0]
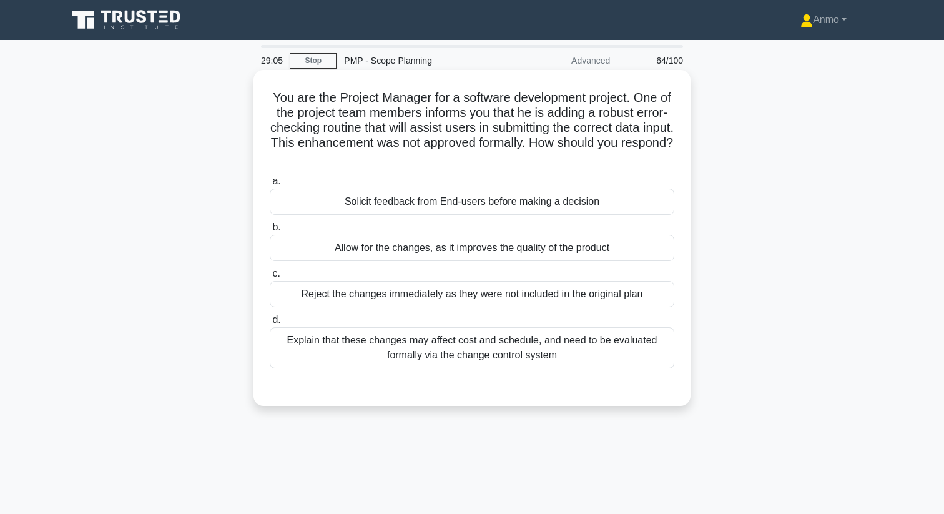
click at [574, 338] on div "Explain that these changes may affect cost and schedule, and need to be evaluat…" at bounding box center [472, 347] width 404 height 41
click at [270, 324] on input "d. Explain that these changes may affect cost and schedule, and need to be eval…" at bounding box center [270, 320] width 0 height 8
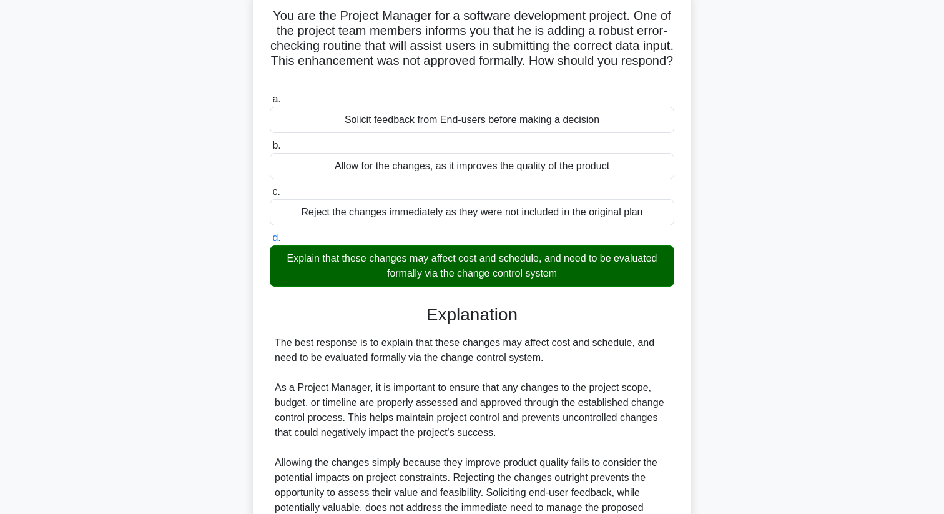
scroll to position [211, 0]
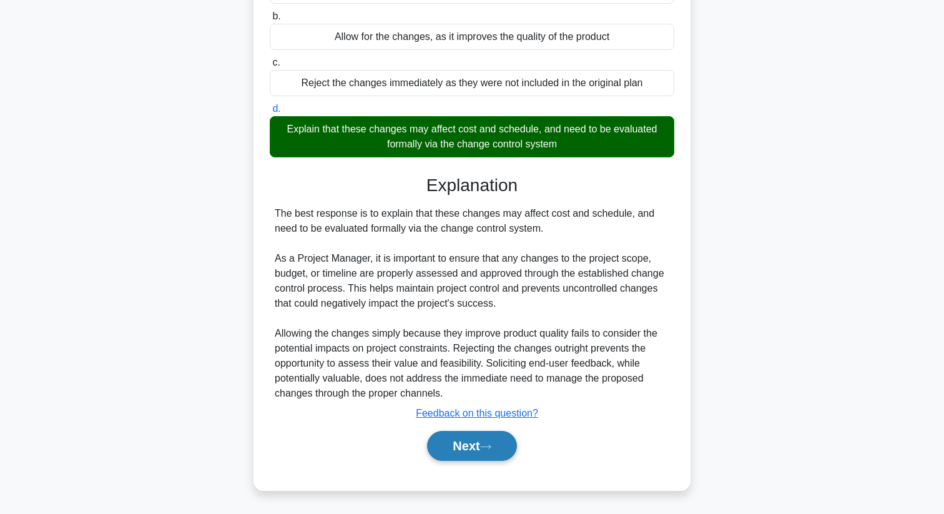
click at [490, 437] on button "Next" at bounding box center [471, 446] width 89 height 30
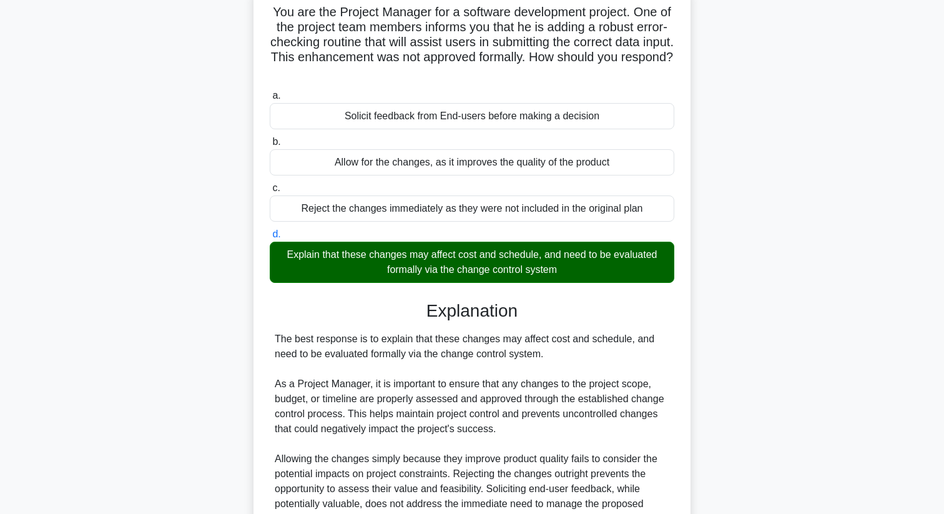
scroll to position [0, 0]
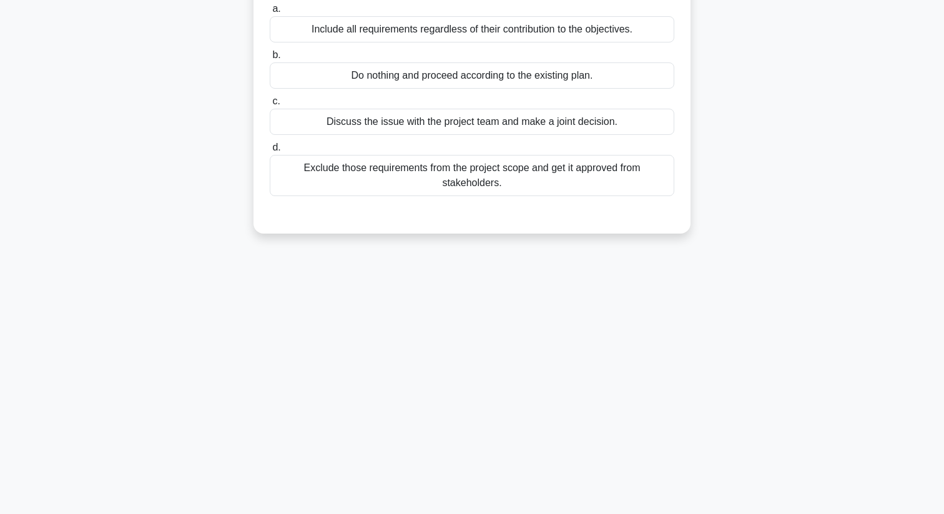
click at [466, 450] on div "28:58 Stop PMP - Scope Planning Advanced 65/100 In a project management plan, y…" at bounding box center [472, 197] width 824 height 624
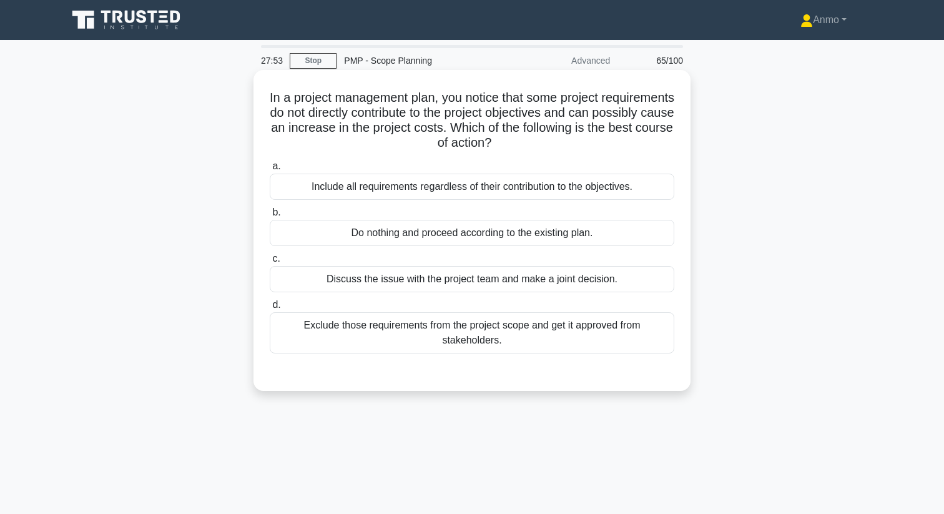
click at [373, 338] on div "Exclude those requirements from the project scope and get it approved from stak…" at bounding box center [472, 332] width 404 height 41
click at [270, 309] on input "d. Exclude those requirements from the project scope and get it approved from s…" at bounding box center [270, 305] width 0 height 8
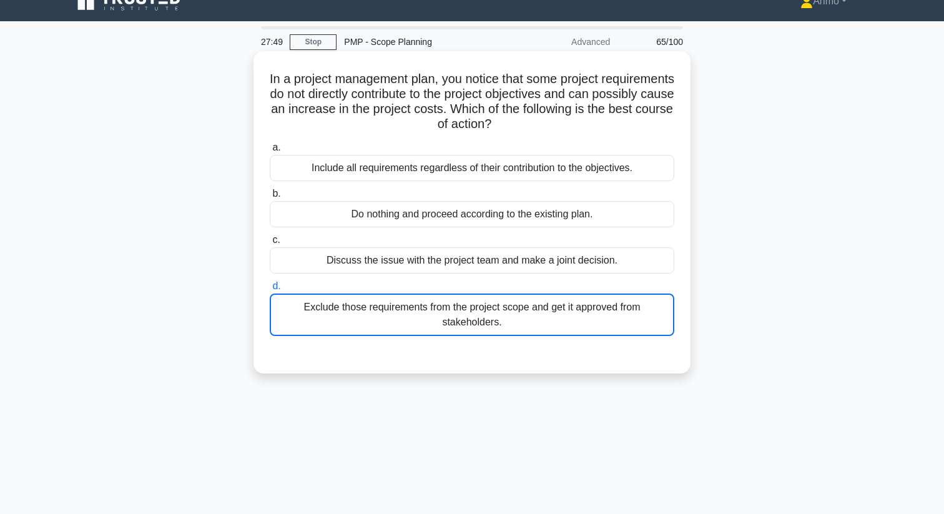
scroll to position [5, 0]
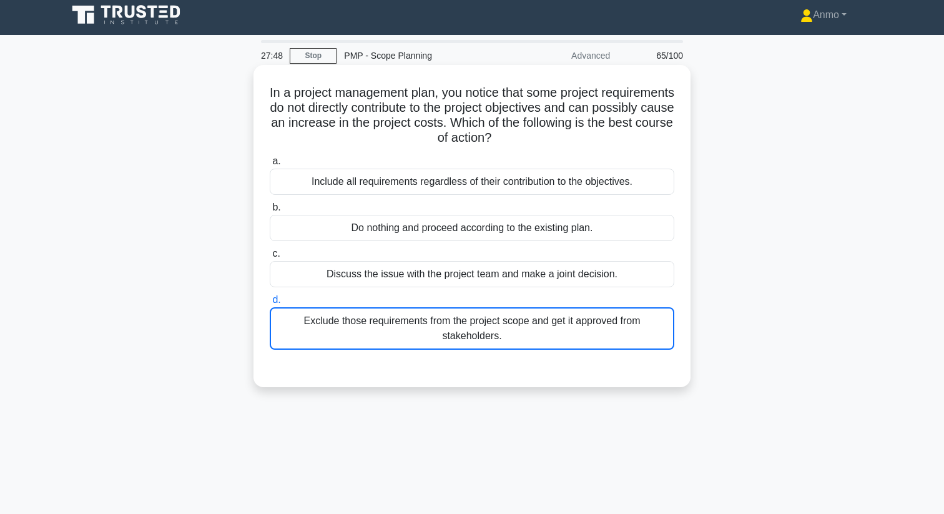
click at [376, 340] on div "Exclude those requirements from the project scope and get it approved from stak…" at bounding box center [472, 328] width 404 height 42
click at [270, 304] on input "d. Exclude those requirements from the project scope and get it approved from s…" at bounding box center [270, 300] width 0 height 8
click at [377, 293] on label "d. Exclude those requirements from the project scope and get it approved from s…" at bounding box center [472, 320] width 404 height 57
click at [270, 296] on input "d. Exclude those requirements from the project scope and get it approved from s…" at bounding box center [270, 300] width 0 height 8
click at [380, 326] on div "Exclude those requirements from the project scope and get it approved from stak…" at bounding box center [472, 328] width 404 height 42
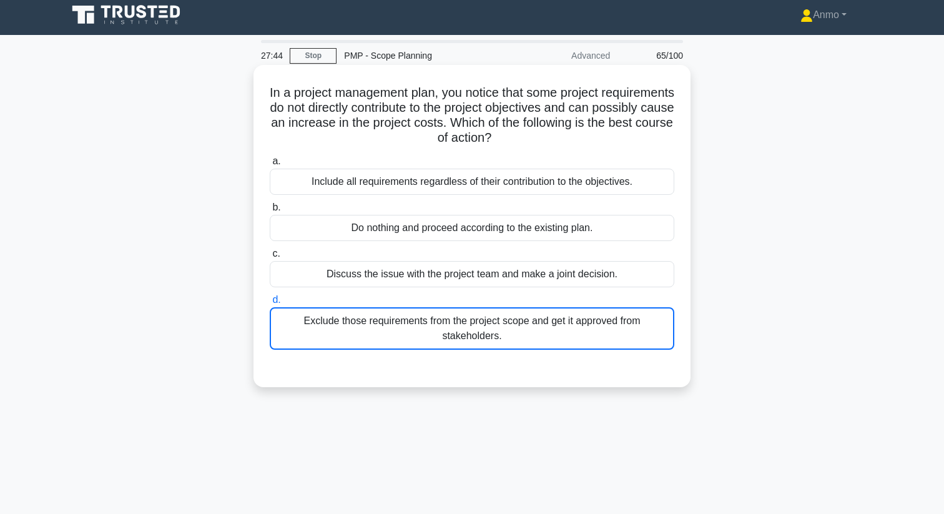
click at [270, 304] on input "d. Exclude those requirements from the project scope and get it approved from s…" at bounding box center [270, 300] width 0 height 8
click at [380, 326] on div "Exclude those requirements from the project scope and get it approved from stak…" at bounding box center [472, 328] width 404 height 42
click at [270, 304] on input "d. Exclude those requirements from the project scope and get it approved from s…" at bounding box center [270, 300] width 0 height 8
click at [380, 326] on div "Exclude those requirements from the project scope and get it approved from stak…" at bounding box center [472, 328] width 404 height 42
click at [270, 304] on input "d. Exclude those requirements from the project scope and get it approved from s…" at bounding box center [270, 300] width 0 height 8
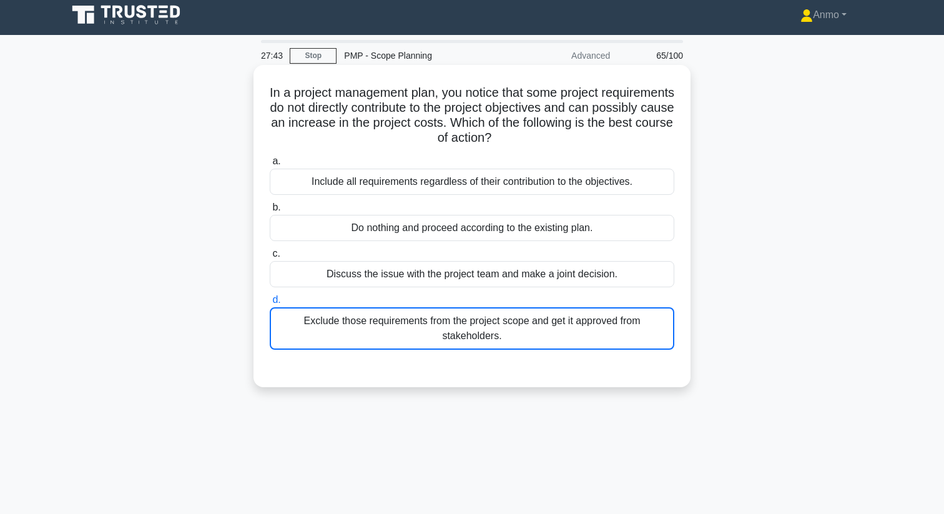
click at [380, 326] on div "Exclude those requirements from the project scope and get it approved from stak…" at bounding box center [472, 328] width 404 height 42
click at [270, 304] on input "d. Exclude those requirements from the project scope and get it approved from s…" at bounding box center [270, 300] width 0 height 8
click at [286, 321] on div "Exclude those requirements from the project scope and get it approved from stak…" at bounding box center [472, 328] width 404 height 42
click at [270, 304] on input "d. Exclude those requirements from the project scope and get it approved from s…" at bounding box center [270, 300] width 0 height 8
click at [303, 271] on div "Discuss the issue with the project team and make a joint decision." at bounding box center [472, 274] width 404 height 26
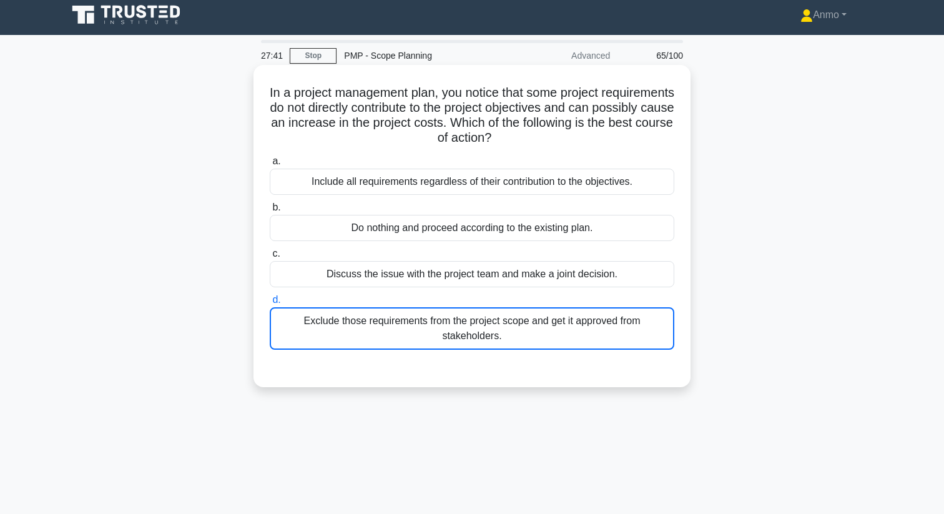
click at [270, 258] on input "c. Discuss the issue with the project team and make a joint decision." at bounding box center [270, 254] width 0 height 8
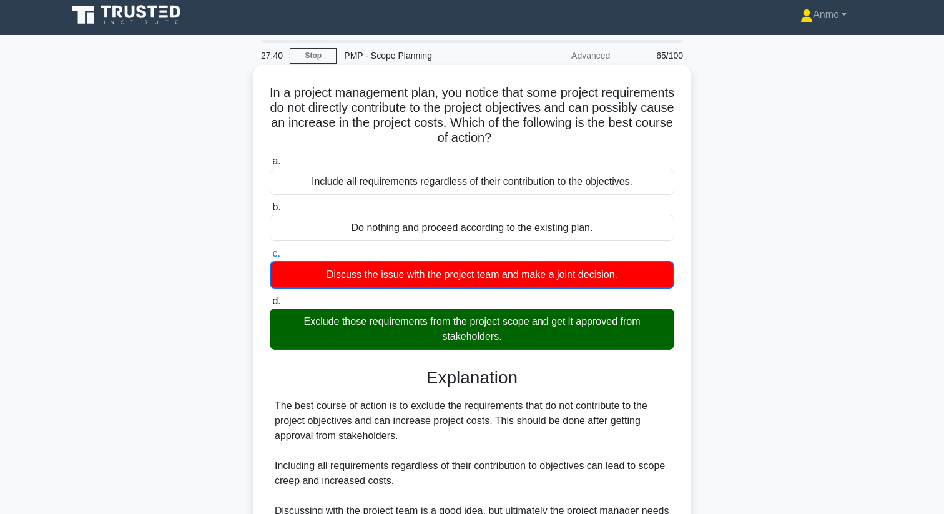
click at [321, 328] on div "Exclude those requirements from the project scope and get it approved from stak…" at bounding box center [472, 328] width 404 height 41
click at [270, 305] on input "d. Exclude those requirements from the project scope and get it approved from s…" at bounding box center [270, 301] width 0 height 8
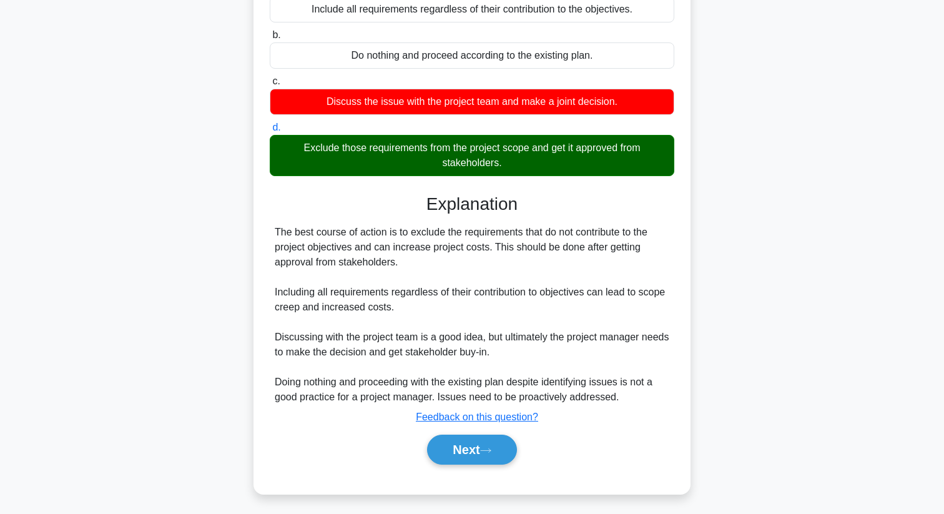
scroll to position [181, 0]
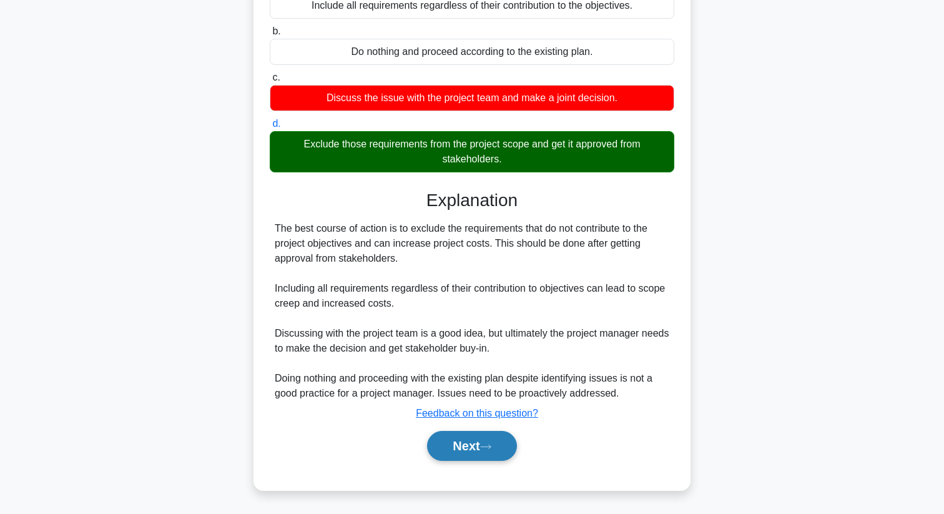
click at [462, 452] on button "Next" at bounding box center [471, 446] width 89 height 30
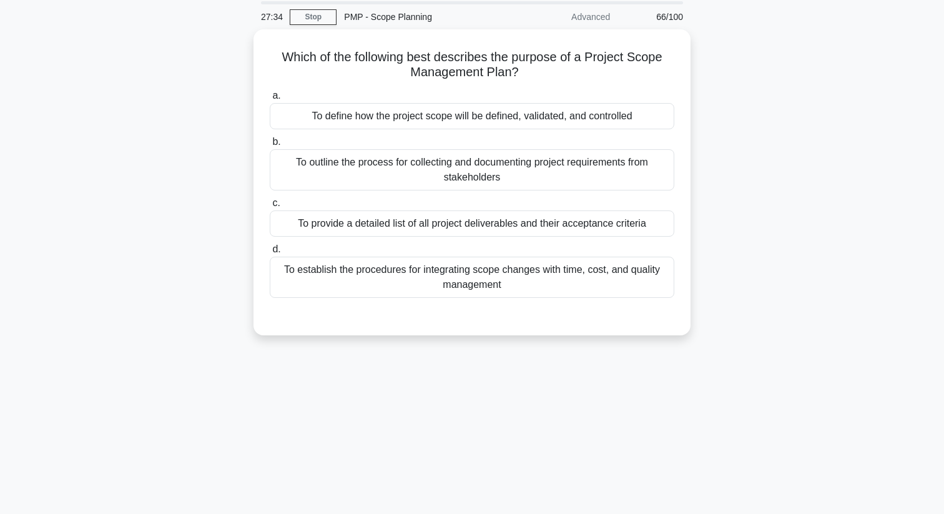
scroll to position [0, 0]
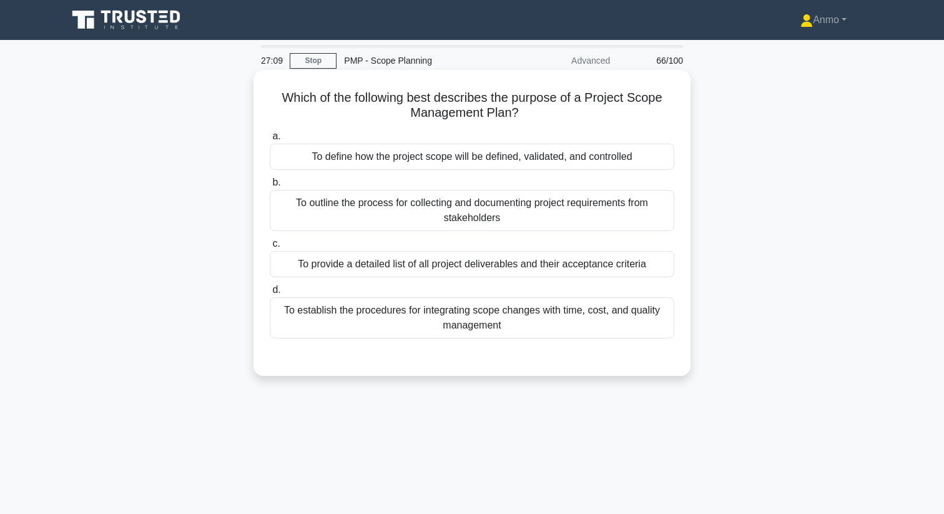
click at [609, 150] on div "To define how the project scope will be defined, validated, and controlled" at bounding box center [472, 157] width 404 height 26
click at [270, 140] on input "a. To define how the project scope will be defined, validated, and controlled" at bounding box center [270, 136] width 0 height 8
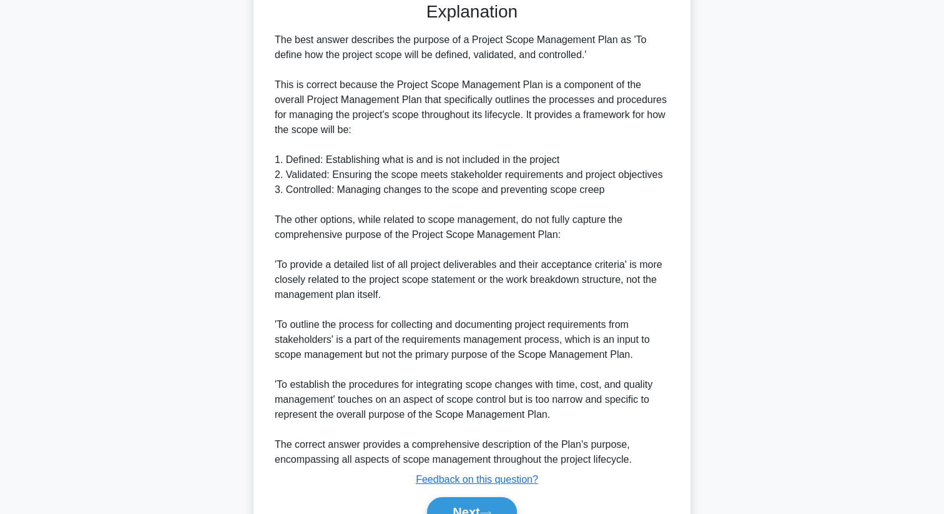
scroll to position [421, 0]
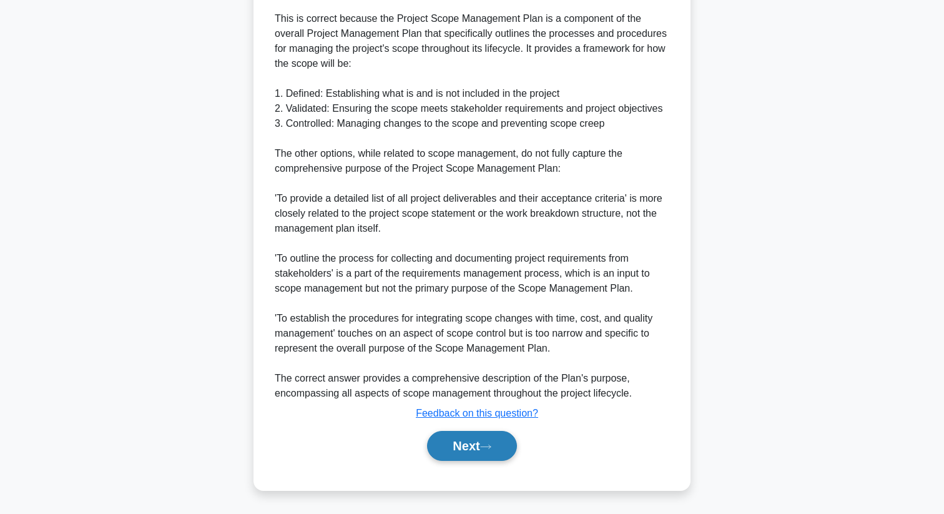
click at [509, 438] on button "Next" at bounding box center [471, 446] width 89 height 30
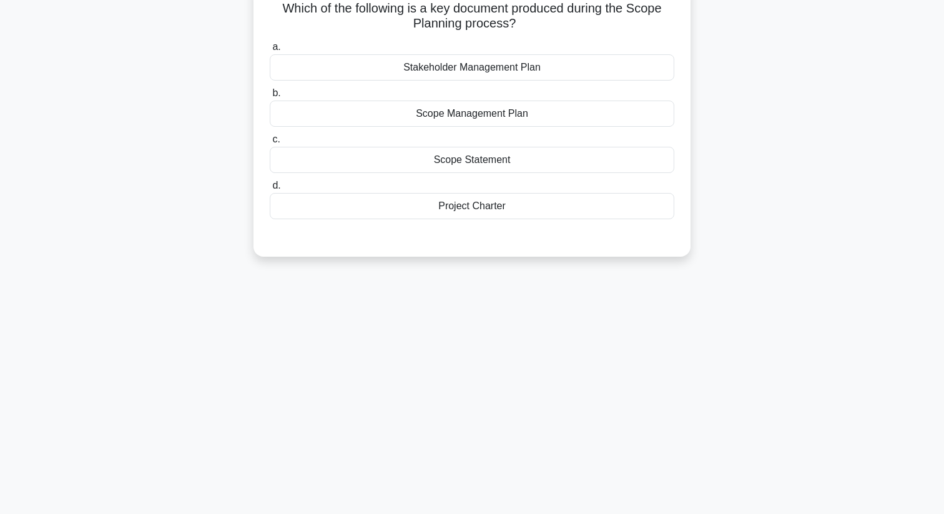
scroll to position [0, 0]
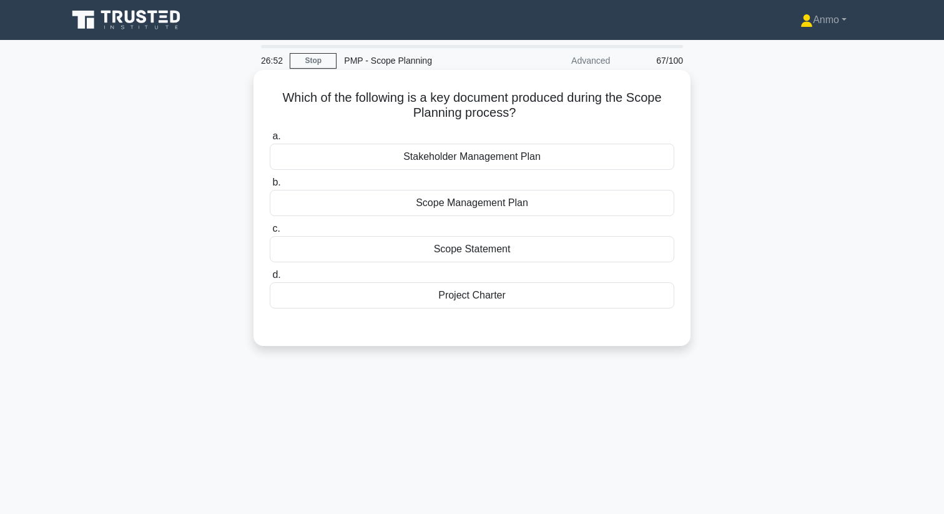
click at [523, 205] on div "Scope Management Plan" at bounding box center [472, 203] width 404 height 26
click at [270, 187] on input "b. Scope Management Plan" at bounding box center [270, 182] width 0 height 8
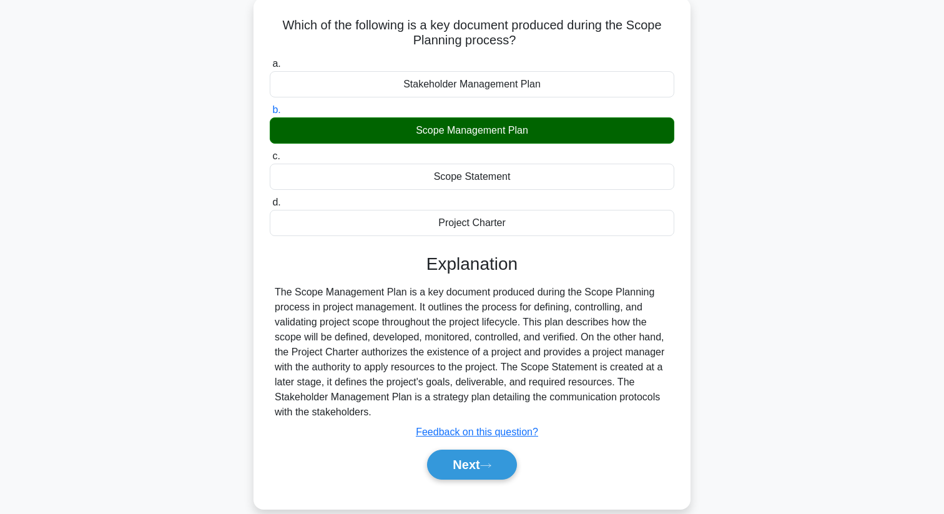
scroll to position [160, 0]
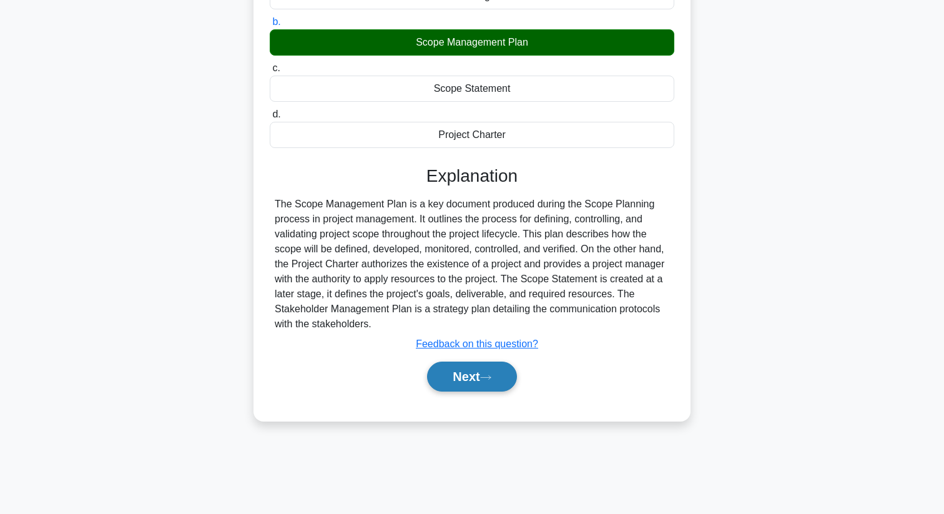
click at [482, 374] on button "Next" at bounding box center [471, 376] width 89 height 30
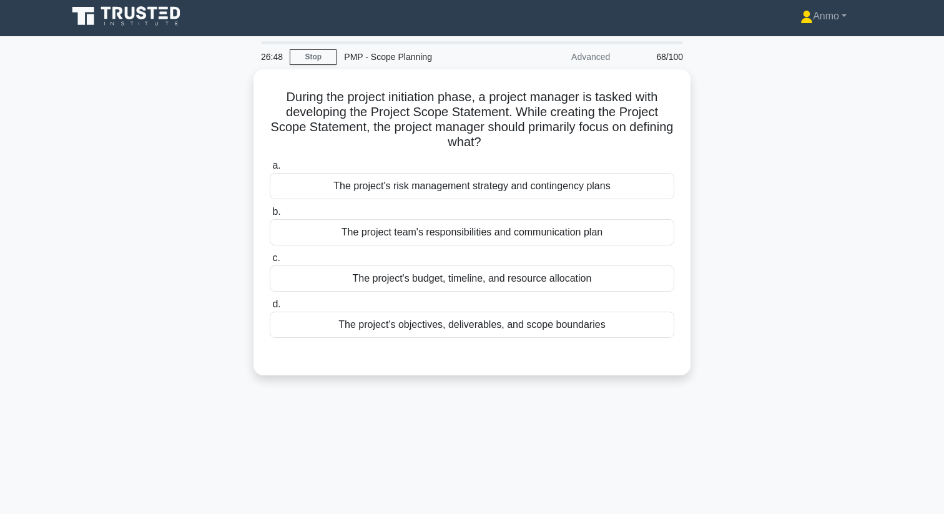
scroll to position [0, 0]
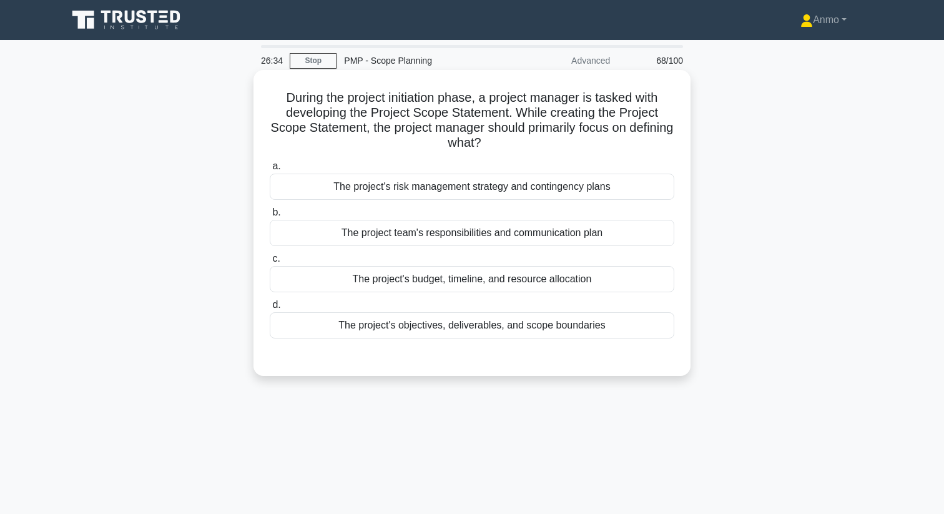
click at [476, 323] on div "The project's objectives, deliverables, and scope boundaries" at bounding box center [472, 325] width 404 height 26
click at [270, 309] on input "d. The project's objectives, deliverables, and scope boundaries" at bounding box center [270, 305] width 0 height 8
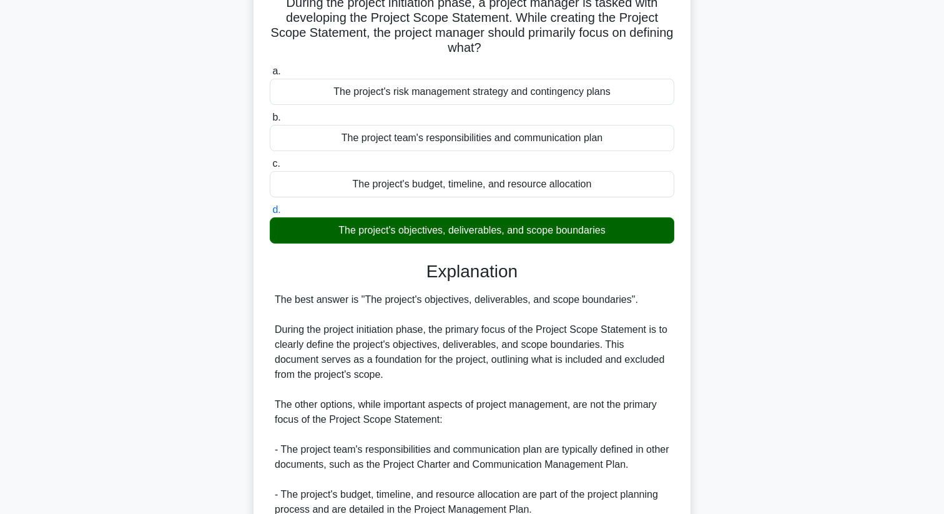
scroll to position [301, 0]
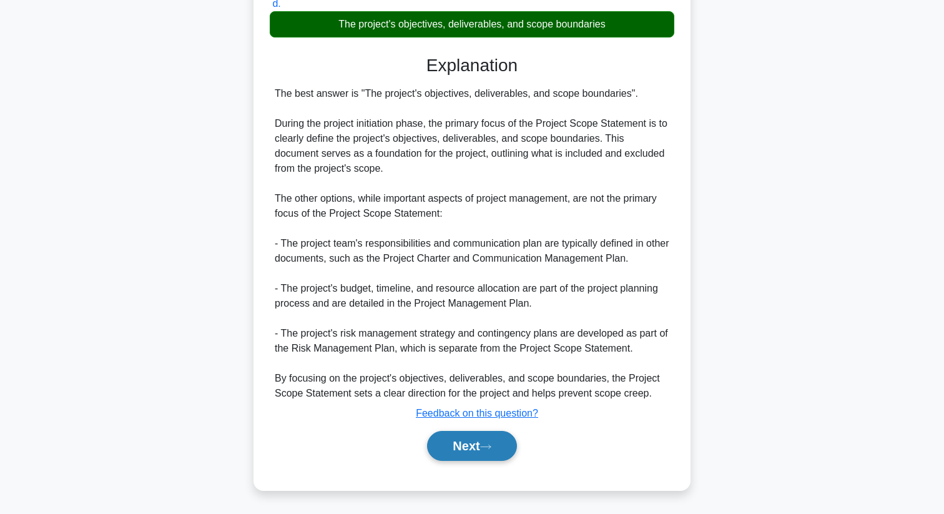
click at [469, 440] on button "Next" at bounding box center [471, 446] width 89 height 30
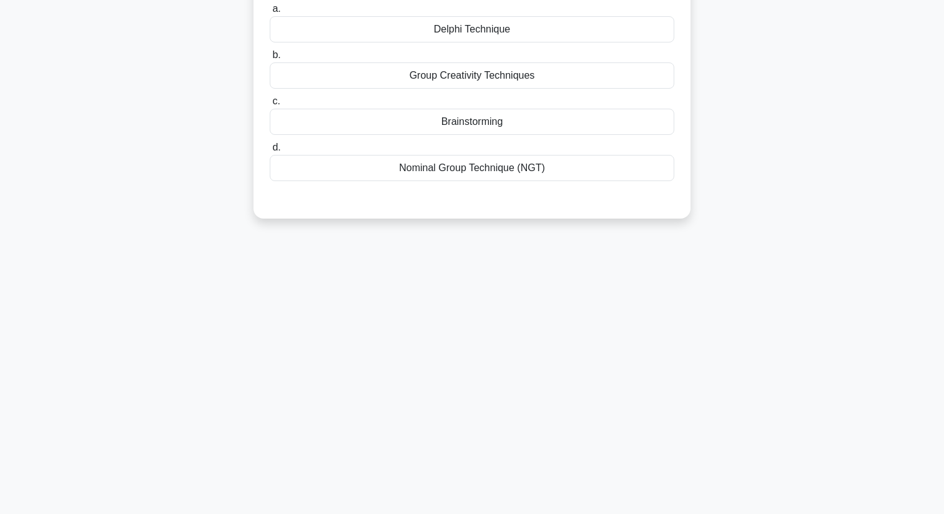
scroll to position [0, 0]
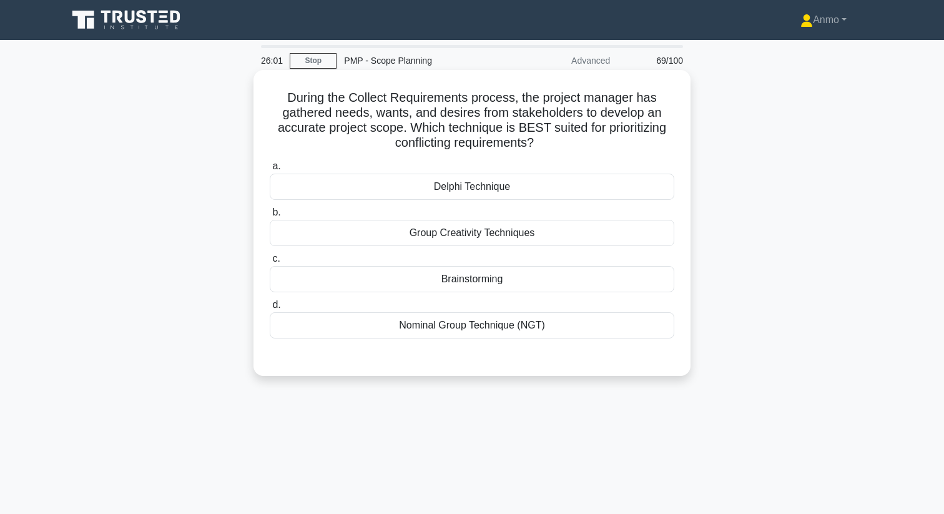
click at [534, 193] on div "Delphi Technique" at bounding box center [472, 187] width 404 height 26
click at [270, 170] on input "a. Delphi Technique" at bounding box center [270, 166] width 0 height 8
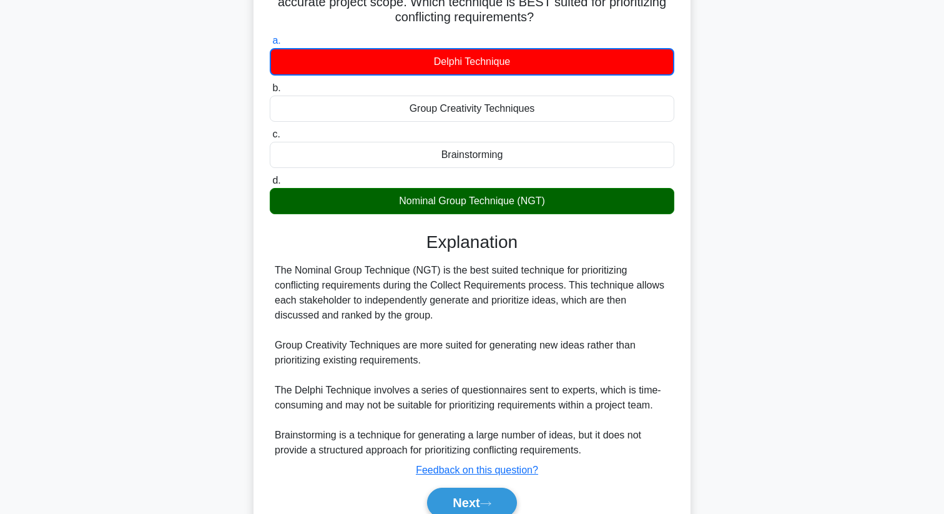
scroll to position [182, 0]
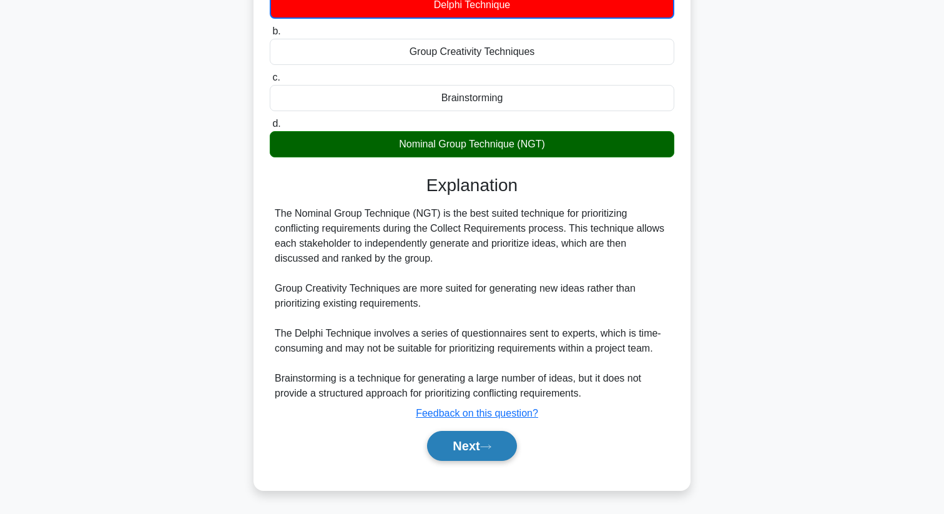
click at [499, 441] on button "Next" at bounding box center [471, 446] width 89 height 30
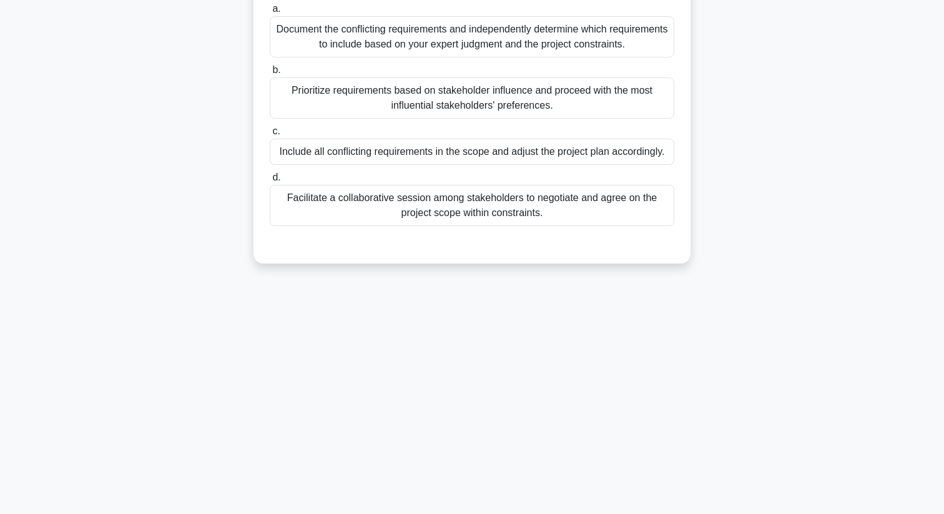
scroll to position [0, 0]
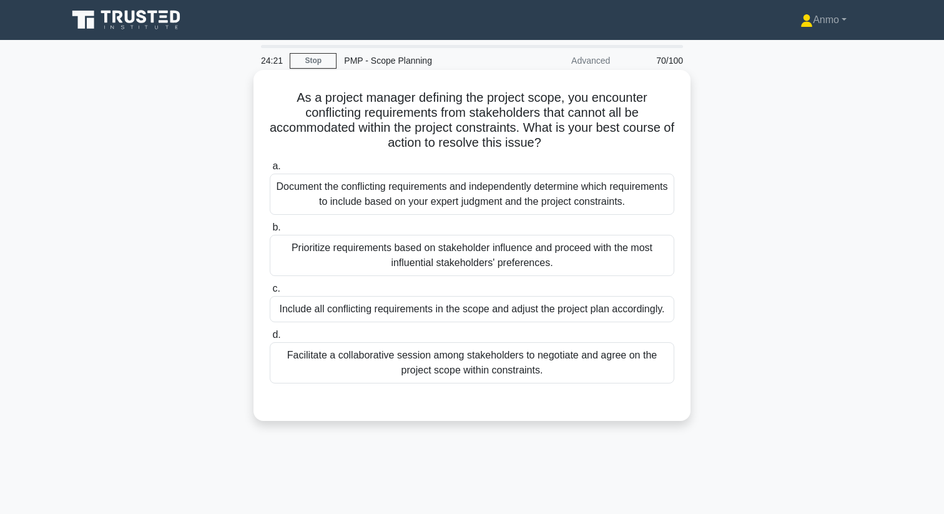
click at [509, 367] on div "Facilitate a collaborative session among stakeholders to negotiate and agree on…" at bounding box center [472, 362] width 404 height 41
click at [270, 339] on input "d. Facilitate a collaborative session among stakeholders to negotiate and agree…" at bounding box center [270, 335] width 0 height 8
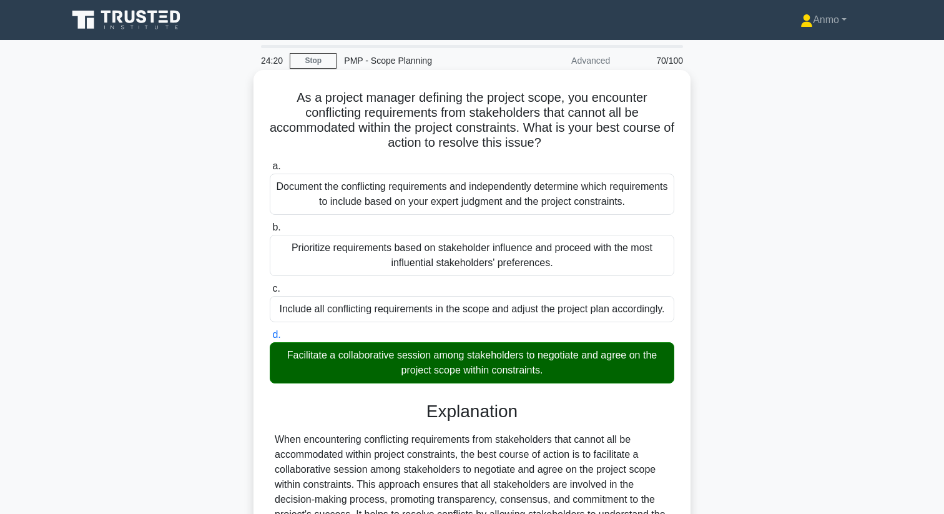
scroll to position [256, 0]
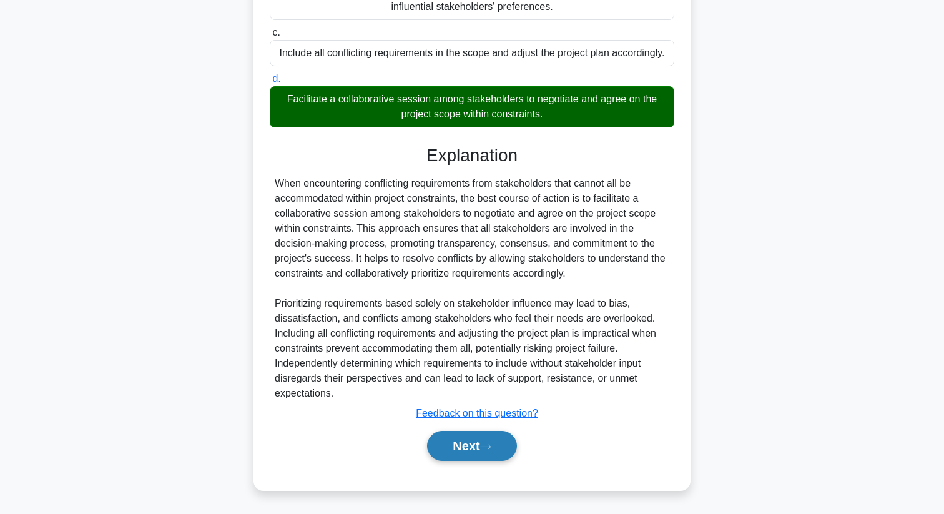
click at [486, 441] on button "Next" at bounding box center [471, 446] width 89 height 30
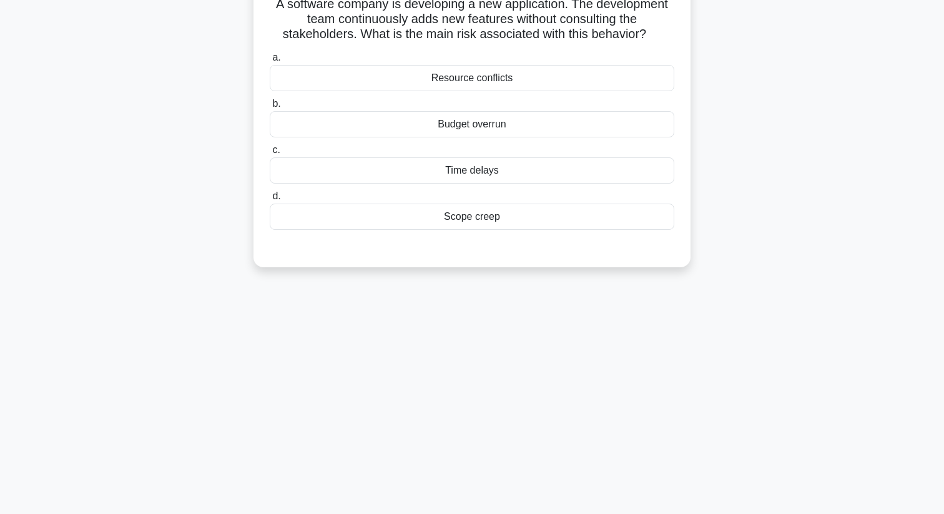
scroll to position [0, 0]
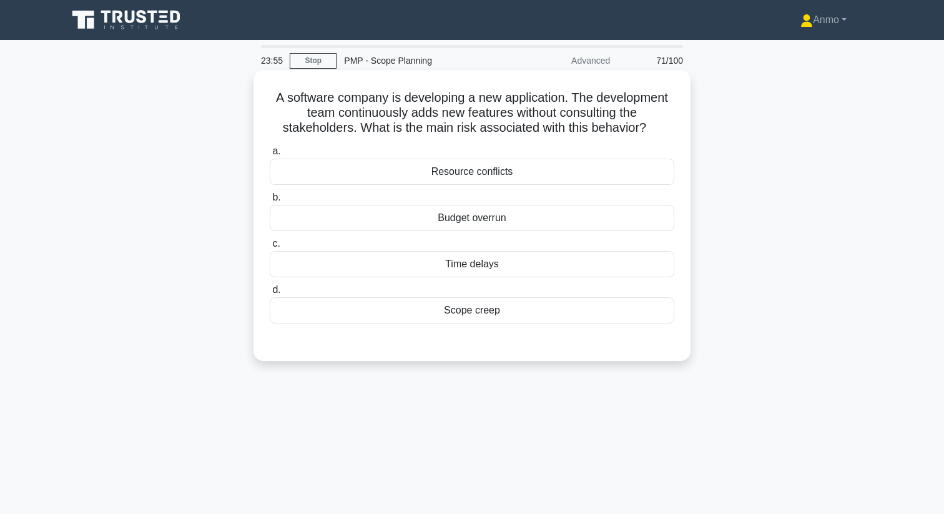
click at [477, 305] on div "Scope creep" at bounding box center [472, 310] width 404 height 26
click at [270, 294] on input "d. Scope creep" at bounding box center [270, 290] width 0 height 8
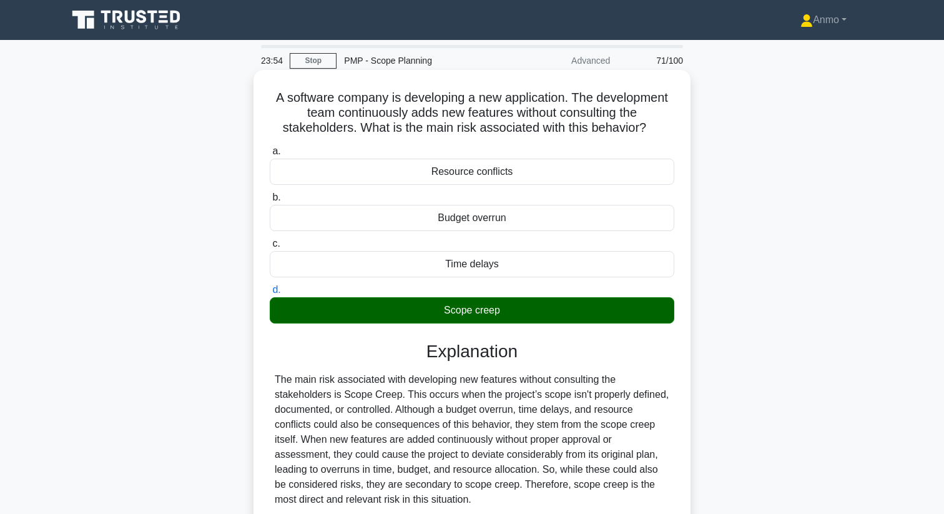
scroll to position [160, 0]
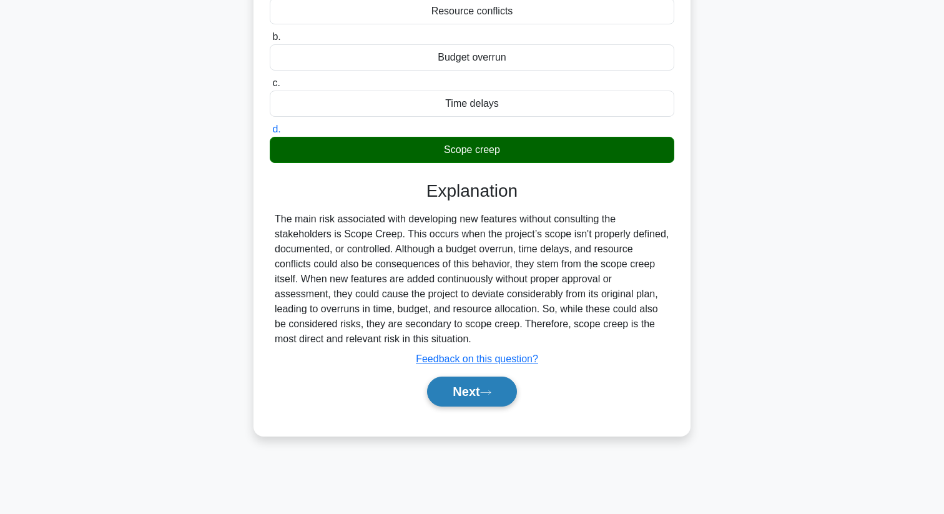
click at [476, 394] on button "Next" at bounding box center [471, 391] width 89 height 30
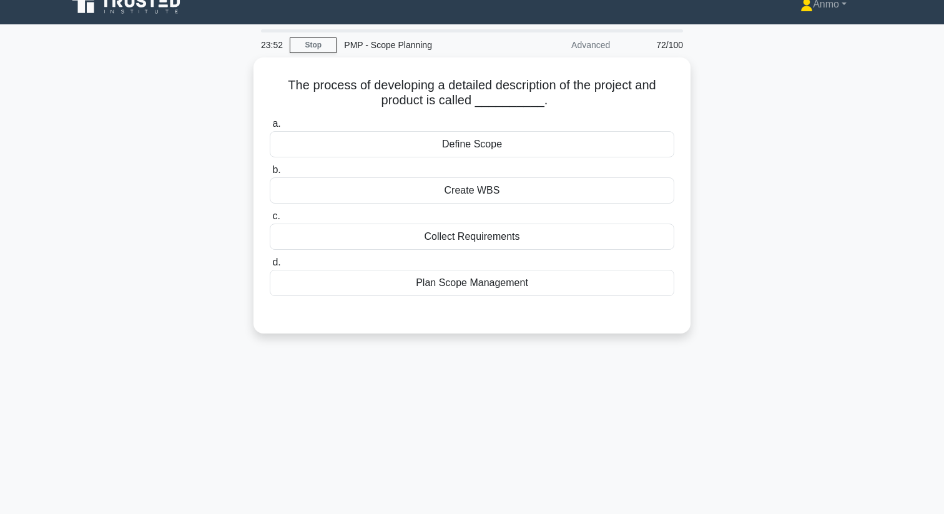
scroll to position [0, 0]
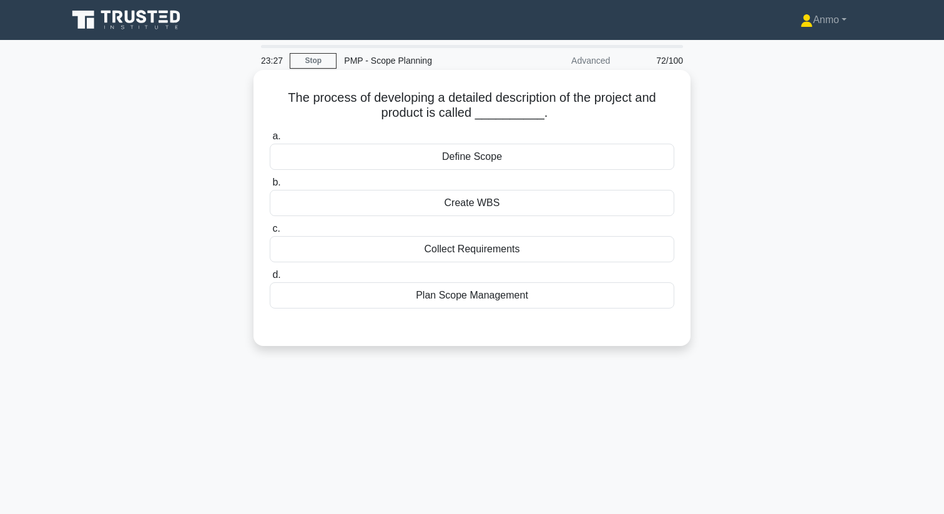
click at [487, 162] on div "Define Scope" at bounding box center [472, 157] width 404 height 26
click at [270, 140] on input "a. Define Scope" at bounding box center [270, 136] width 0 height 8
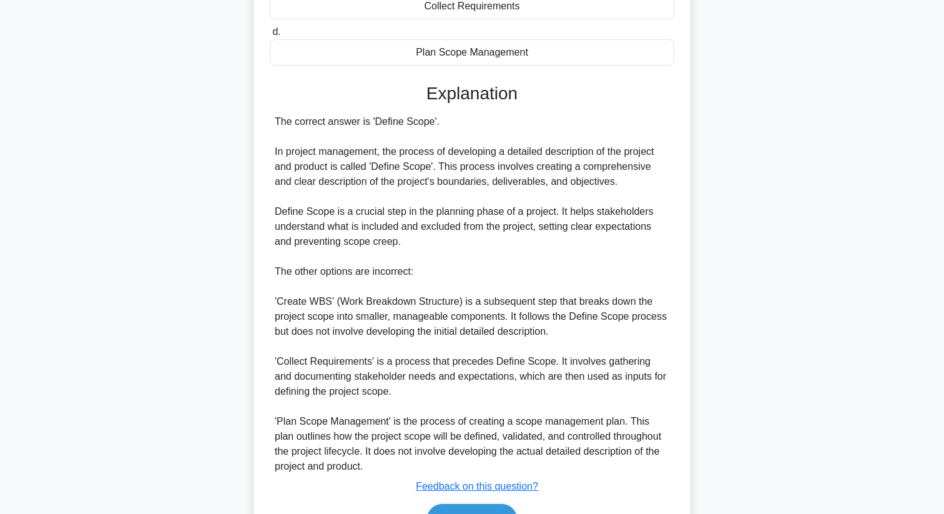
scroll to position [316, 0]
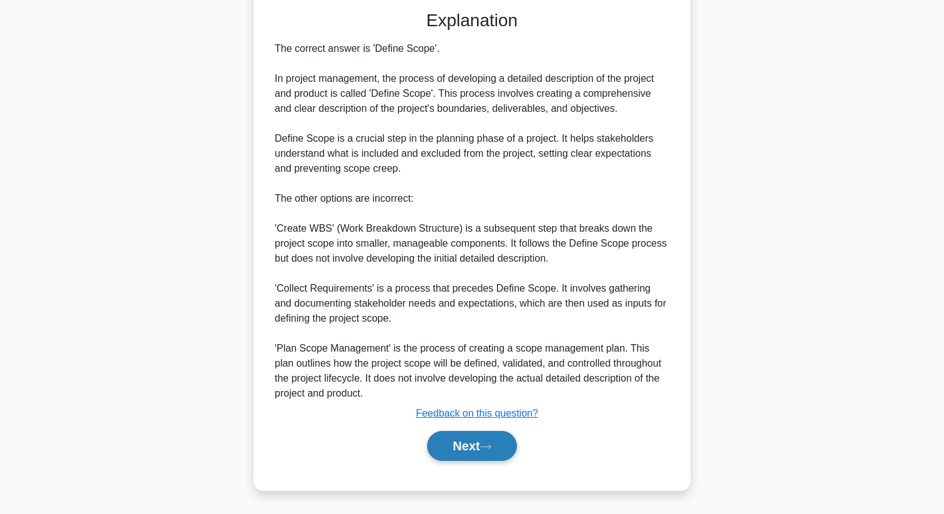
click at [489, 455] on button "Next" at bounding box center [471, 446] width 89 height 30
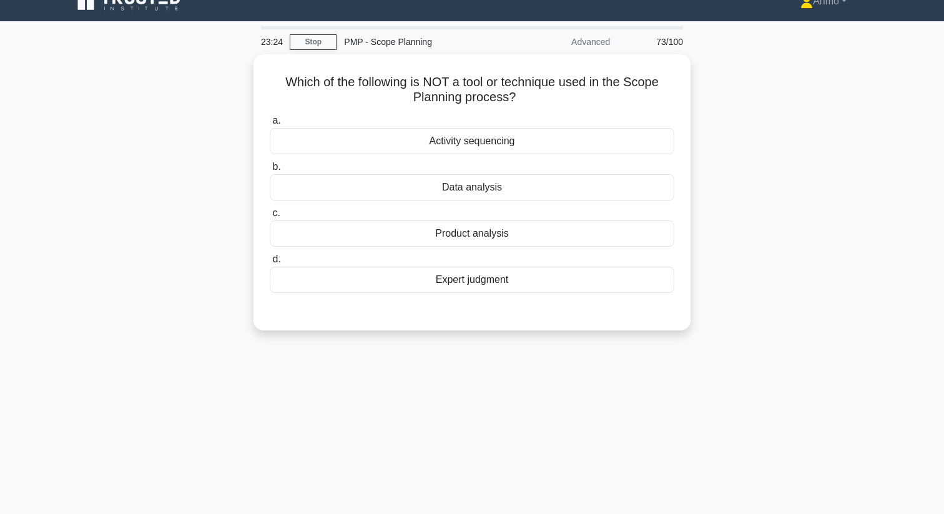
scroll to position [0, 0]
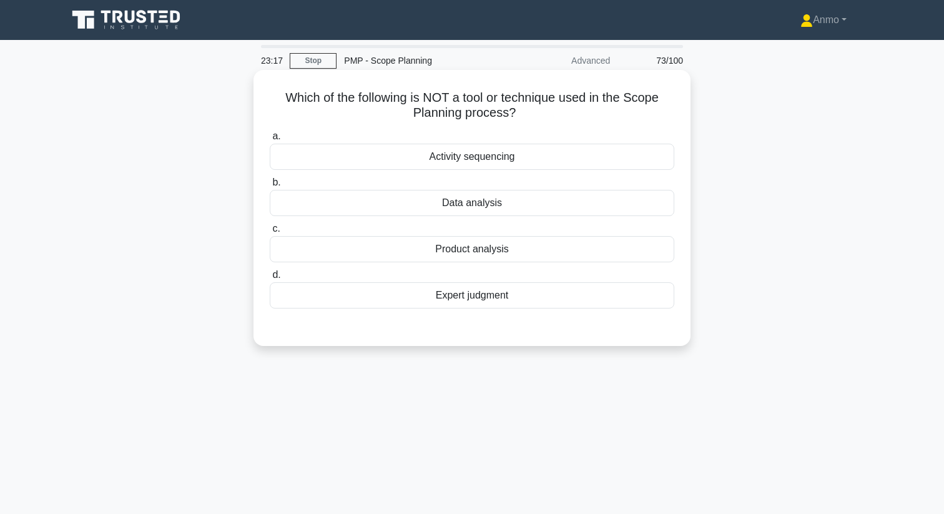
click at [487, 157] on div "Activity sequencing" at bounding box center [472, 157] width 404 height 26
click at [270, 140] on input "a. Activity sequencing" at bounding box center [270, 136] width 0 height 8
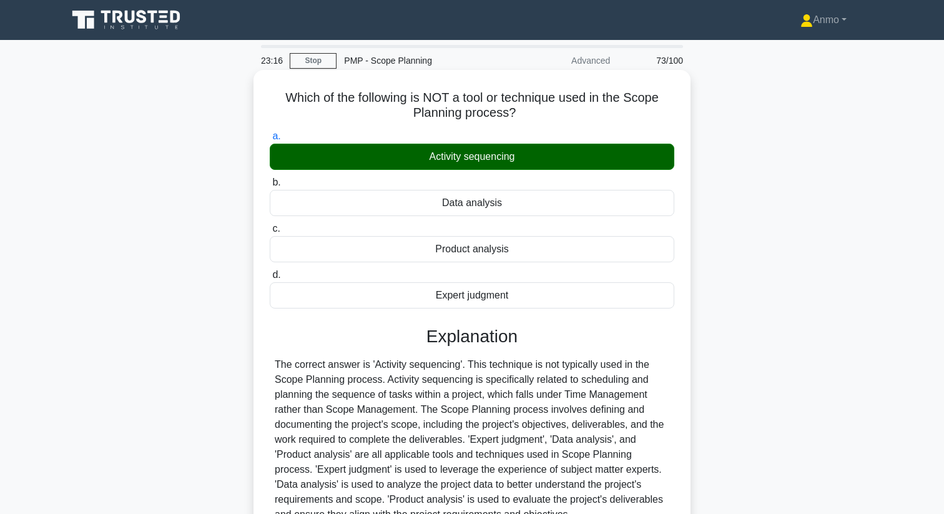
scroll to position [160, 0]
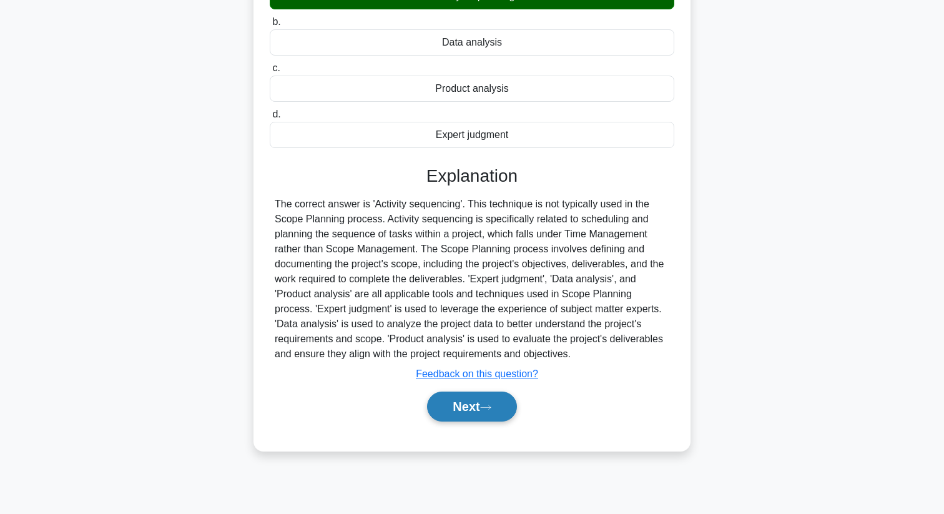
click at [466, 408] on button "Next" at bounding box center [471, 406] width 89 height 30
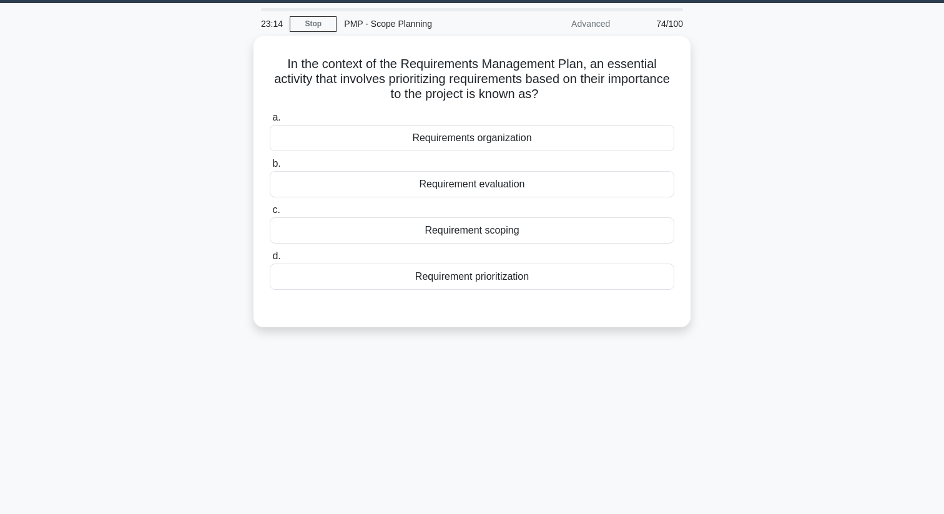
scroll to position [0, 0]
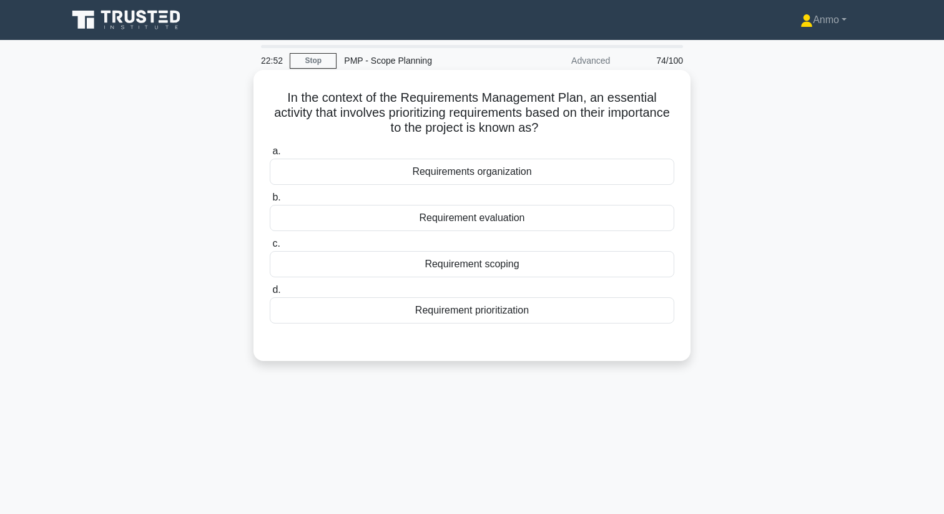
click at [473, 323] on div "Requirement prioritization" at bounding box center [472, 310] width 404 height 26
click at [270, 294] on input "d. Requirement prioritization" at bounding box center [270, 290] width 0 height 8
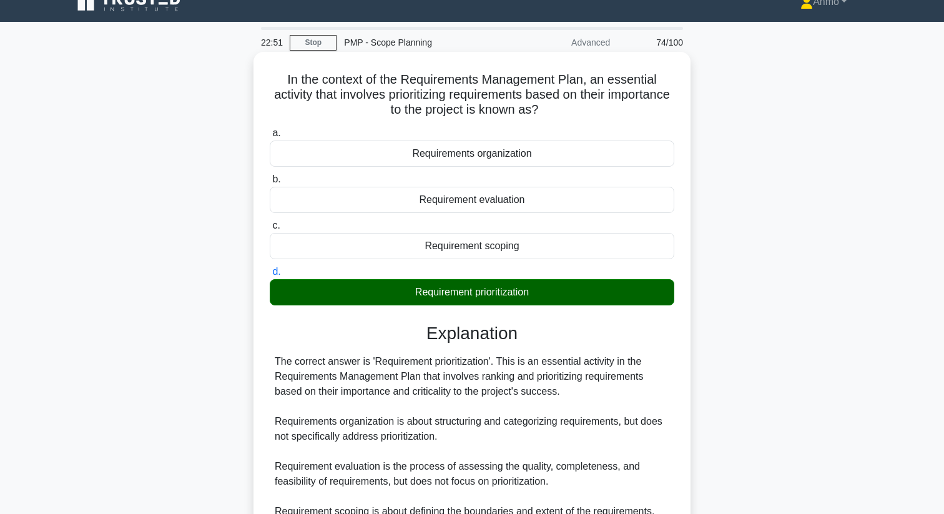
scroll to position [160, 0]
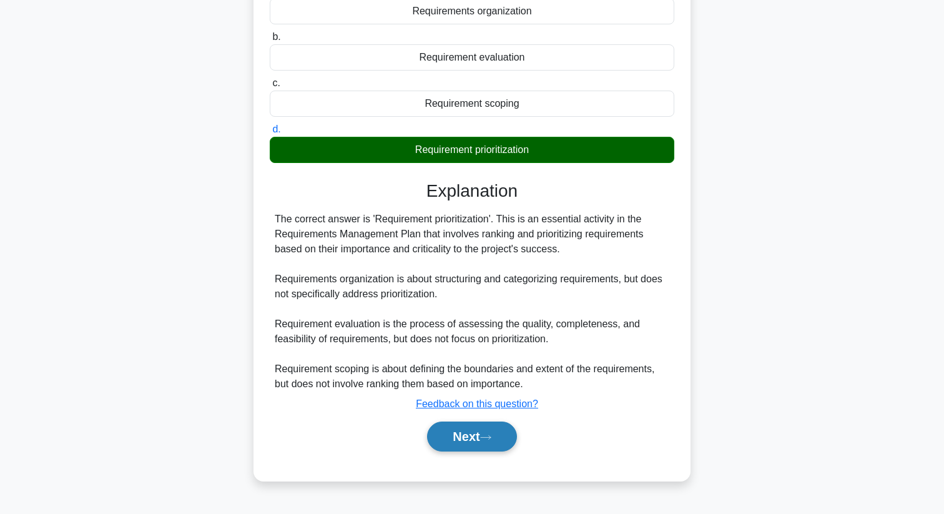
click at [491, 438] on icon at bounding box center [485, 437] width 11 height 7
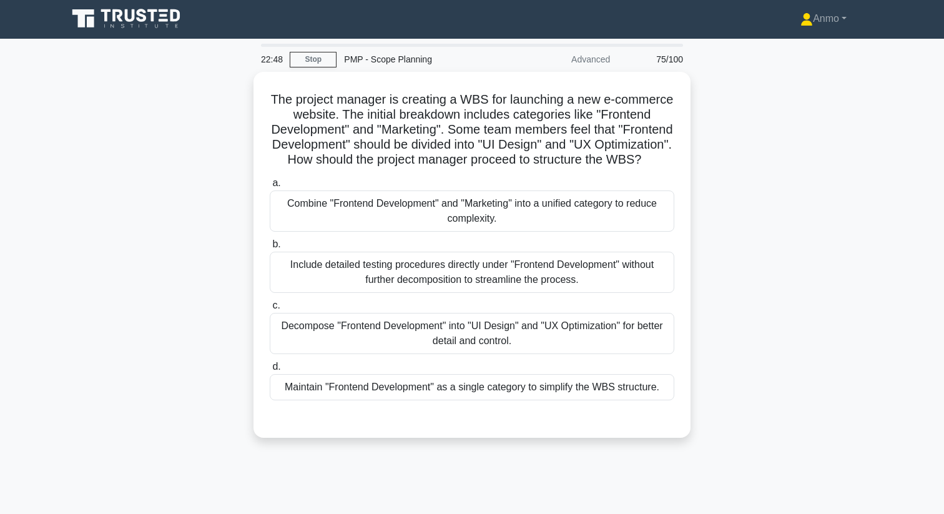
scroll to position [0, 0]
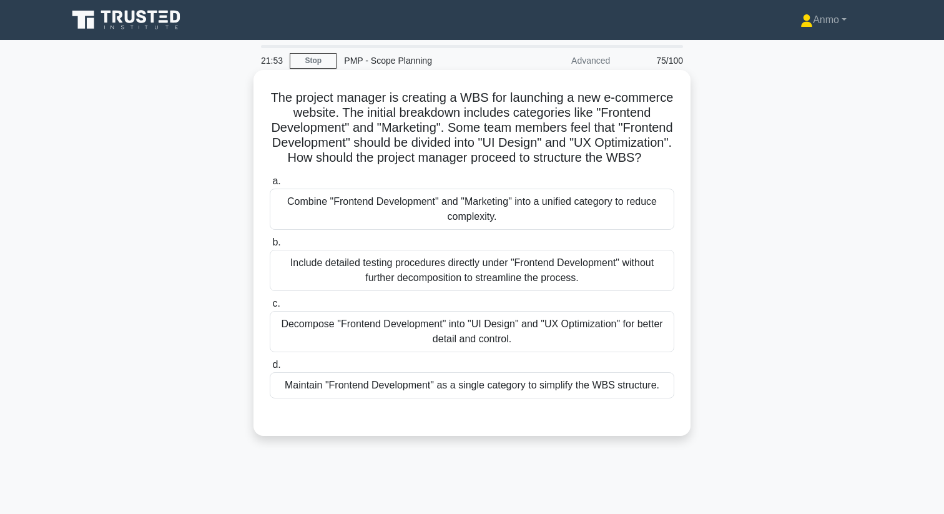
click at [495, 346] on div "Decompose "Frontend Development" into "UI Design" and "UX Optimization" for bet…" at bounding box center [472, 331] width 404 height 41
click at [270, 308] on input "c. Decompose "Frontend Development" into "UI Design" and "UX Optimization" for …" at bounding box center [270, 304] width 0 height 8
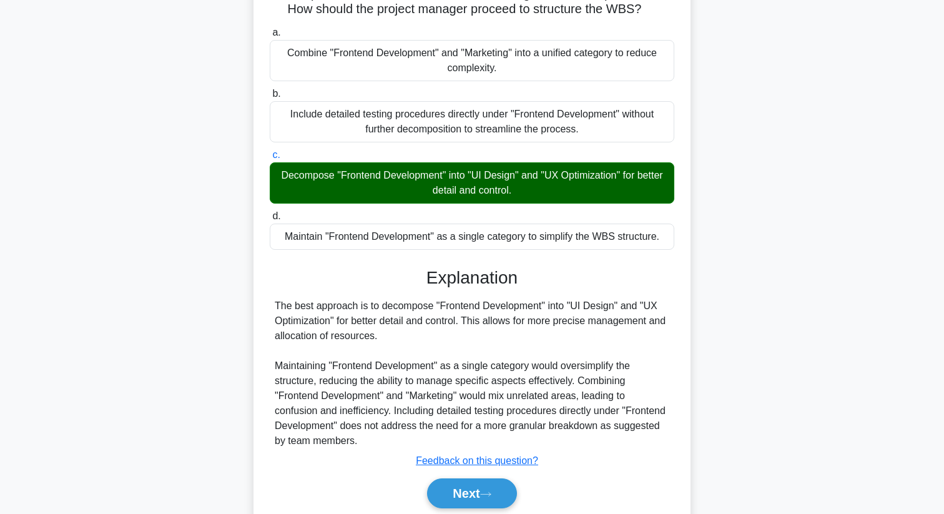
scroll to position [196, 0]
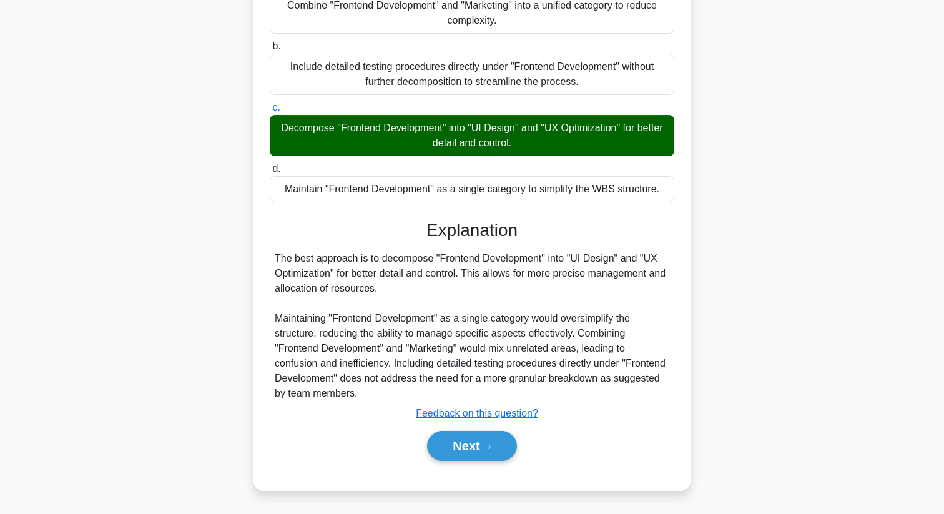
click at [488, 461] on div "Next" at bounding box center [472, 446] width 404 height 40
click at [484, 451] on button "Next" at bounding box center [471, 446] width 89 height 30
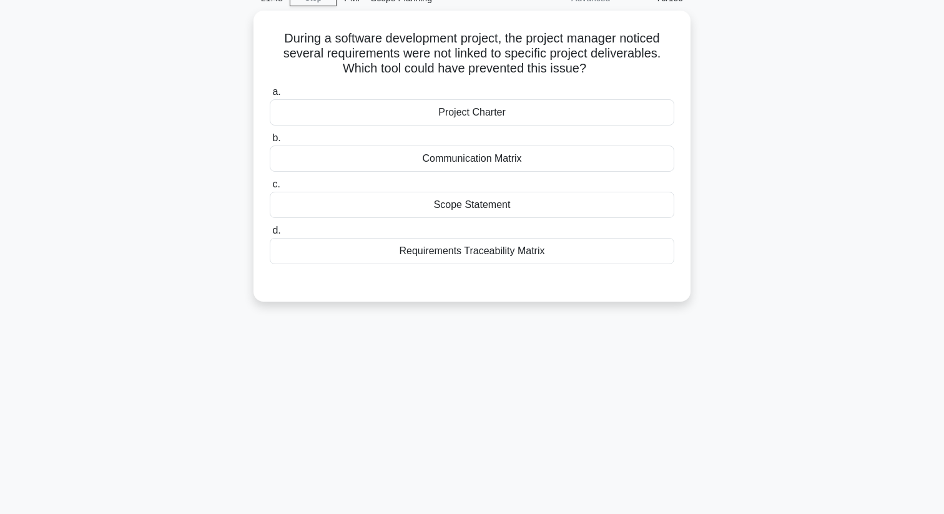
scroll to position [0, 0]
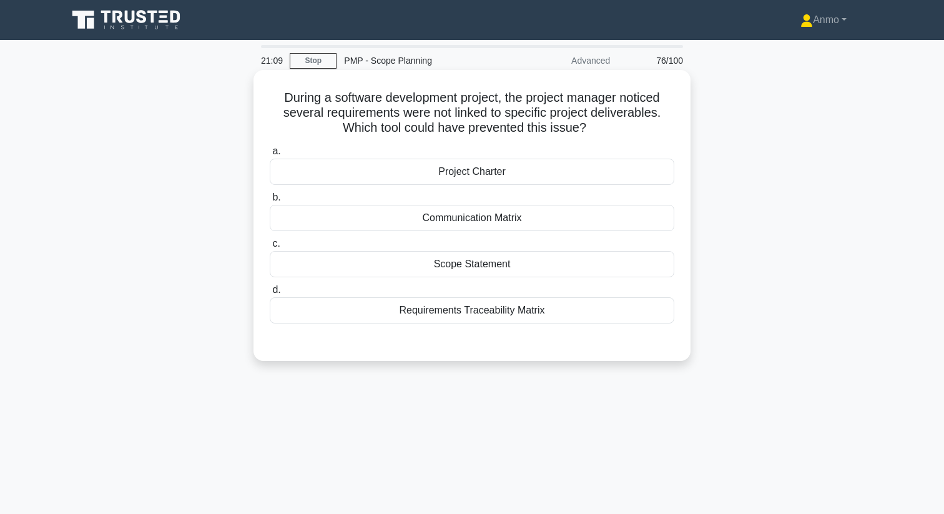
click at [461, 175] on div "Project Charter" at bounding box center [472, 172] width 404 height 26
click at [270, 155] on input "a. Project Charter" at bounding box center [270, 151] width 0 height 8
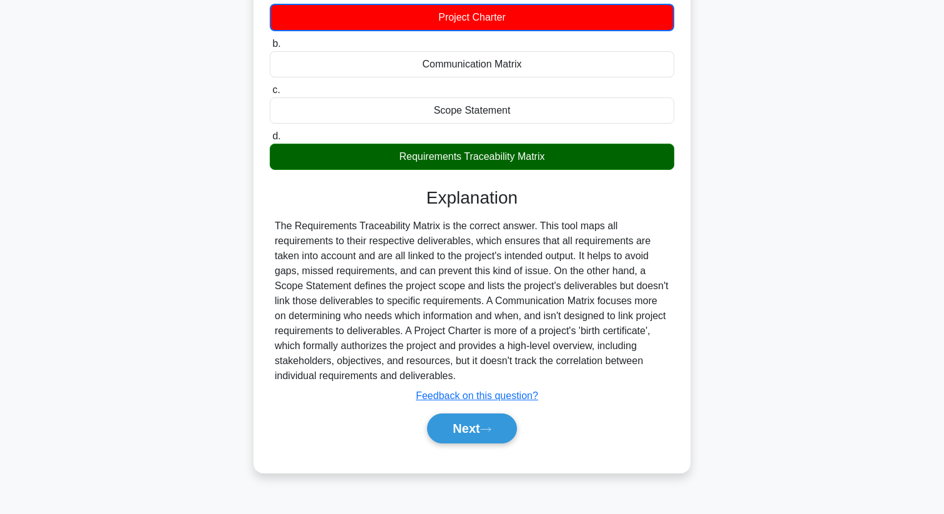
scroll to position [160, 0]
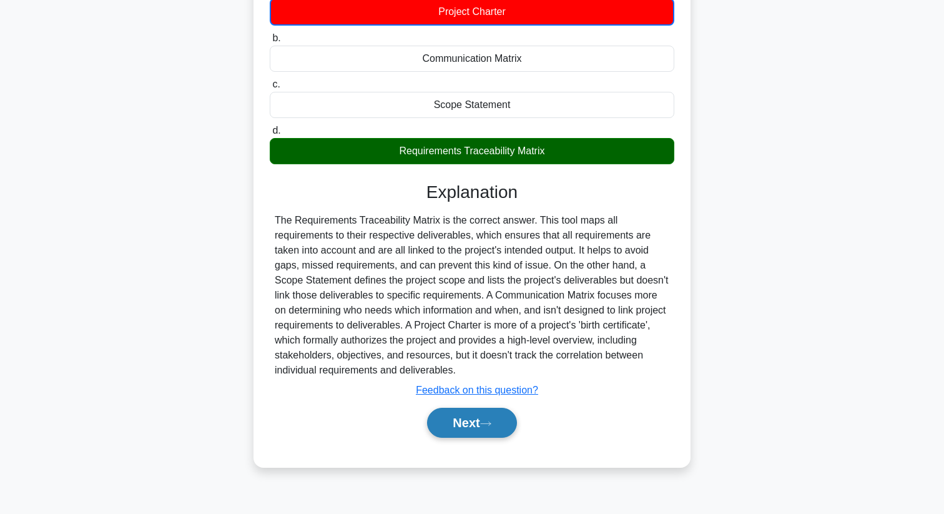
click at [484, 416] on button "Next" at bounding box center [471, 423] width 89 height 30
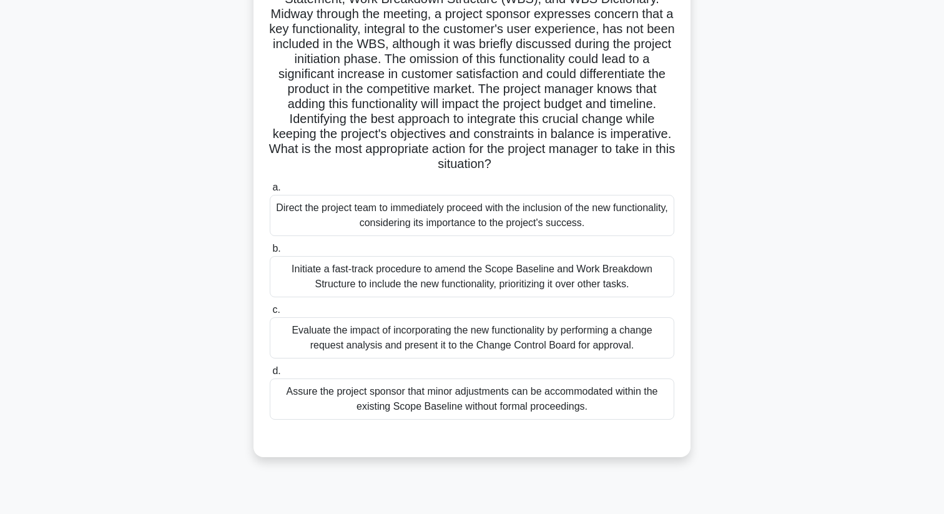
scroll to position [145, 0]
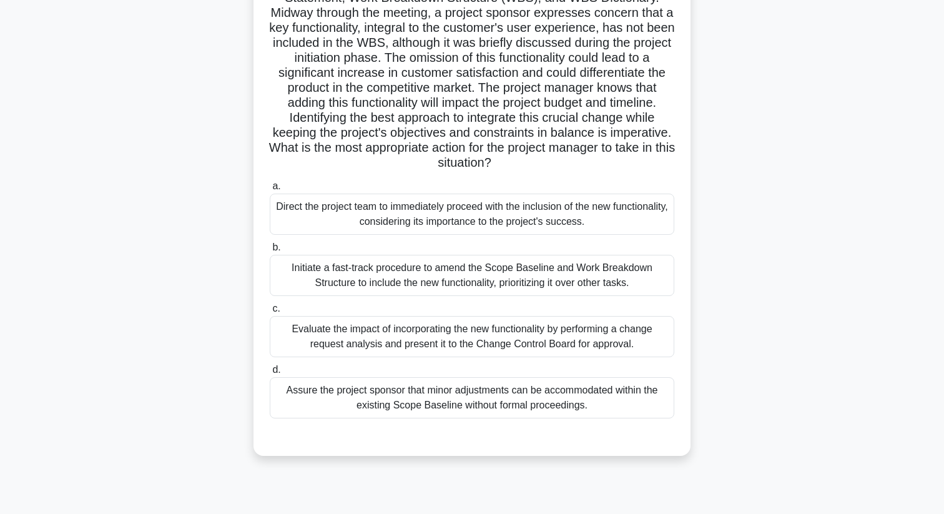
click at [384, 334] on div "Evaluate the impact of incorporating the new functionality by performing a chan…" at bounding box center [472, 336] width 404 height 41
click at [270, 313] on input "c. Evaluate the impact of incorporating the new functionality by performing a c…" at bounding box center [270, 309] width 0 height 8
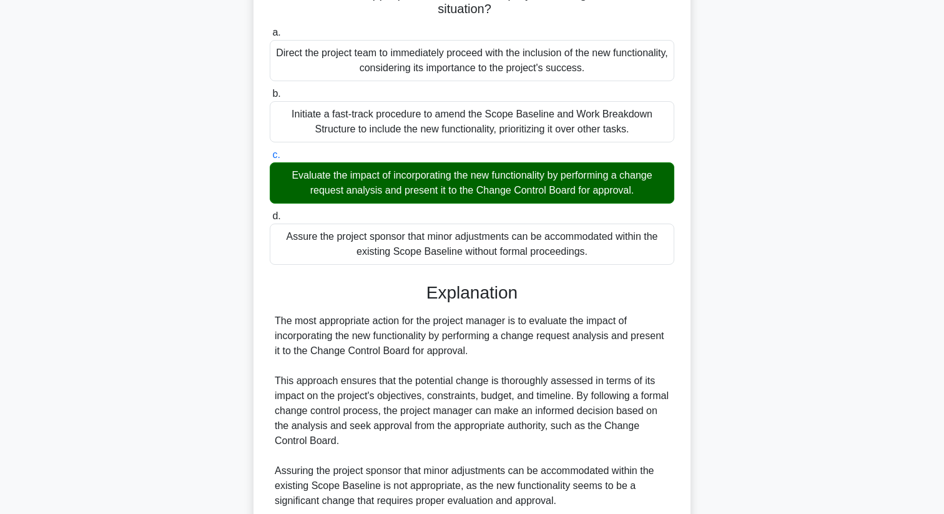
scroll to position [501, 0]
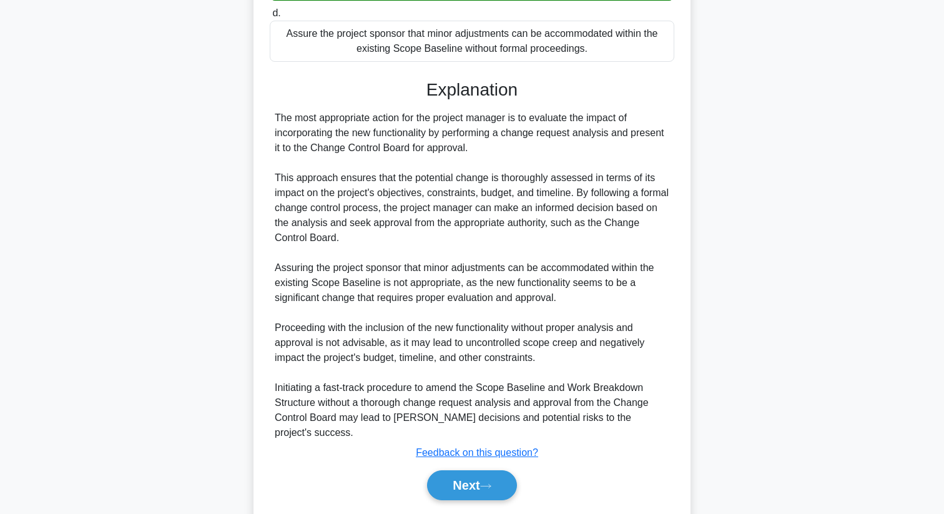
click at [467, 486] on div "Next" at bounding box center [472, 485] width 404 height 40
click at [464, 472] on button "Next" at bounding box center [471, 485] width 89 height 30
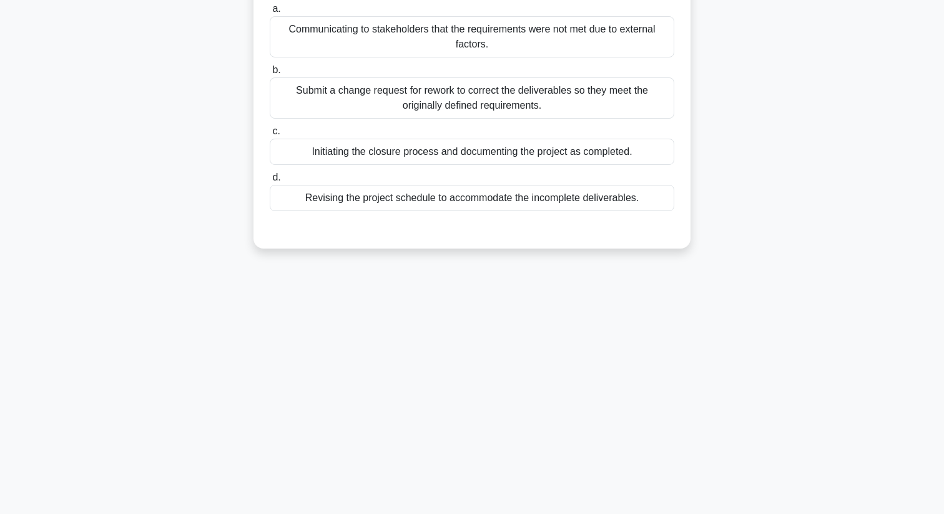
scroll to position [0, 0]
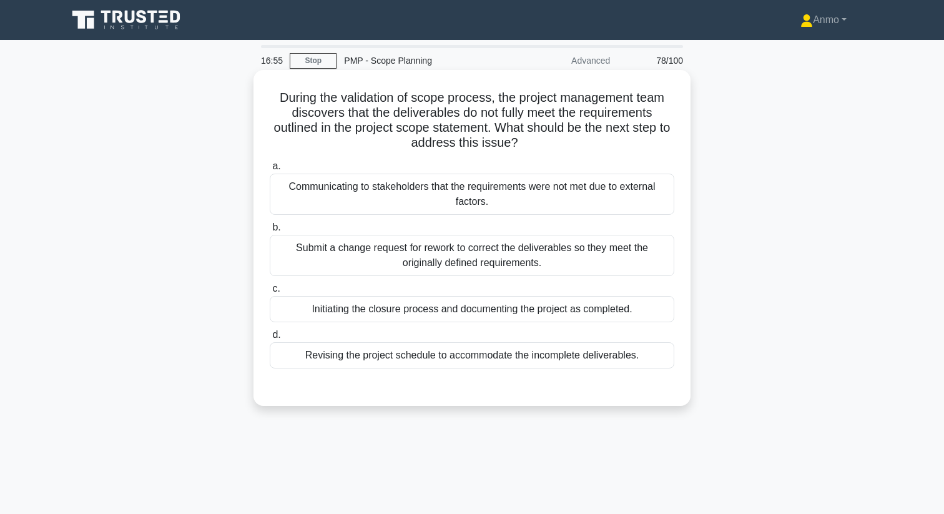
click at [408, 247] on div "Submit a change request for rework to correct the deliverables so they meet the…" at bounding box center [472, 255] width 404 height 41
click at [270, 232] on input "b. Submit a change request for rework to correct the deliverables so they meet …" at bounding box center [270, 227] width 0 height 8
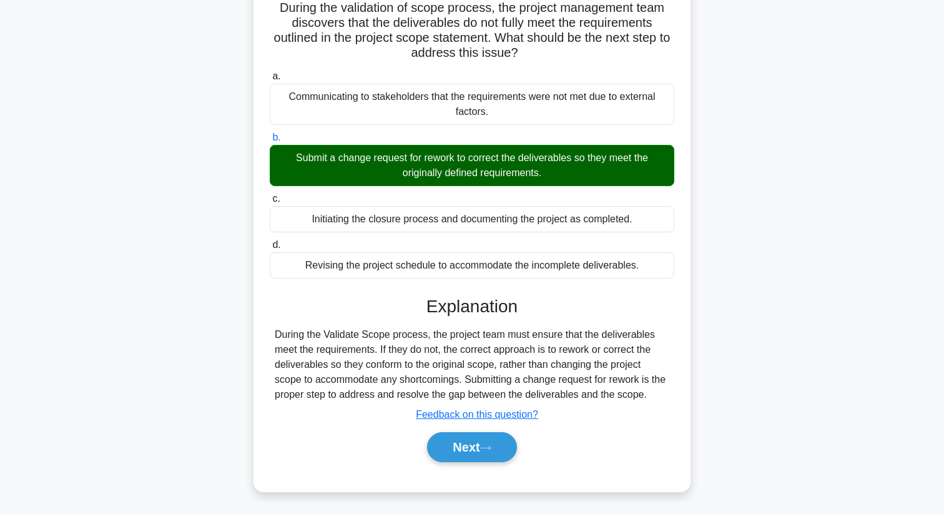
scroll to position [160, 0]
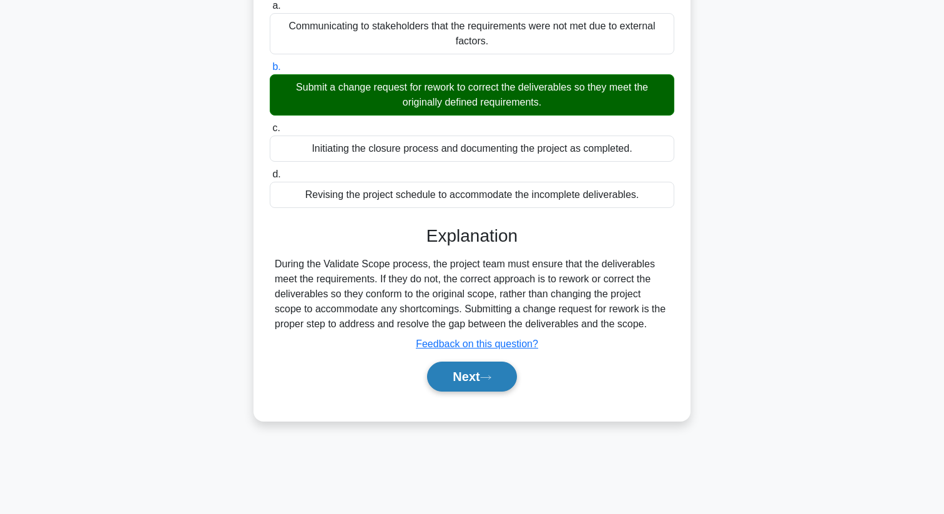
click at [442, 381] on button "Next" at bounding box center [471, 376] width 89 height 30
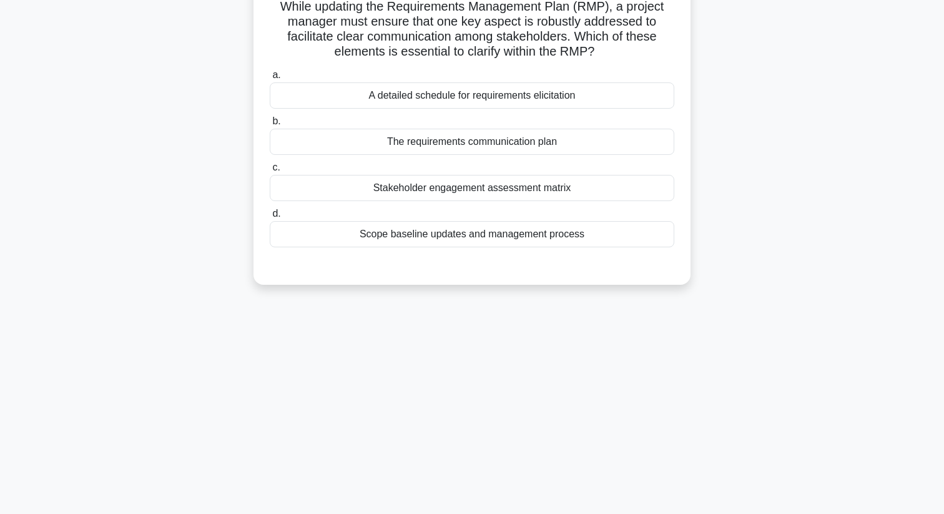
scroll to position [0, 0]
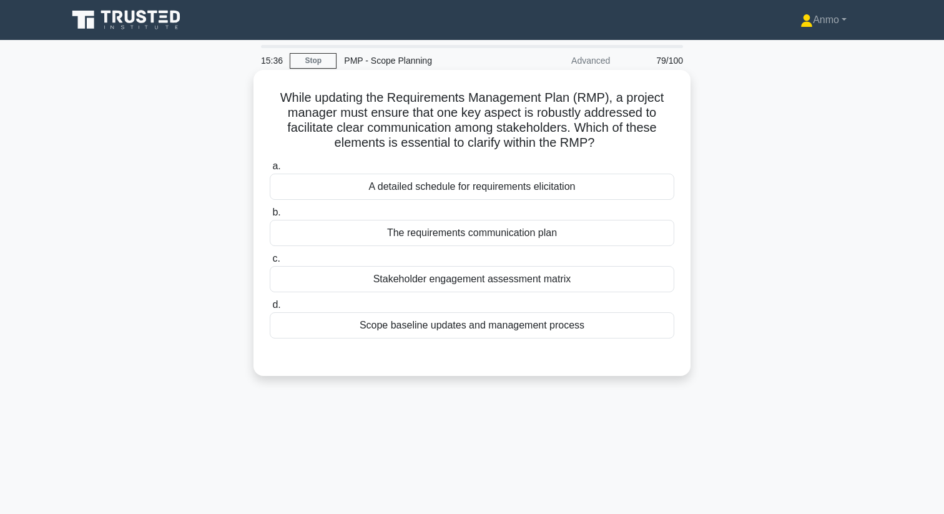
click at [504, 230] on div "The requirements communication plan" at bounding box center [472, 233] width 404 height 26
click at [270, 217] on input "b. The requirements communication plan" at bounding box center [270, 212] width 0 height 8
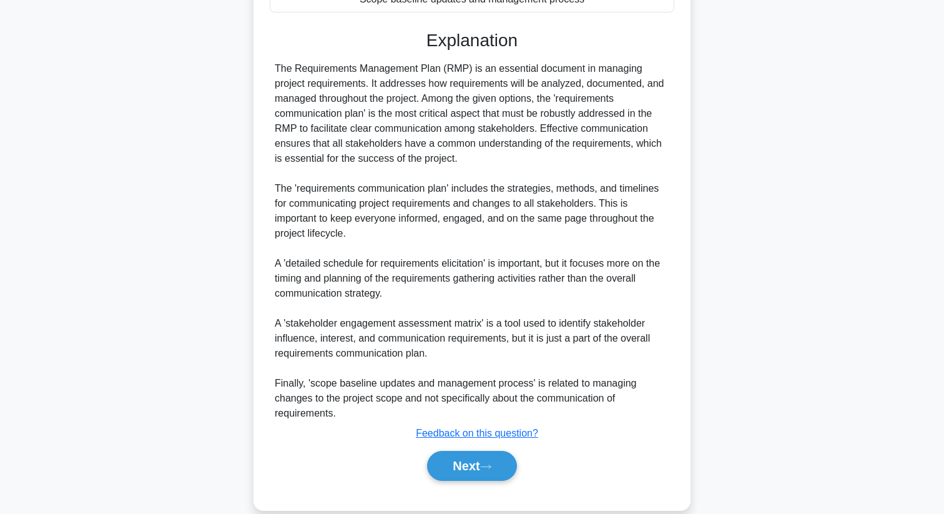
scroll to position [346, 0]
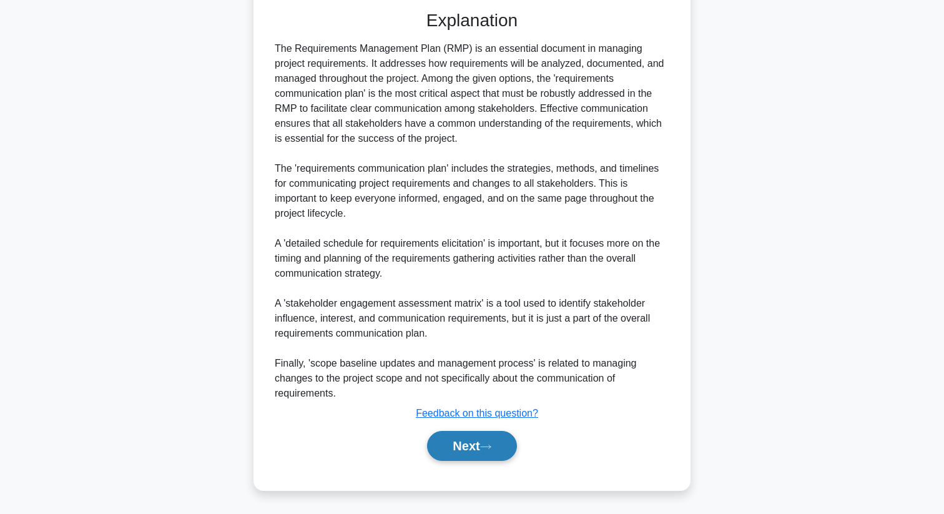
click at [487, 449] on icon at bounding box center [485, 446] width 11 height 7
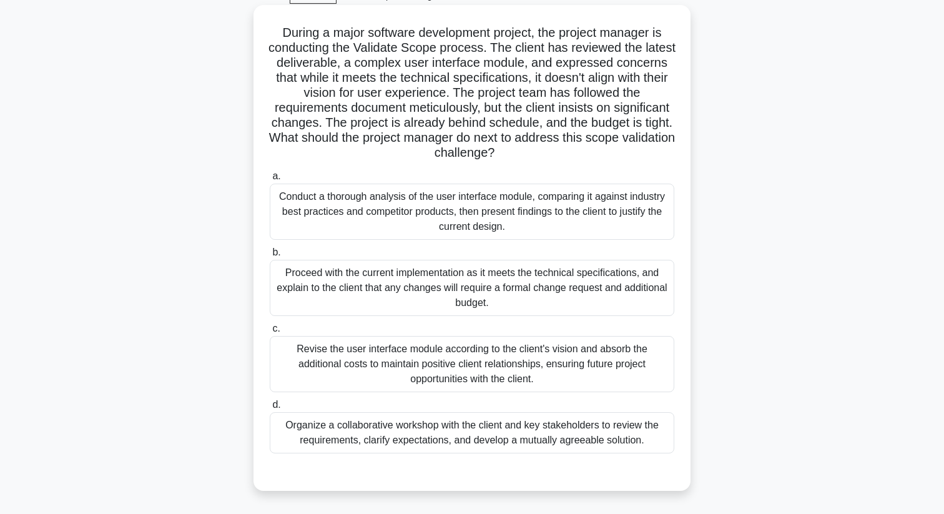
scroll to position [67, 0]
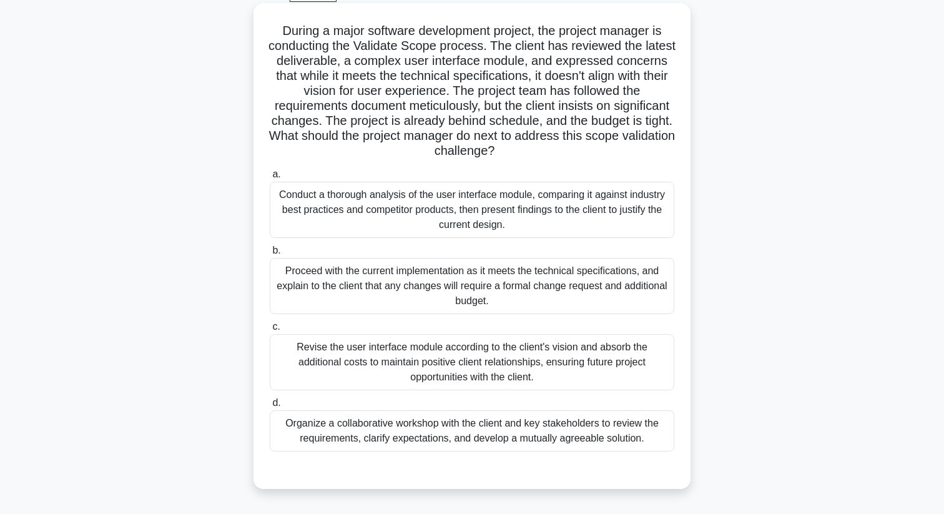
click at [423, 276] on div "Proceed with the current implementation as it meets the technical specification…" at bounding box center [472, 286] width 404 height 56
click at [270, 255] on input "b. Proceed with the current implementation as it meets the technical specificat…" at bounding box center [270, 251] width 0 height 8
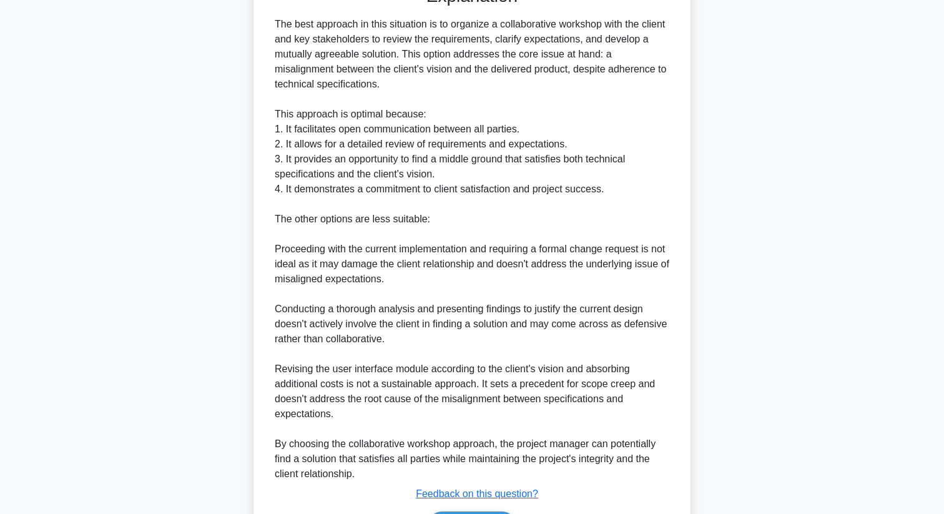
scroll to position [632, 0]
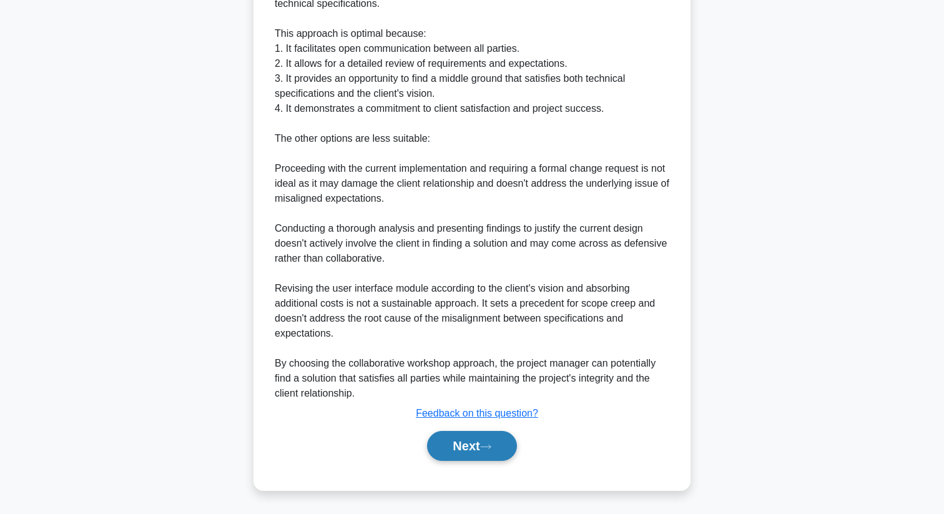
click at [491, 446] on icon at bounding box center [486, 446] width 10 height 4
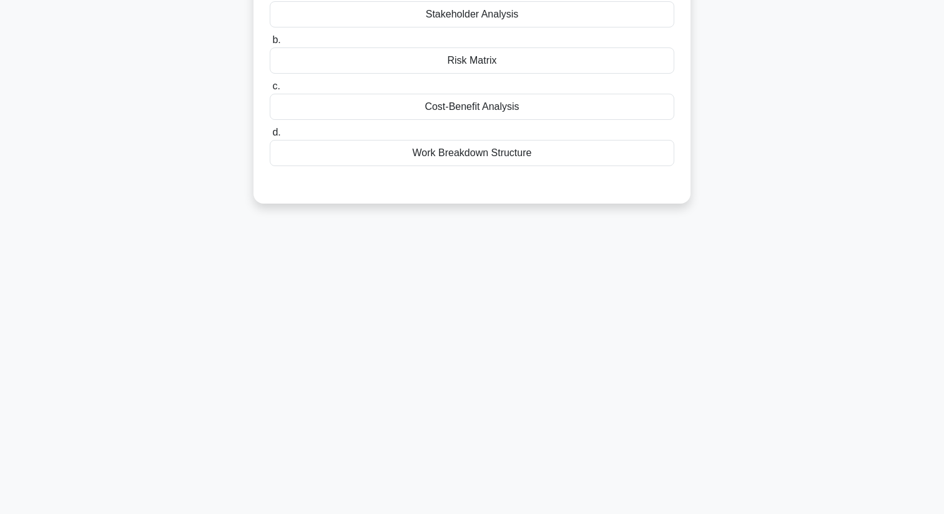
scroll to position [0, 0]
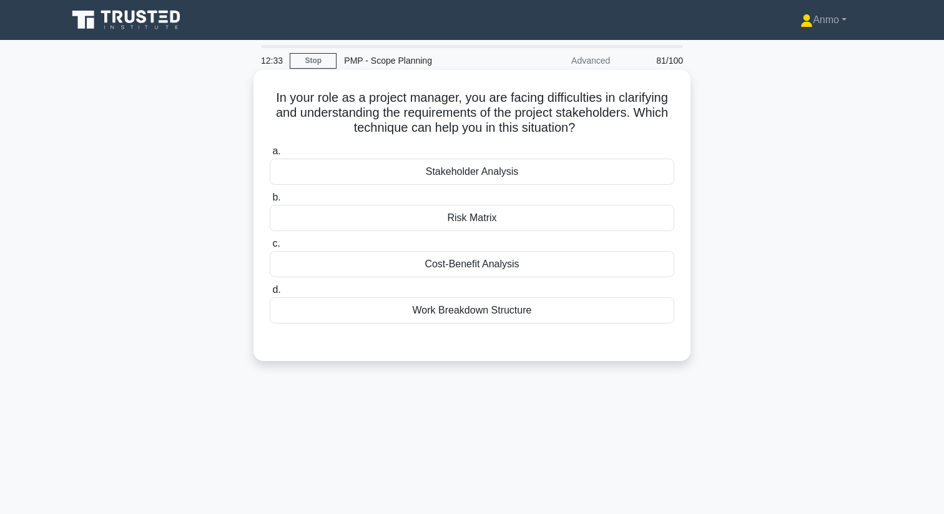
click at [484, 270] on div "Cost-Benefit Analysis" at bounding box center [472, 264] width 404 height 26
click at [270, 248] on input "c. Cost-Benefit Analysis" at bounding box center [270, 244] width 0 height 8
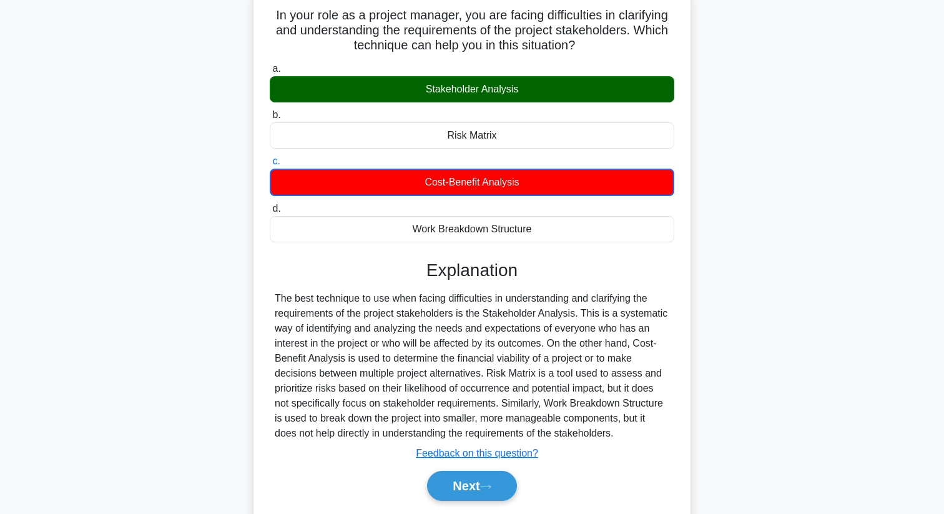
scroll to position [77, 0]
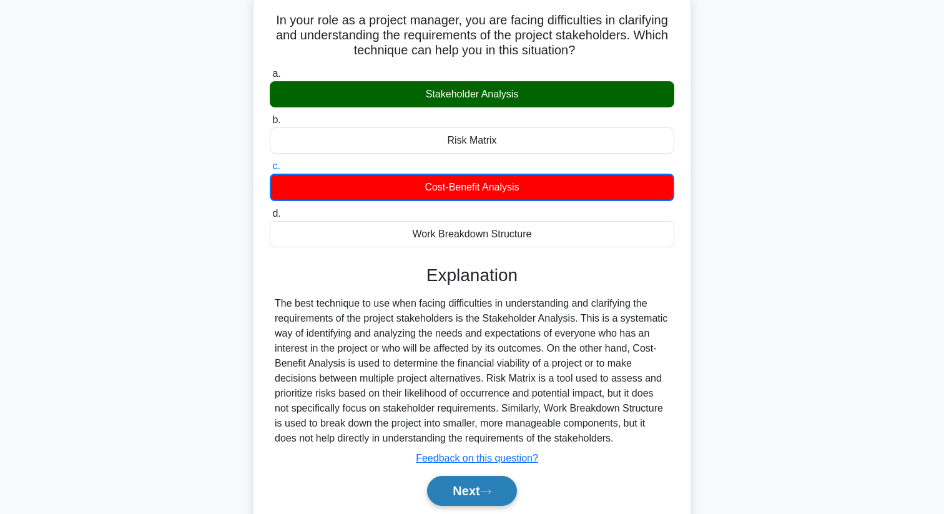
click at [444, 492] on button "Next" at bounding box center [471, 491] width 89 height 30
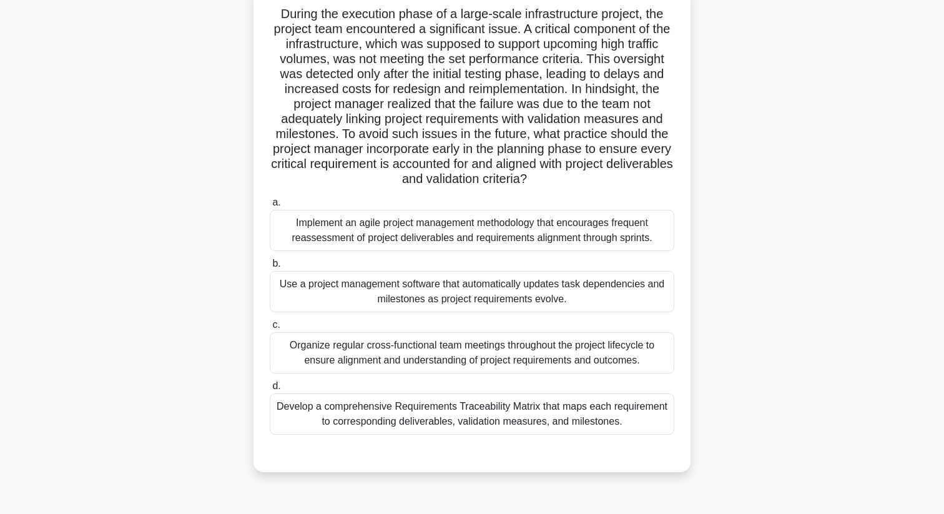
scroll to position [160, 0]
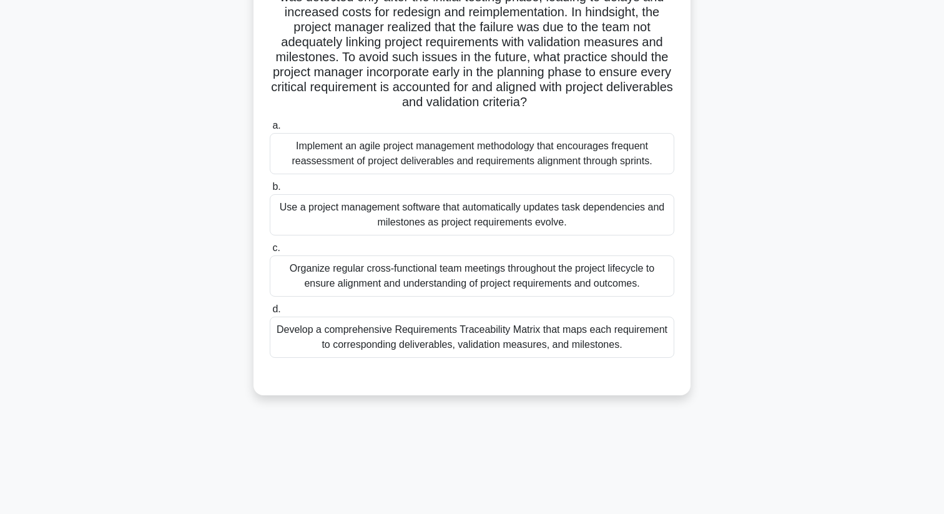
click at [467, 343] on div "Develop a comprehensive Requirements Traceability Matrix that maps each require…" at bounding box center [472, 336] width 404 height 41
click at [270, 313] on input "d. Develop a comprehensive Requirements Traceability Matrix that maps each requ…" at bounding box center [270, 309] width 0 height 8
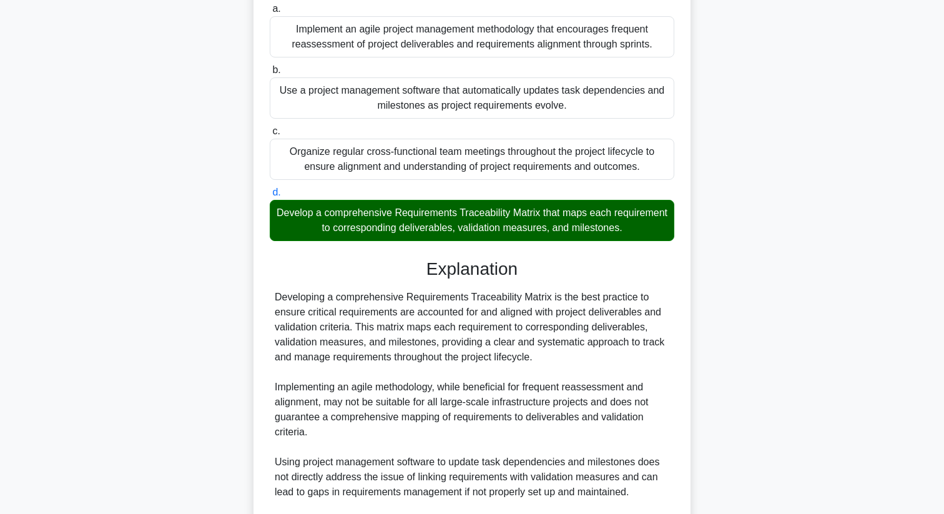
scroll to position [436, 0]
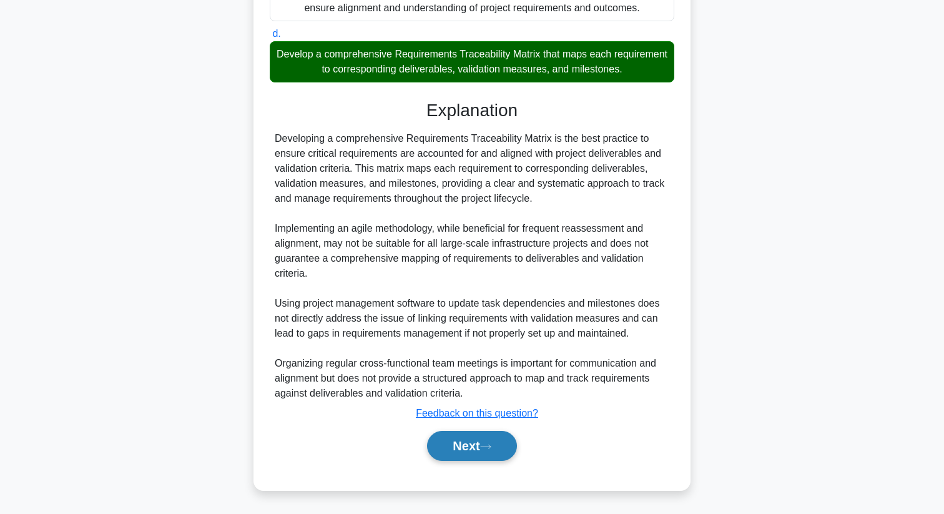
click at [457, 435] on button "Next" at bounding box center [471, 446] width 89 height 30
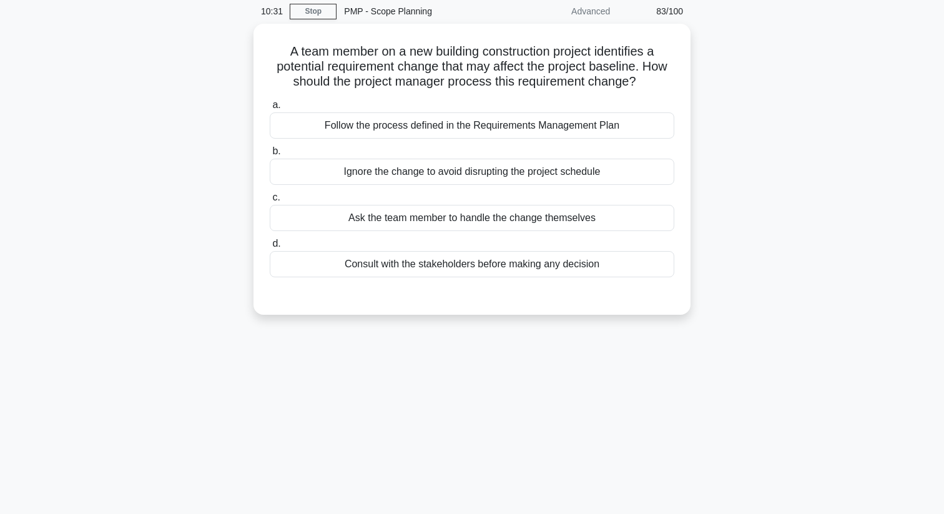
scroll to position [0, 0]
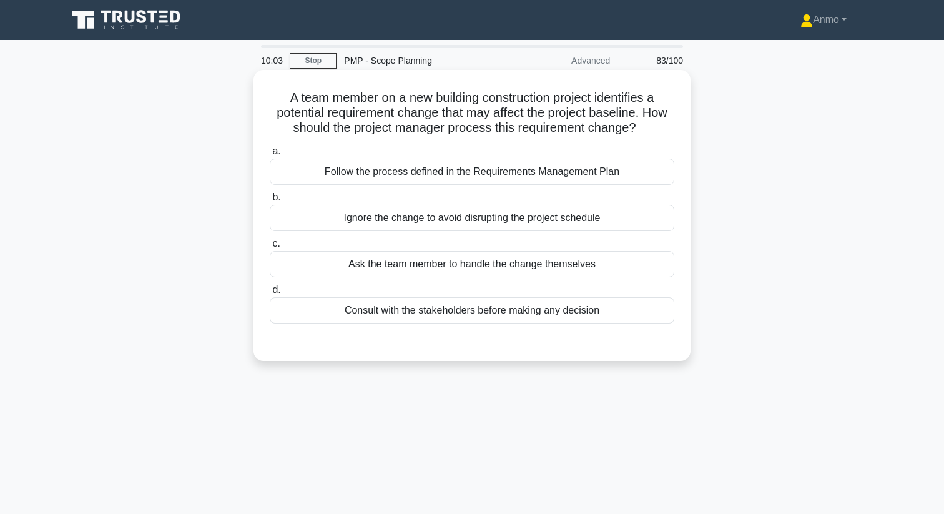
click at [403, 175] on div "Follow the process defined in the Requirements Management Plan" at bounding box center [472, 172] width 404 height 26
click at [270, 155] on input "a. Follow the process defined in the Requirements Management Plan" at bounding box center [270, 151] width 0 height 8
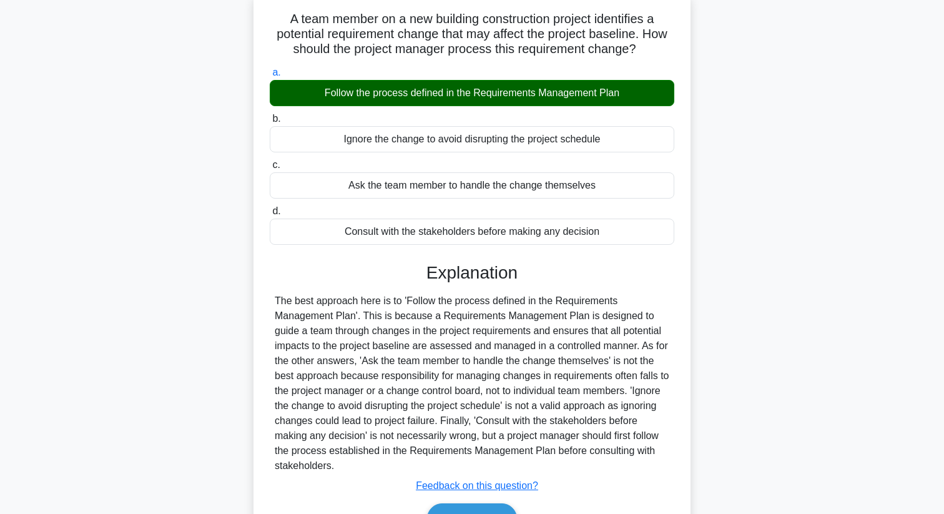
scroll to position [160, 0]
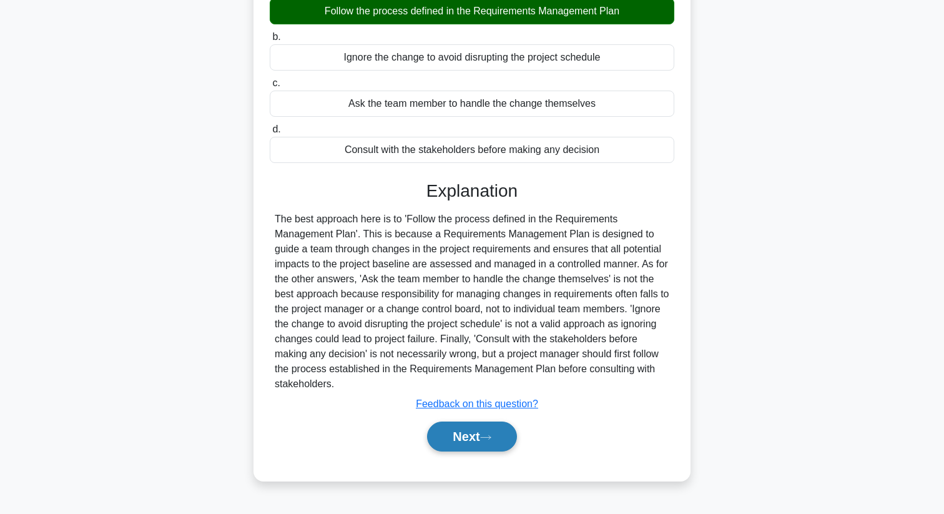
click at [464, 434] on button "Next" at bounding box center [471, 436] width 89 height 30
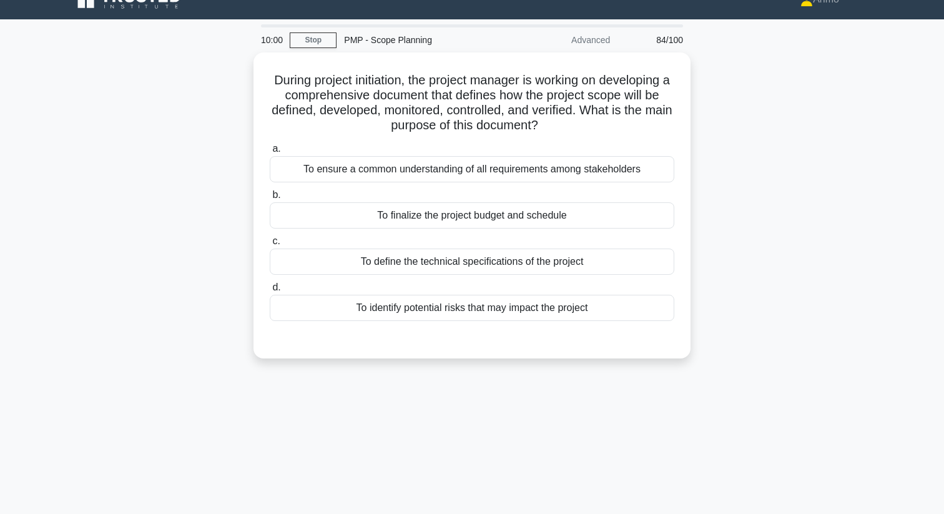
scroll to position [0, 0]
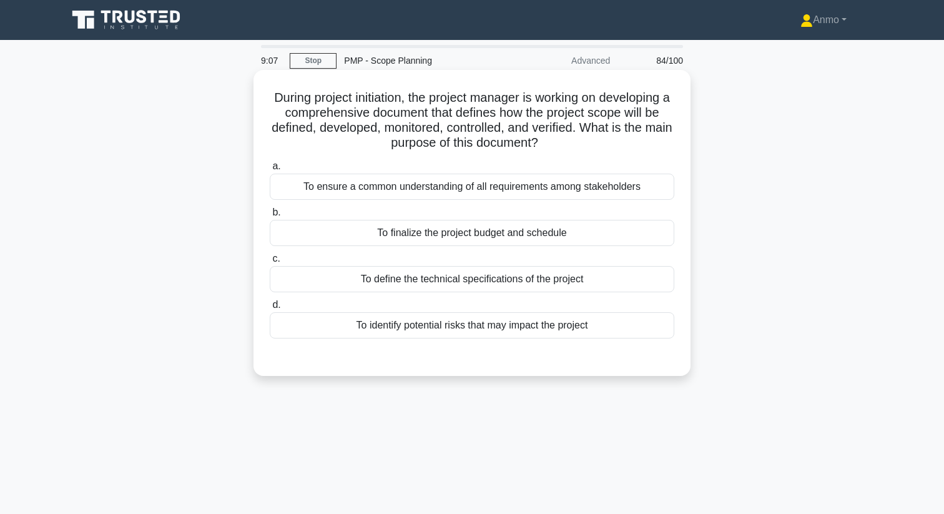
click at [484, 188] on div "To ensure a common understanding of all requirements among stakeholders" at bounding box center [472, 187] width 404 height 26
click at [270, 170] on input "a. To ensure a common understanding of all requirements among stakeholders" at bounding box center [270, 166] width 0 height 8
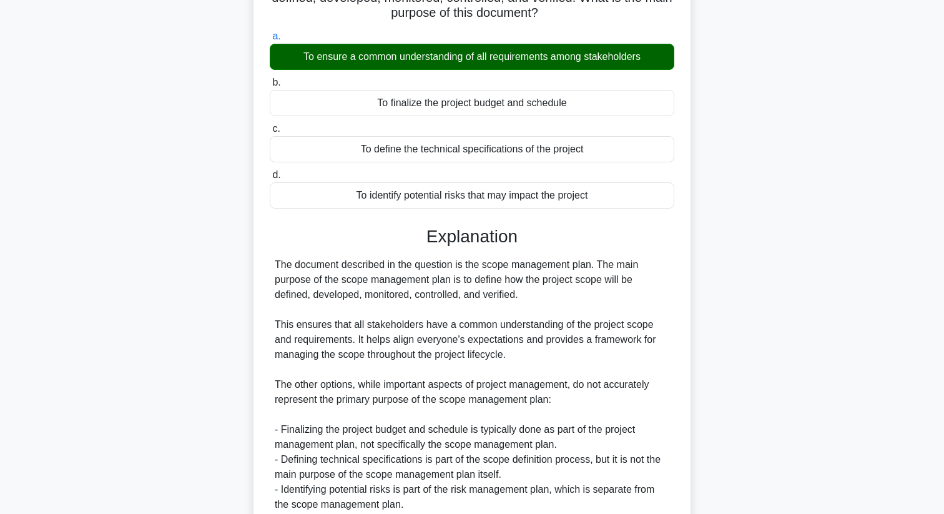
scroll to position [241, 0]
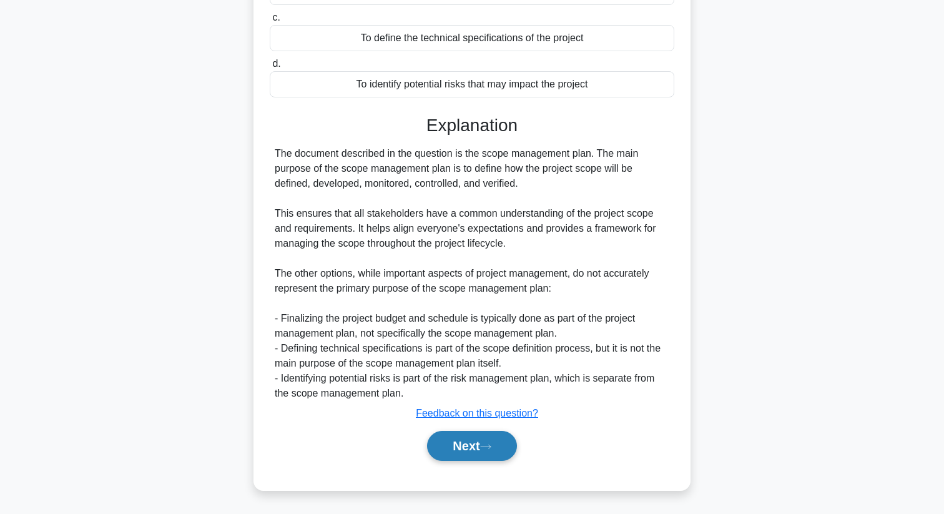
click at [507, 451] on button "Next" at bounding box center [471, 446] width 89 height 30
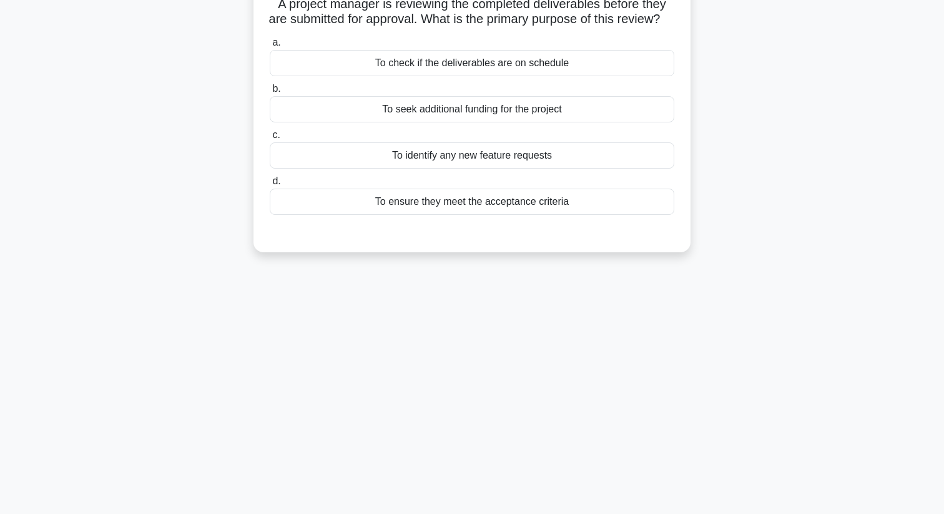
scroll to position [0, 0]
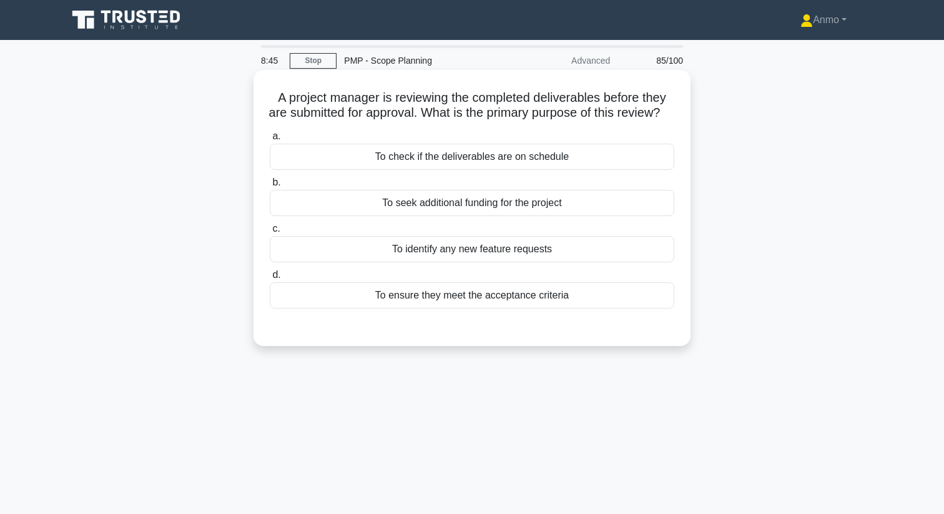
click at [446, 308] on div "To ensure they meet the acceptance criteria" at bounding box center [472, 295] width 404 height 26
click at [270, 279] on input "d. To ensure they meet the acceptance criteria" at bounding box center [270, 275] width 0 height 8
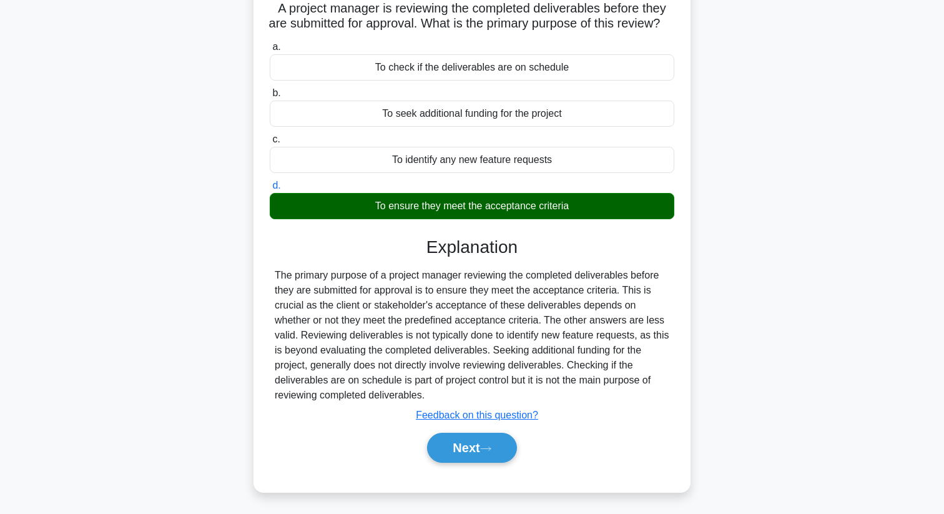
scroll to position [160, 0]
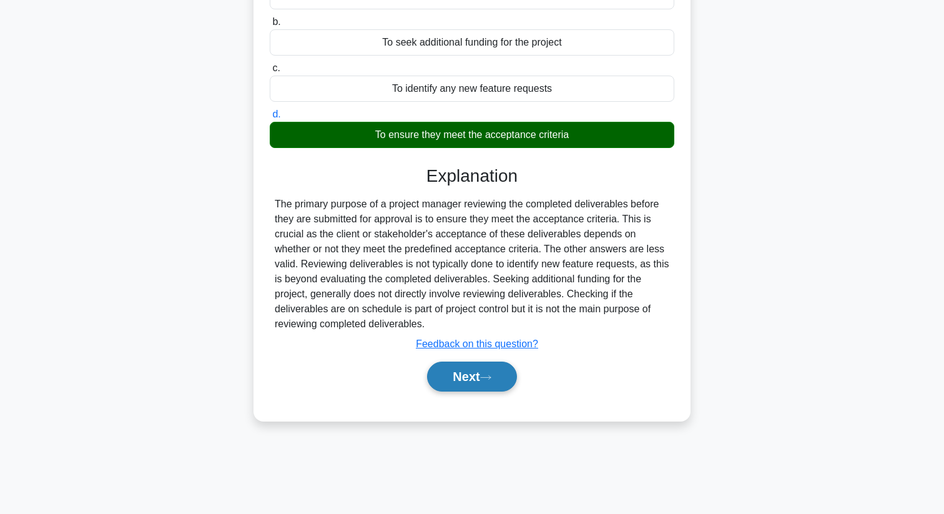
click at [459, 388] on button "Next" at bounding box center [471, 376] width 89 height 30
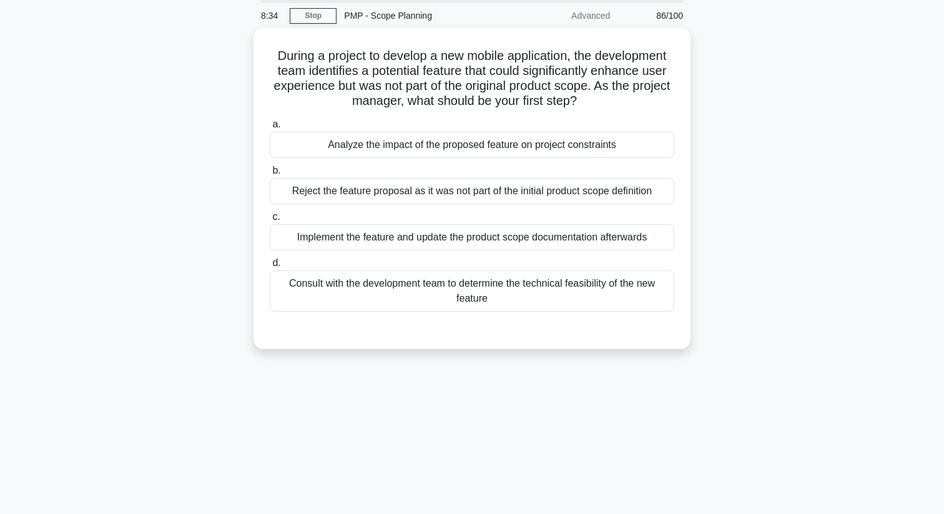
scroll to position [61, 0]
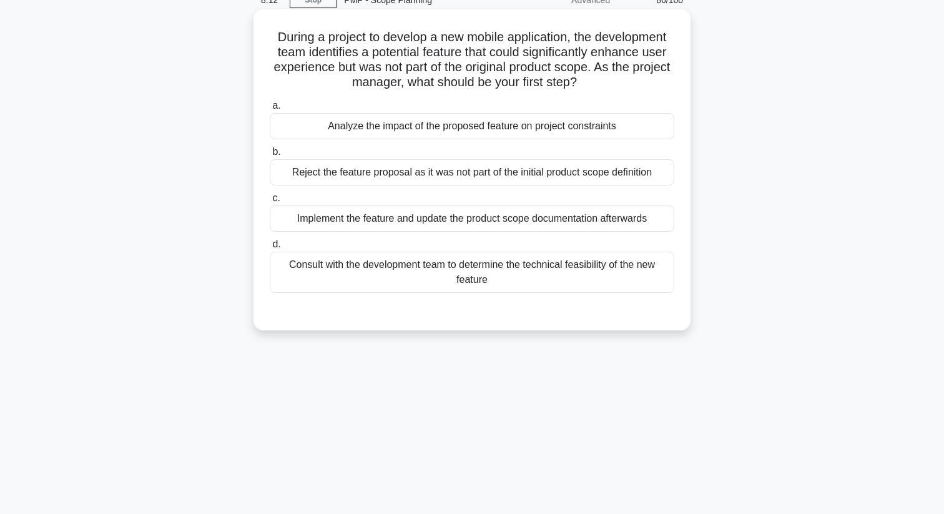
click at [458, 132] on div "Analyze the impact of the proposed feature on project constraints" at bounding box center [472, 126] width 404 height 26
click at [270, 110] on input "a. Analyze the impact of the proposed feature on project constraints" at bounding box center [270, 106] width 0 height 8
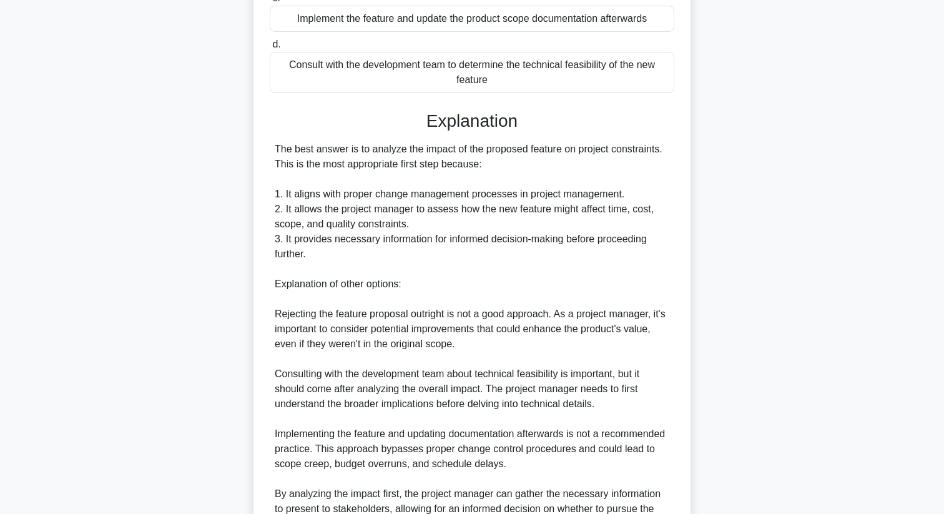
scroll to position [391, 0]
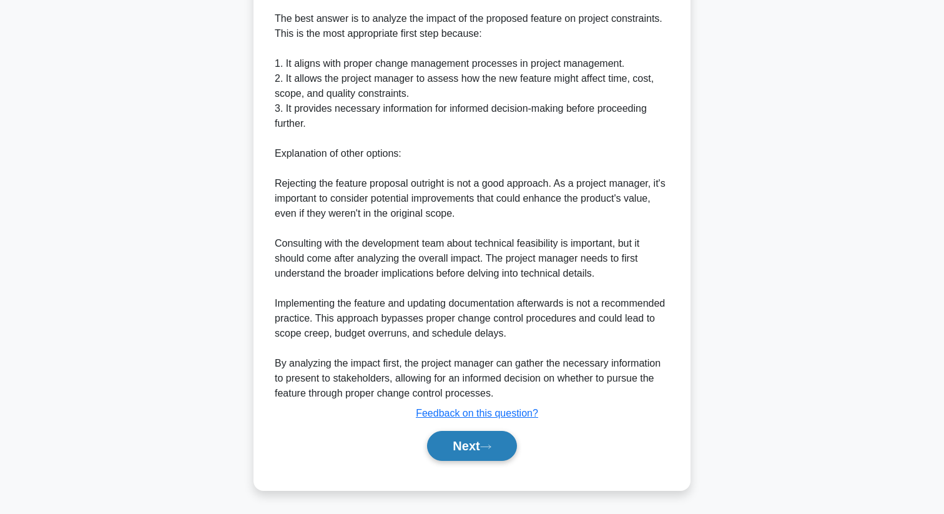
click at [474, 437] on button "Next" at bounding box center [471, 446] width 89 height 30
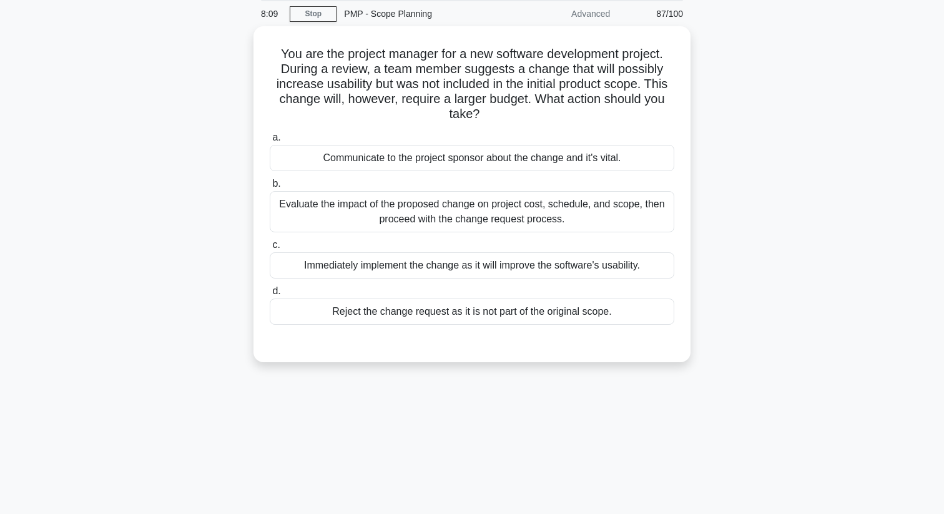
scroll to position [28, 0]
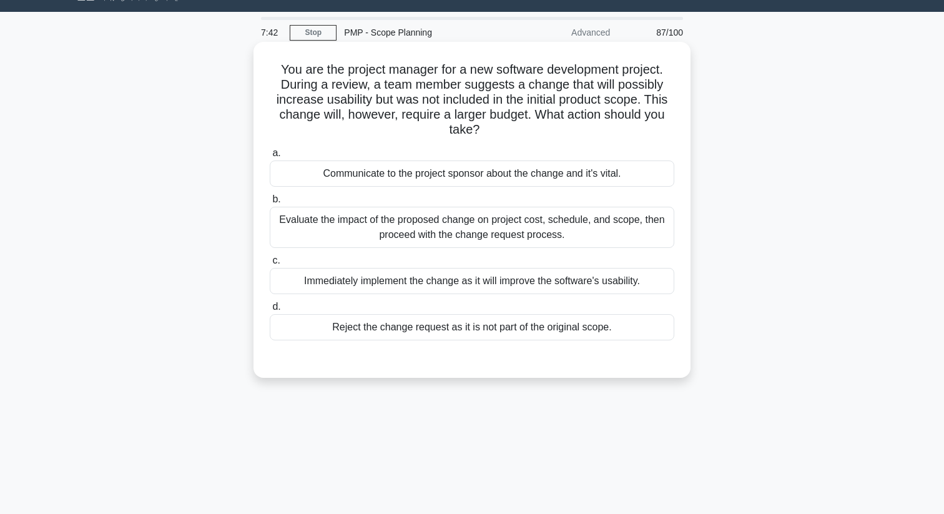
click at [441, 228] on div "Evaluate the impact of the proposed change on project cost, schedule, and scope…" at bounding box center [472, 227] width 404 height 41
click at [270, 203] on input "b. Evaluate the impact of the proposed change on project cost, schedule, and sc…" at bounding box center [270, 199] width 0 height 8
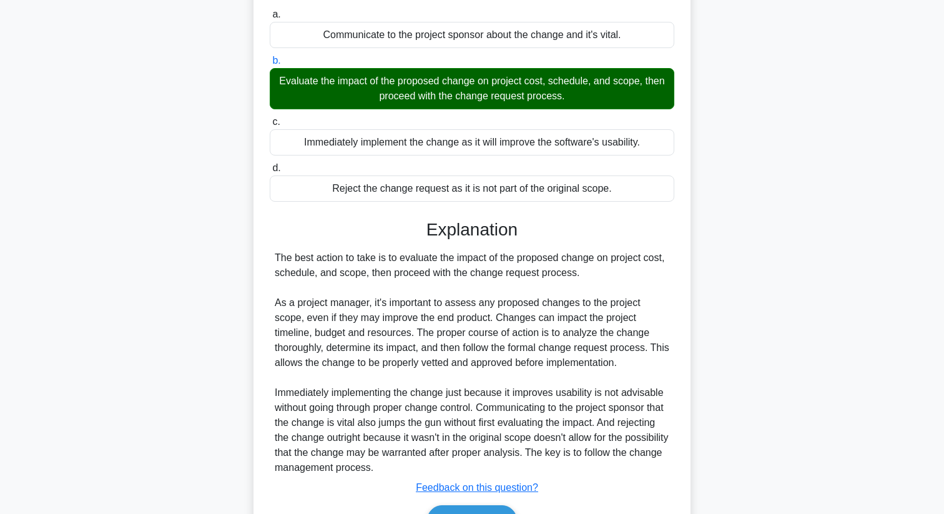
scroll to position [241, 0]
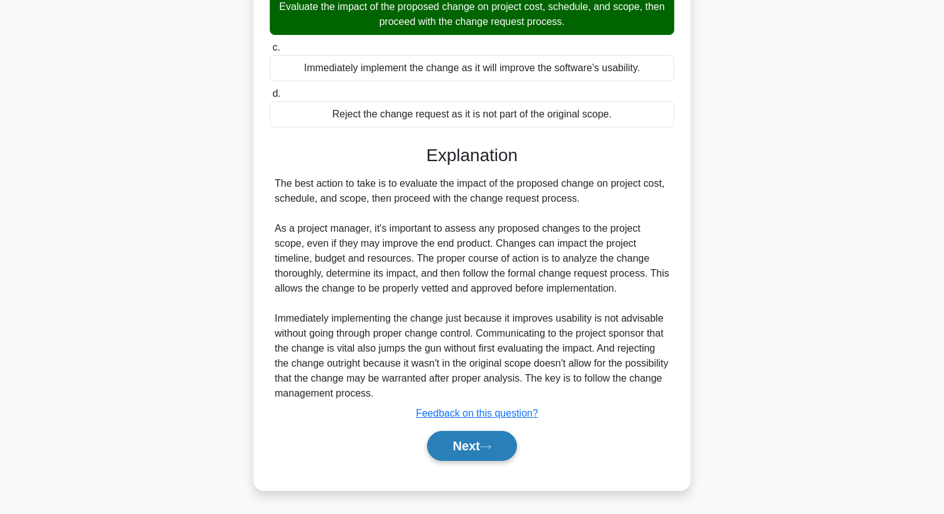
click at [479, 451] on button "Next" at bounding box center [471, 446] width 89 height 30
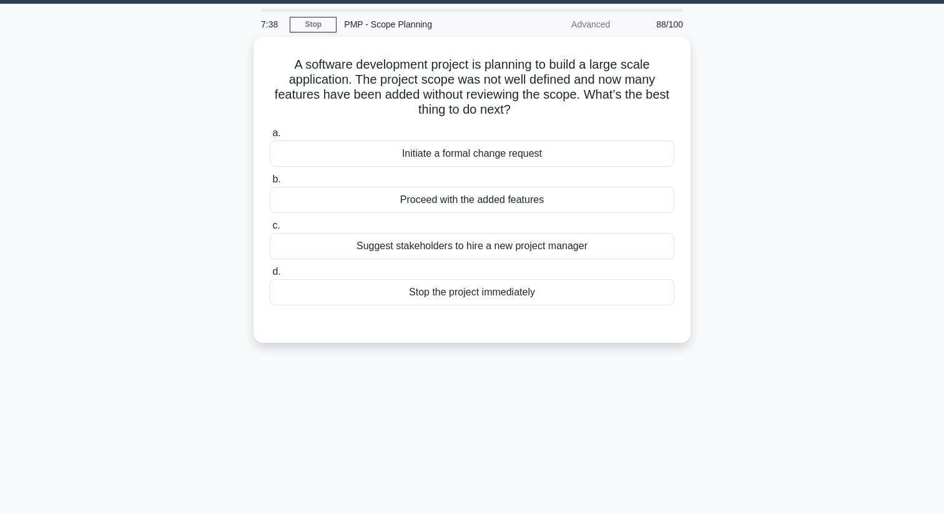
scroll to position [0, 0]
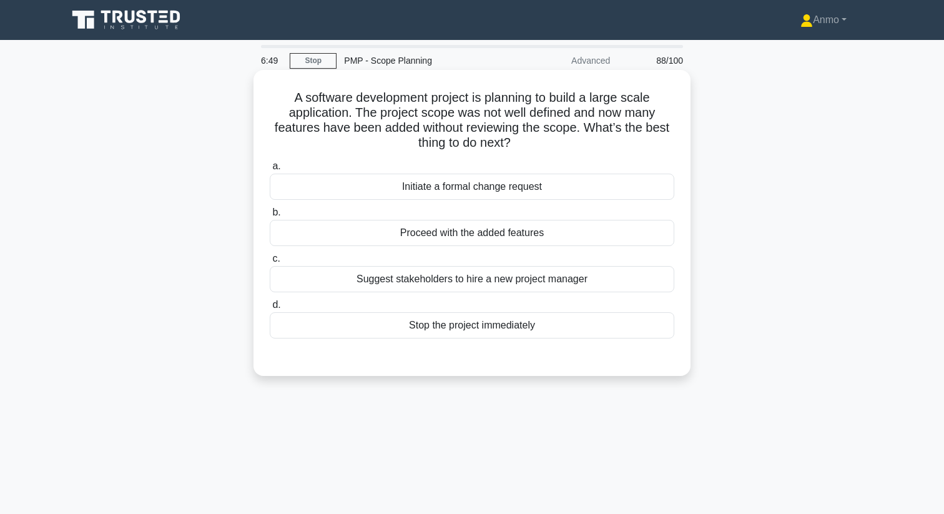
click at [462, 183] on div "Initiate a formal change request" at bounding box center [472, 187] width 404 height 26
click at [270, 170] on input "a. Initiate a formal change request" at bounding box center [270, 166] width 0 height 8
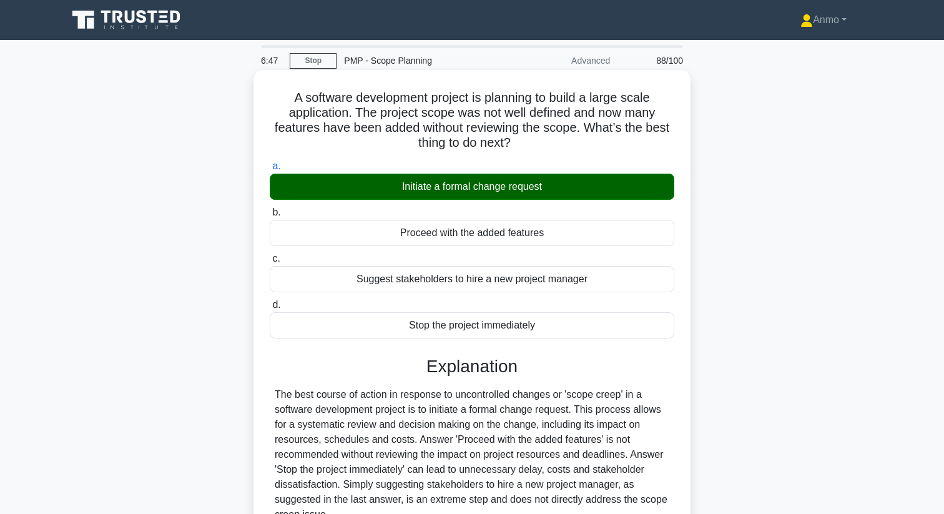
scroll to position [160, 0]
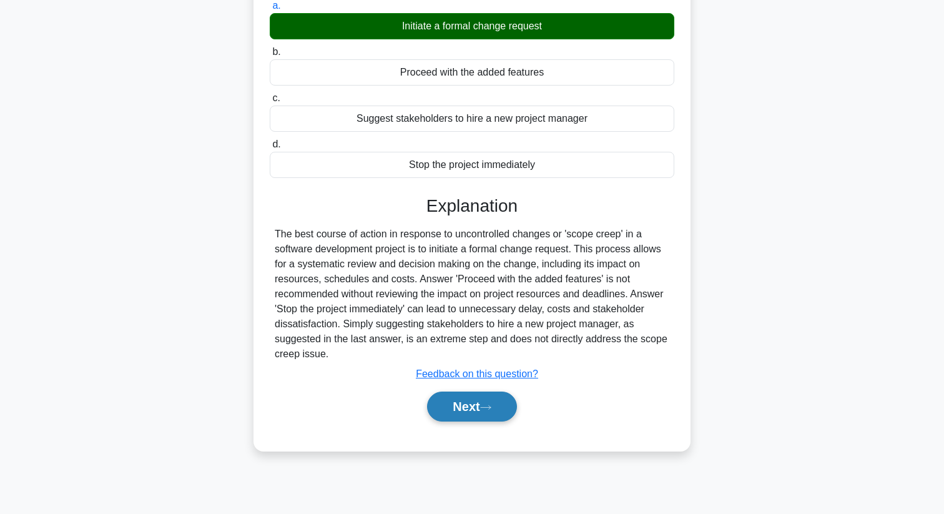
click at [477, 406] on button "Next" at bounding box center [471, 406] width 89 height 30
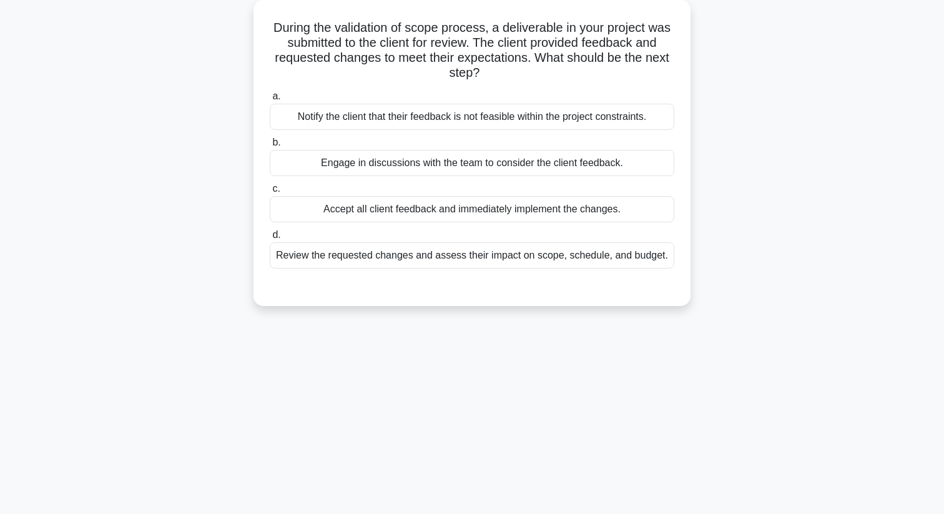
scroll to position [0, 0]
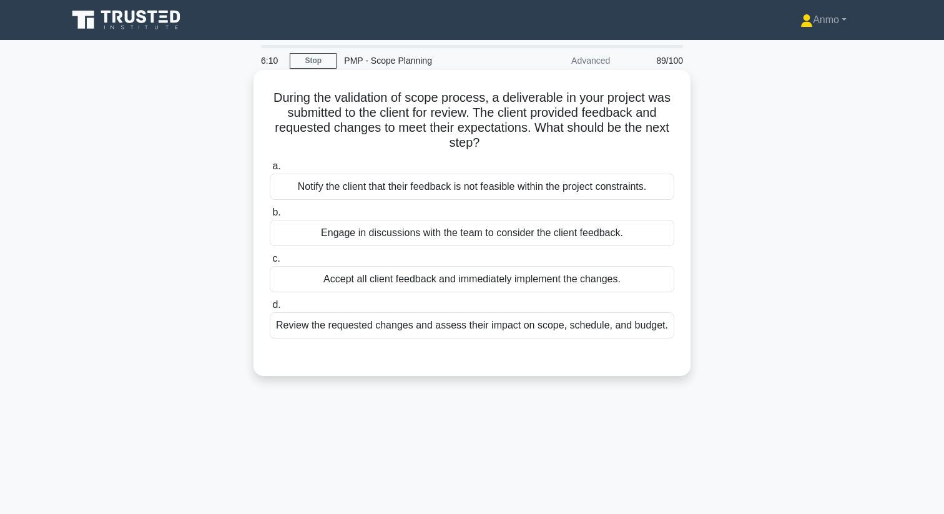
click at [539, 333] on div "Review the requested changes and assess their impact on scope, schedule, and bu…" at bounding box center [472, 325] width 404 height 26
click at [270, 309] on input "d. Review the requested changes and assess their impact on scope, schedule, and…" at bounding box center [270, 305] width 0 height 8
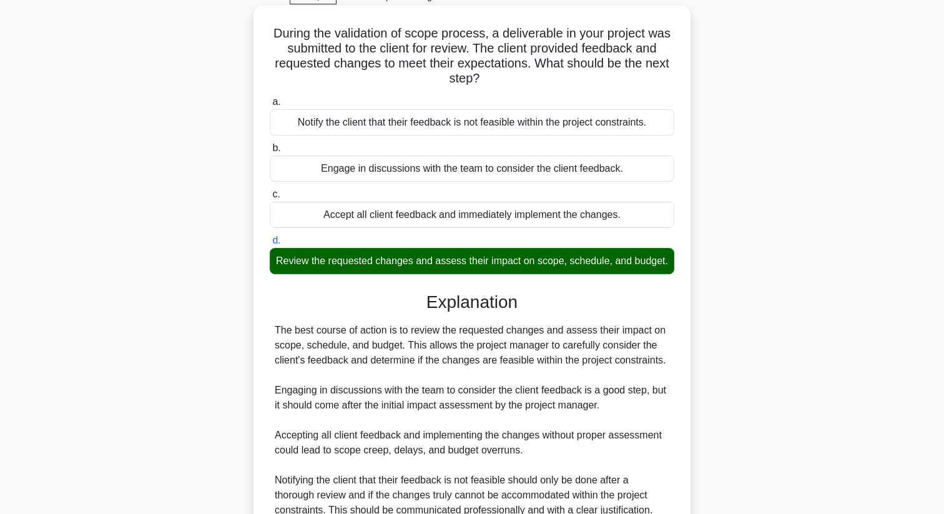
scroll to position [181, 0]
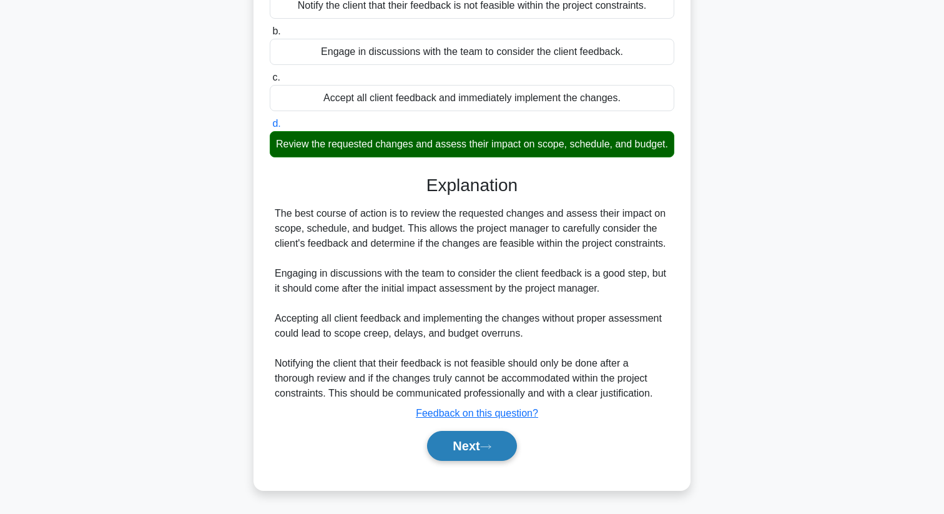
click at [502, 445] on button "Next" at bounding box center [471, 446] width 89 height 30
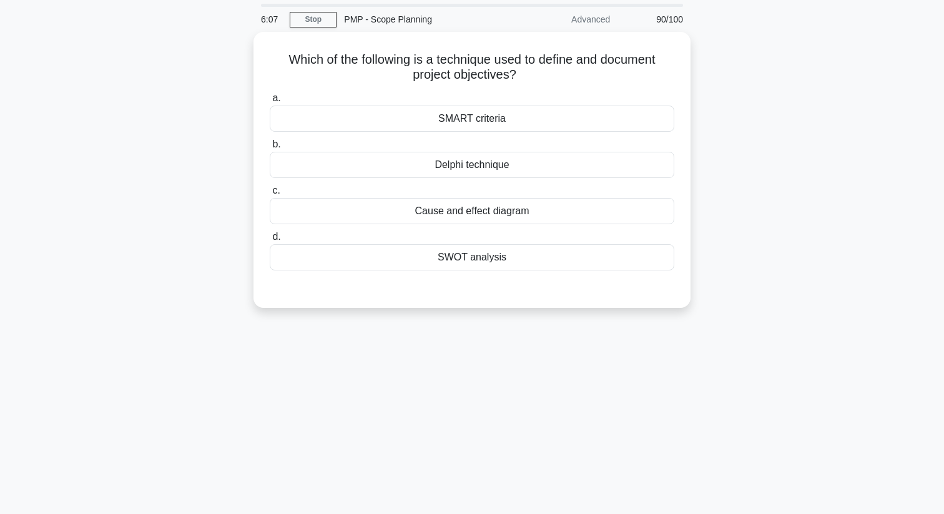
scroll to position [3, 0]
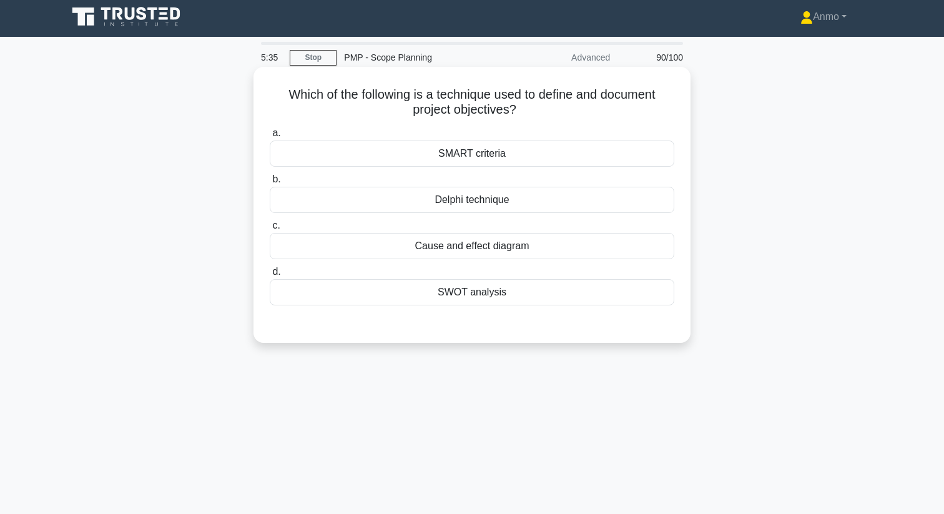
click at [519, 248] on div "Cause and effect diagram" at bounding box center [472, 246] width 404 height 26
click at [270, 230] on input "c. Cause and effect diagram" at bounding box center [270, 226] width 0 height 8
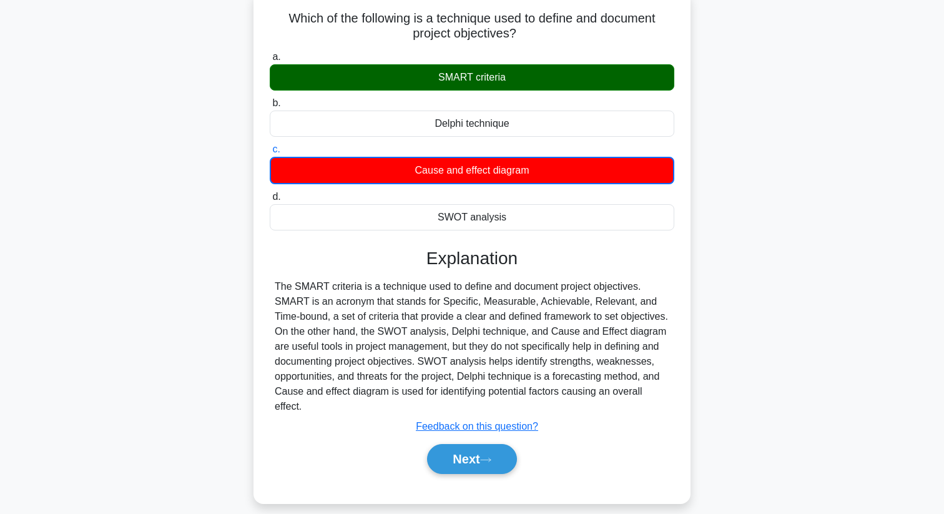
scroll to position [160, 0]
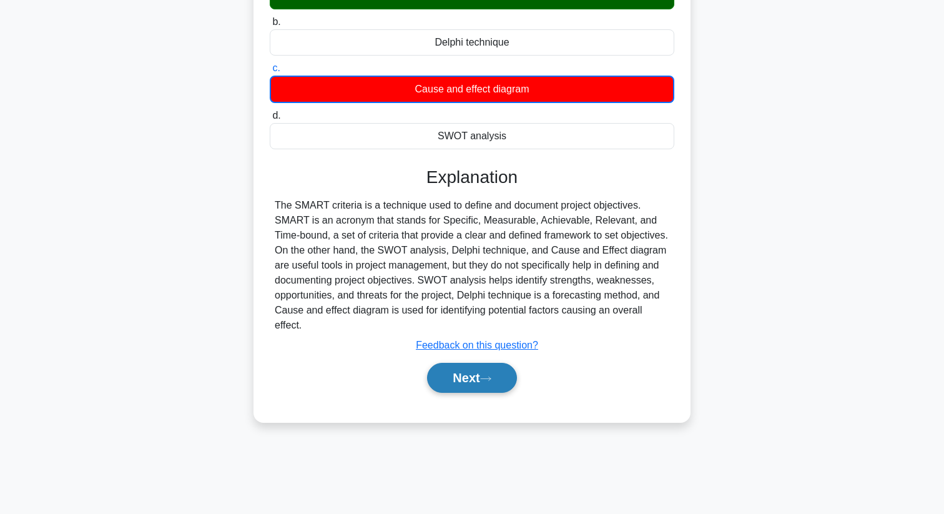
click at [494, 384] on button "Next" at bounding box center [471, 378] width 89 height 30
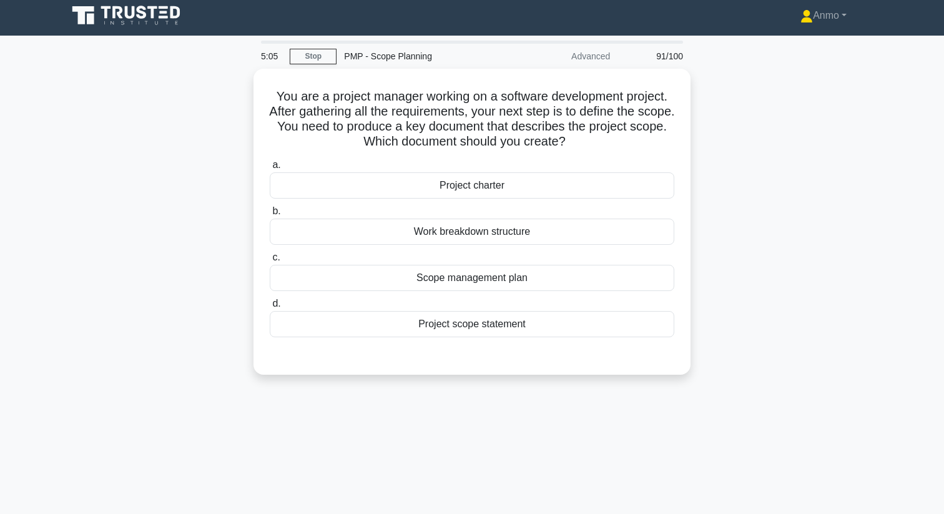
scroll to position [0, 0]
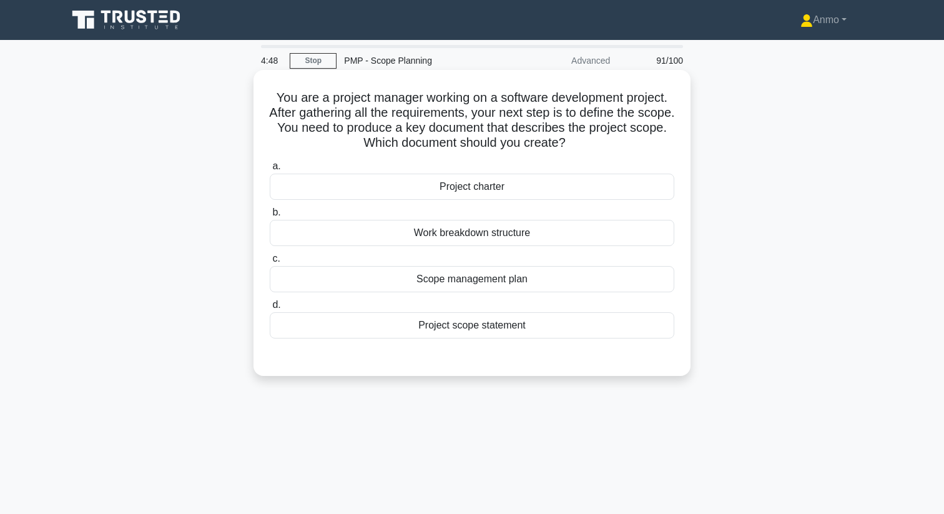
click at [487, 326] on div "Project scope statement" at bounding box center [472, 325] width 404 height 26
click at [270, 309] on input "d. Project scope statement" at bounding box center [270, 305] width 0 height 8
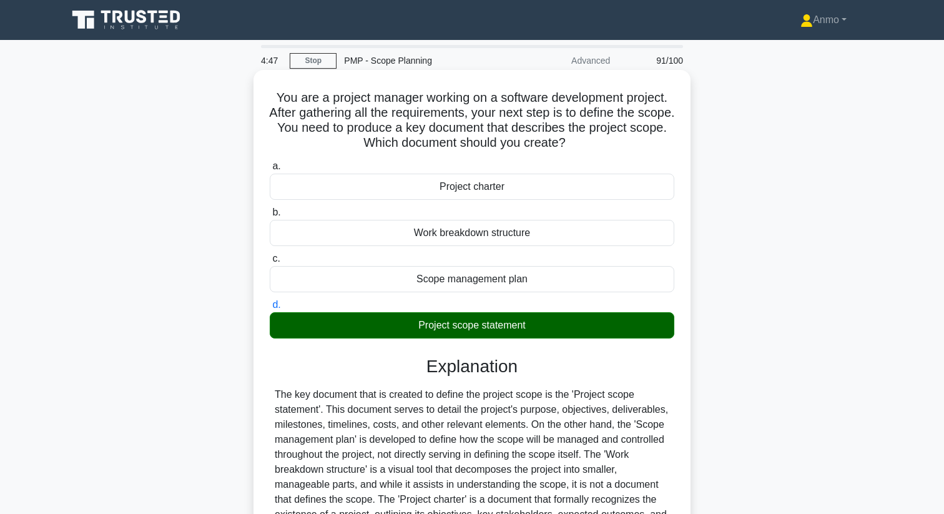
scroll to position [160, 0]
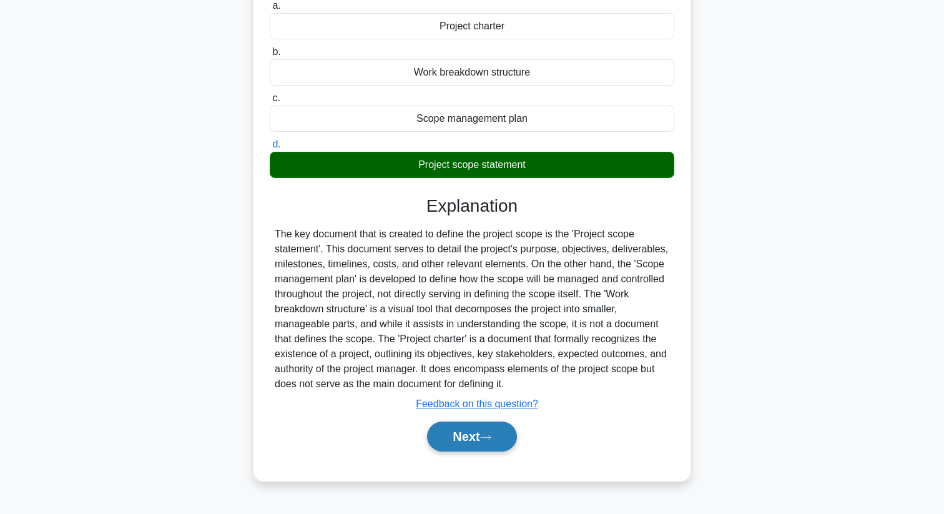
click at [455, 446] on button "Next" at bounding box center [471, 436] width 89 height 30
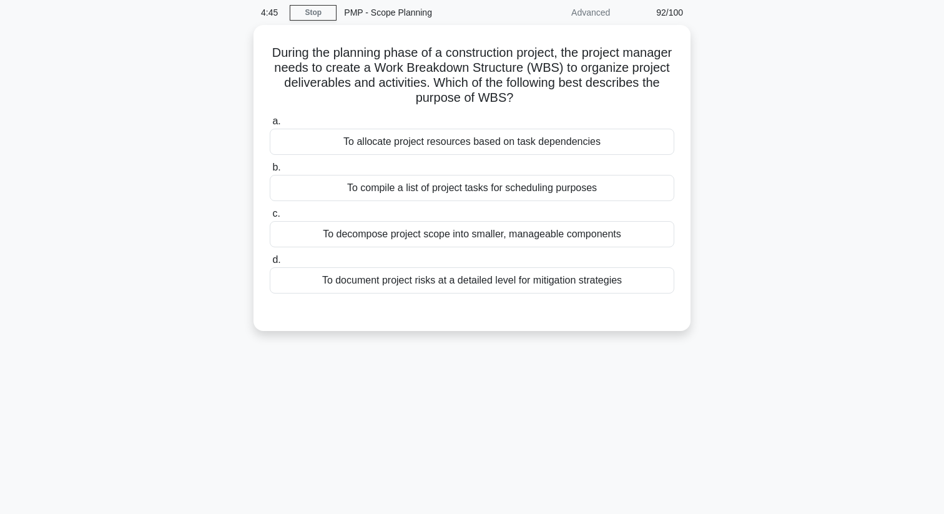
scroll to position [0, 0]
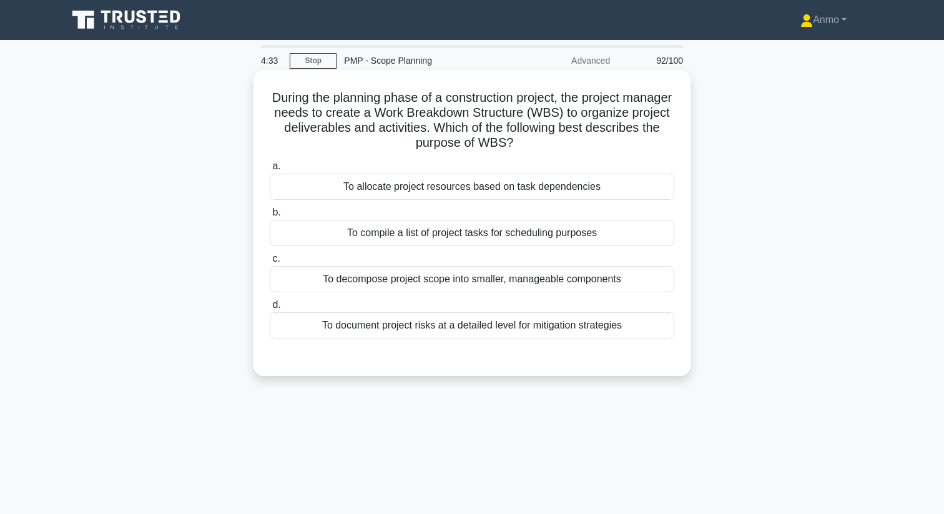
click at [428, 274] on div "To decompose project scope into smaller, manageable components" at bounding box center [472, 279] width 404 height 26
click at [270, 263] on input "c. To decompose project scope into smaller, manageable components" at bounding box center [270, 259] width 0 height 8
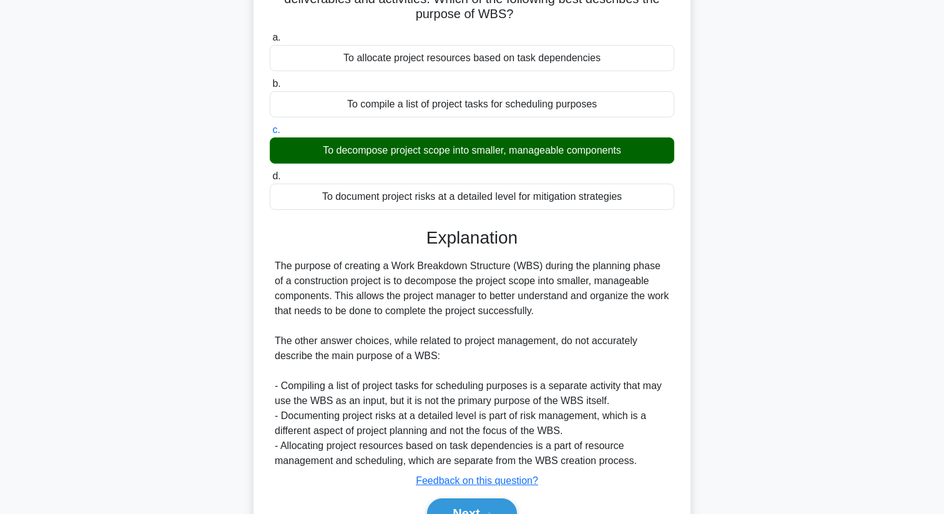
scroll to position [196, 0]
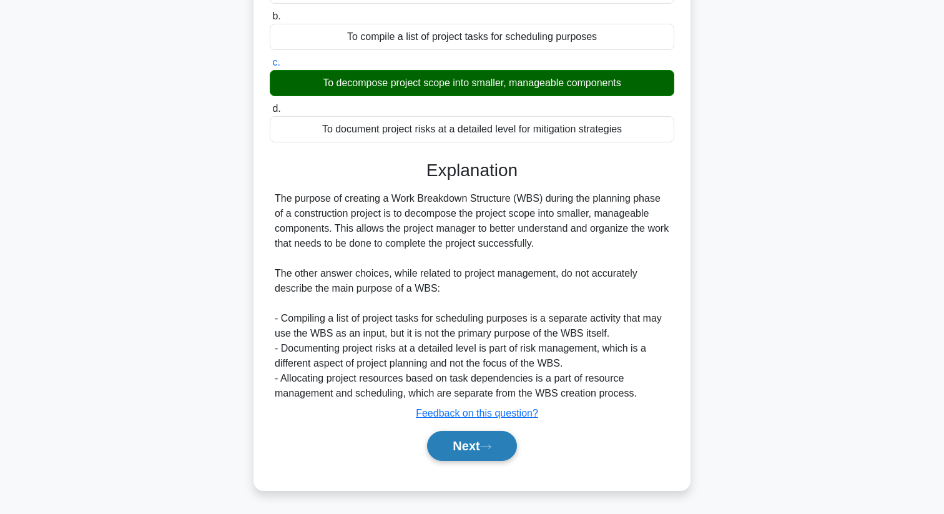
click at [470, 439] on button "Next" at bounding box center [471, 446] width 89 height 30
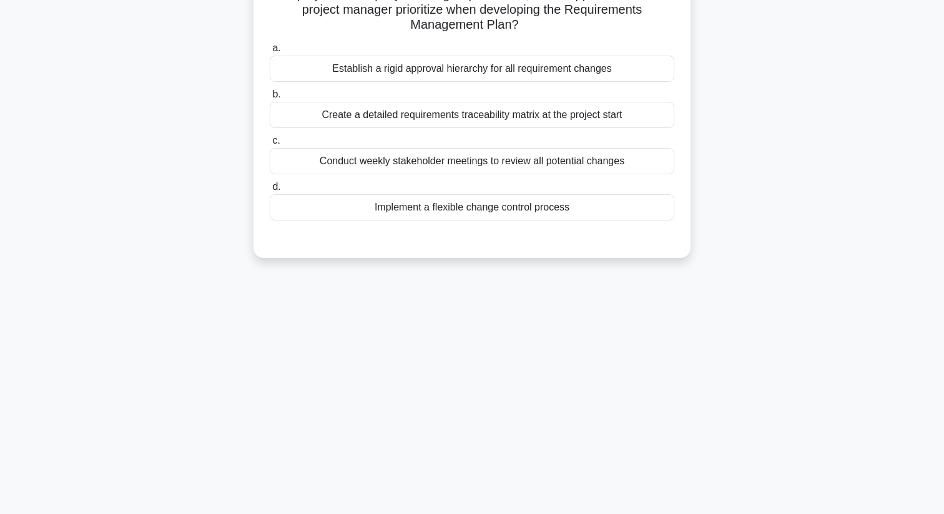
scroll to position [0, 0]
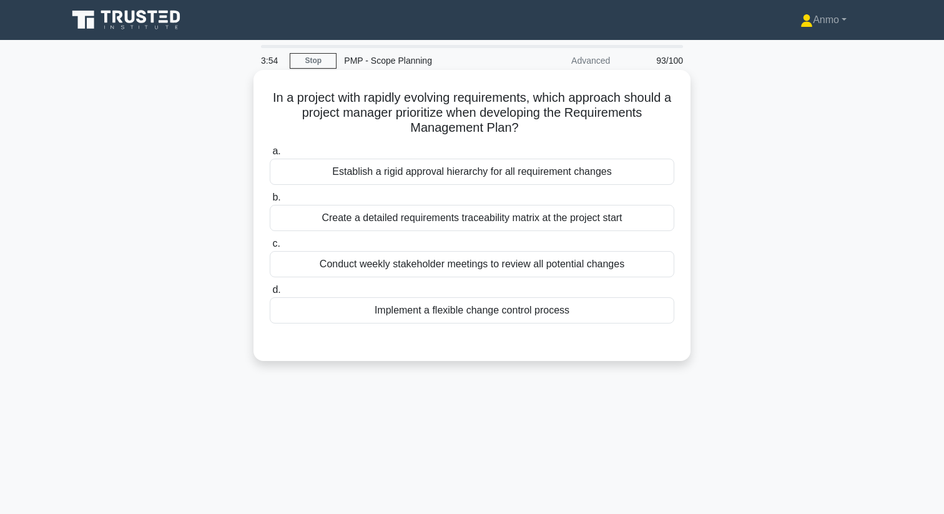
click at [512, 221] on div "Create a detailed requirements traceability matrix at the project start" at bounding box center [472, 218] width 404 height 26
click at [270, 202] on input "b. Create a detailed requirements traceability matrix at the project start" at bounding box center [270, 197] width 0 height 8
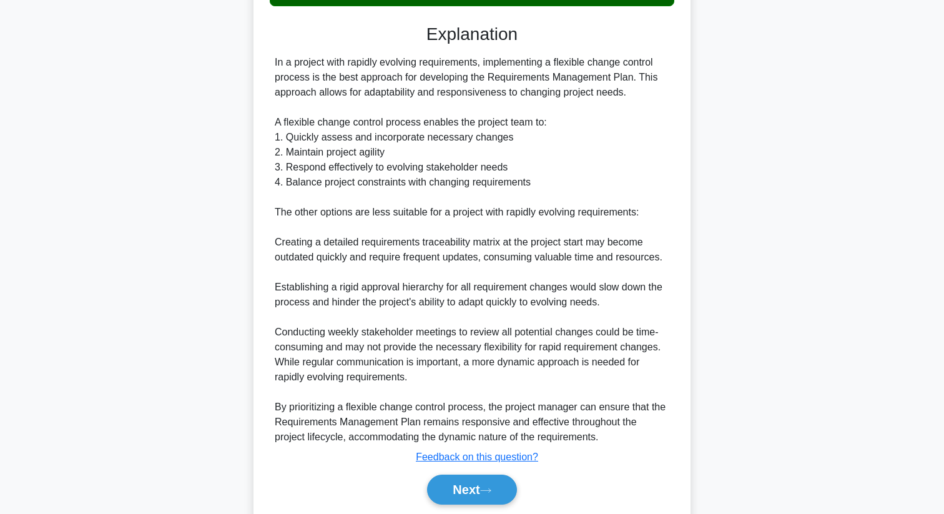
scroll to position [362, 0]
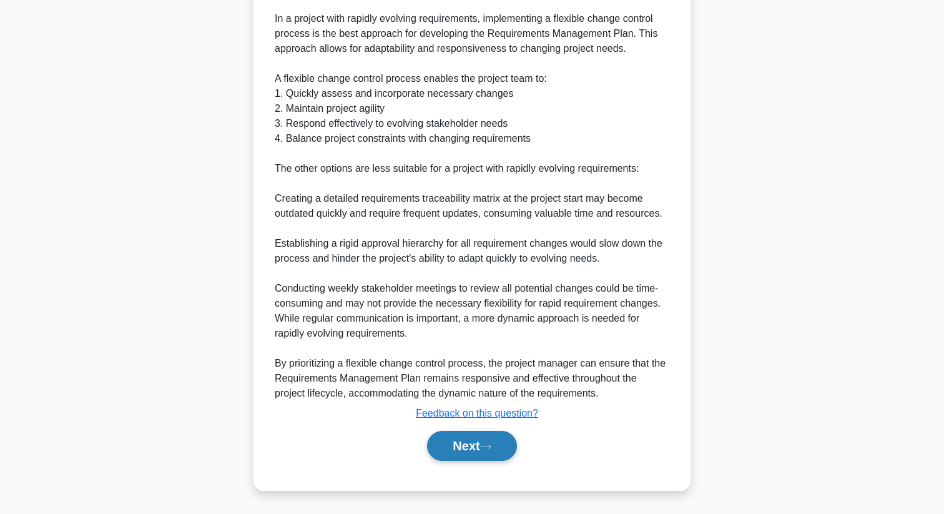
click at [477, 442] on button "Next" at bounding box center [471, 446] width 89 height 30
click at [462, 447] on button "Next" at bounding box center [471, 446] width 89 height 30
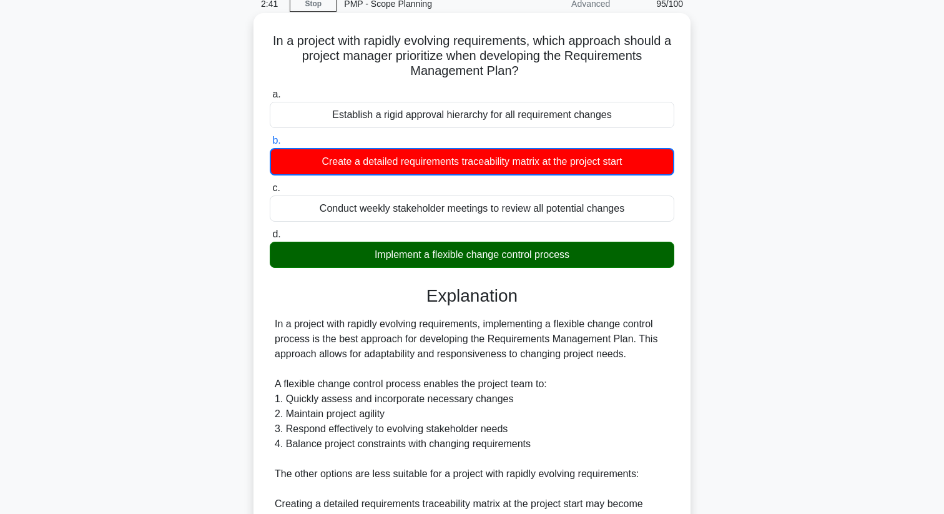
scroll to position [0, 0]
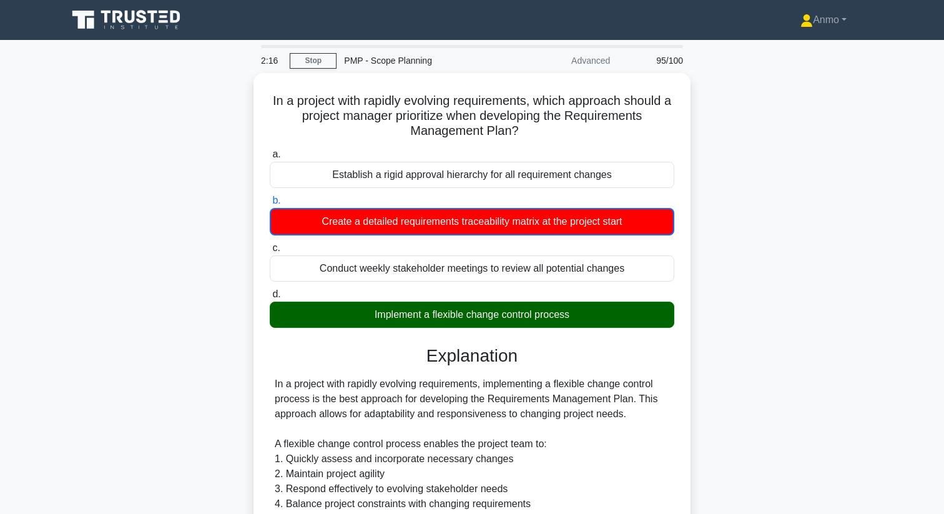
click at [911, 61] on main "2:16 Stop PMP - Scope Planning Advanced 95/100 In a project with rapidly evolvi…" at bounding box center [472, 457] width 944 height 835
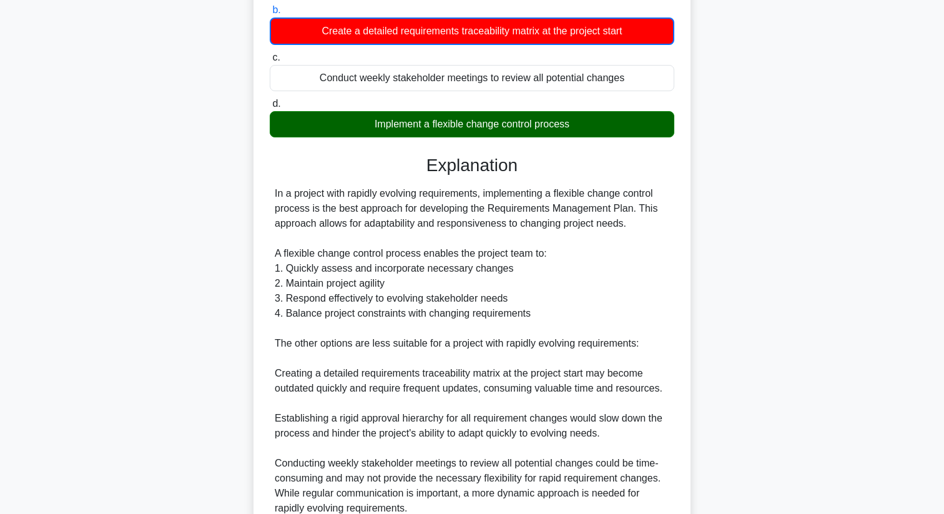
scroll to position [362, 0]
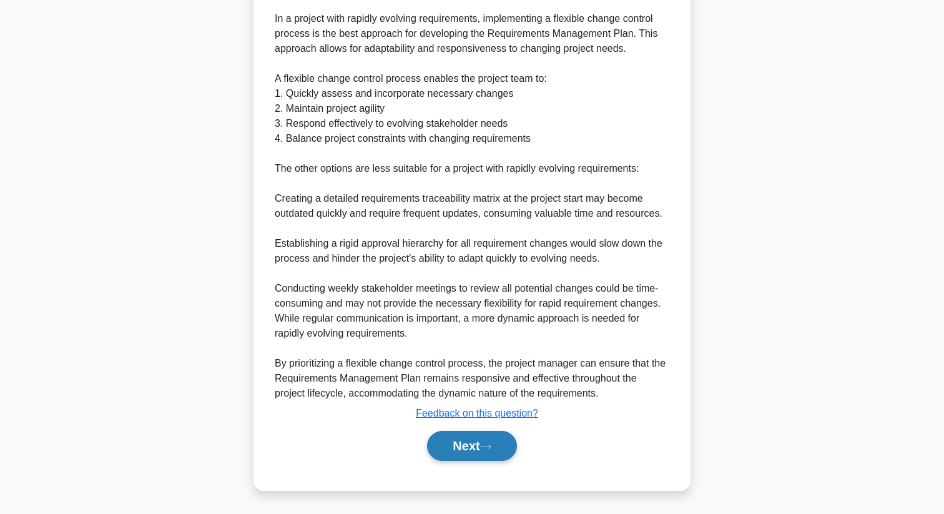
click at [487, 438] on button "Next" at bounding box center [471, 446] width 89 height 30
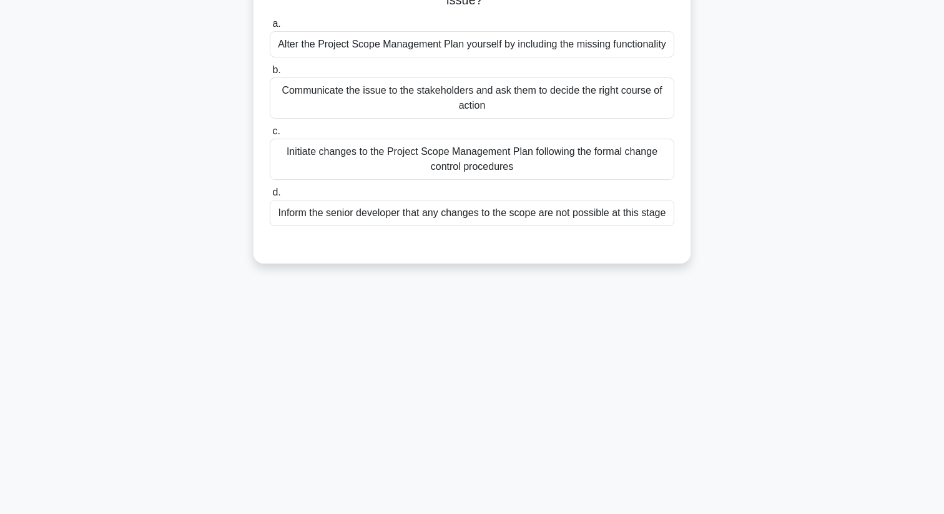
scroll to position [0, 0]
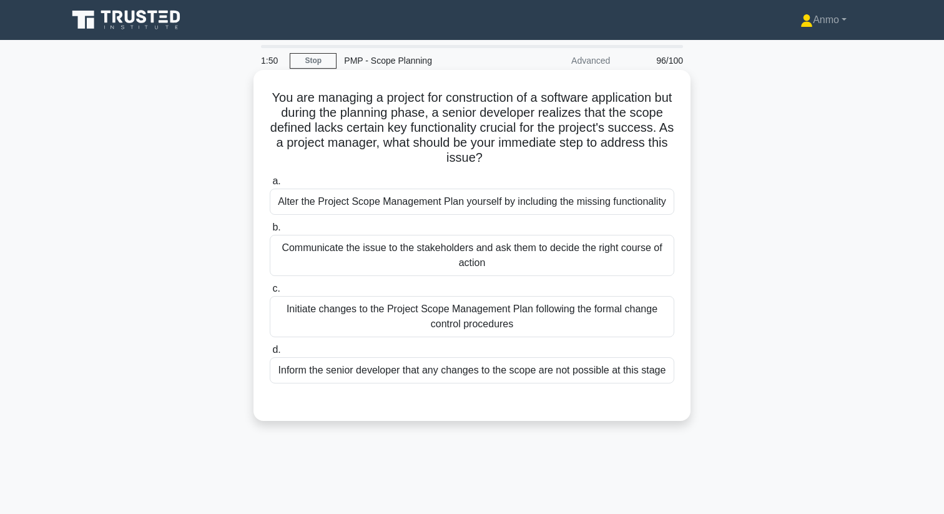
click at [421, 318] on div "Initiate changes to the Project Scope Management Plan following the formal chan…" at bounding box center [472, 316] width 404 height 41
click at [270, 293] on input "c. Initiate changes to the Project Scope Management Plan following the formal c…" at bounding box center [270, 289] width 0 height 8
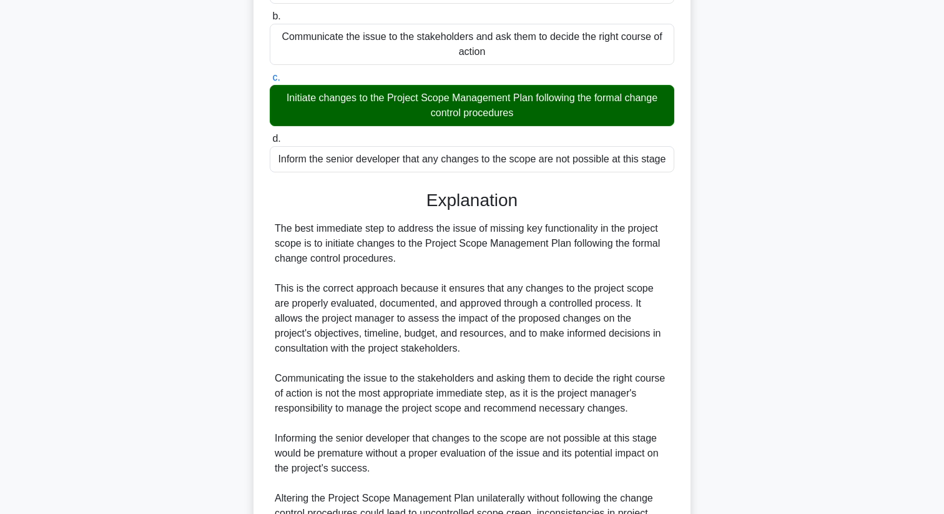
scroll to position [346, 0]
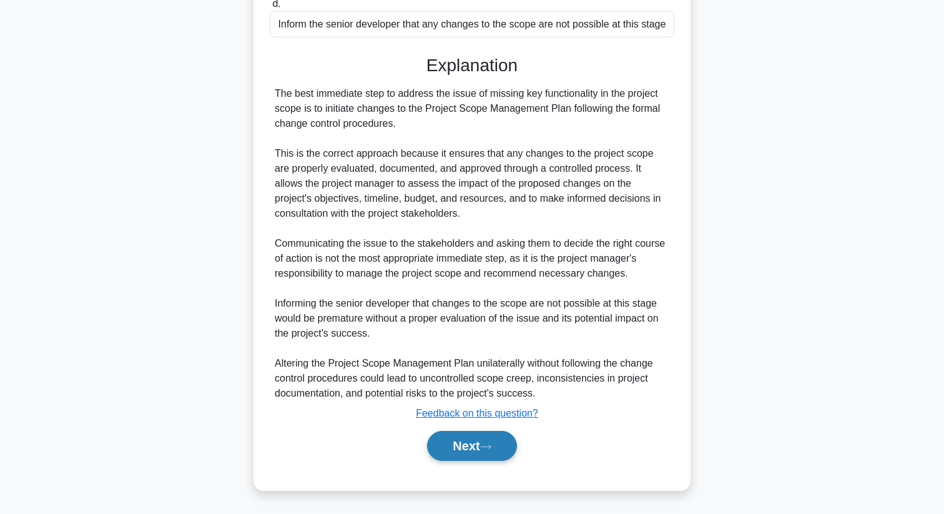
click at [459, 447] on button "Next" at bounding box center [471, 446] width 89 height 30
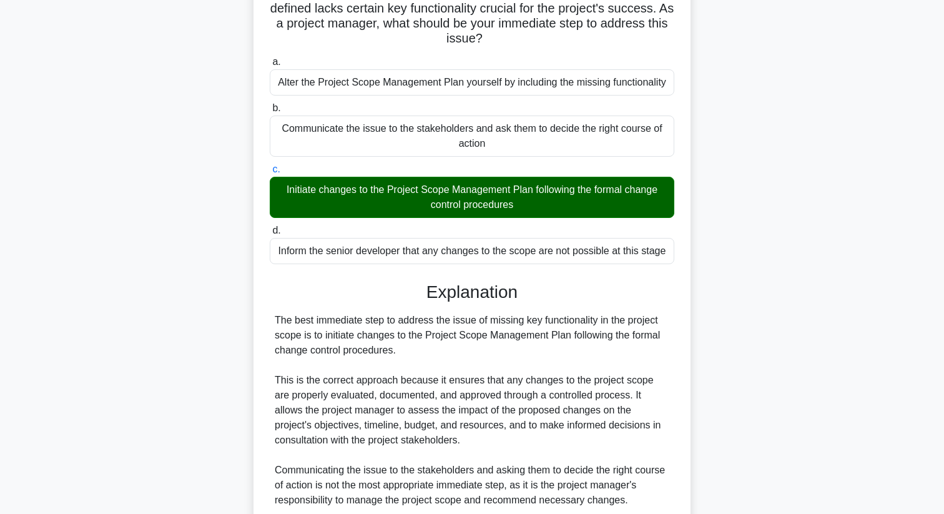
scroll to position [0, 0]
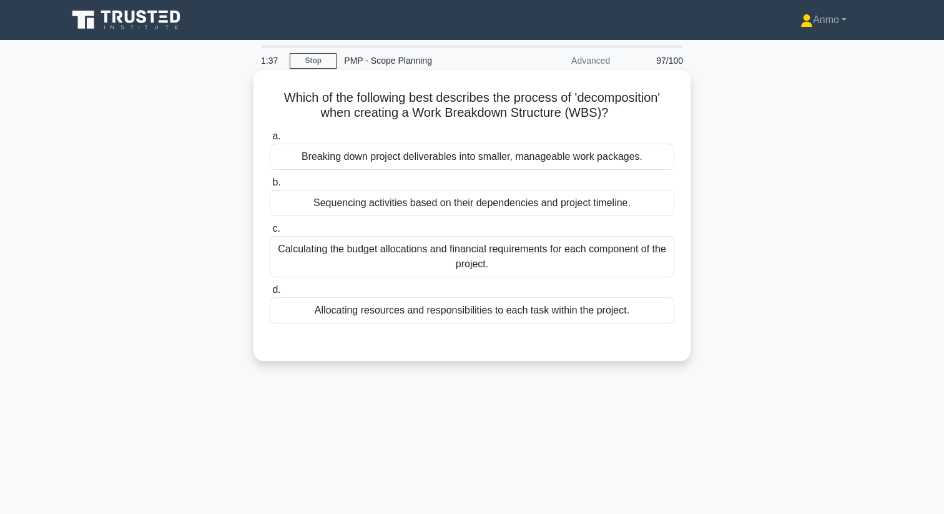
click at [504, 155] on div "Breaking down project deliverables into smaller, manageable work packages." at bounding box center [472, 157] width 404 height 26
click at [270, 140] on input "a. Breaking down project deliverables into smaller, manageable work packages." at bounding box center [270, 136] width 0 height 8
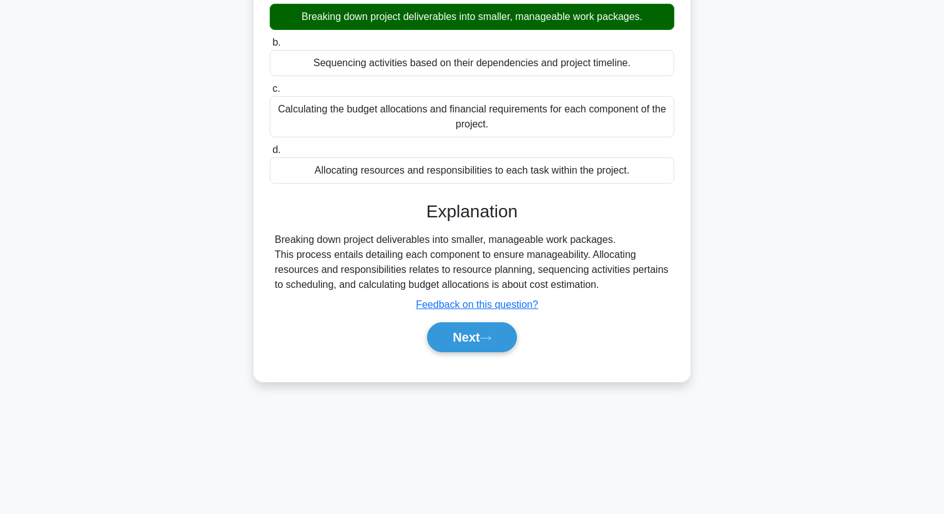
scroll to position [160, 0]
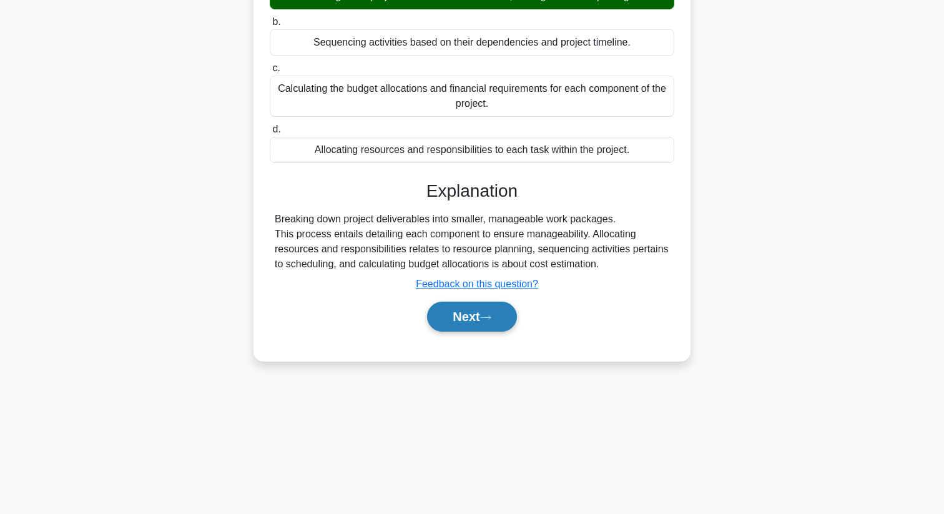
click at [484, 316] on button "Next" at bounding box center [471, 316] width 89 height 30
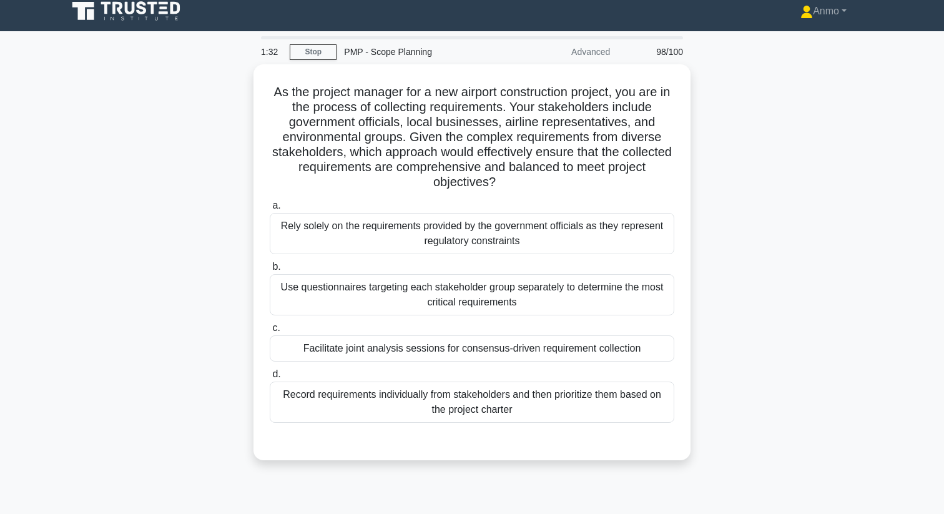
scroll to position [0, 0]
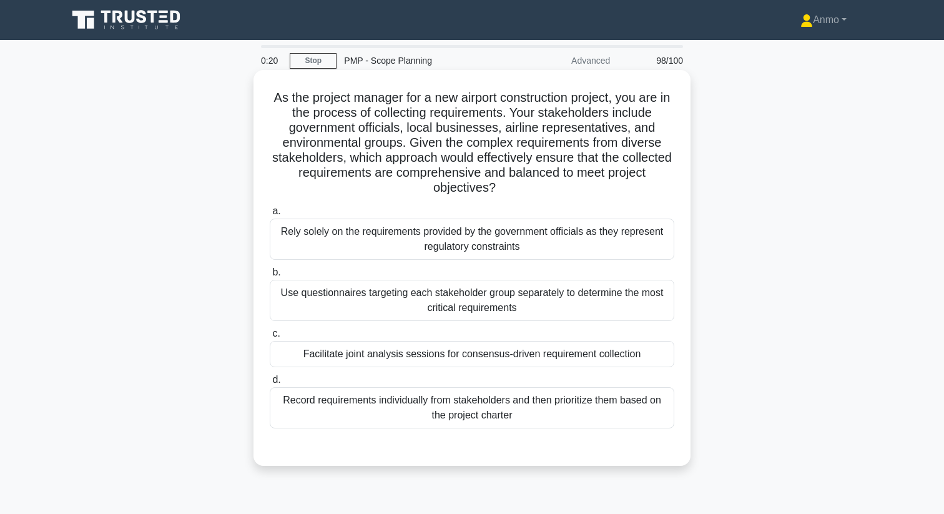
click at [382, 351] on div "Facilitate joint analysis sessions for consensus-driven requirement collection" at bounding box center [472, 354] width 404 height 26
click at [270, 338] on input "c. Facilitate joint analysis sessions for consensus-driven requirement collecti…" at bounding box center [270, 334] width 0 height 8
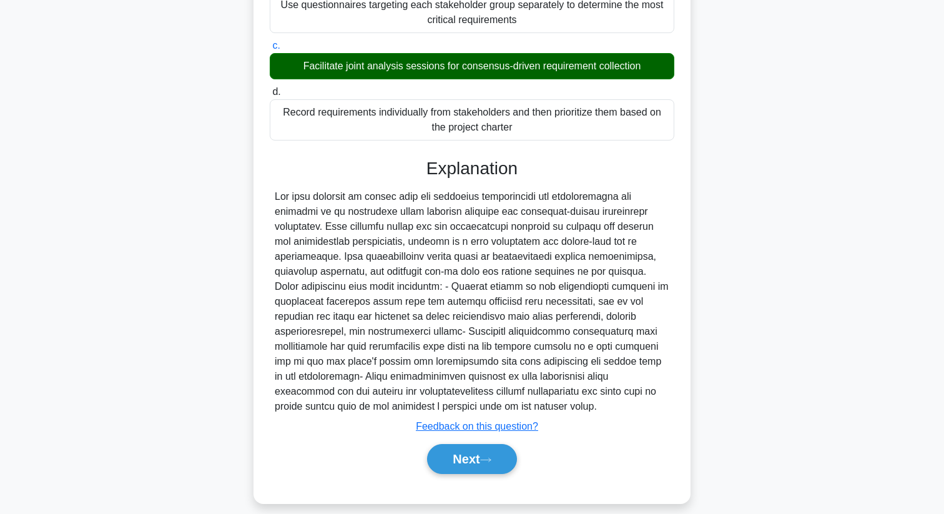
scroll to position [301, 0]
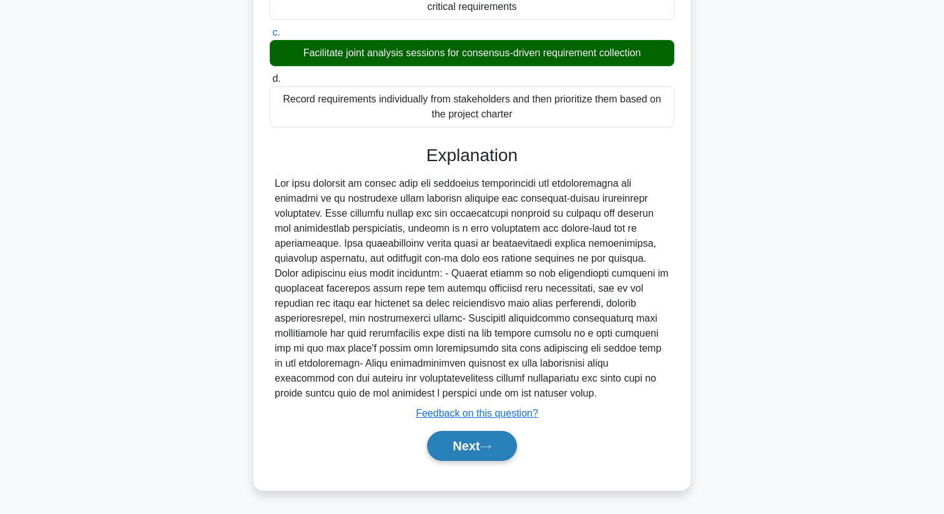
click at [482, 443] on button "Next" at bounding box center [471, 446] width 89 height 30
click at [464, 443] on button "Next" at bounding box center [471, 446] width 89 height 30
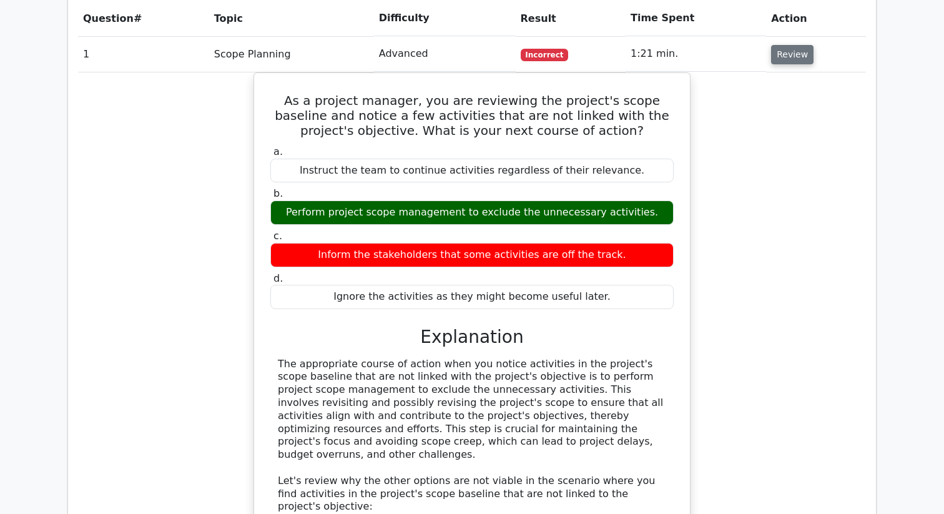
scroll to position [588, 0]
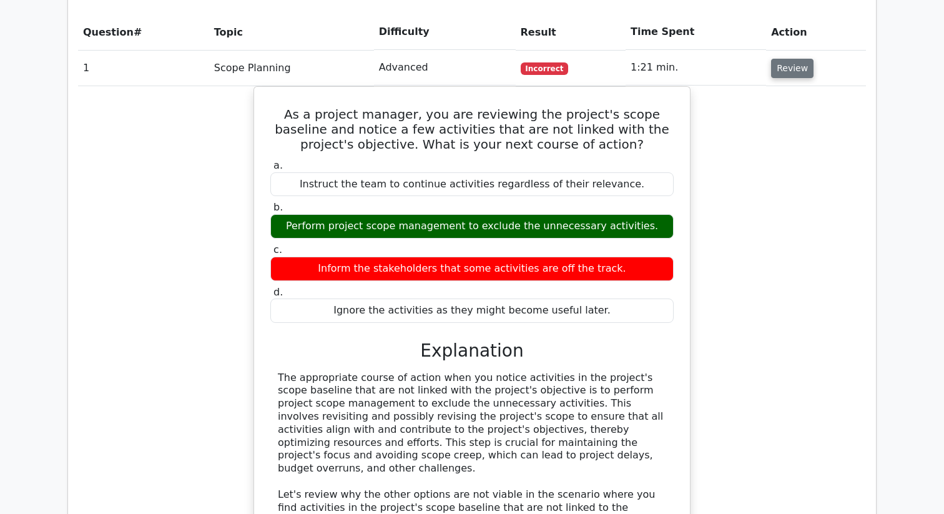
click at [780, 63] on button "Review" at bounding box center [792, 68] width 42 height 19
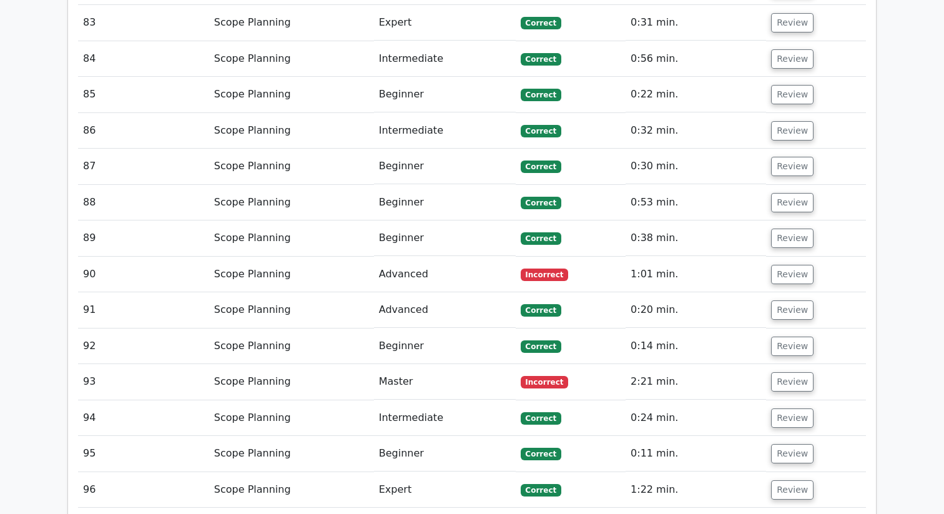
scroll to position [3840, 0]
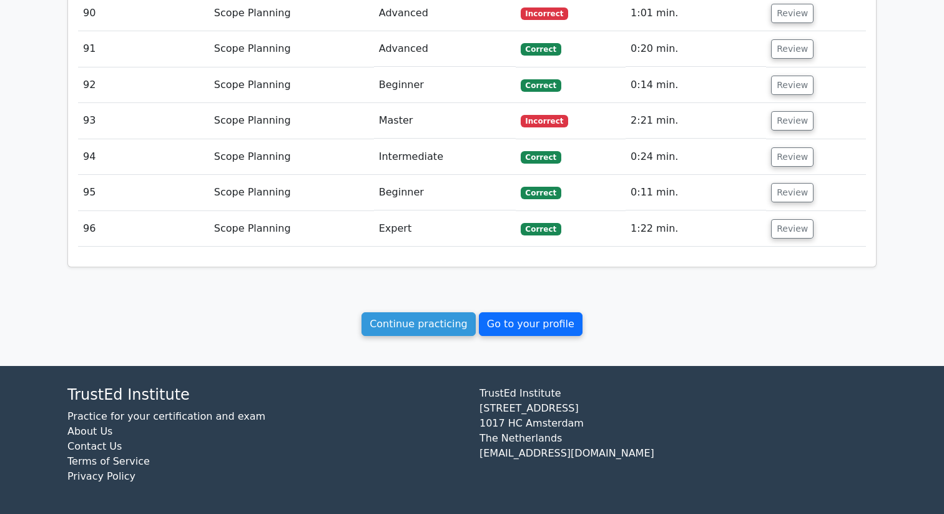
click at [531, 320] on link "Go to your profile" at bounding box center [531, 324] width 104 height 24
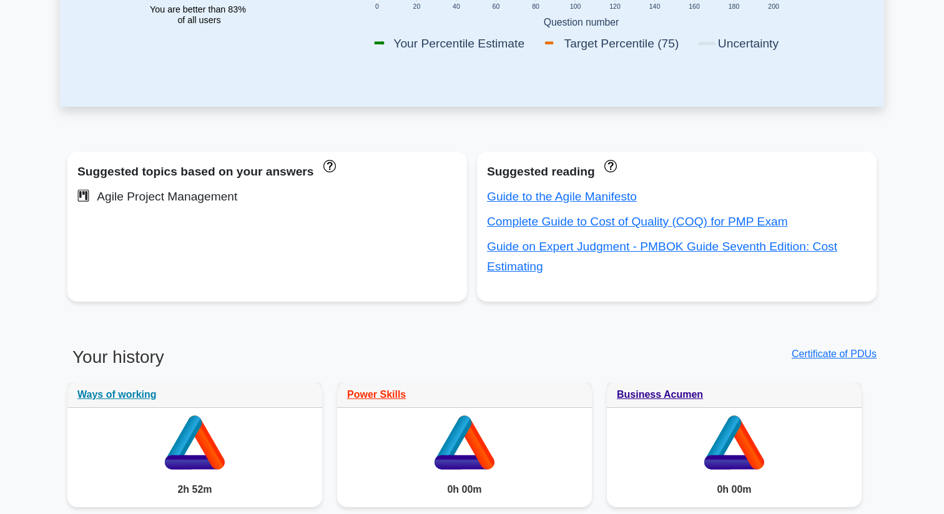
scroll to position [371, 0]
